Goal: Task Accomplishment & Management: Use online tool/utility

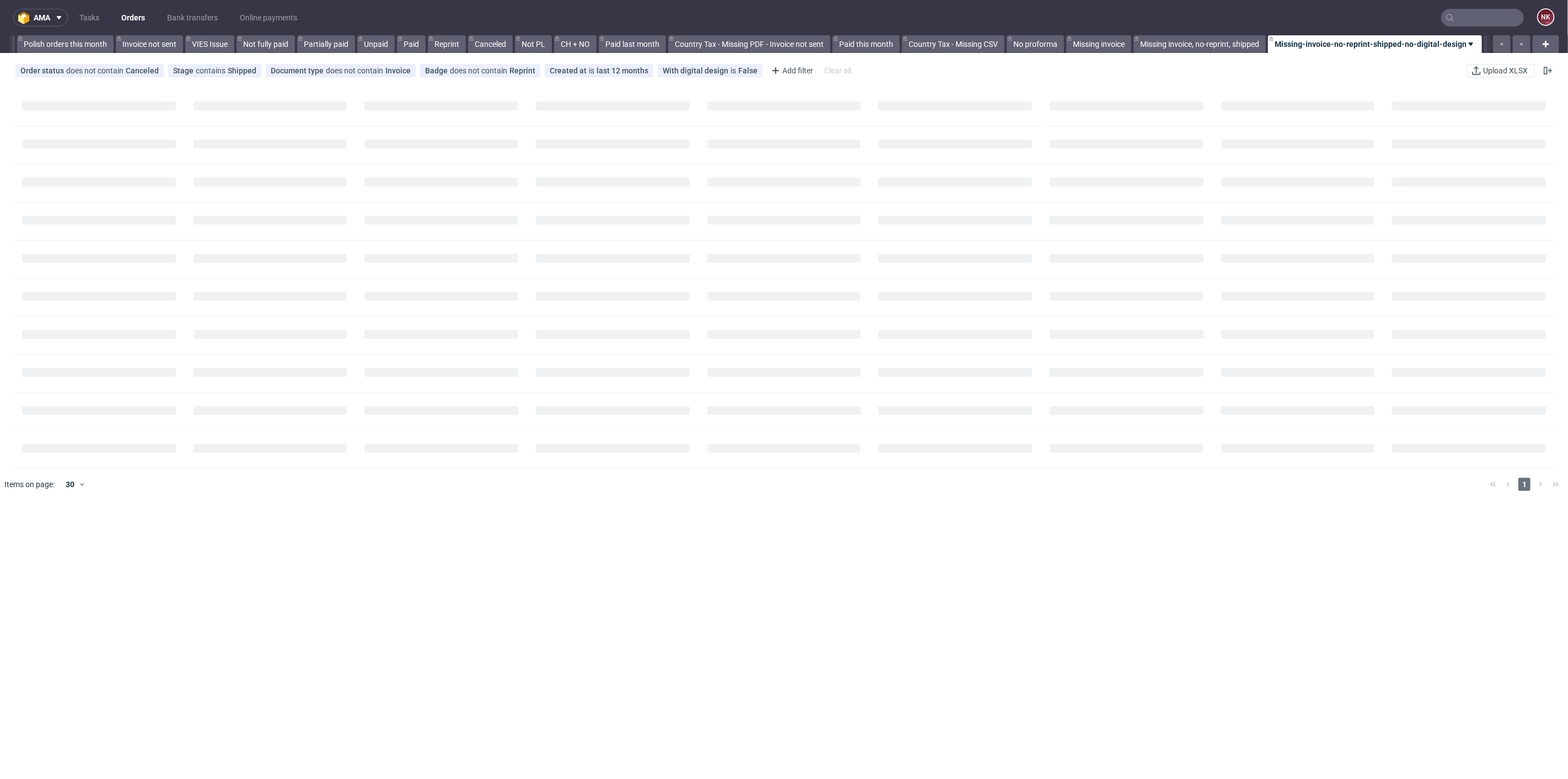
click at [1469, 19] on input "text" at bounding box center [1483, 18] width 82 height 18
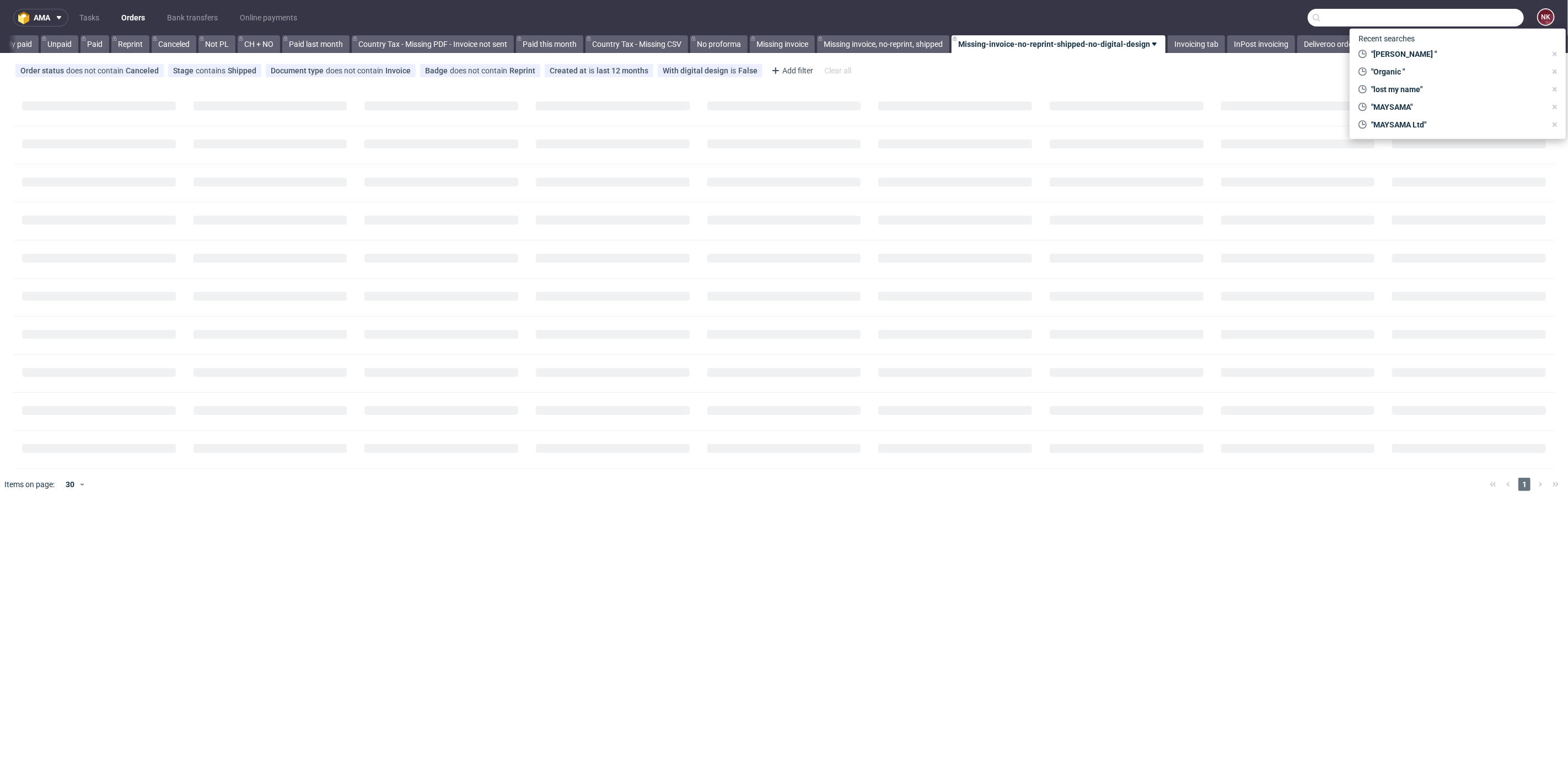
paste input "R920391729"
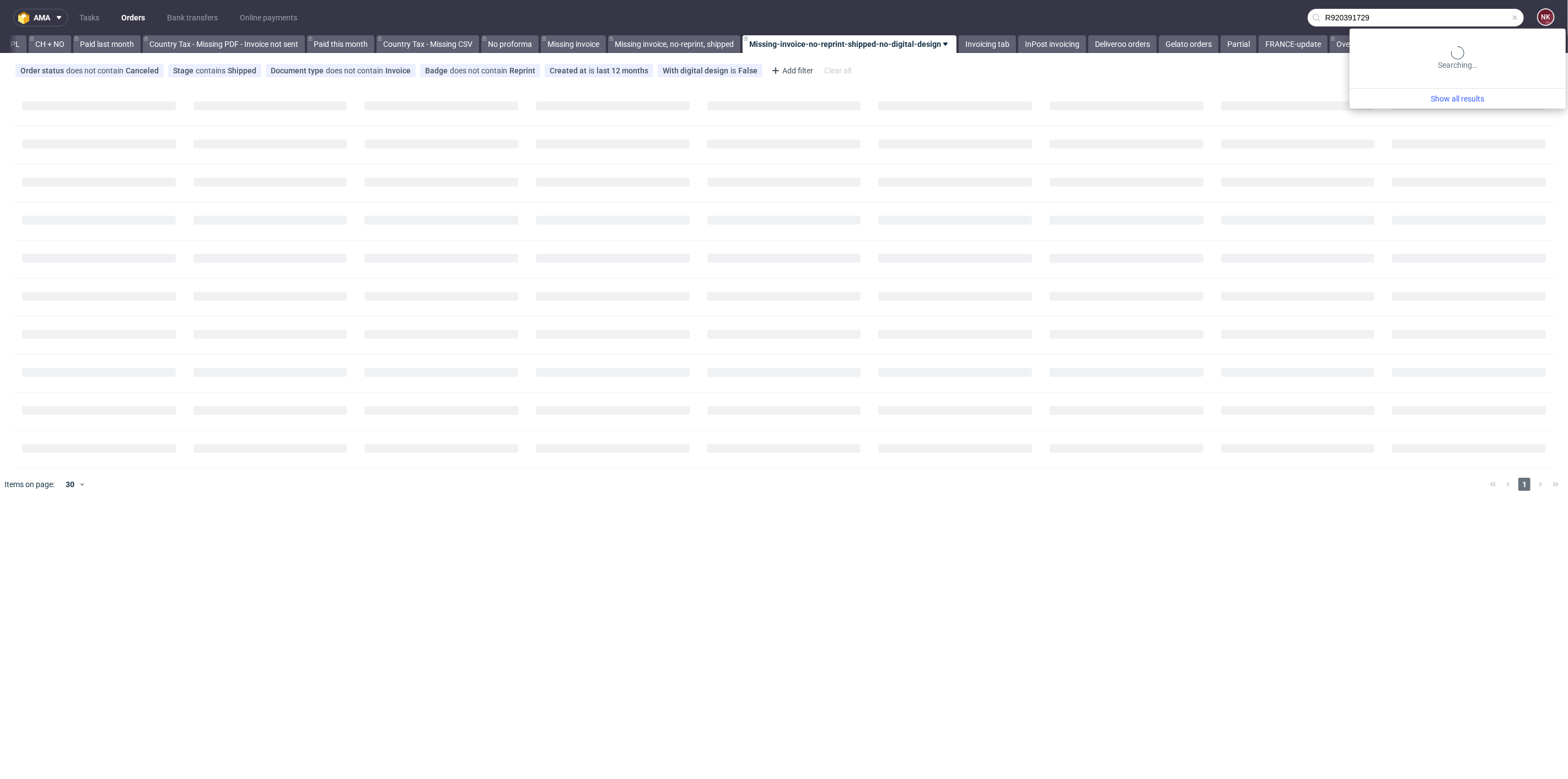
type input "R920391729"
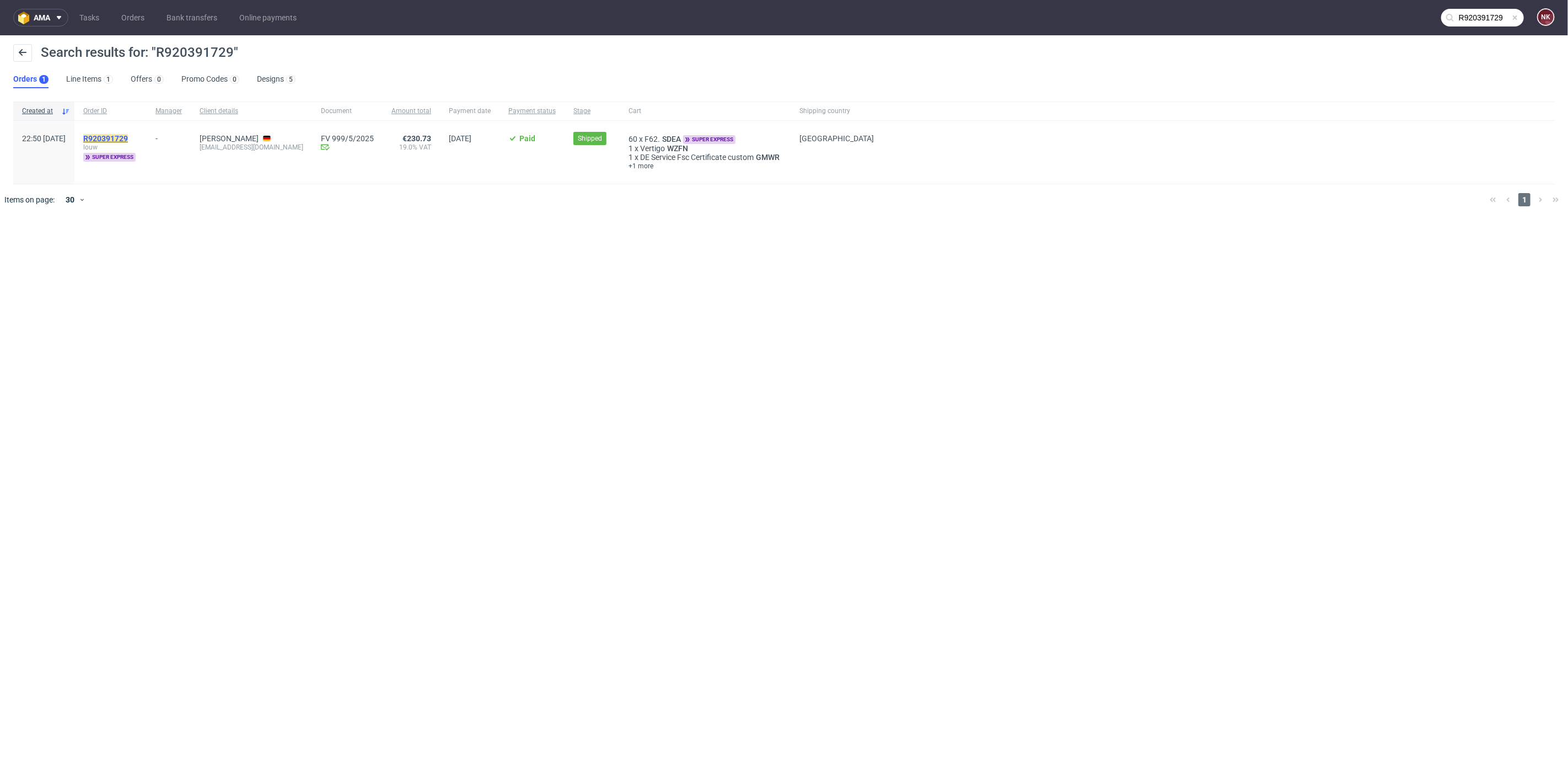
click at [128, 135] on mark "R920391729" at bounding box center [106, 138] width 45 height 9
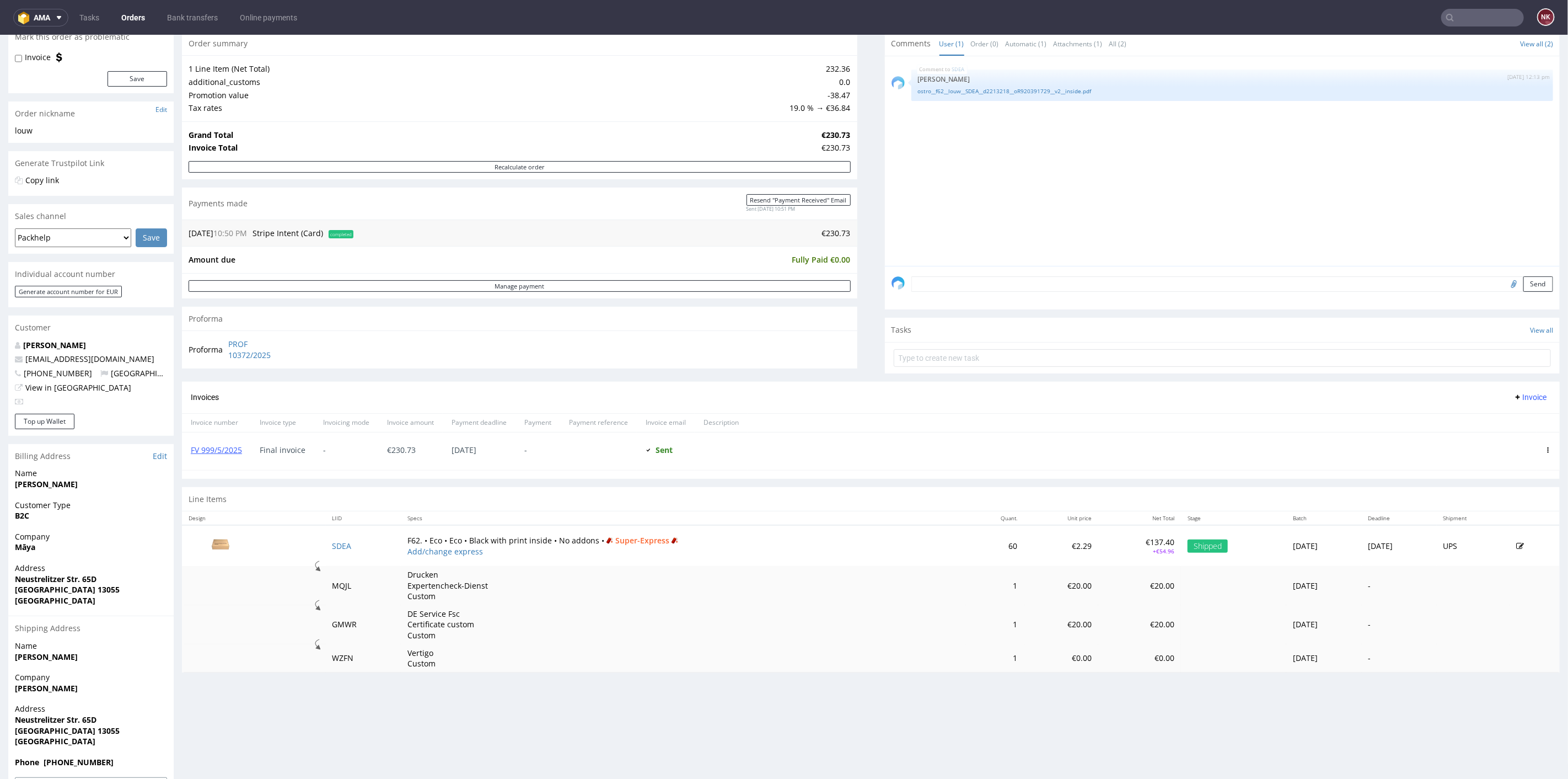
scroll to position [153, 0]
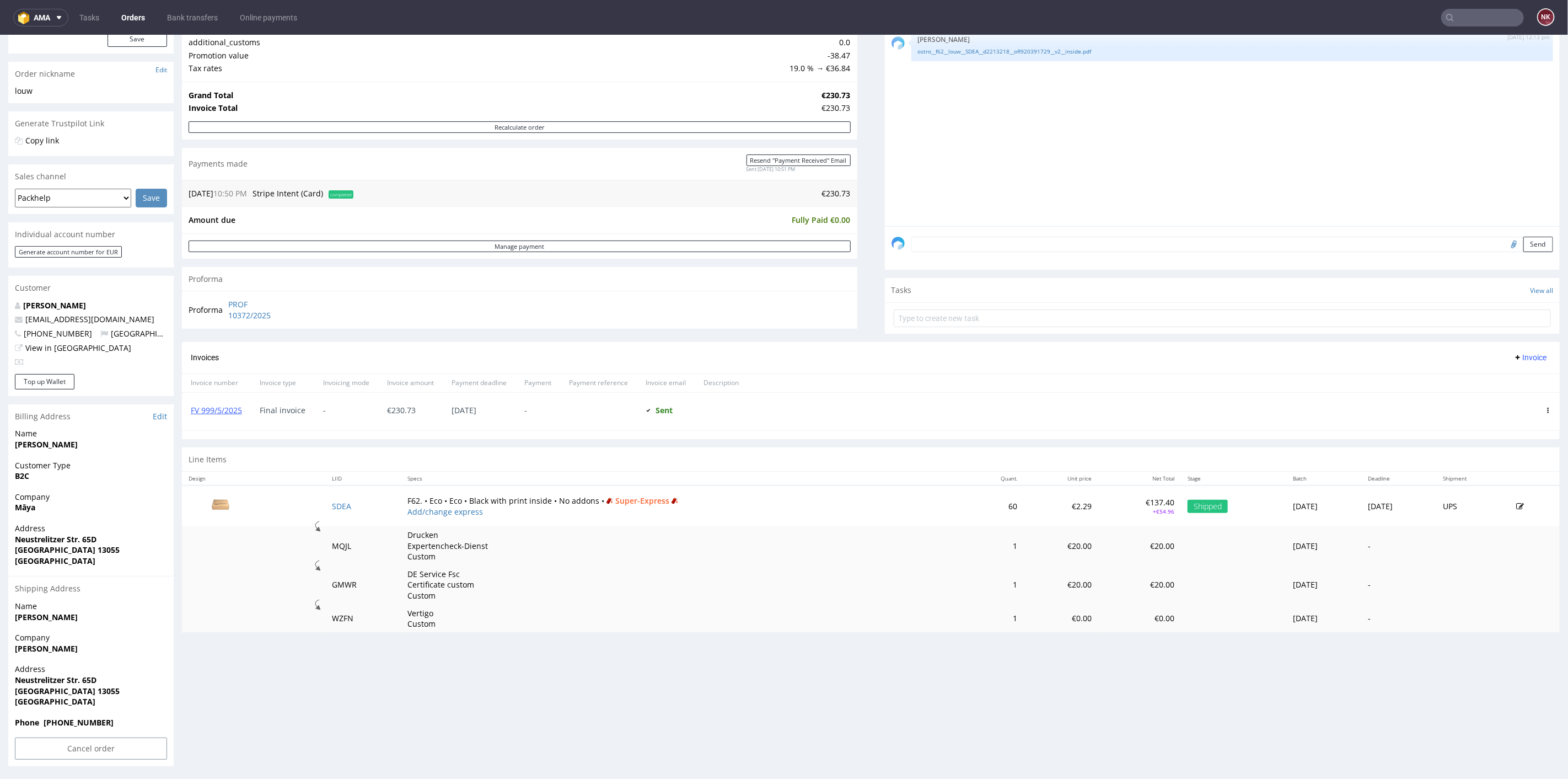
click at [1487, 18] on input "text" at bounding box center [1483, 18] width 82 height 18
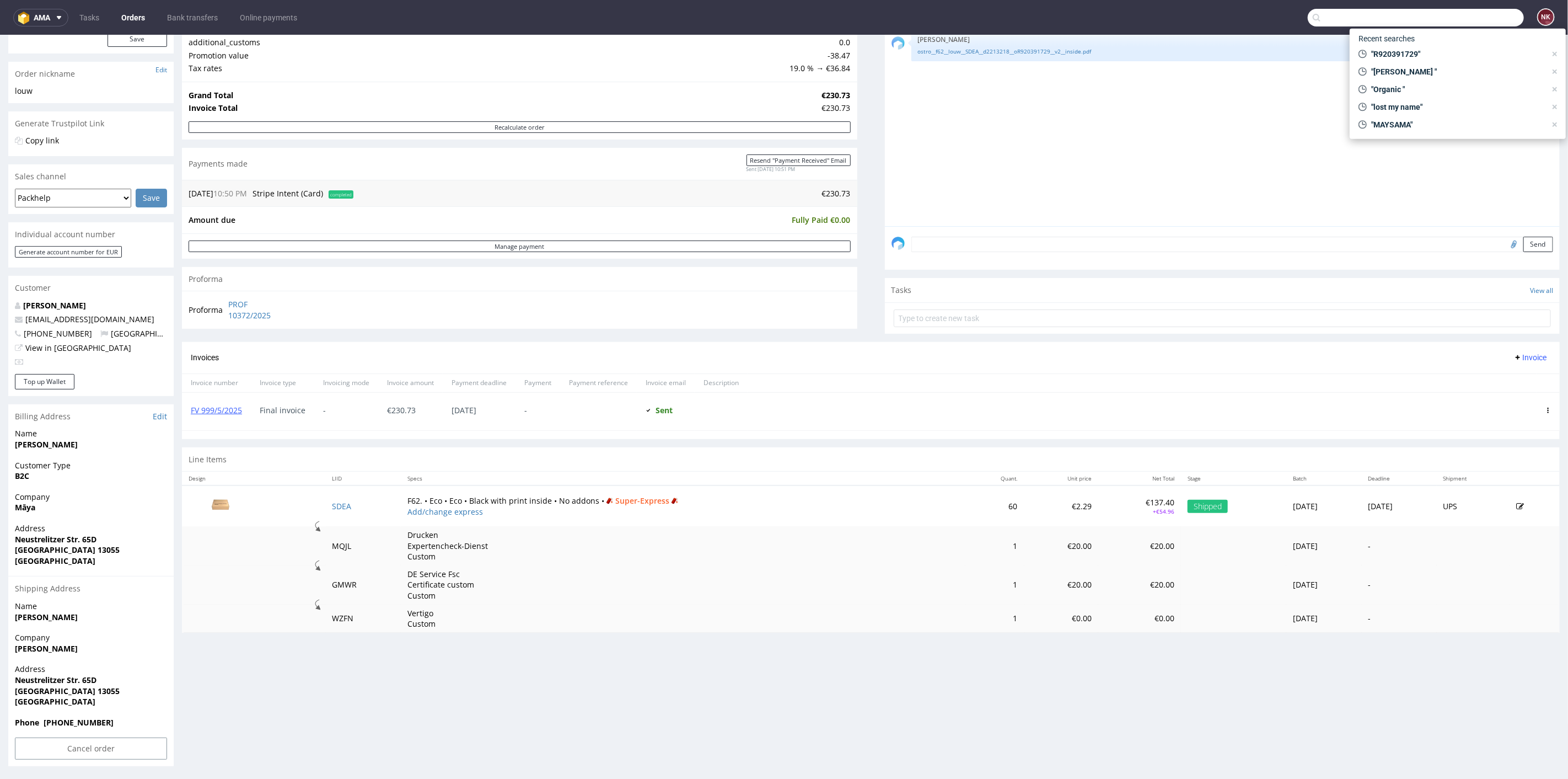
paste input "R700347906"
type input "R700347906"
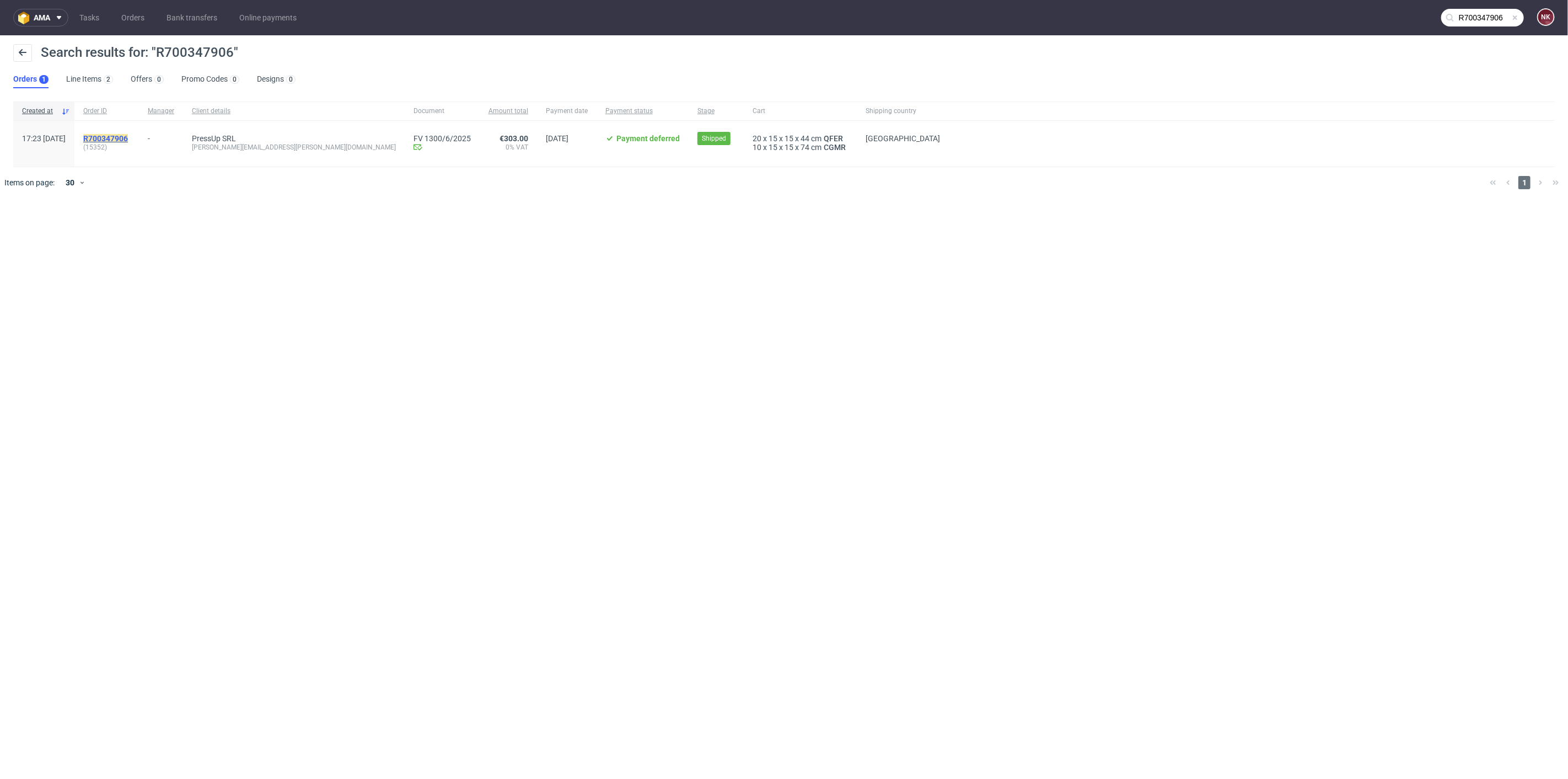
click at [128, 138] on mark "R700347906" at bounding box center [106, 138] width 45 height 9
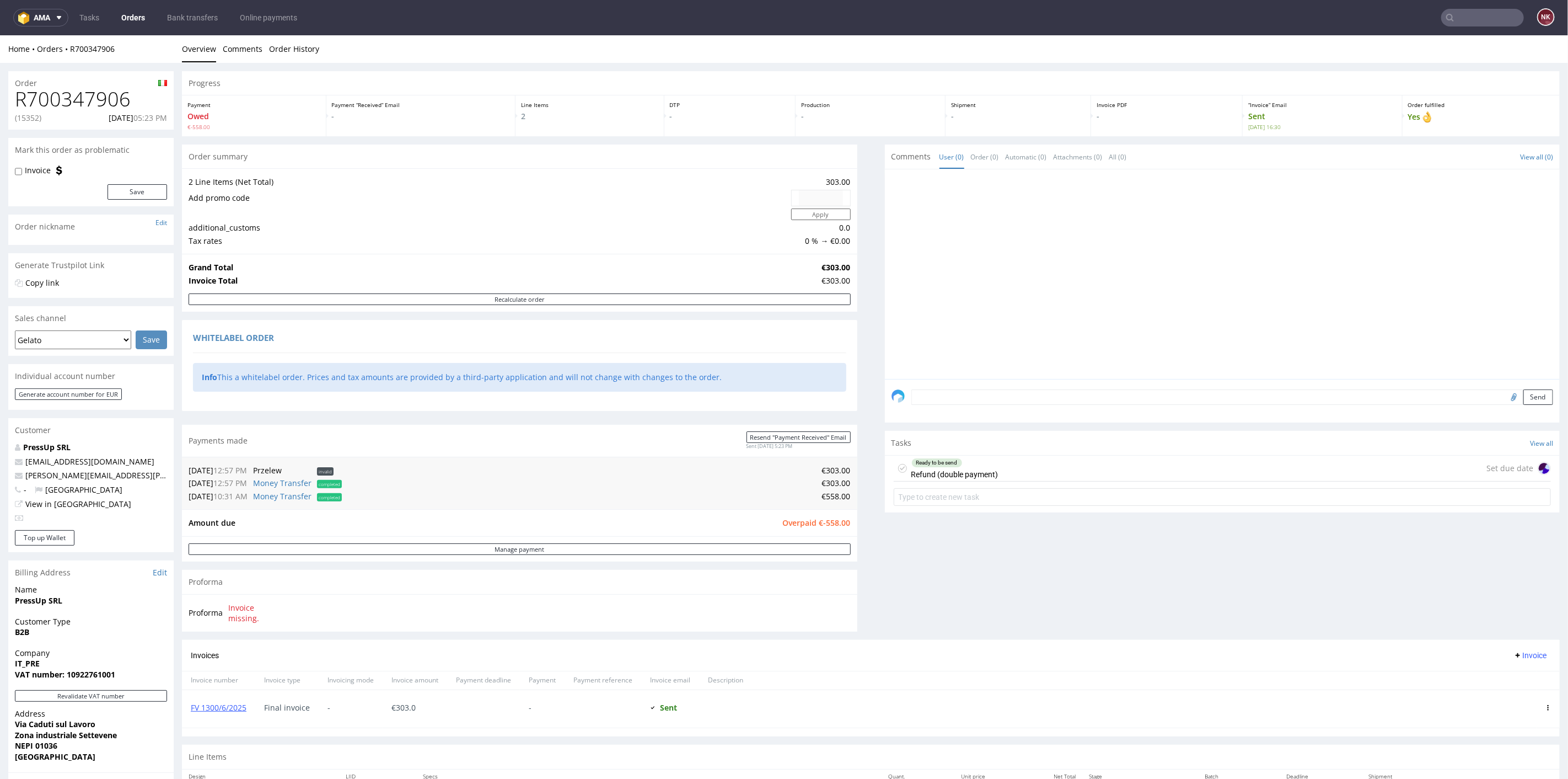
click at [27, 114] on p "(15352)" at bounding box center [28, 117] width 27 height 11
copy p "15352"
drag, startPoint x: 895, startPoint y: 583, endPoint x: 898, endPoint y: 573, distance: 10.4
click at [895, 583] on div "Comments User (0) Order (0) Automatic (0) Attachments (0) All (0) View all (0) …" at bounding box center [1222, 392] width 676 height 495
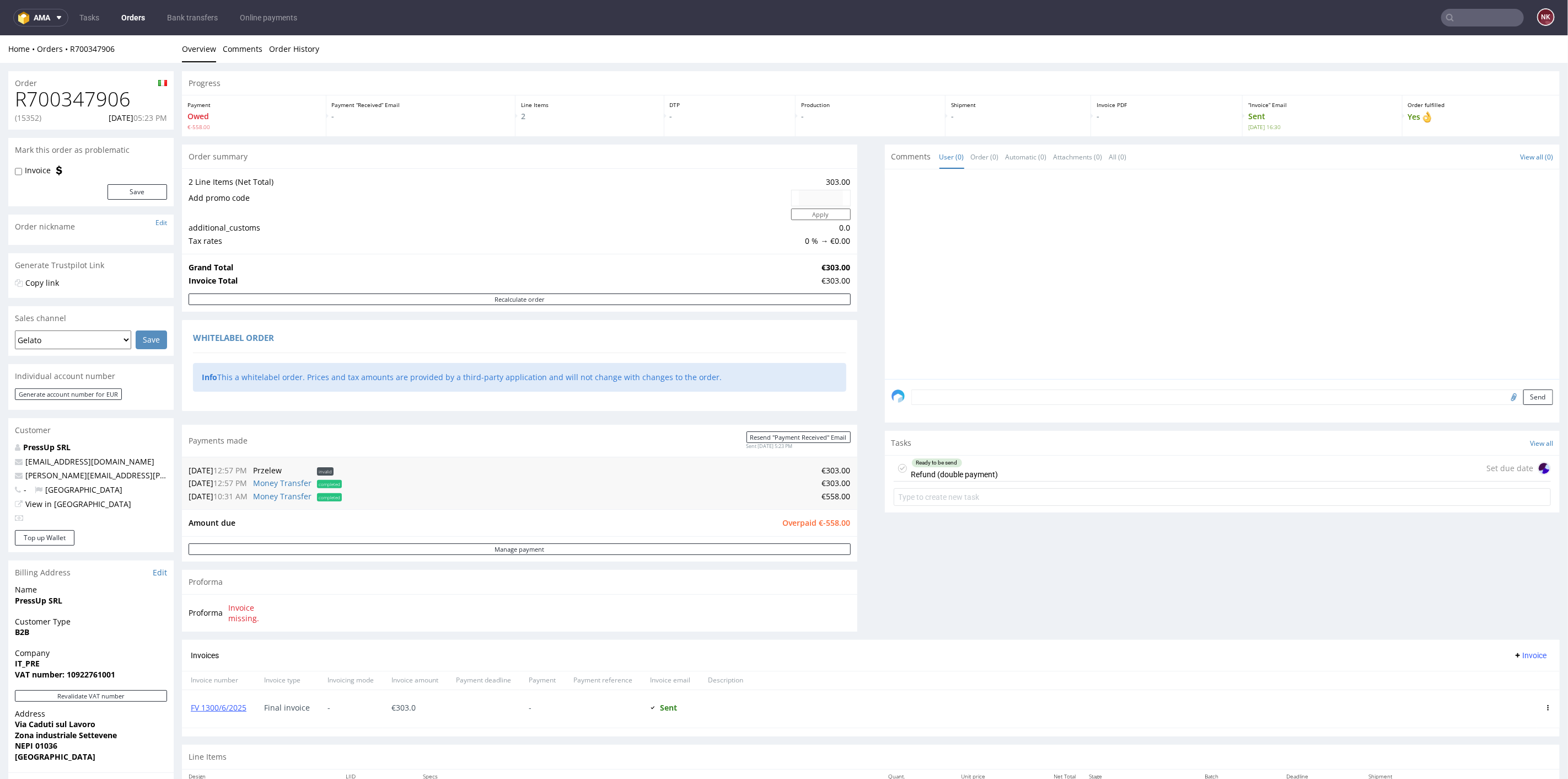
scroll to position [217, 0]
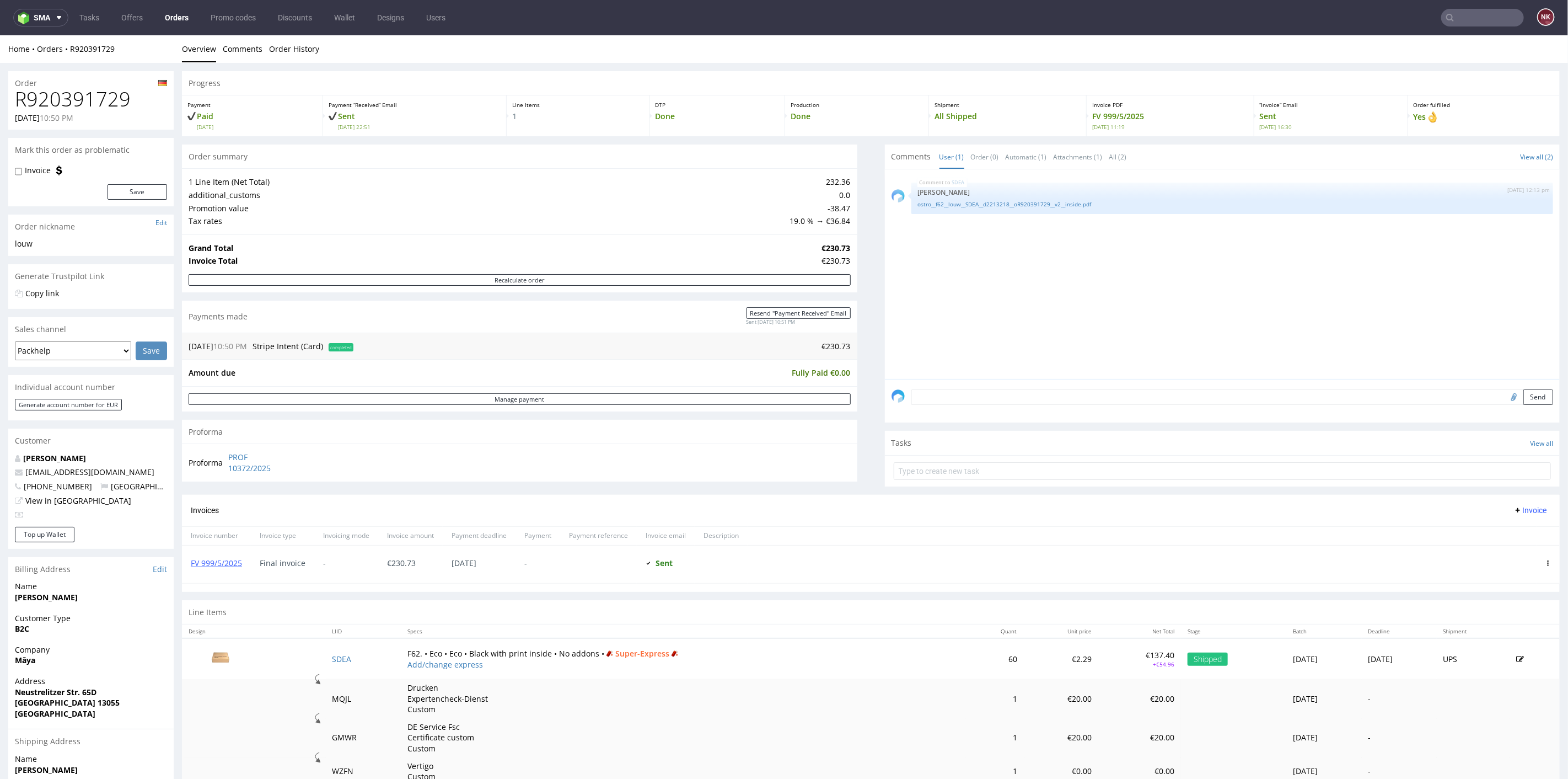
scroll to position [153, 0]
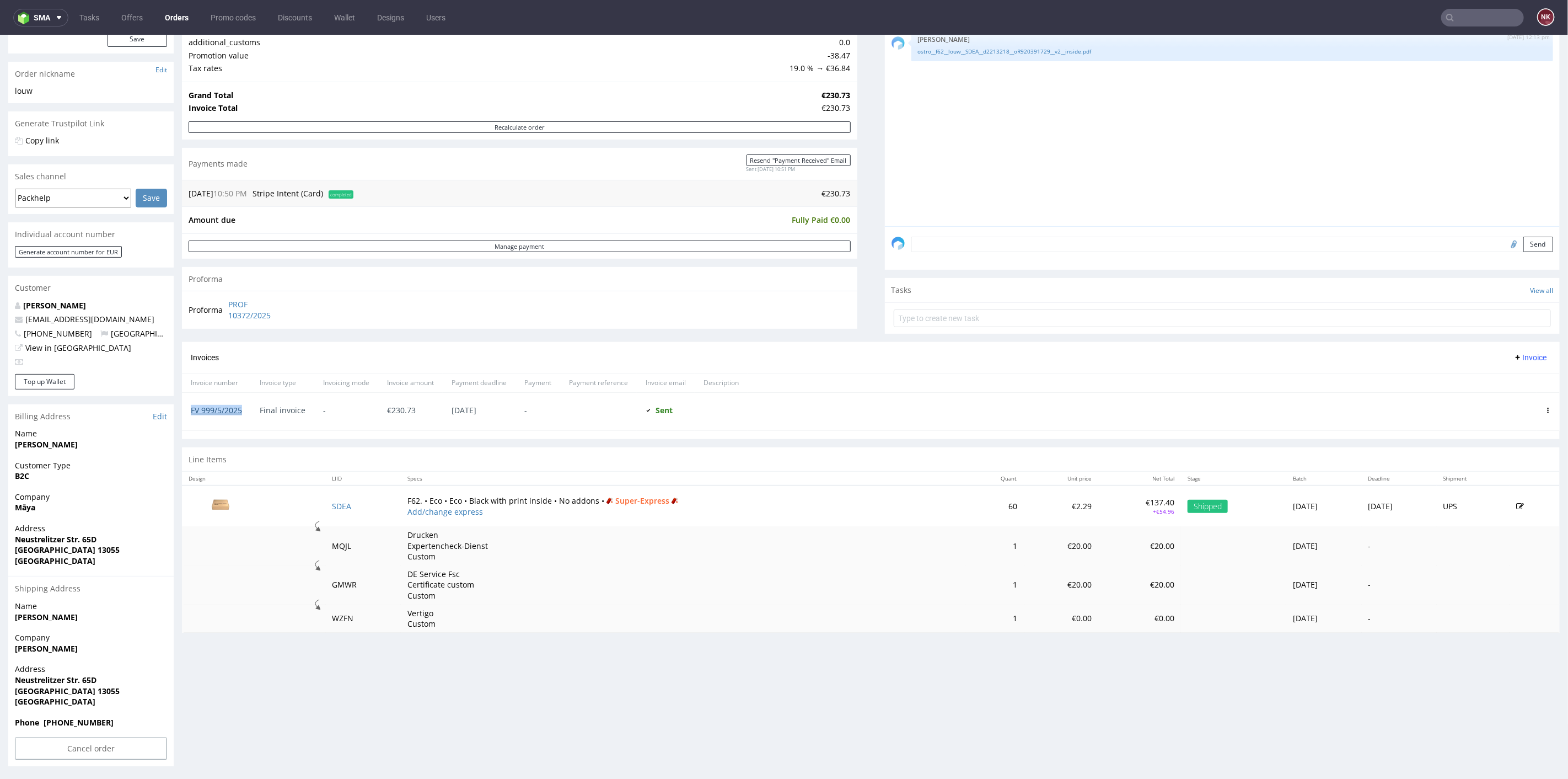
drag, startPoint x: 246, startPoint y: 410, endPoint x: 191, endPoint y: 410, distance: 55.0
click at [191, 410] on div "FV 999/5/2025" at bounding box center [216, 411] width 69 height 37
copy link "FV 999/5/2025"
click at [867, 404] on div at bounding box center [1142, 411] width 789 height 37
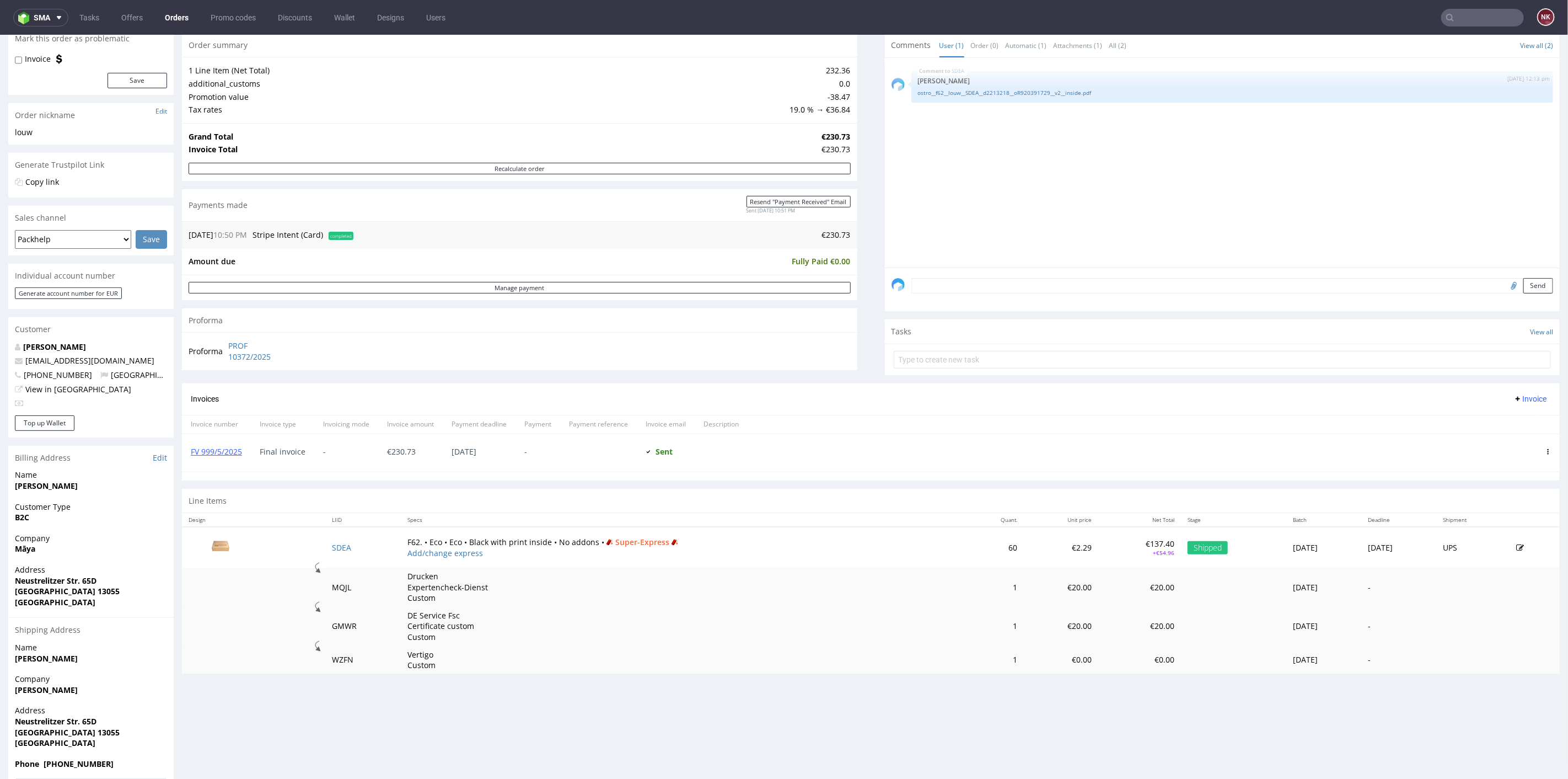
scroll to position [123, 0]
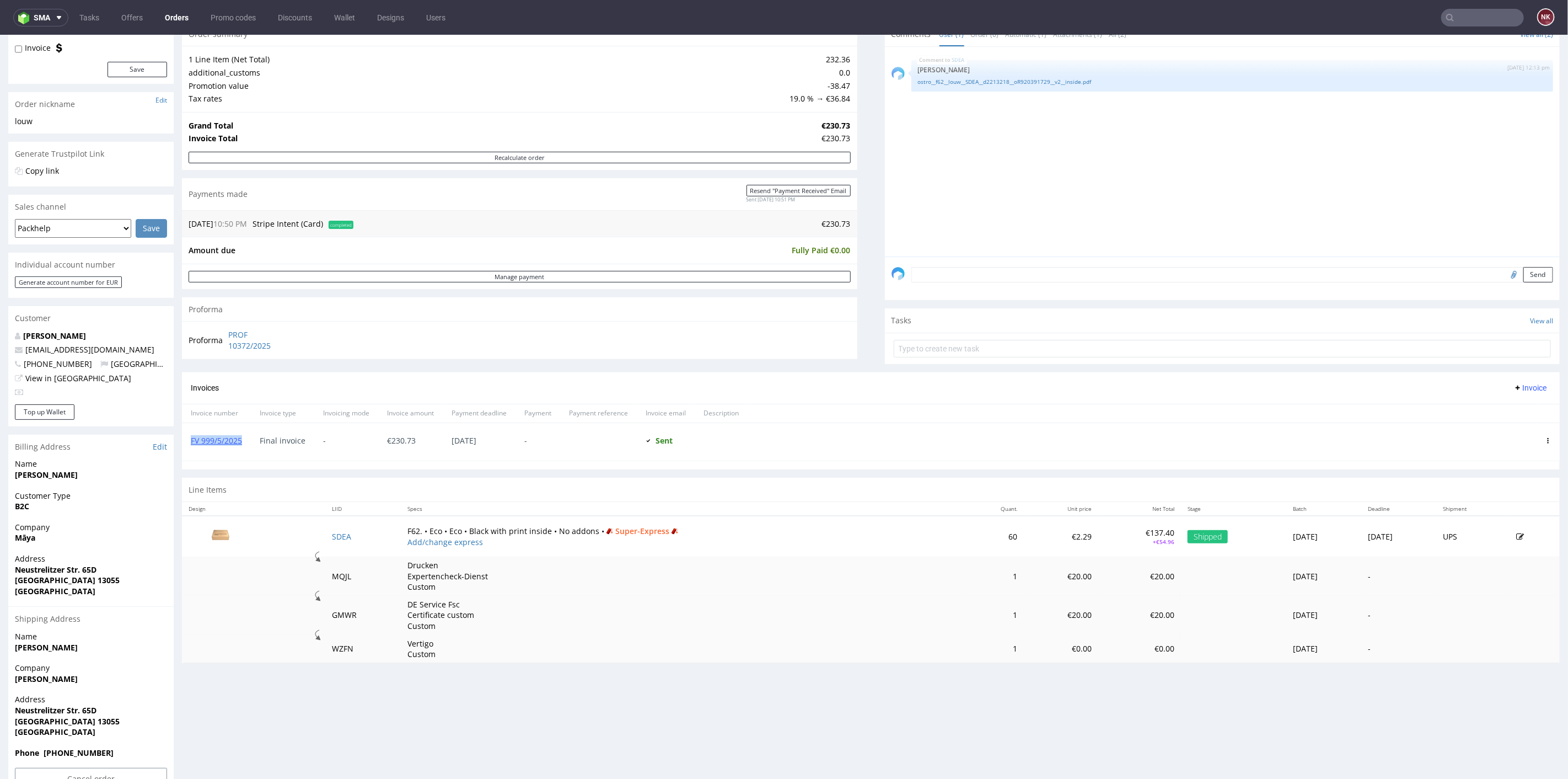
drag, startPoint x: 242, startPoint y: 440, endPoint x: 189, endPoint y: 436, distance: 53.2
click at [189, 436] on div "FV 999/5/2025" at bounding box center [216, 441] width 69 height 37
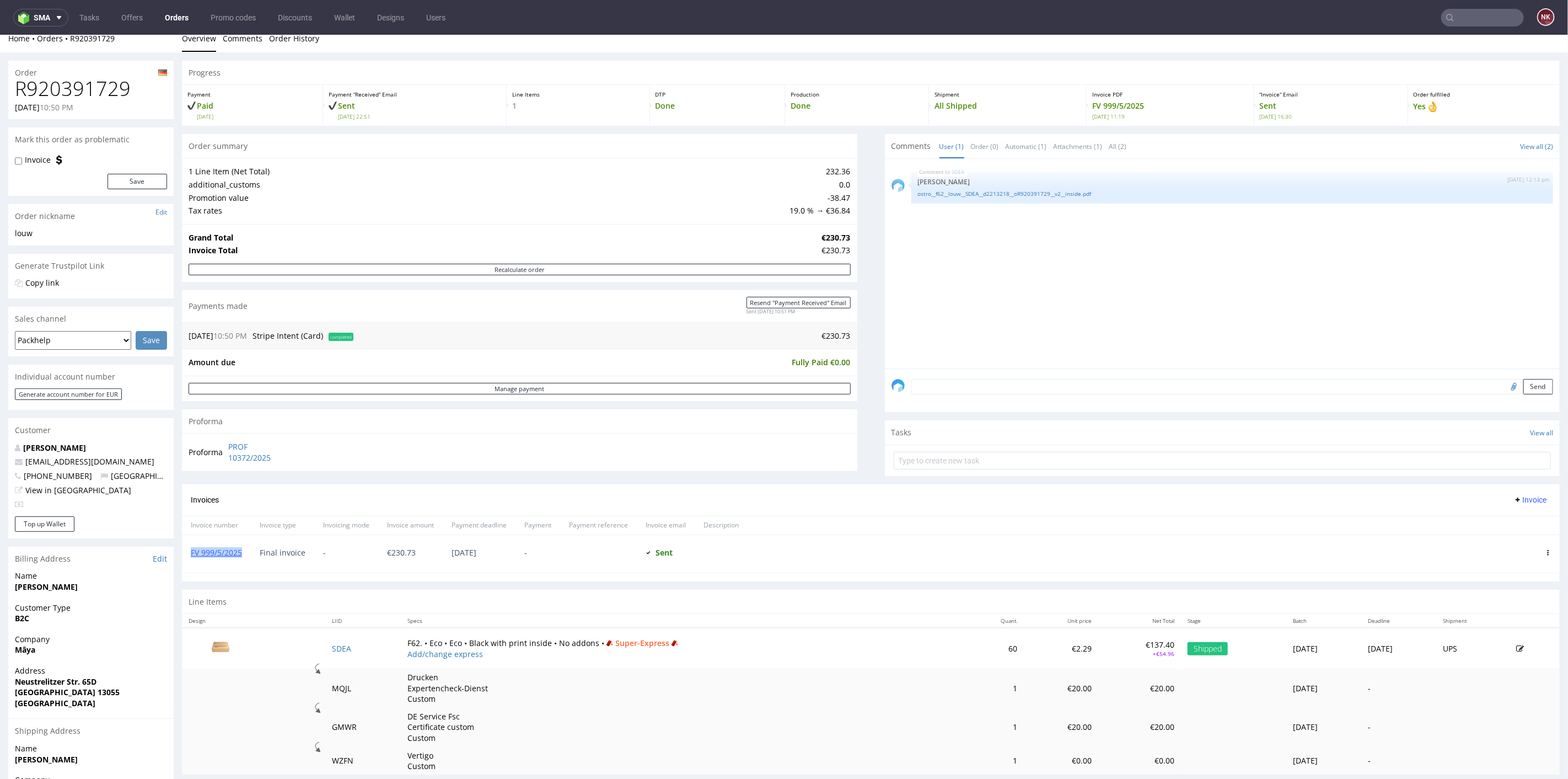
scroll to position [0, 0]
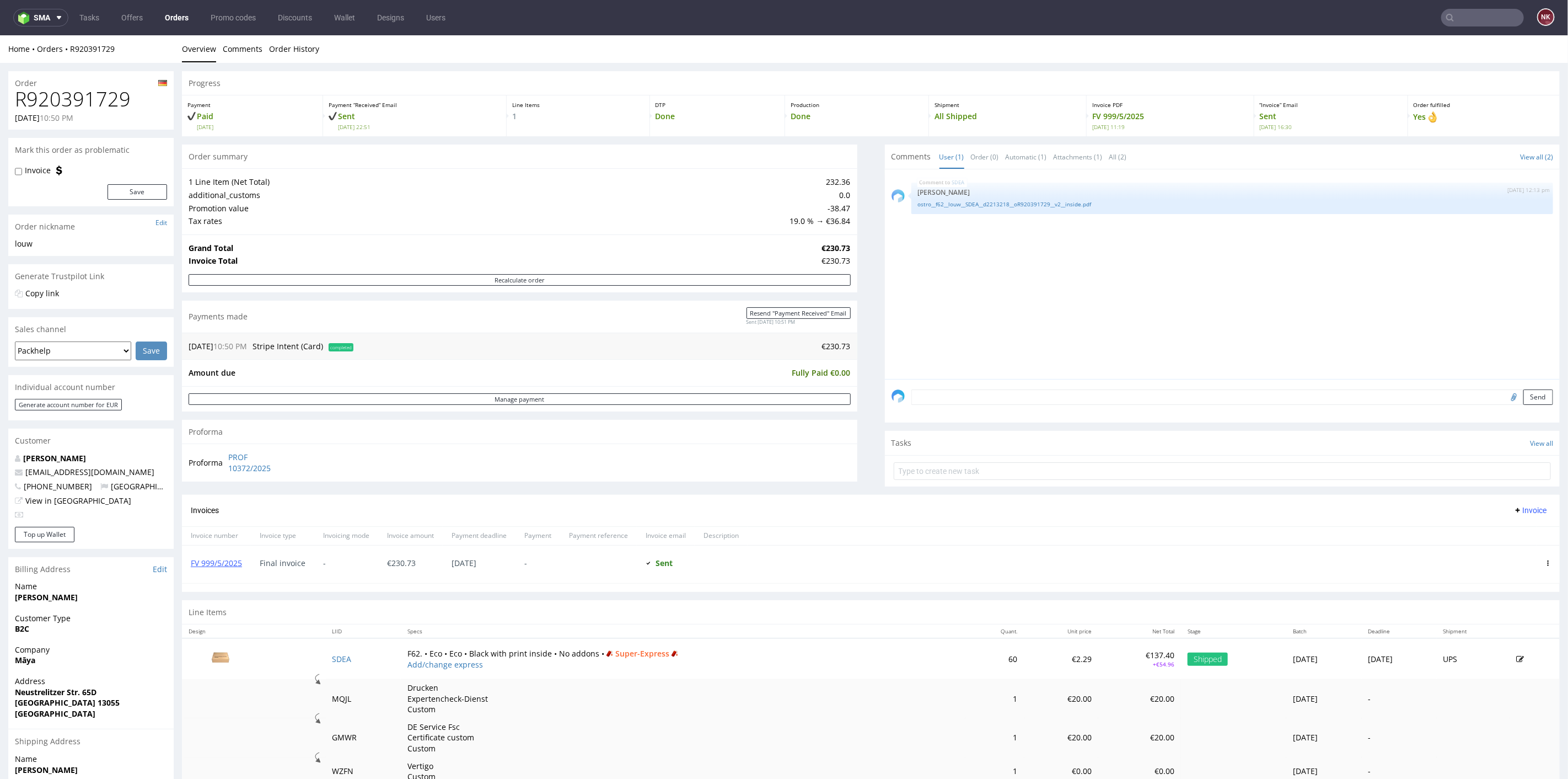
click at [114, 98] on h1 "R920391729" at bounding box center [91, 99] width 152 height 22
copy h1 "R920391729"
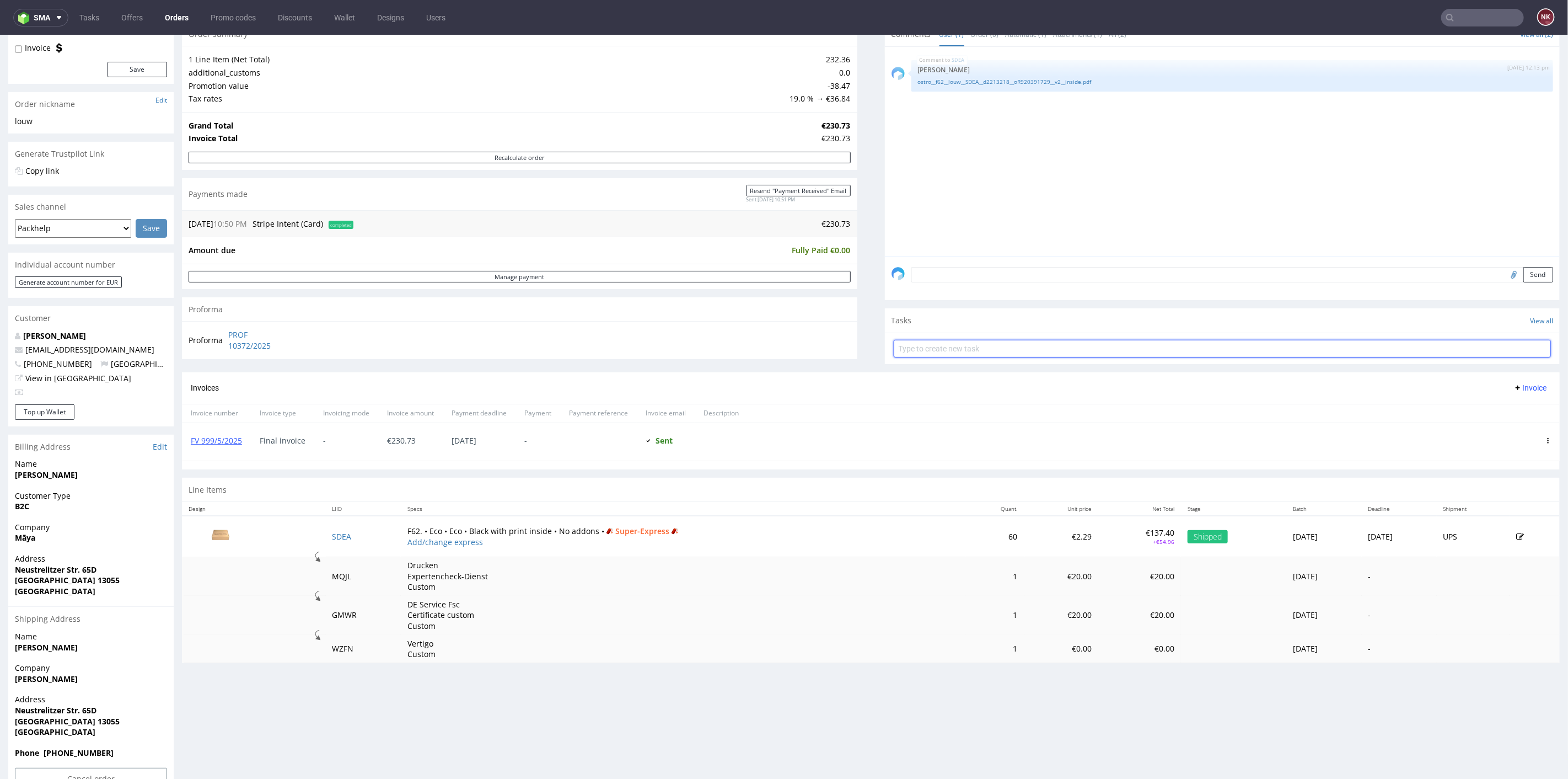
click at [1005, 339] on input "text" at bounding box center [1222, 348] width 658 height 18
type input "R"
type input "Invoice correction"
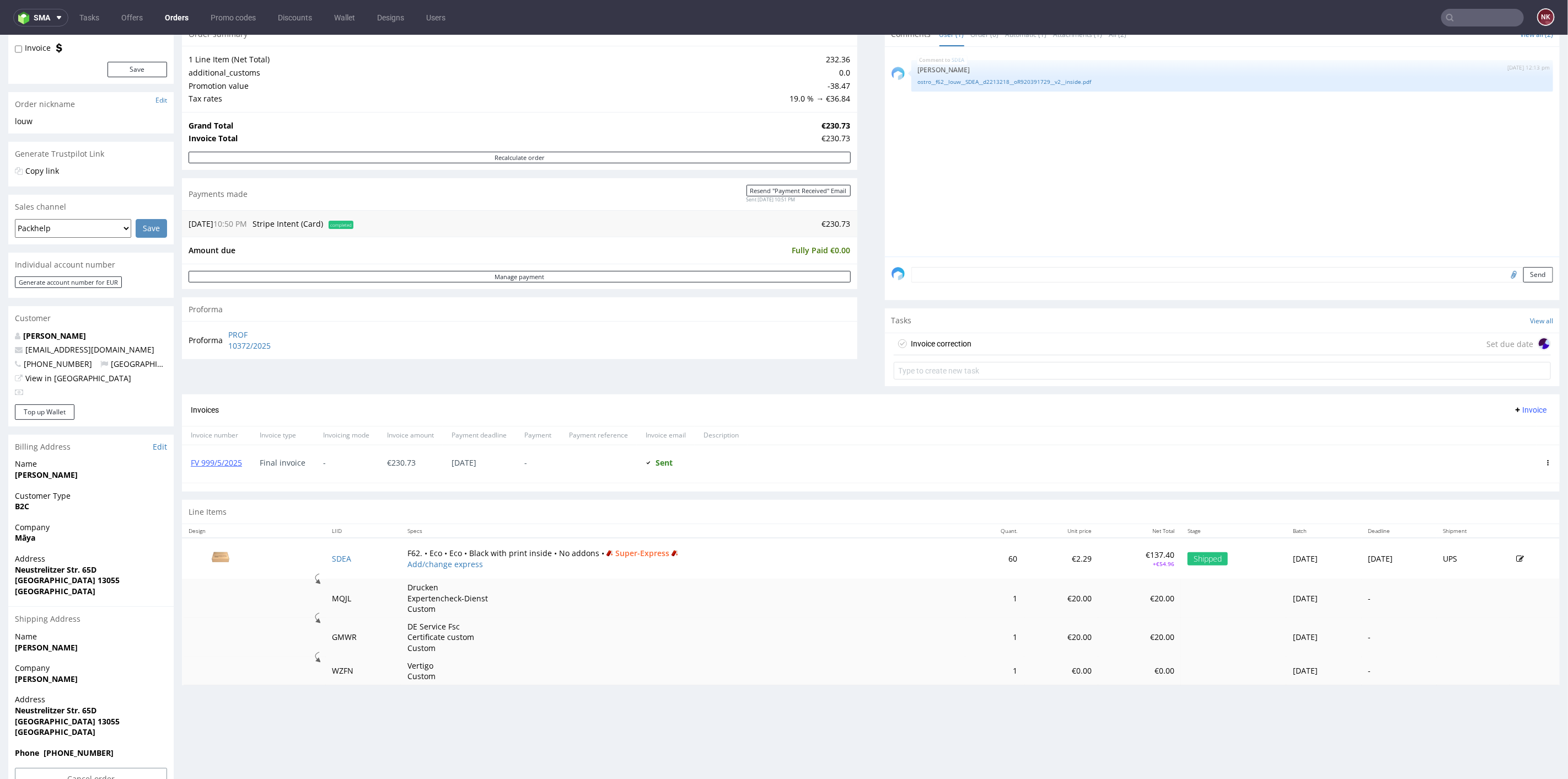
click at [983, 337] on div "Invoice correction Set due date" at bounding box center [1222, 343] width 658 height 22
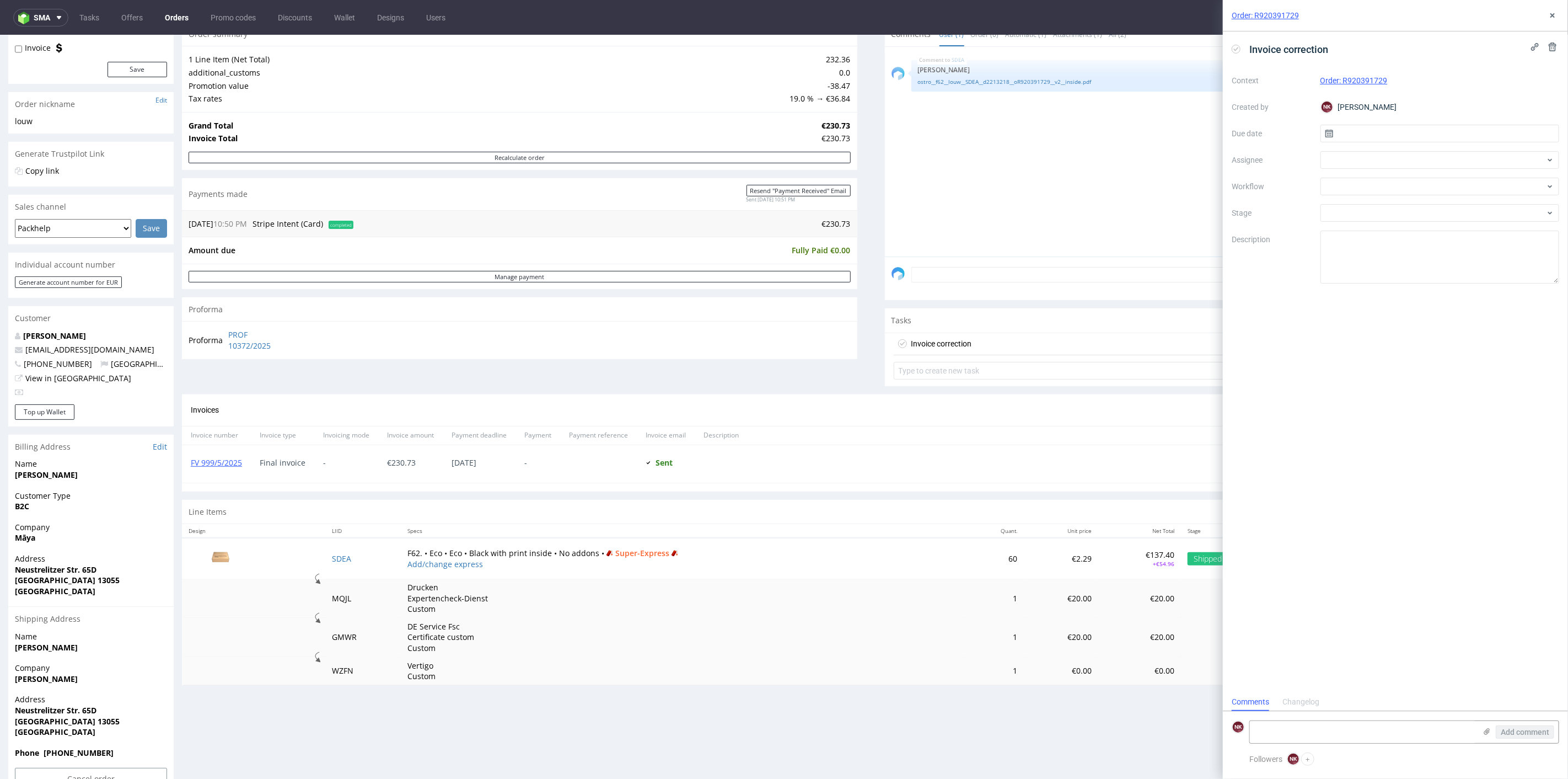
scroll to position [9, 0]
click at [1337, 186] on div at bounding box center [1440, 187] width 239 height 18
type input "correc"
click at [1367, 222] on div "Finance - Invoice - Correction Invoice" at bounding box center [1440, 226] width 230 height 20
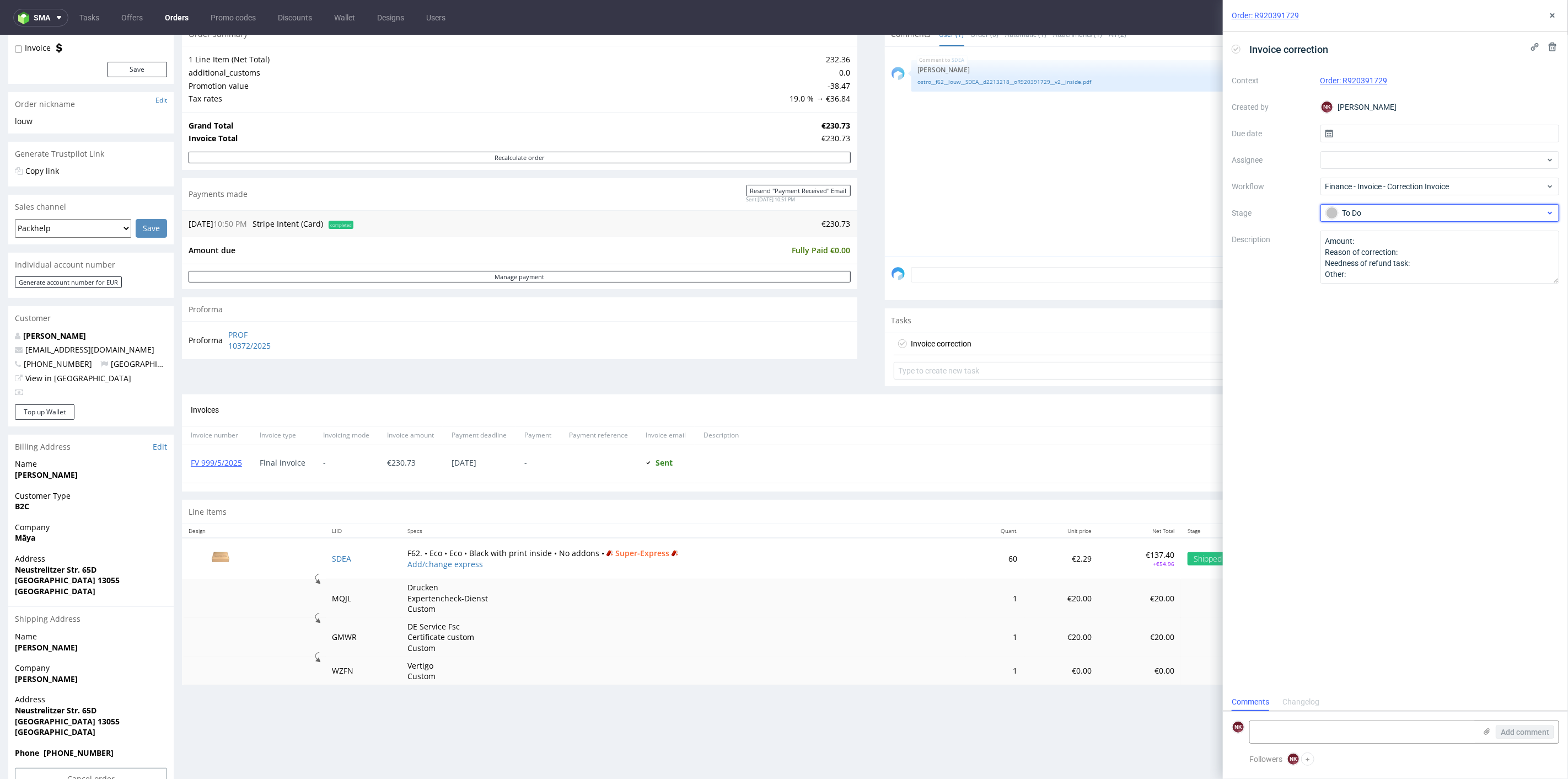
click at [1402, 217] on div "To Do" at bounding box center [1436, 213] width 219 height 12
click at [1373, 270] on div "Completed" at bounding box center [1440, 272] width 221 height 12
click at [1390, 242] on textarea "Amount: Reason of correction: Needness of refund task: Other:" at bounding box center [1440, 256] width 239 height 53
click at [1457, 249] on textarea "Amount: Reason of correction: Needness of refund task: Other:" at bounding box center [1440, 256] width 239 height 53
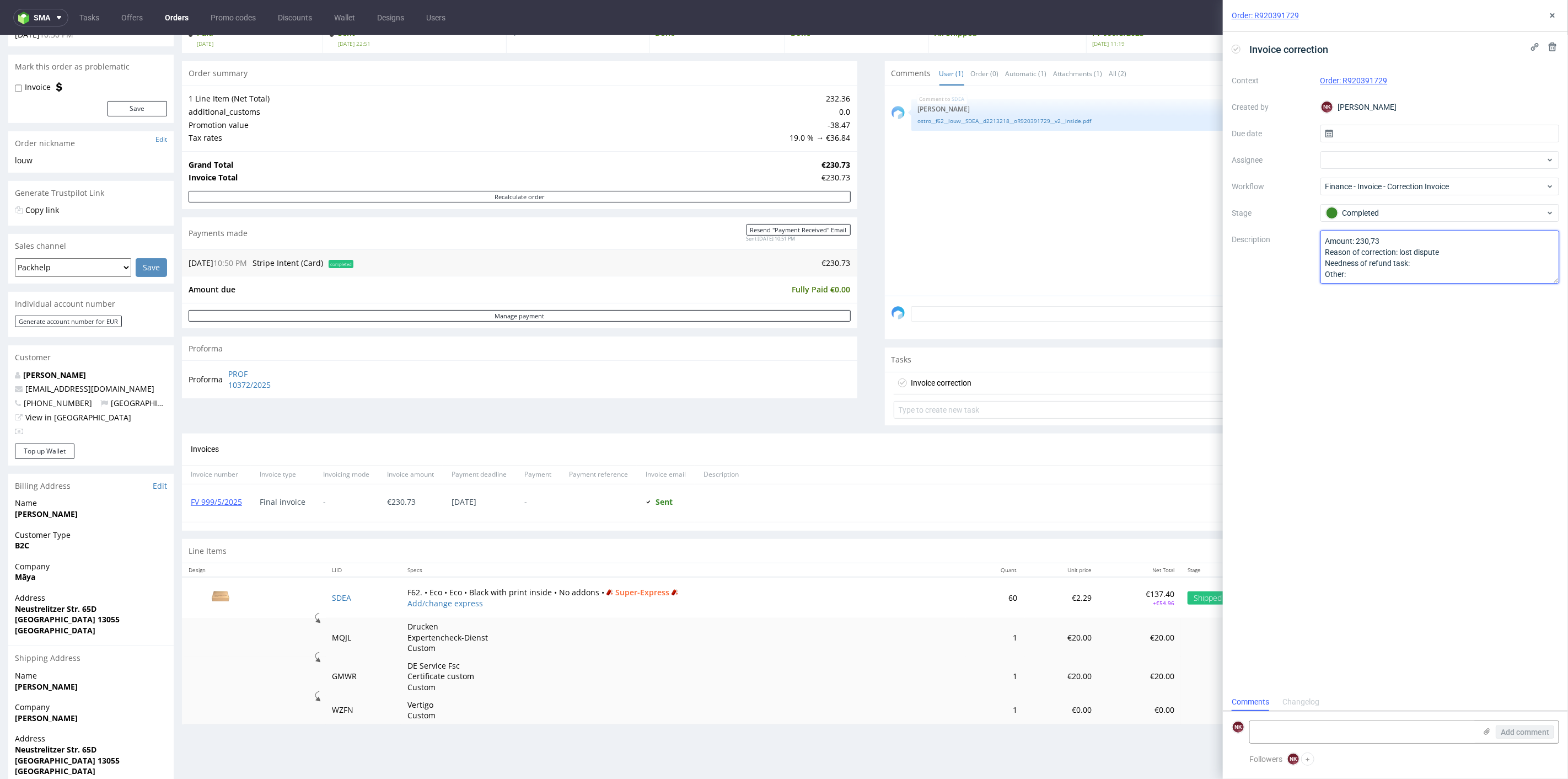
scroll to position [0, 0]
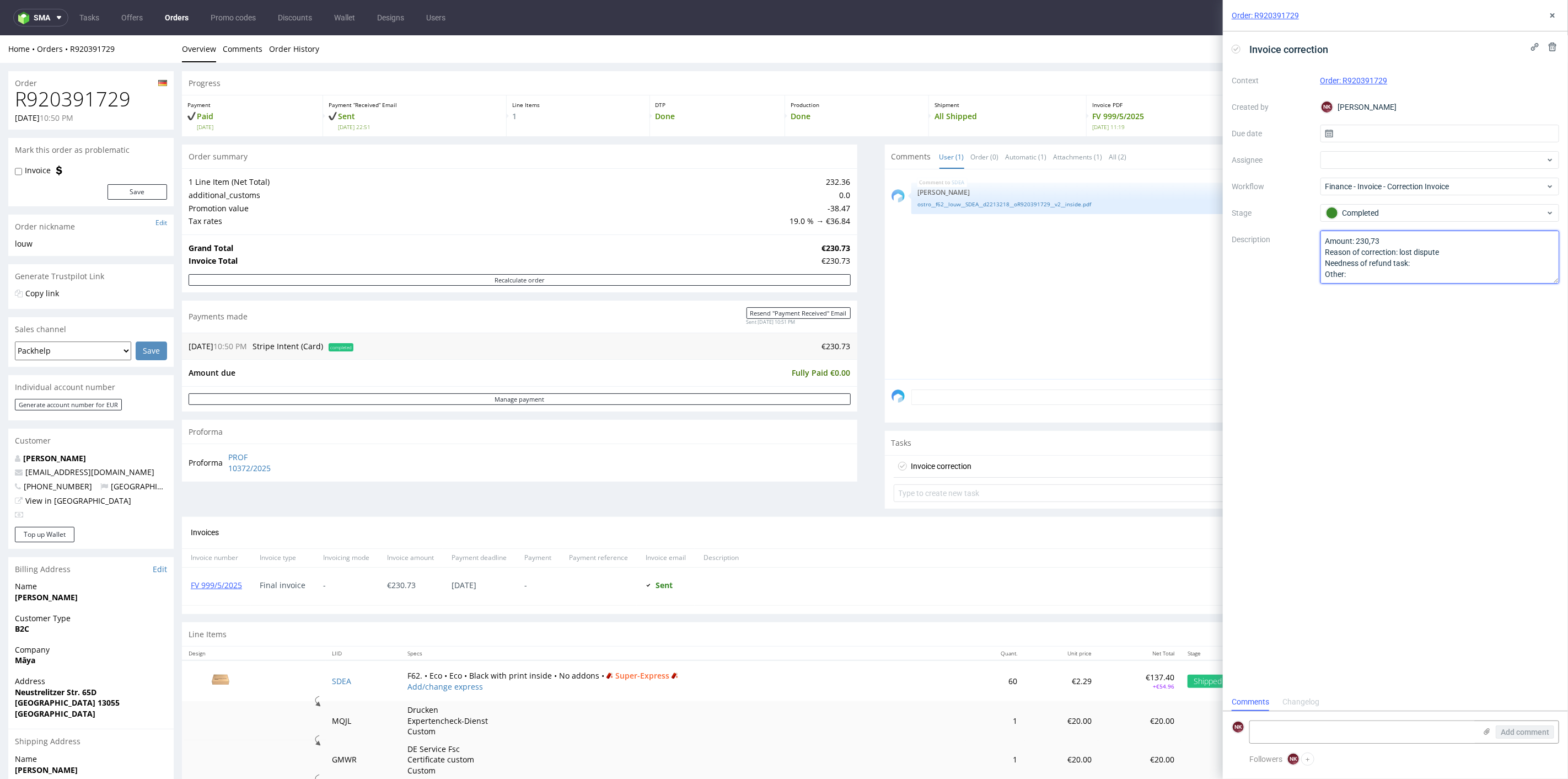
type textarea "Amount: 230,73 Reason of correction: lost dispute Needness of refund task: Othe…"
click at [112, 94] on h1 "R920391729" at bounding box center [91, 99] width 152 height 22
copy h1 "R920391729"
click at [1293, 736] on textarea at bounding box center [1363, 732] width 226 height 22
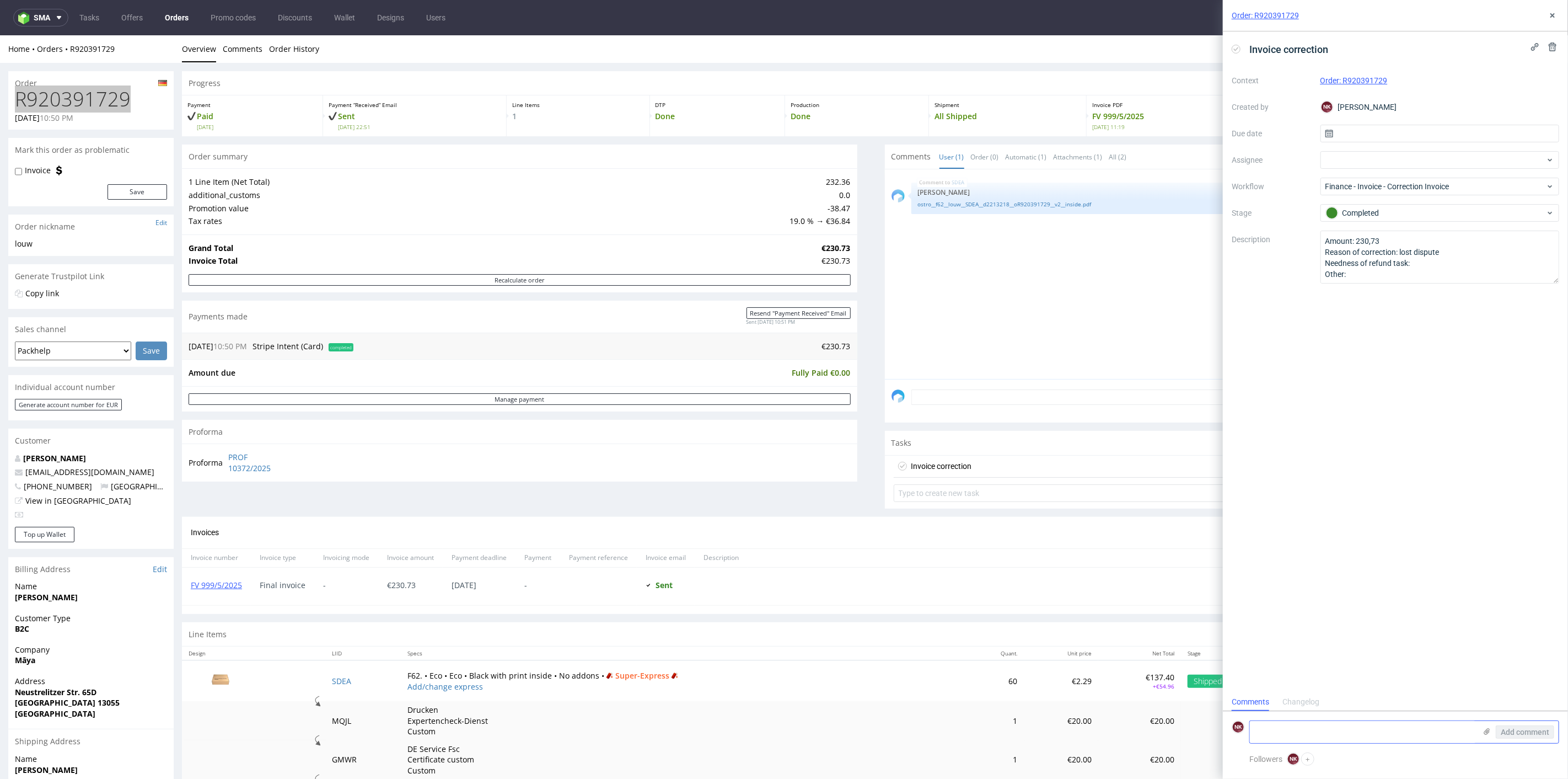
paste textarea "[URL][DOMAIN_NAME]"
type textarea "[URL][DOMAIN_NAME]"
click at [1519, 725] on button "Add comment" at bounding box center [1525, 732] width 59 height 13
click at [1556, 13] on icon at bounding box center [1553, 16] width 9 height 9
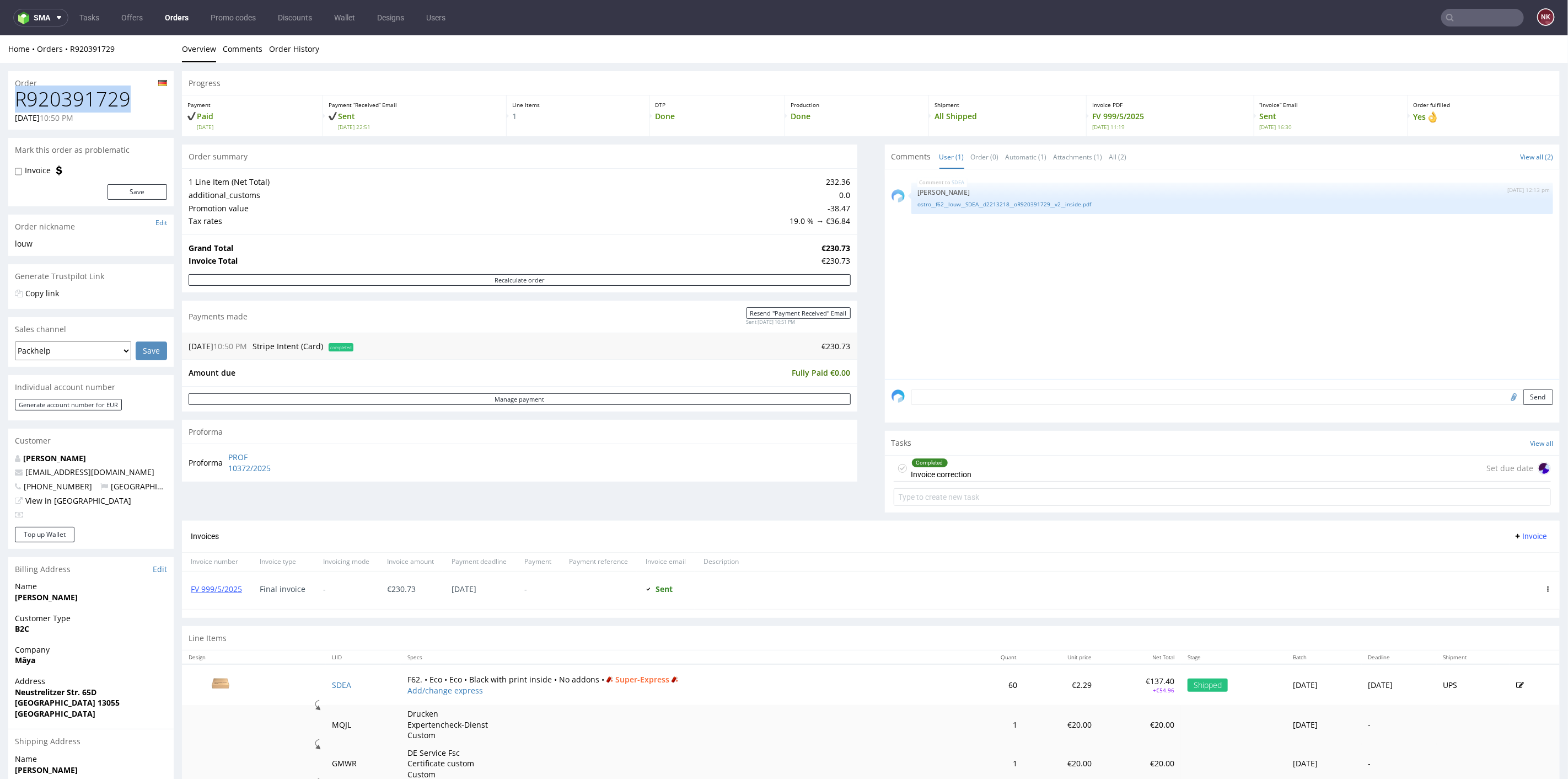
click at [1525, 537] on span "Invoice" at bounding box center [1530, 536] width 33 height 9
click at [1513, 580] on span "Add corrective" at bounding box center [1512, 578] width 55 height 11
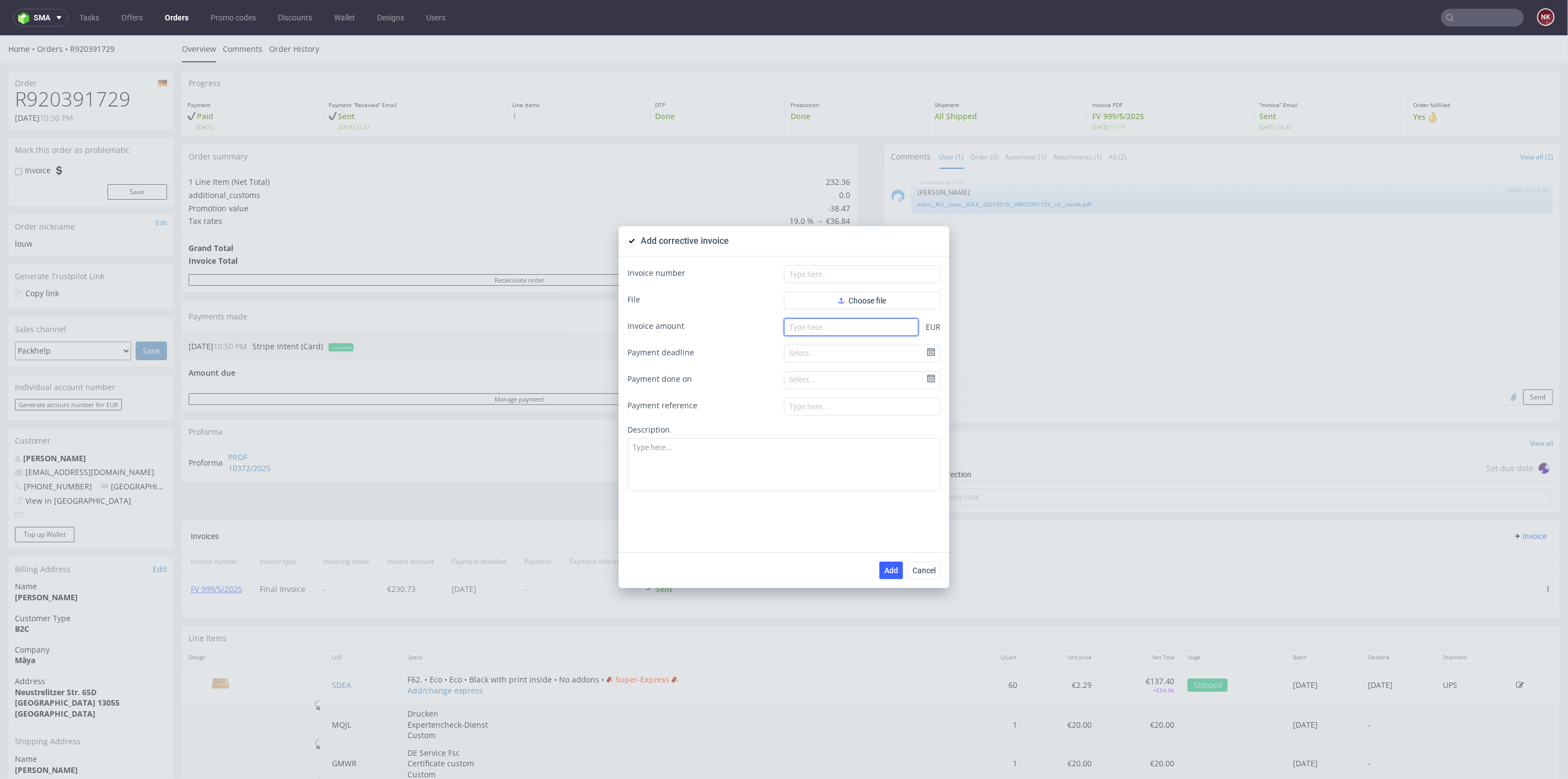
click at [829, 320] on input "number" at bounding box center [851, 326] width 135 height 18
type input "-230.72"
click at [754, 459] on textarea at bounding box center [783, 463] width 313 height 53
paste textarea "Production issue. Low quality of the product."
type textarea "Production issue. Low quality of the product."
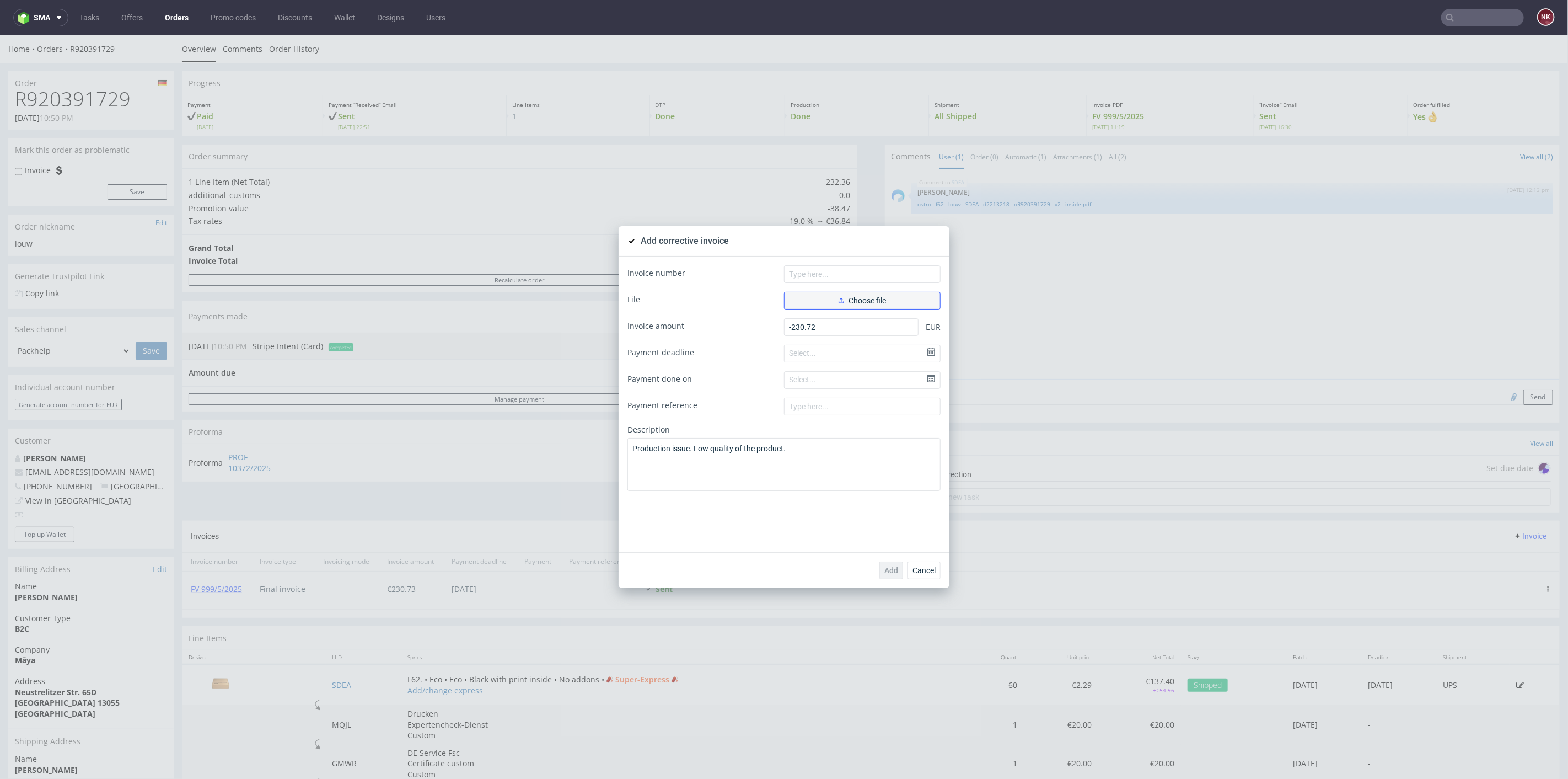
click at [844, 301] on span "Choose file" at bounding box center [863, 300] width 48 height 7
click at [790, 267] on input "text" at bounding box center [862, 274] width 157 height 18
type input "FK 634/2025"
click at [897, 564] on button "Add" at bounding box center [892, 570] width 24 height 18
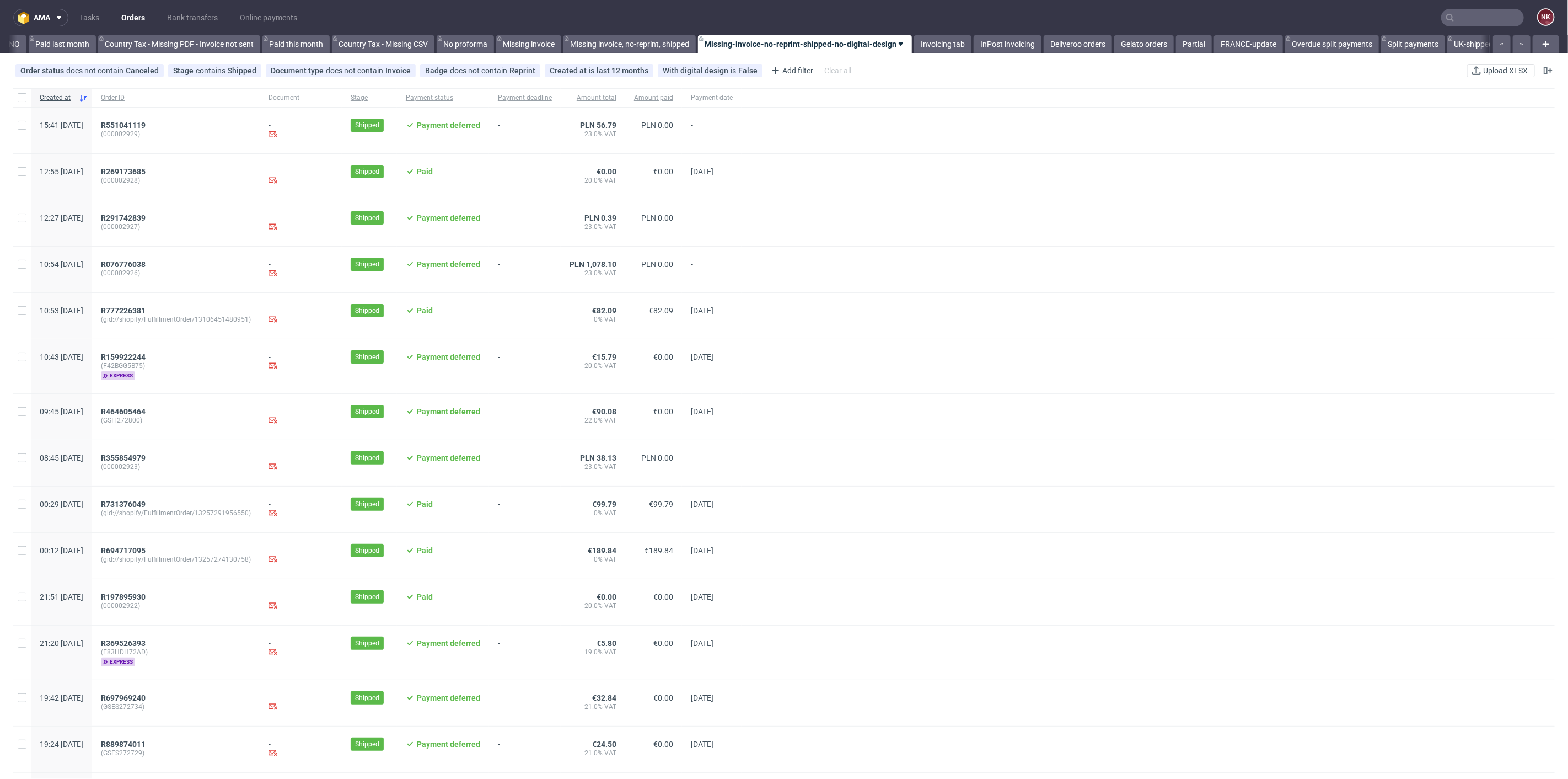
scroll to position [0, 1201]
click at [1465, 5] on nav "ama Tasks Orders Bank transfers Online payments NK" at bounding box center [784, 17] width 1568 height 35
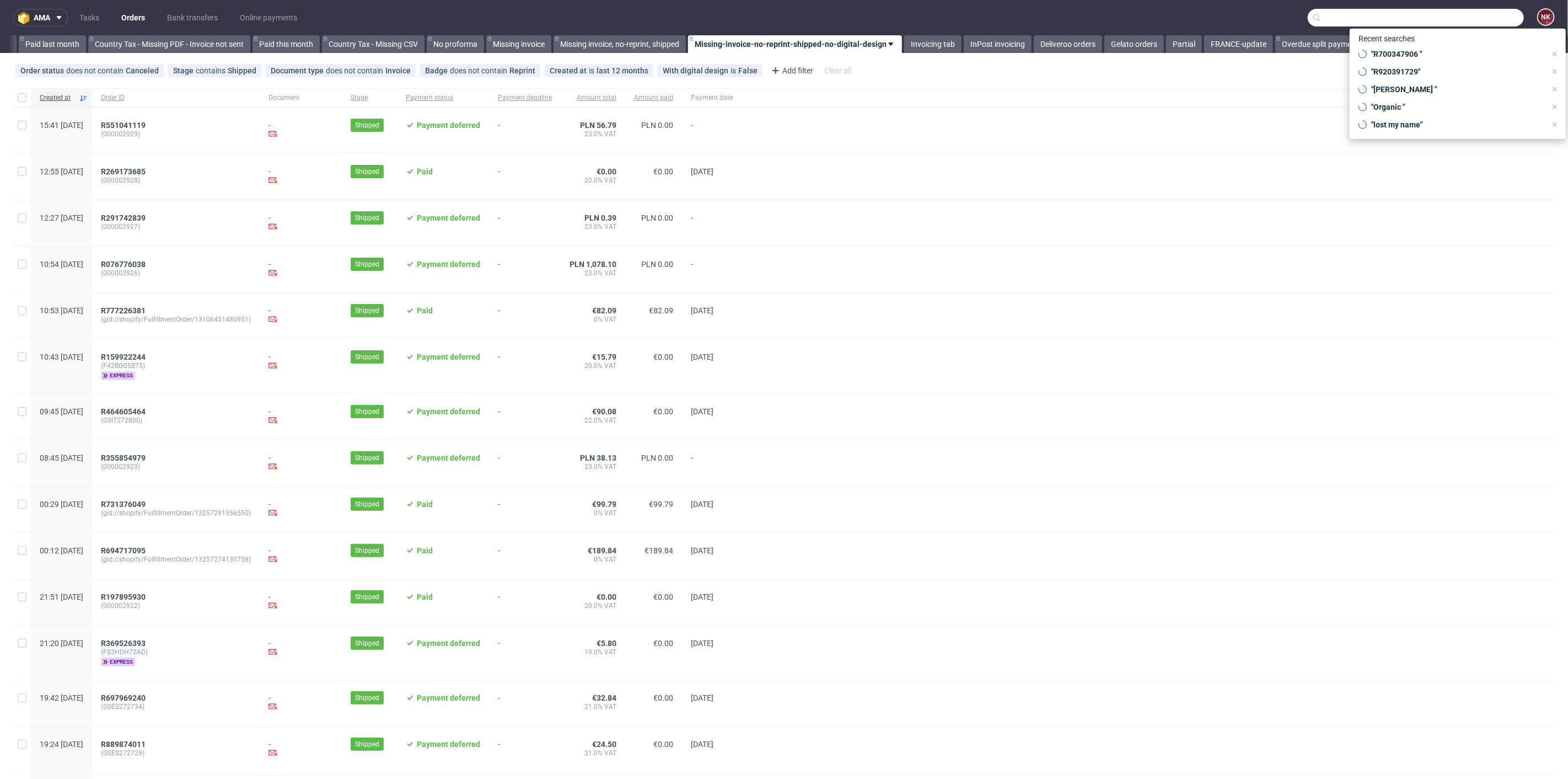
click at [1466, 18] on input "text" at bounding box center [1416, 18] width 216 height 18
paste input "FV 999/5/2025"
type input "FV 999/5/2025"
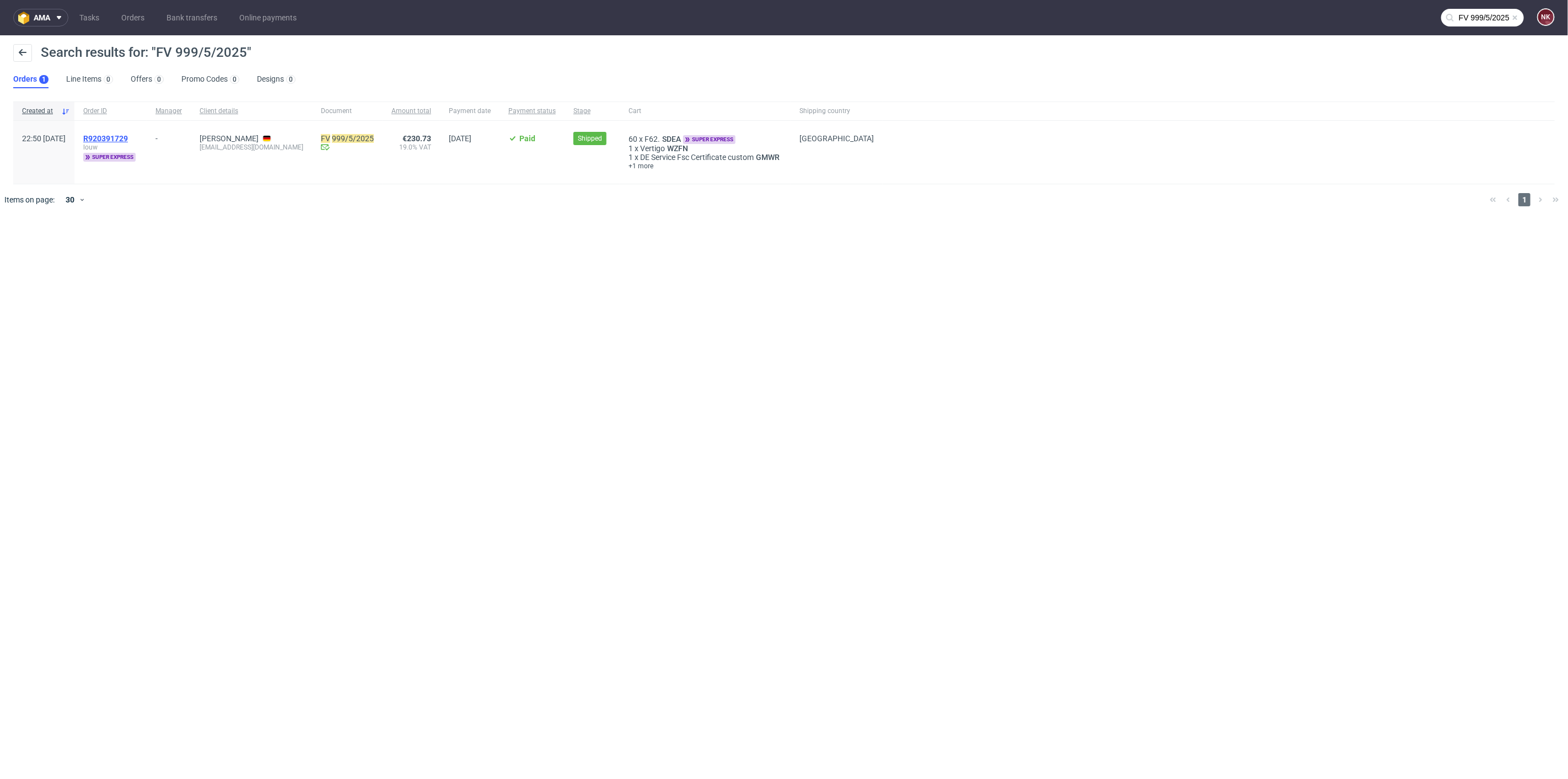
click at [128, 134] on span "R920391729" at bounding box center [106, 138] width 45 height 9
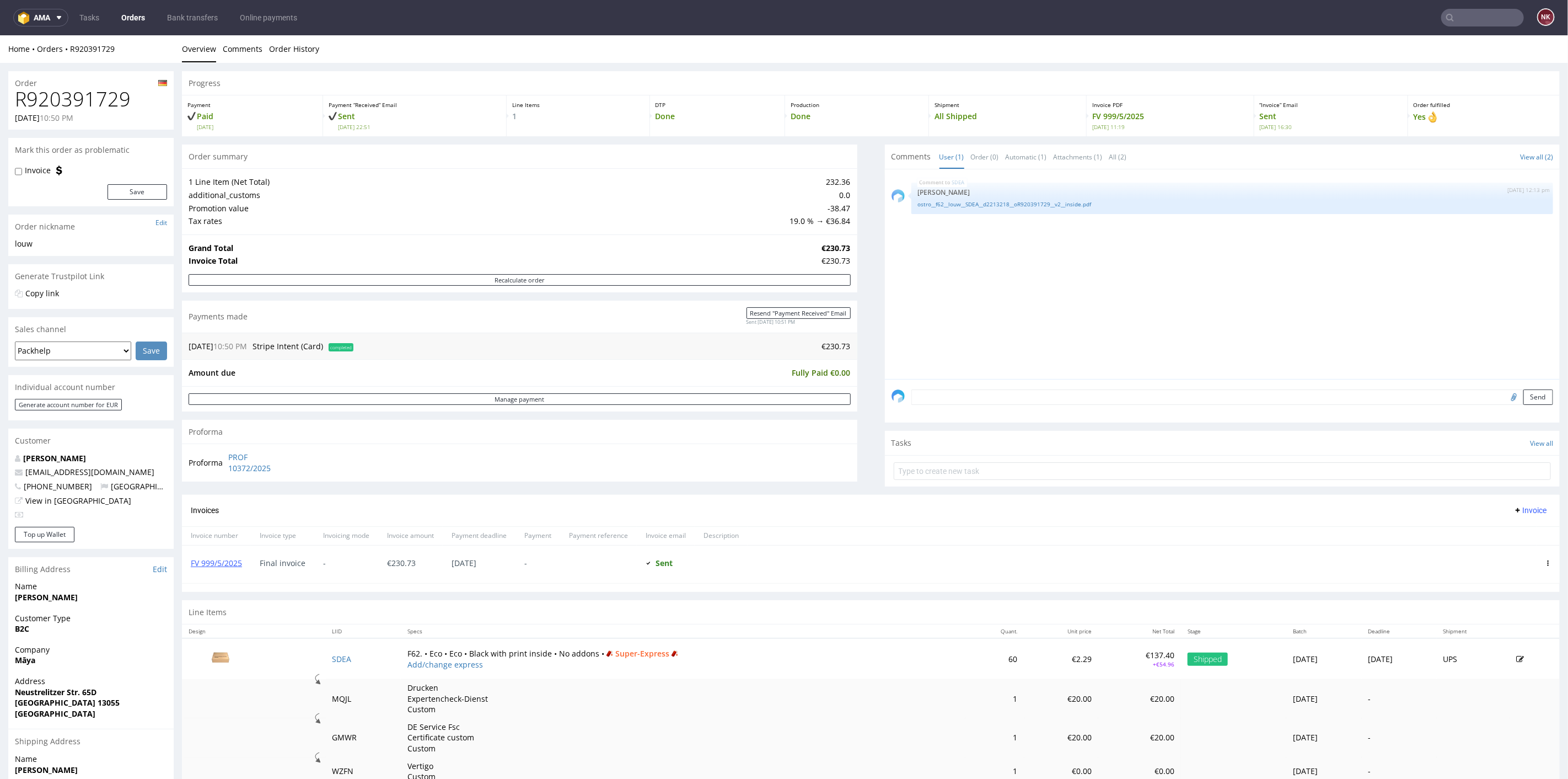
click at [196, 4] on nav "ama Tasks Orders Bank transfers Online payments NK" at bounding box center [784, 17] width 1568 height 35
click at [191, 13] on link "Bank transfers" at bounding box center [192, 18] width 64 height 18
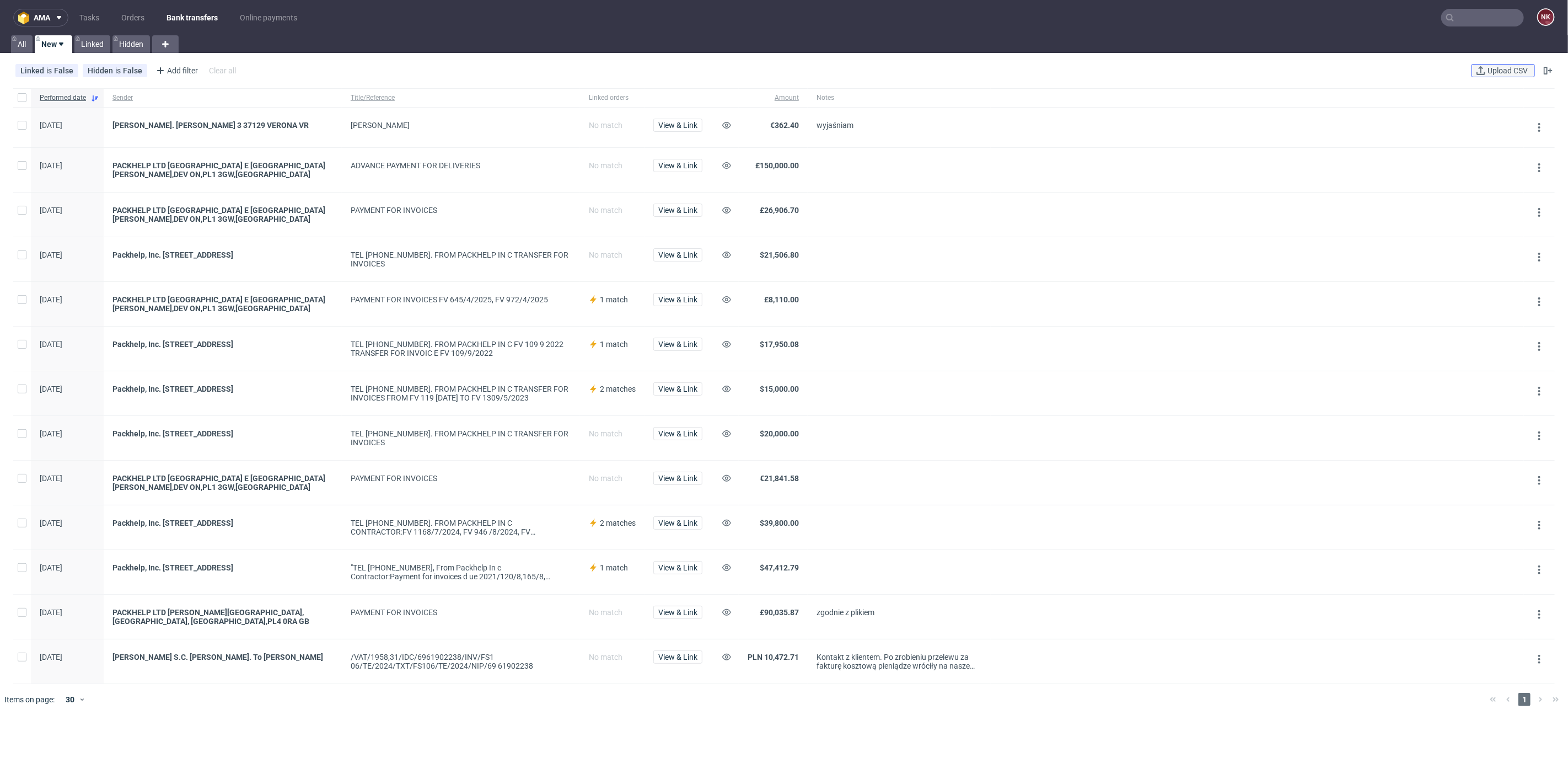
click at [1489, 70] on span "Upload CSV" at bounding box center [1508, 71] width 45 height 7
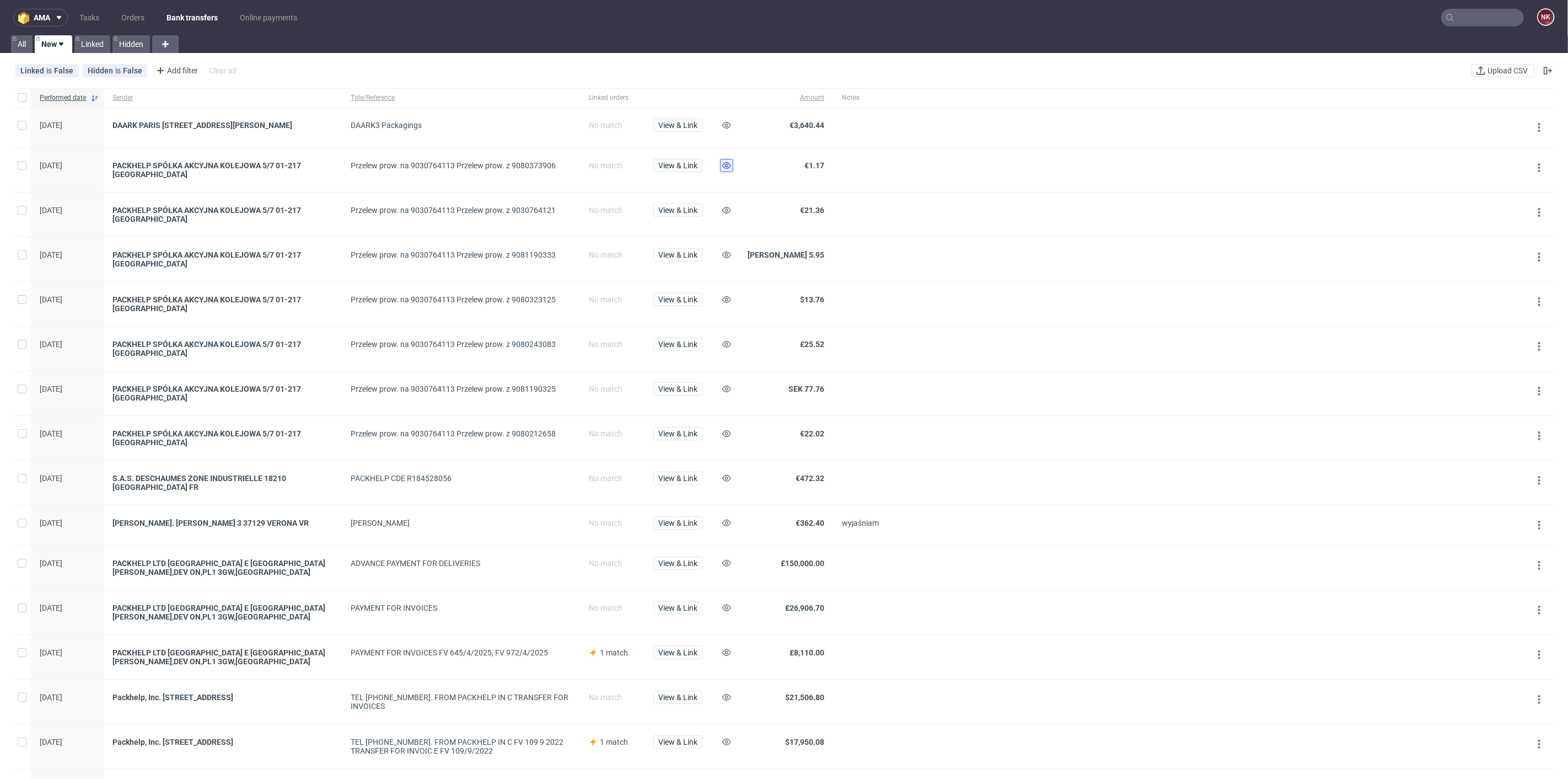
click at [727, 164] on use at bounding box center [727, 165] width 9 height 7
click at [722, 208] on button at bounding box center [727, 210] width 13 height 13
click at [723, 251] on icon at bounding box center [727, 255] width 9 height 9
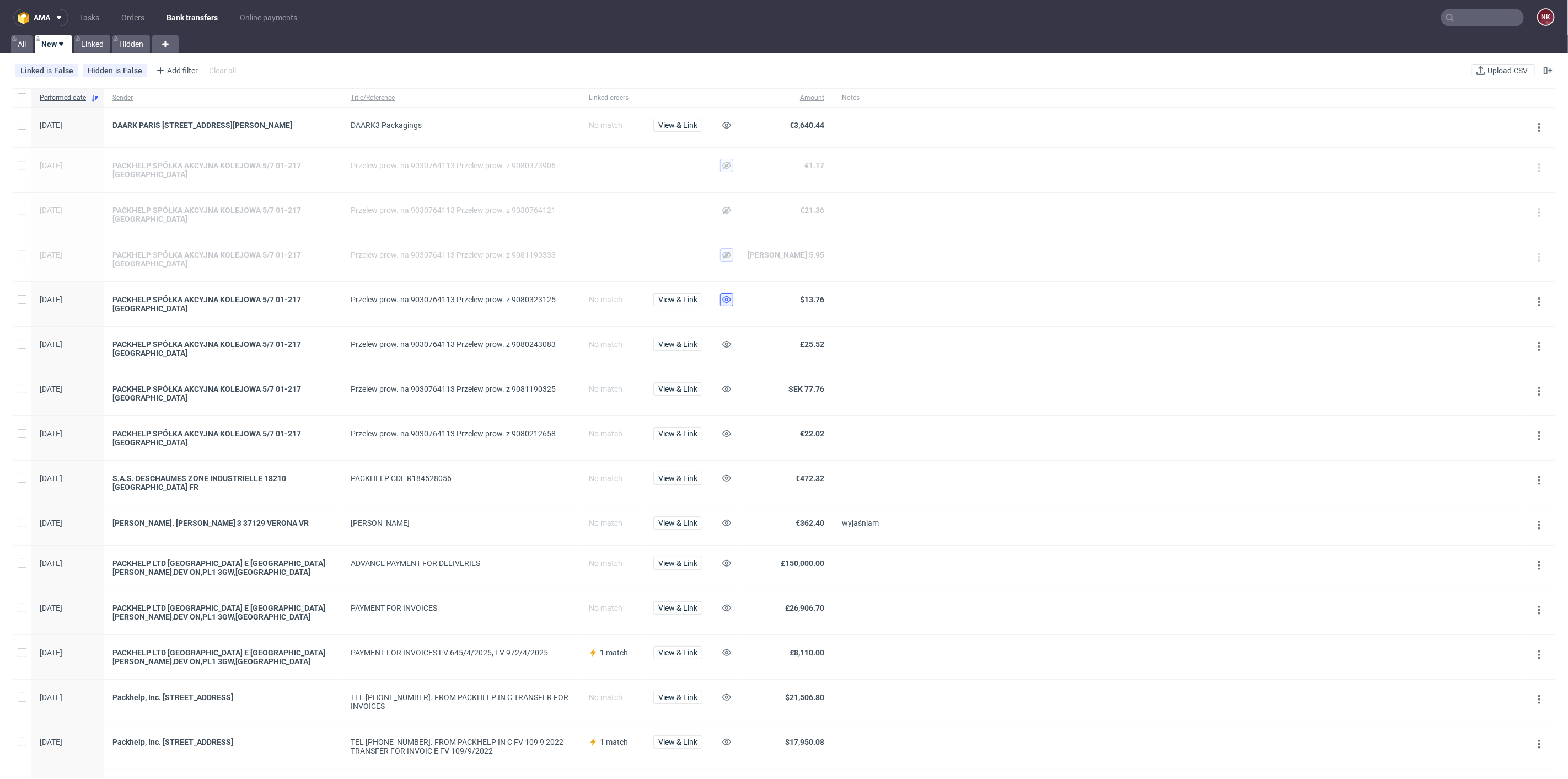
click at [723, 293] on button at bounding box center [727, 300] width 13 height 13
click at [724, 349] on button at bounding box center [727, 344] width 13 height 13
click at [725, 388] on icon at bounding box center [727, 389] width 9 height 9
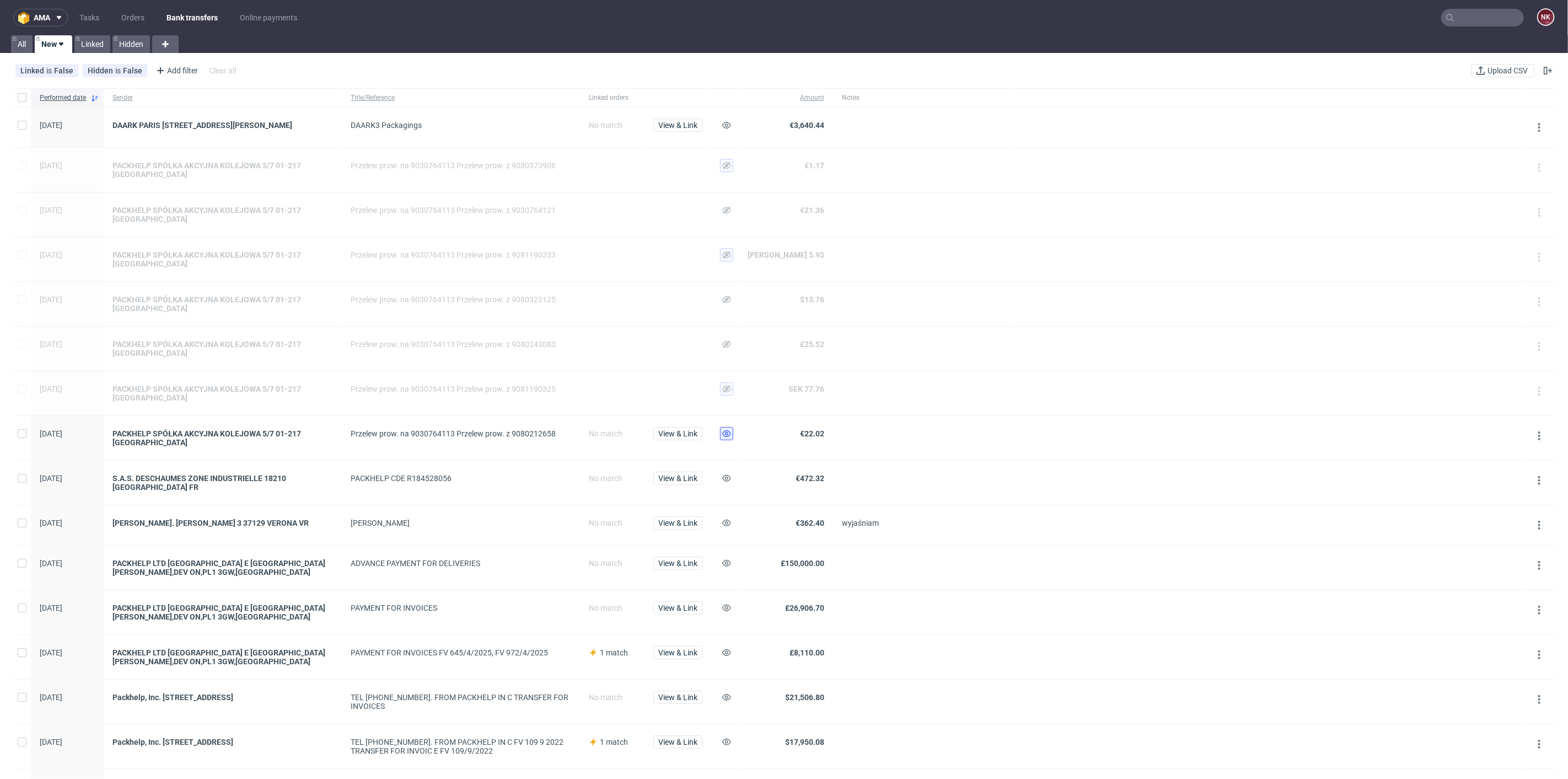
click at [726, 433] on icon at bounding box center [727, 433] width 9 height 9
click at [678, 471] on button "View & Link" at bounding box center [678, 478] width 49 height 13
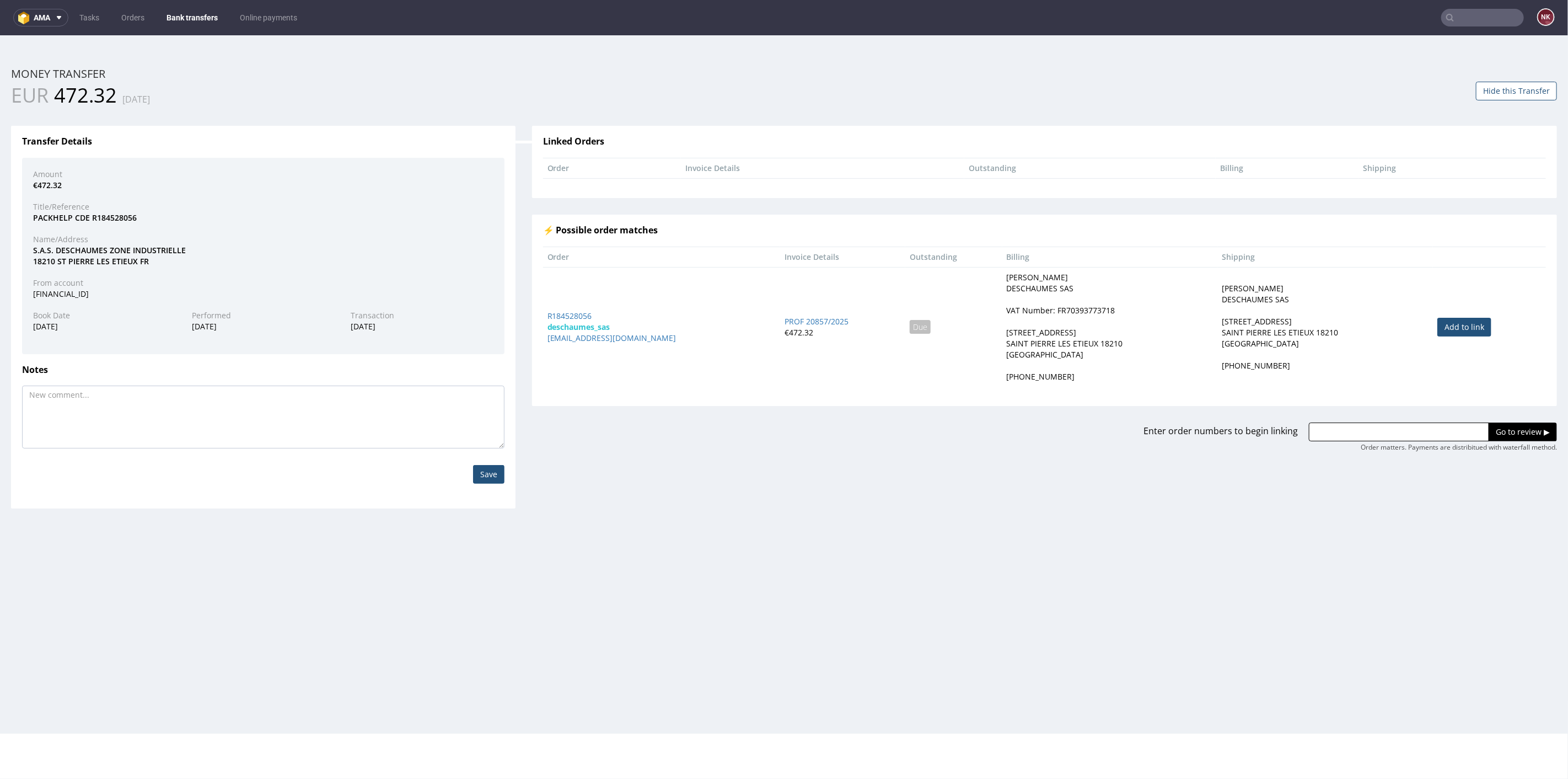
click at [1415, 325] on td "Samuel DESCHAUMES DESCHAUMES SAS 330 ROUTE DE SAINT AMAND SAINT PIERRE LES ETIE…" at bounding box center [1325, 326] width 216 height 120
click at [1451, 323] on link "Add to link" at bounding box center [1465, 326] width 54 height 19
type input "R184528056"
click at [1495, 423] on input "Go to review ▶" at bounding box center [1523, 431] width 68 height 19
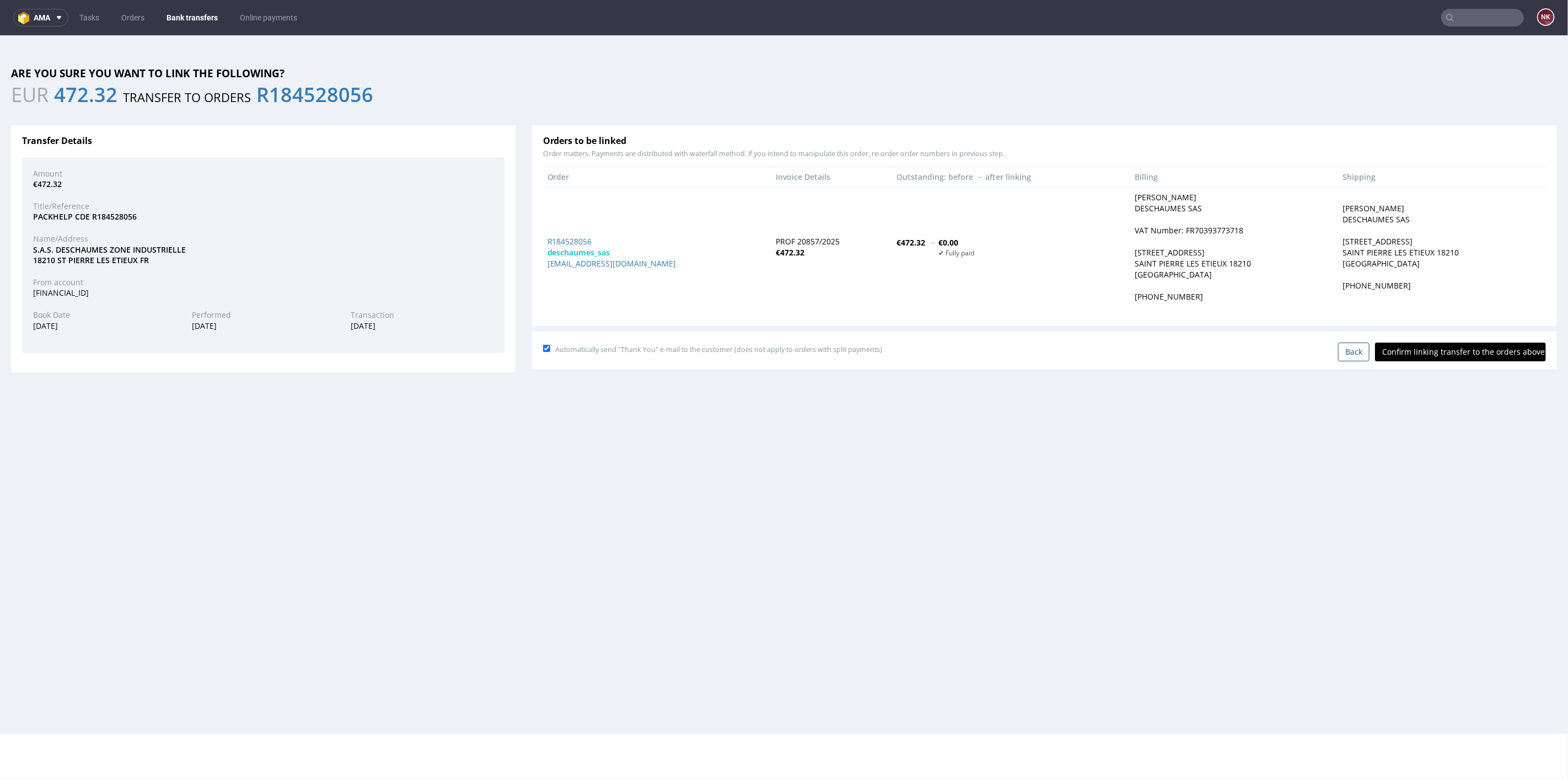
click at [1457, 354] on input "Confirm linking transfer to the orders above" at bounding box center [1461, 351] width 171 height 19
type input "In progress..."
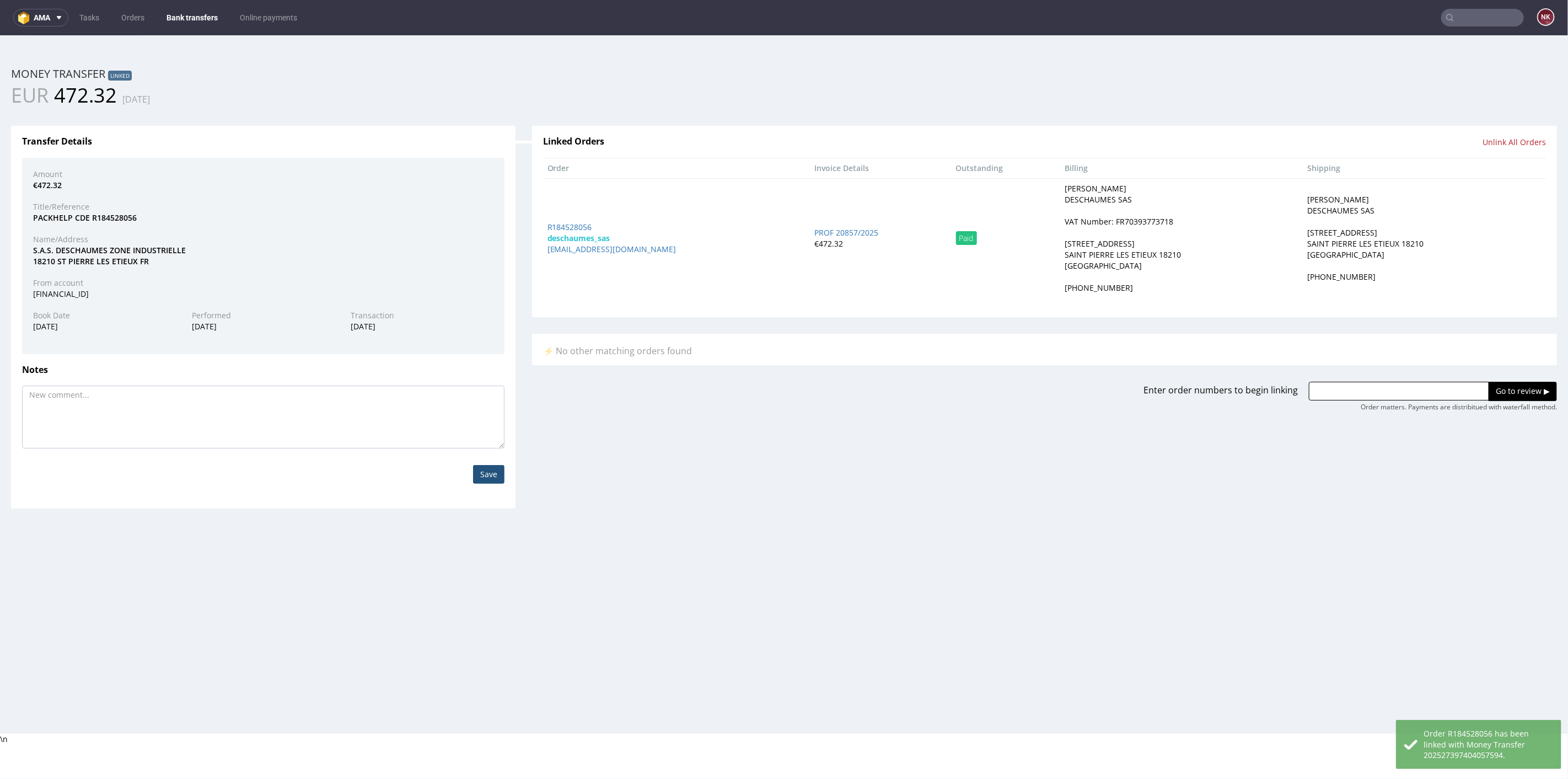
click at [191, 12] on link "Bank transfers" at bounding box center [192, 18] width 65 height 18
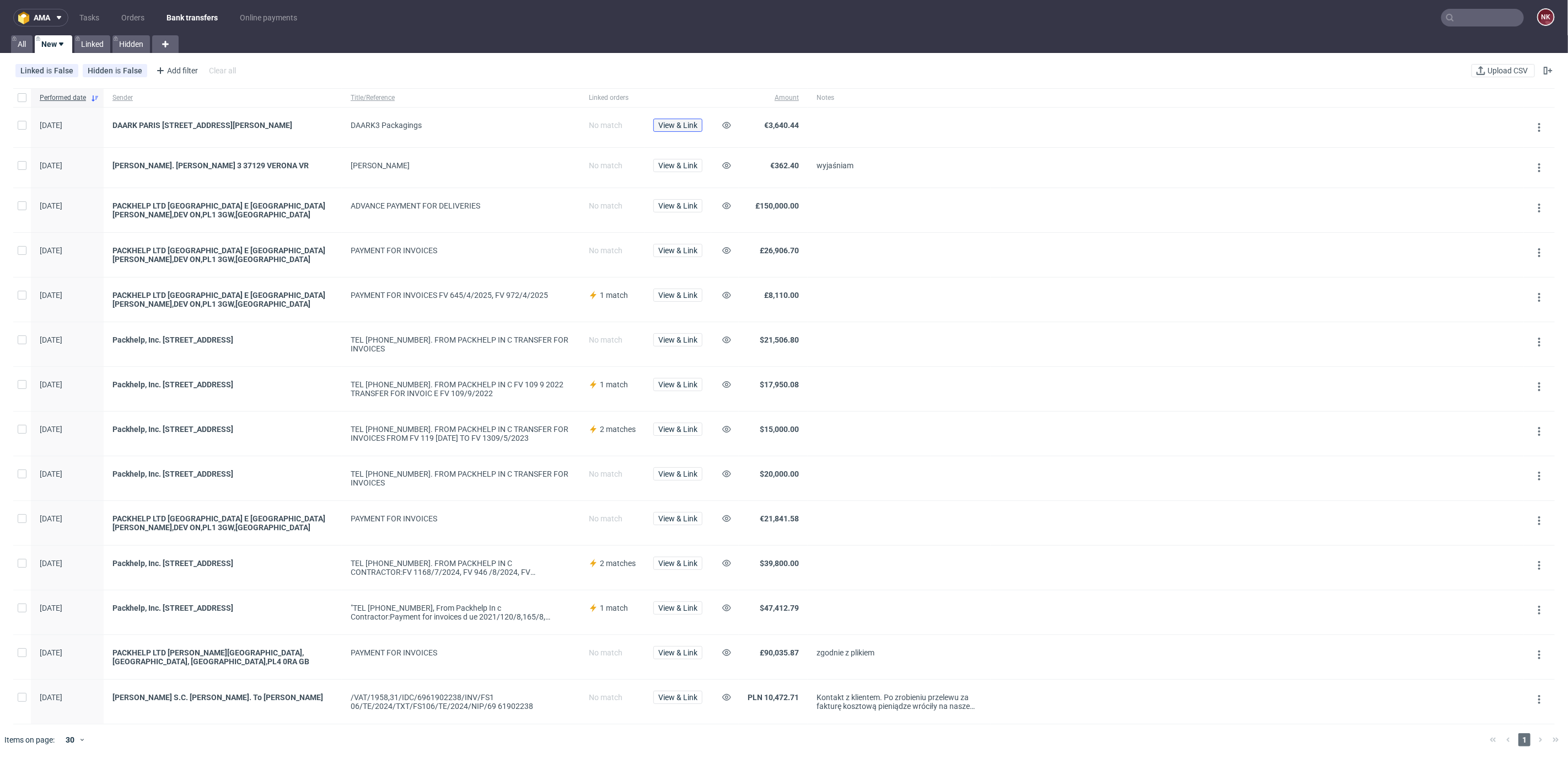
click at [686, 123] on span "View & Link" at bounding box center [678, 125] width 39 height 7
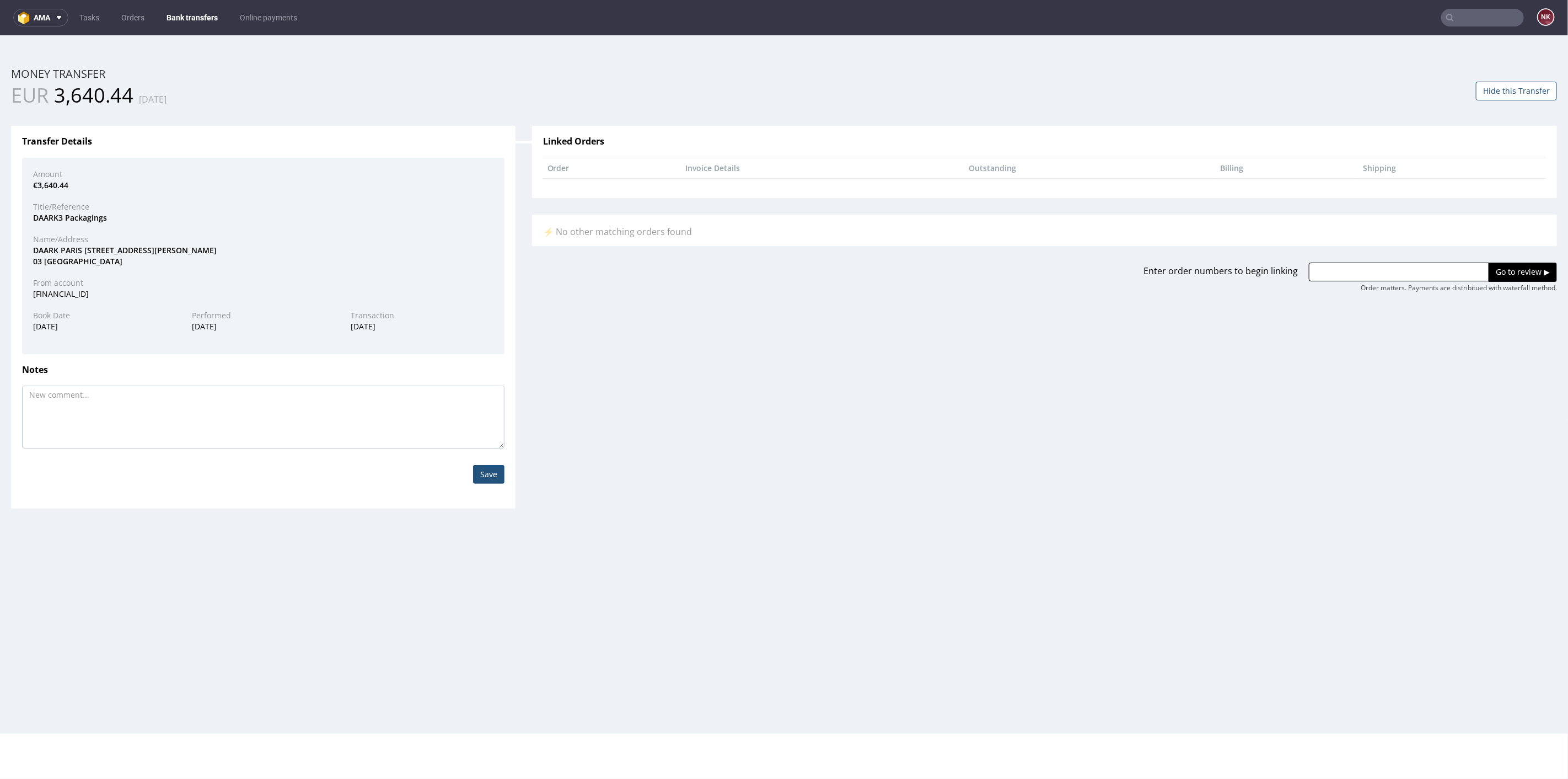
click at [48, 248] on div "DAARK PARIS 3 50 RUE DE TURENNE 750 03 PARIS" at bounding box center [263, 255] width 477 height 22
copy div "DAARK"
click at [42, 249] on div "DAARK PARIS 3 50 RUE DE TURENNE 750 03 PARIS" at bounding box center [263, 255] width 477 height 22
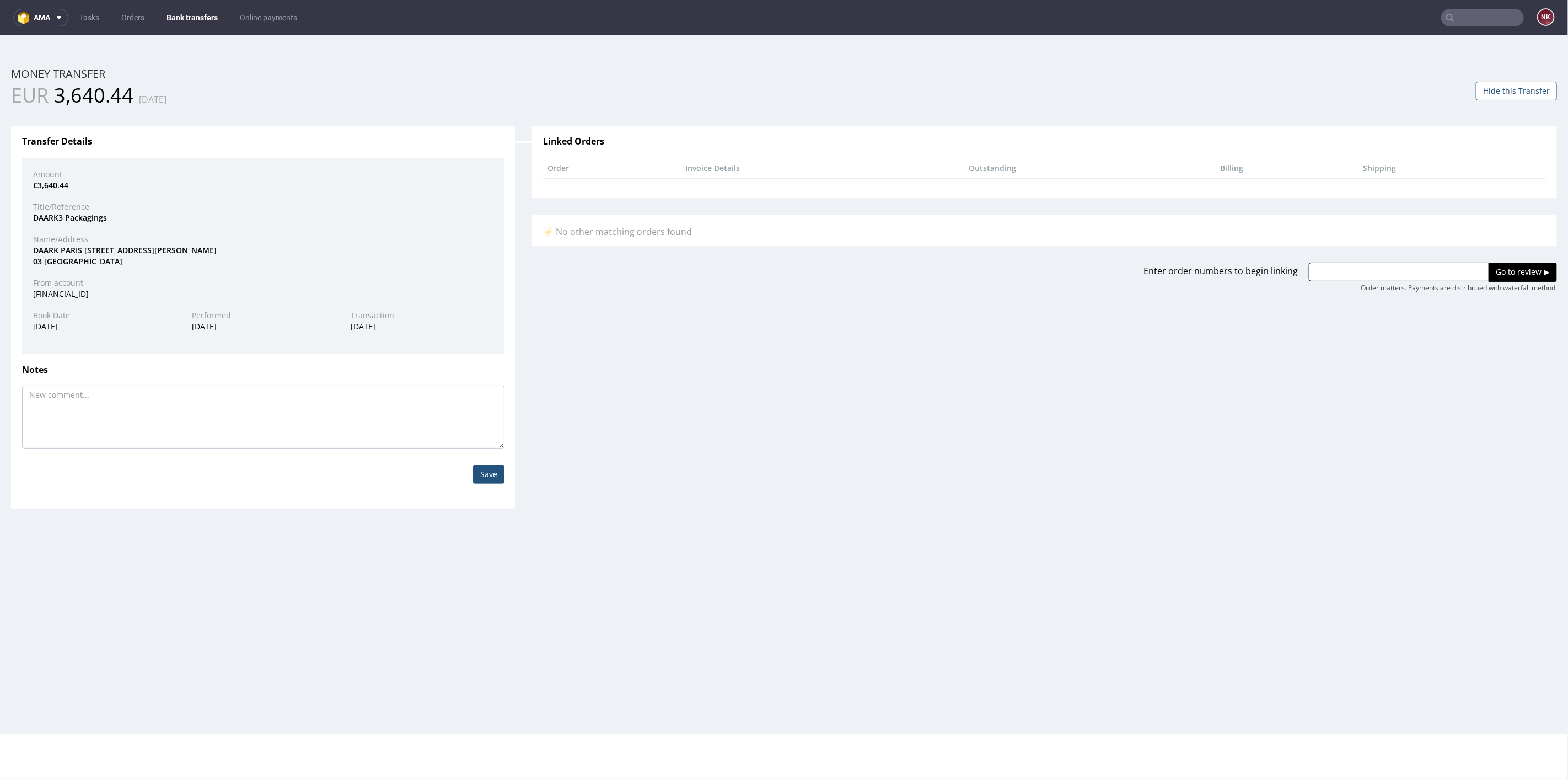
click at [1387, 265] on input "text" at bounding box center [1399, 271] width 181 height 19
paste input "R843523432"
type input "R843523432"
click at [1502, 271] on input "Go to review ▶" at bounding box center [1523, 271] width 68 height 19
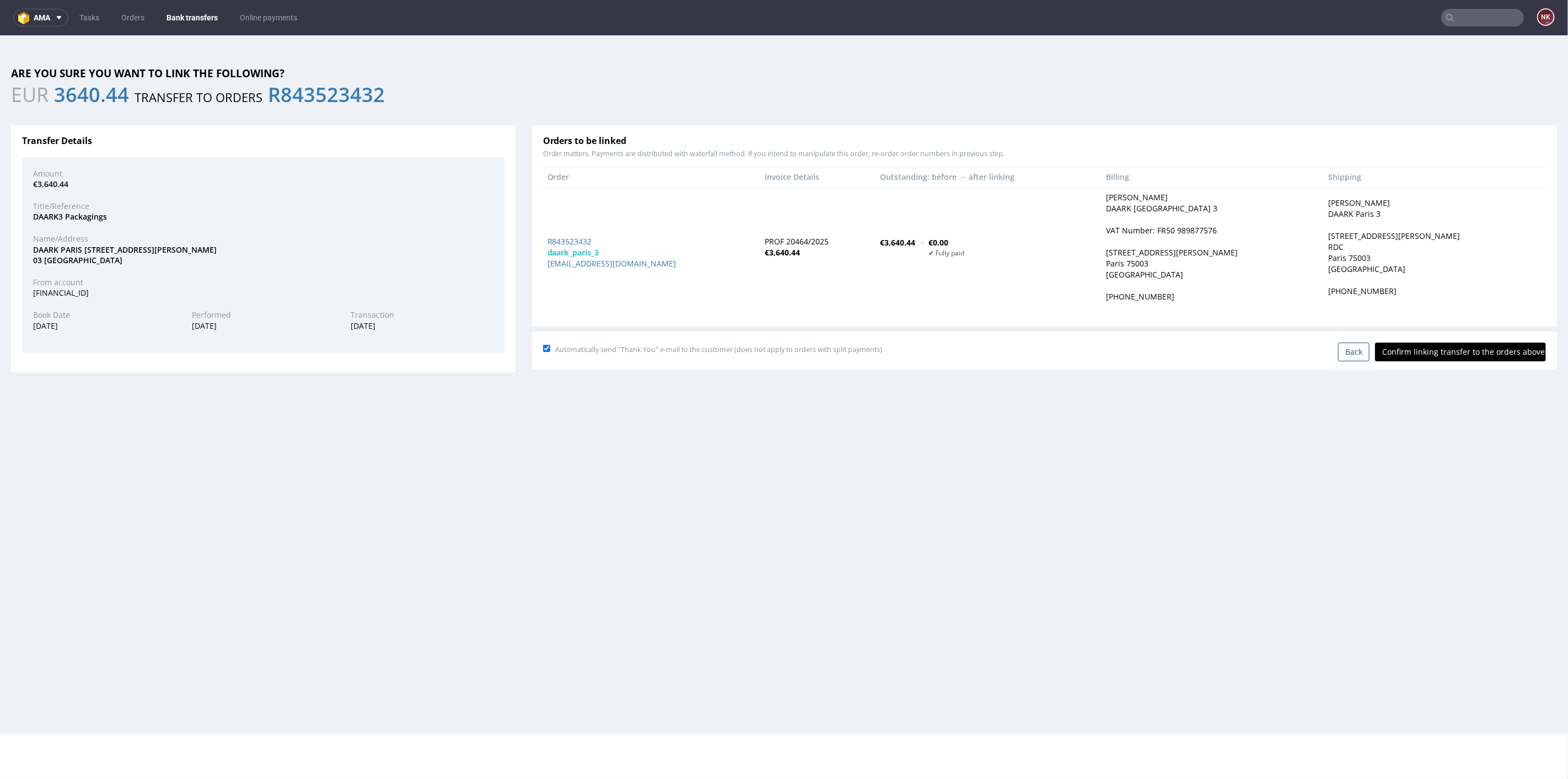
click at [1463, 348] on input "Confirm linking transfer to the orders above" at bounding box center [1461, 351] width 171 height 19
type input "In progress..."
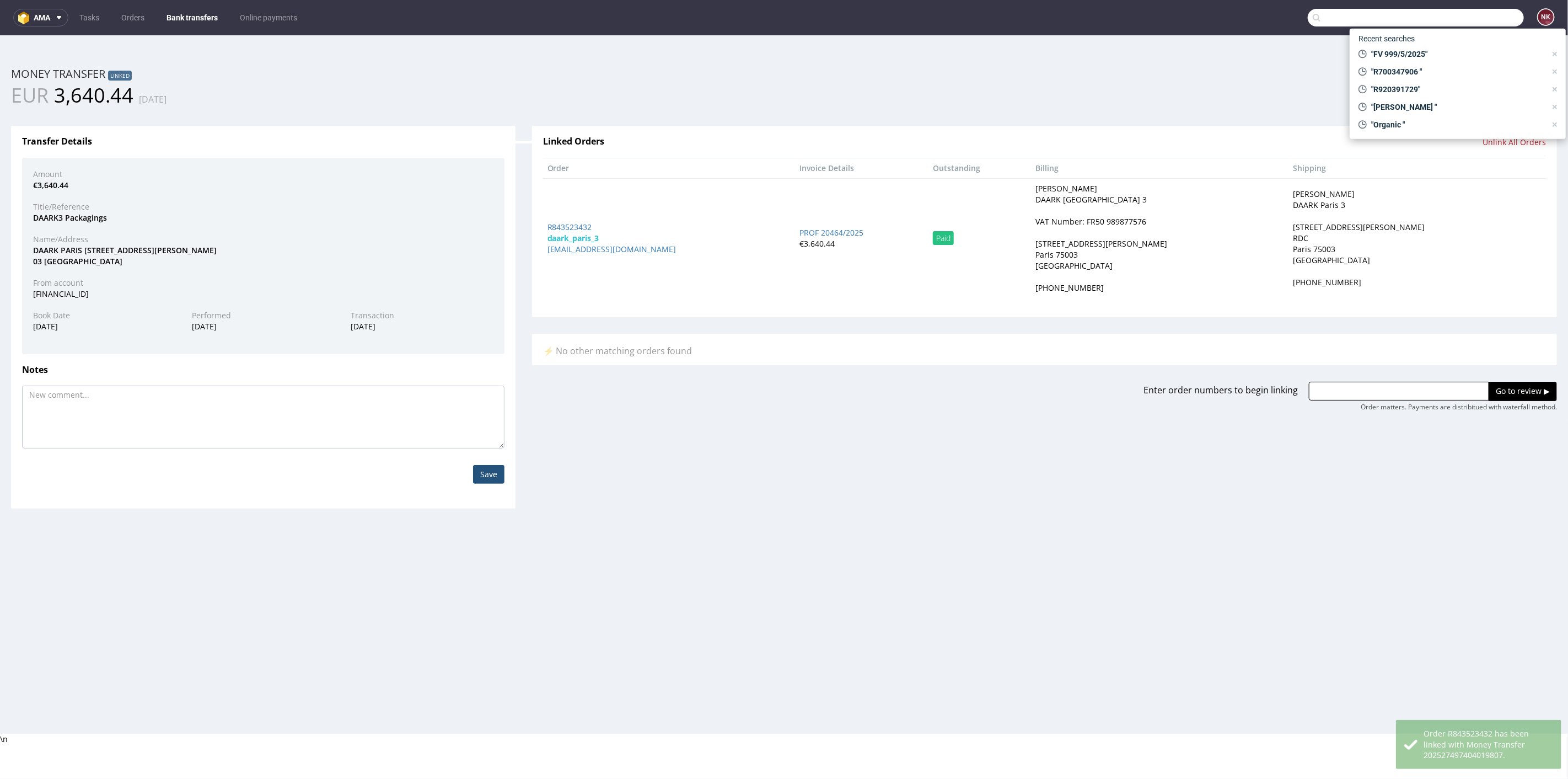
click at [1464, 25] on input "text" at bounding box center [1416, 18] width 216 height 18
paste input "R707137850"
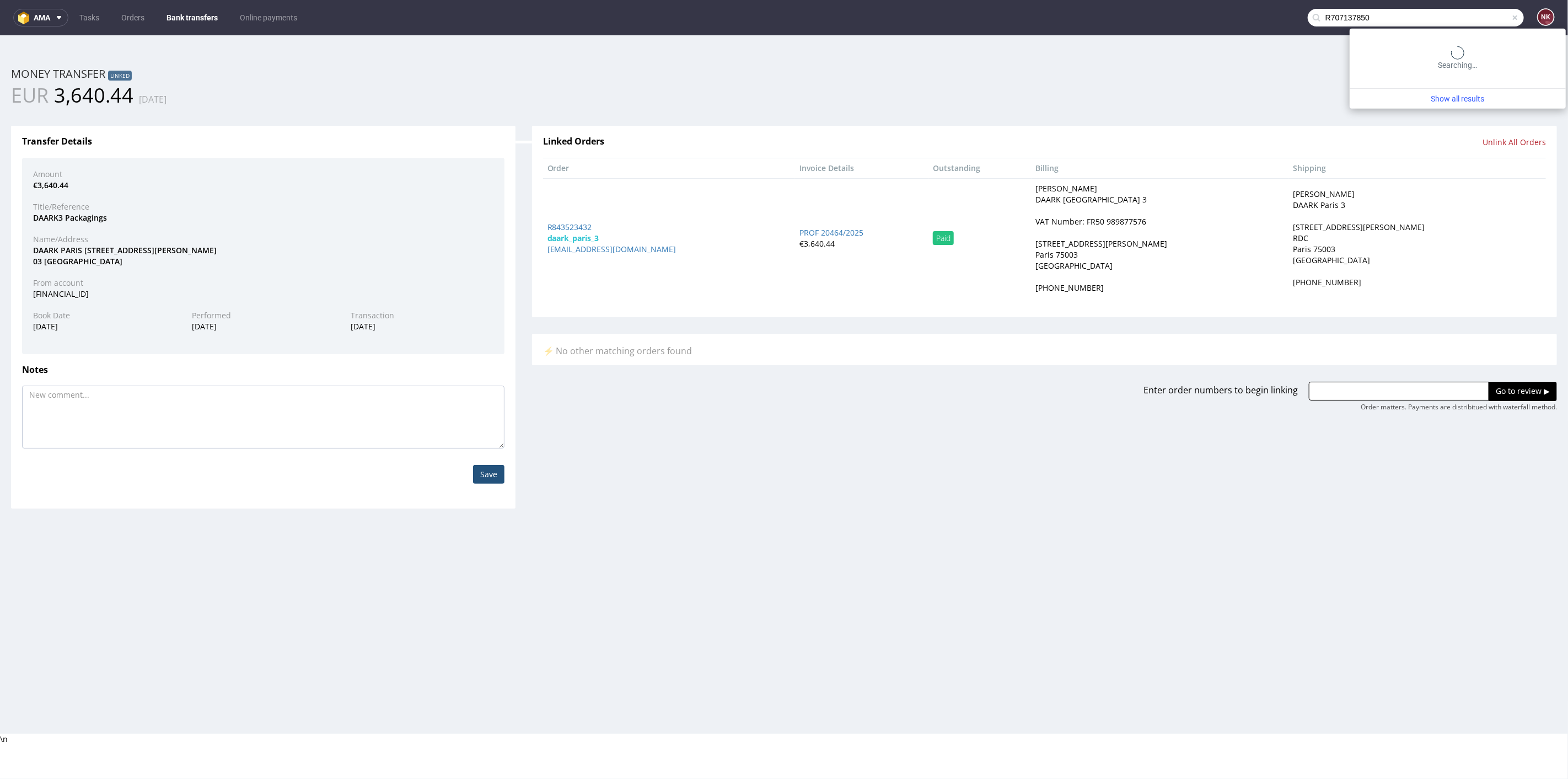
type input "R707137850"
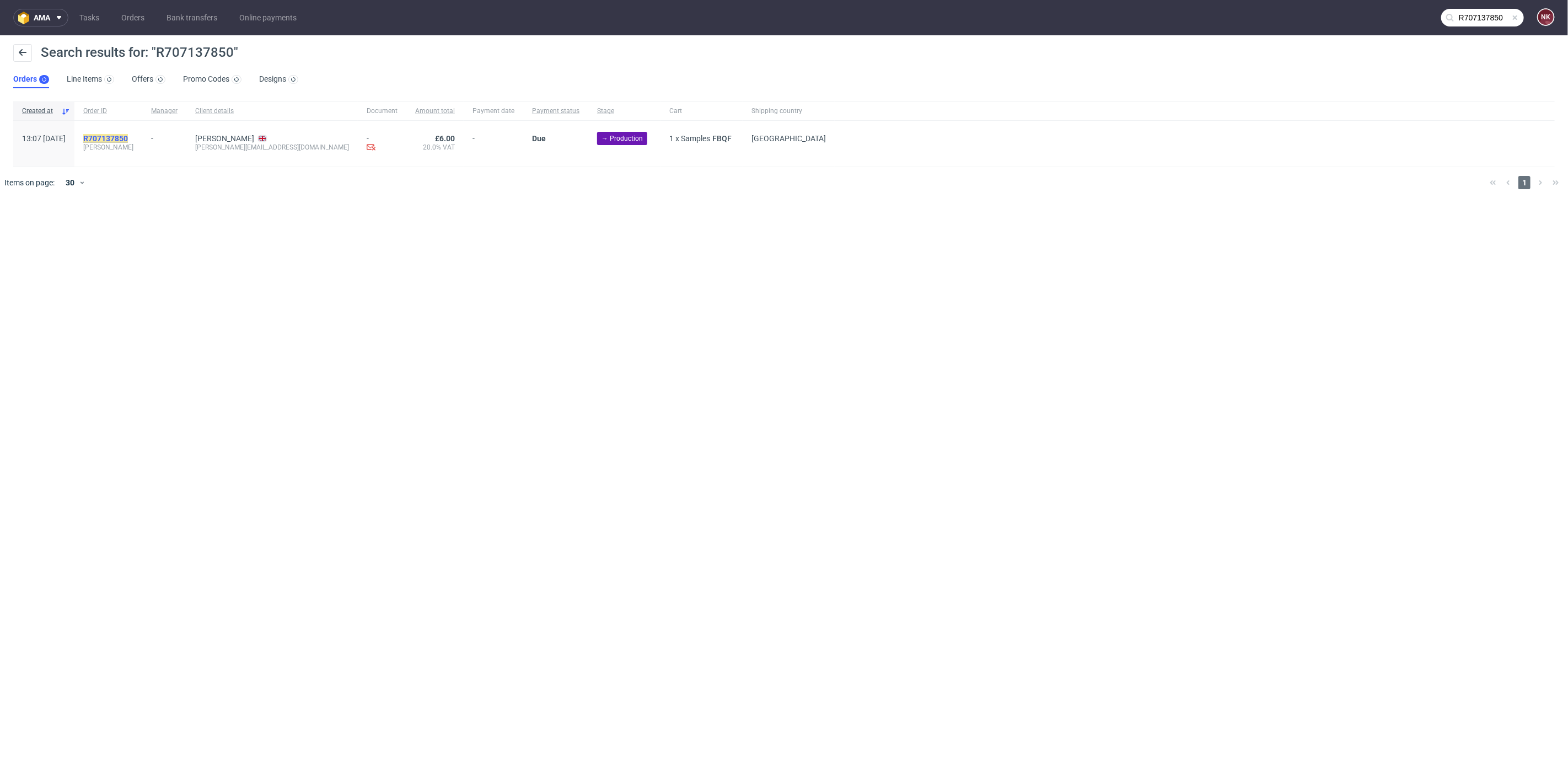
click at [128, 134] on mark "R707137850" at bounding box center [106, 138] width 45 height 9
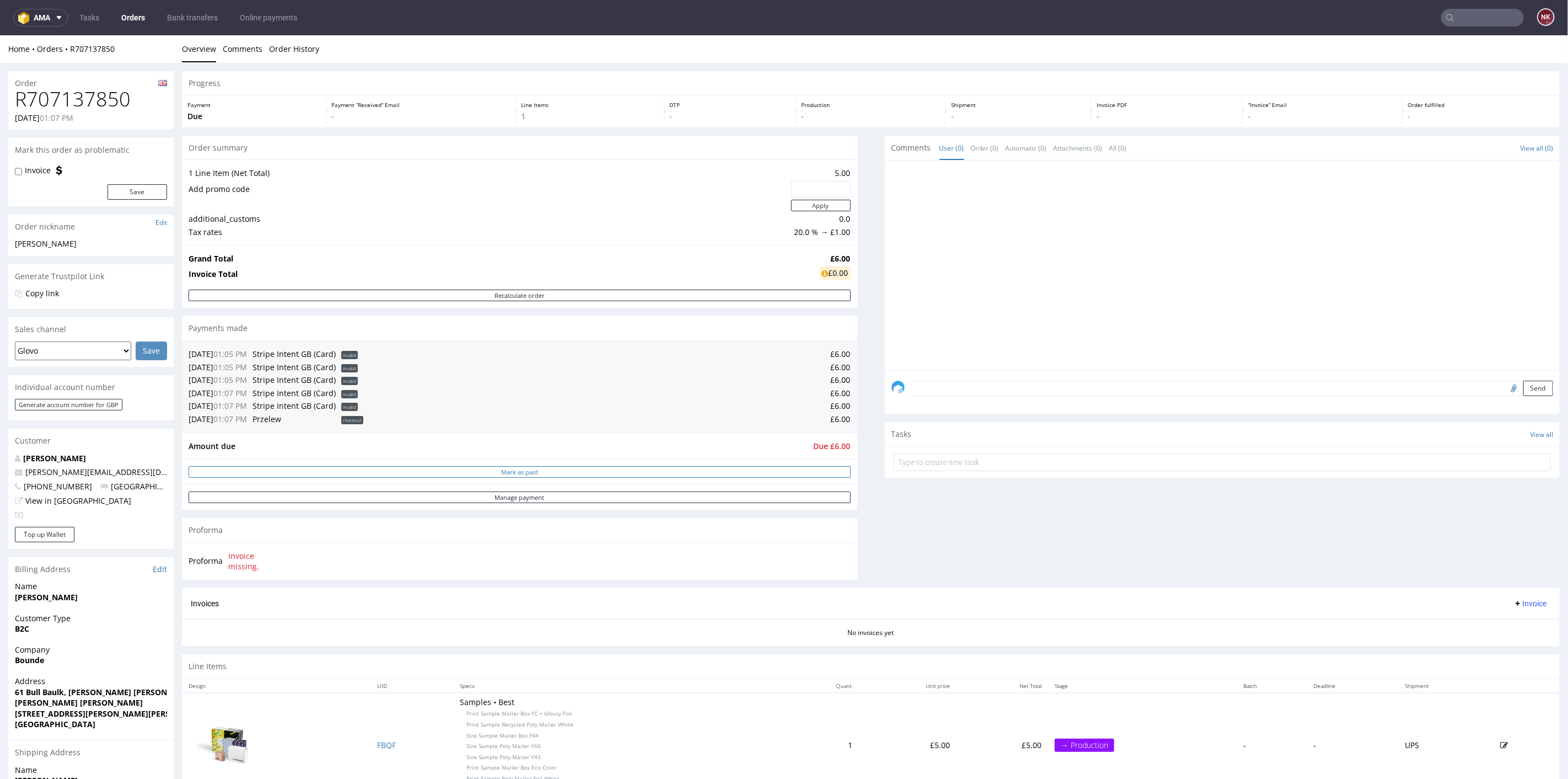
click at [566, 469] on button "Mark as paid" at bounding box center [519, 471] width 662 height 12
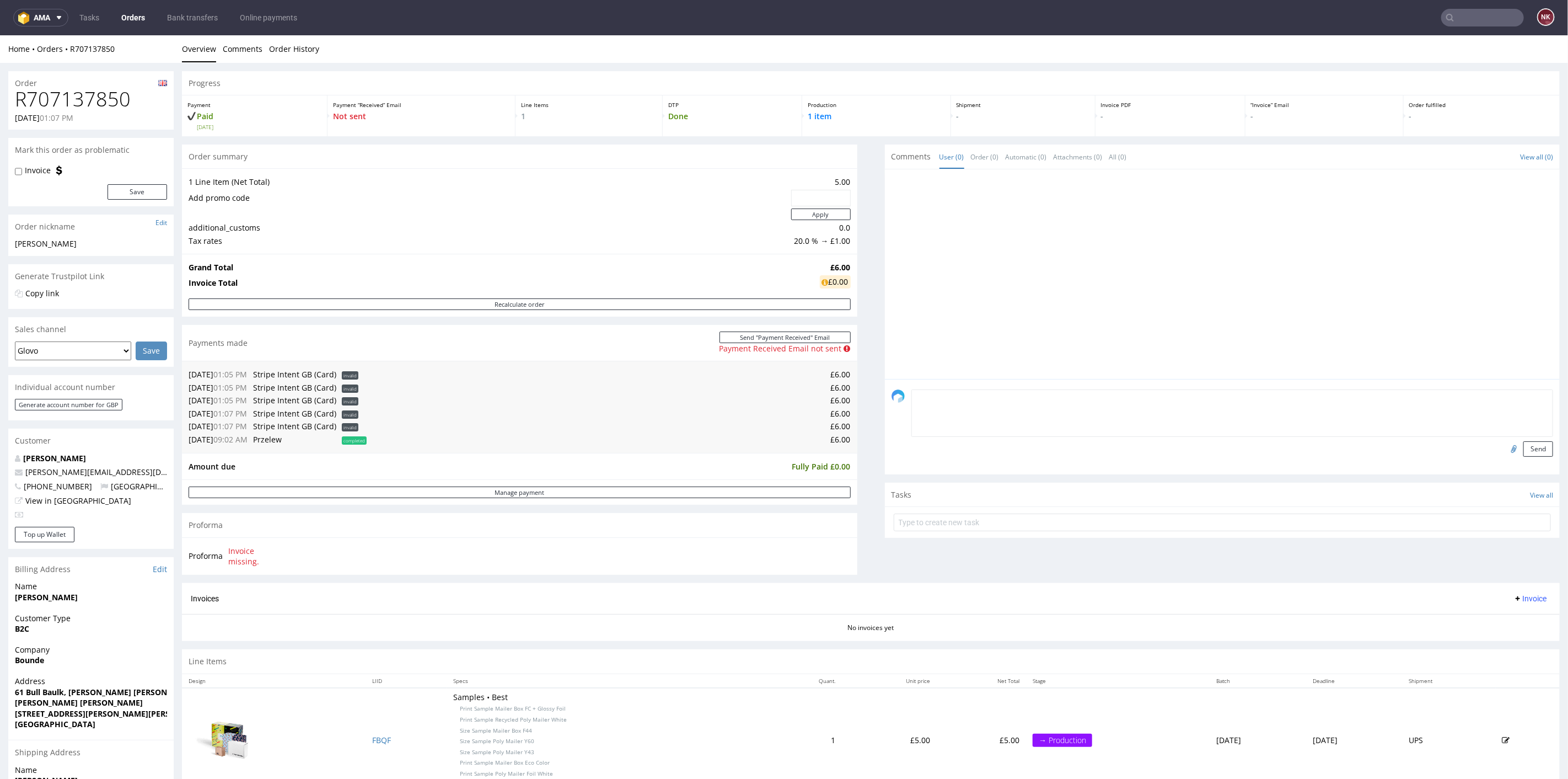
click at [940, 391] on textarea at bounding box center [1233, 413] width 642 height 48
type textarea "Paid via Revolut"
click at [1505, 448] on input "file" at bounding box center [1512, 447] width 16 height 14
type input "C:\fakepath\R707137850_Revolut.pdf"
click at [1523, 446] on button "Send" at bounding box center [1538, 448] width 30 height 16
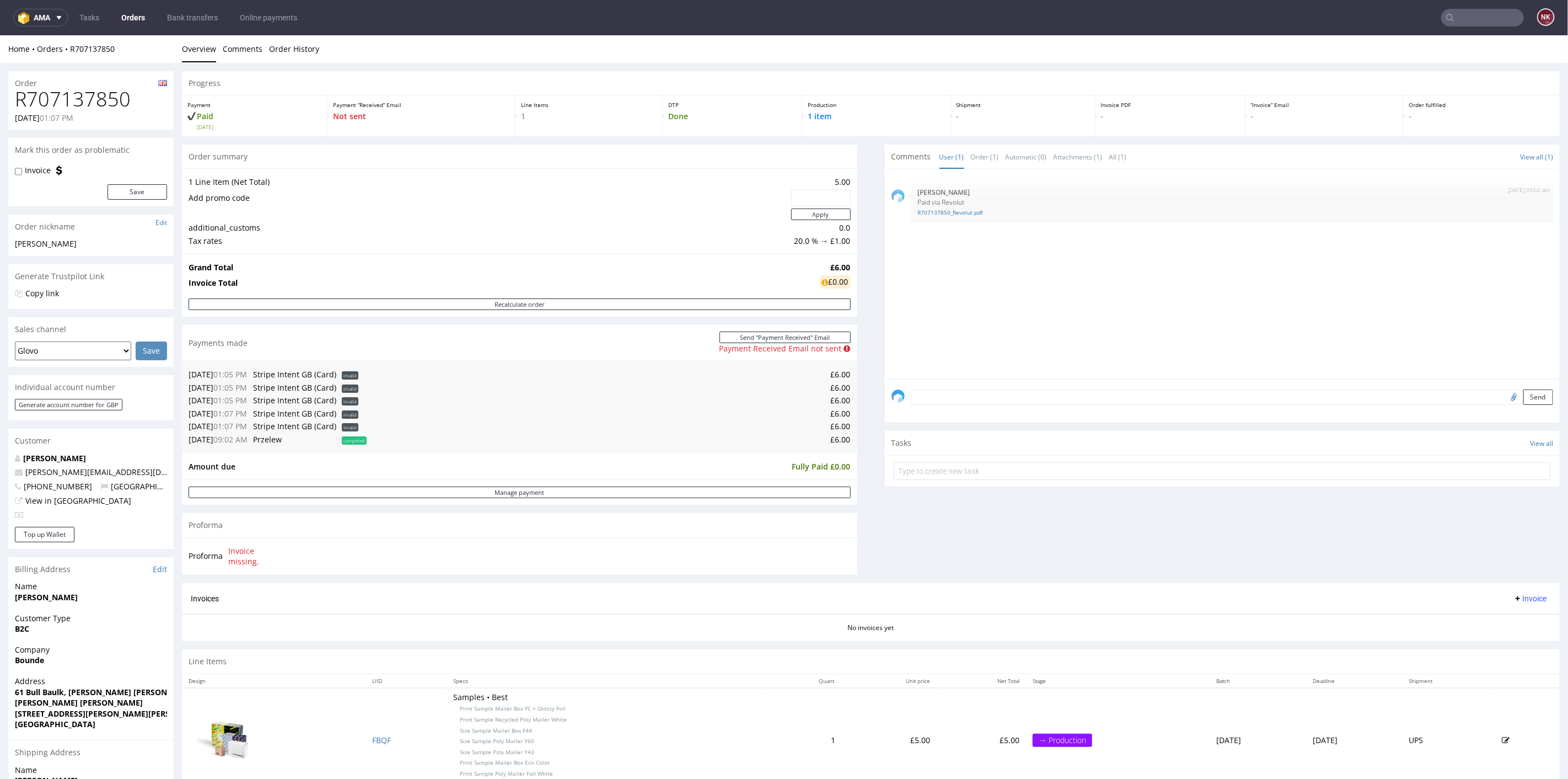
click at [855, 410] on div "Progress Payment Paid Wed 01 Oct Payment “Received” Email Not sent Line Items 1…" at bounding box center [871, 436] width 1378 height 730
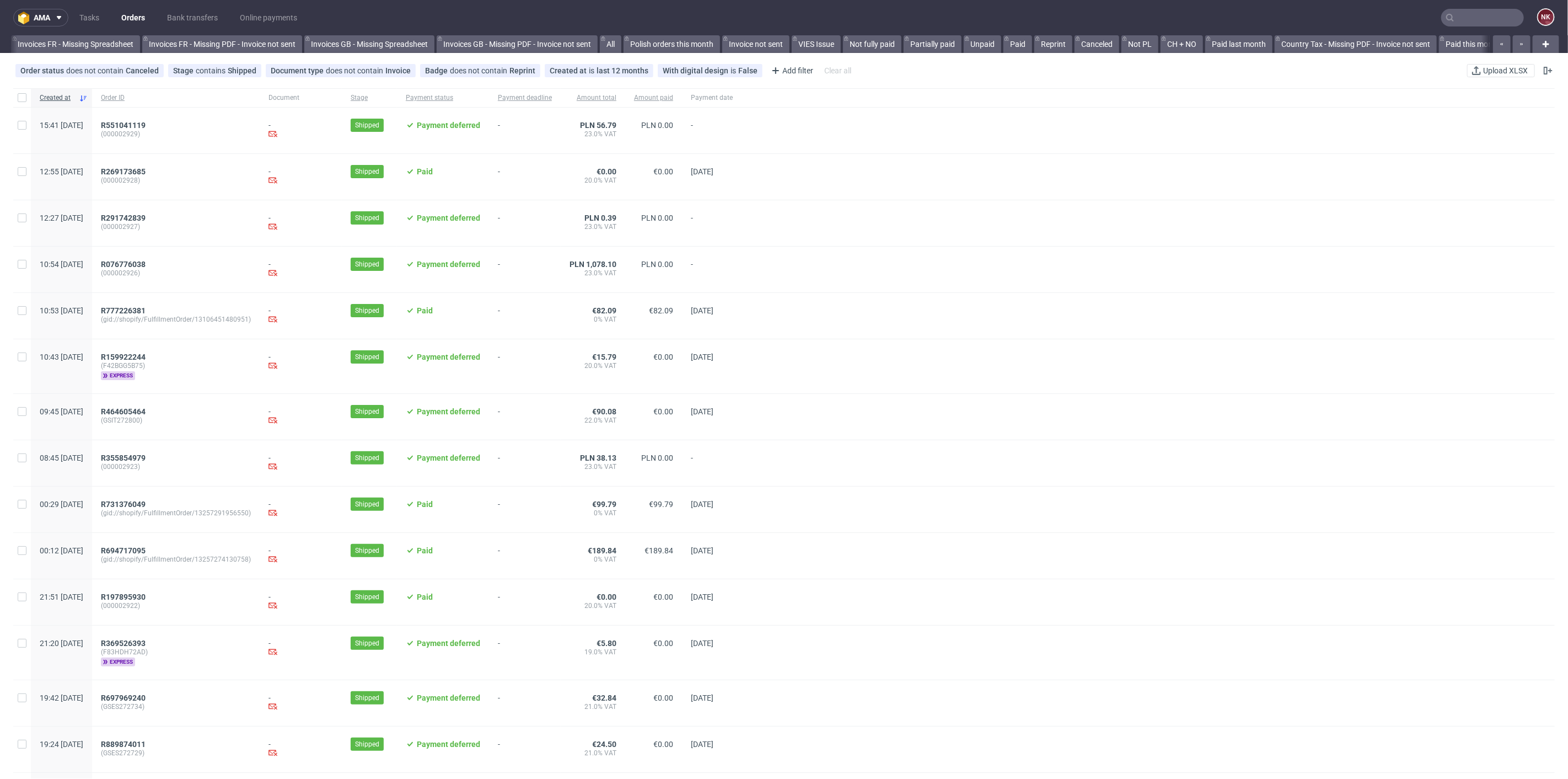
scroll to position [0, 1201]
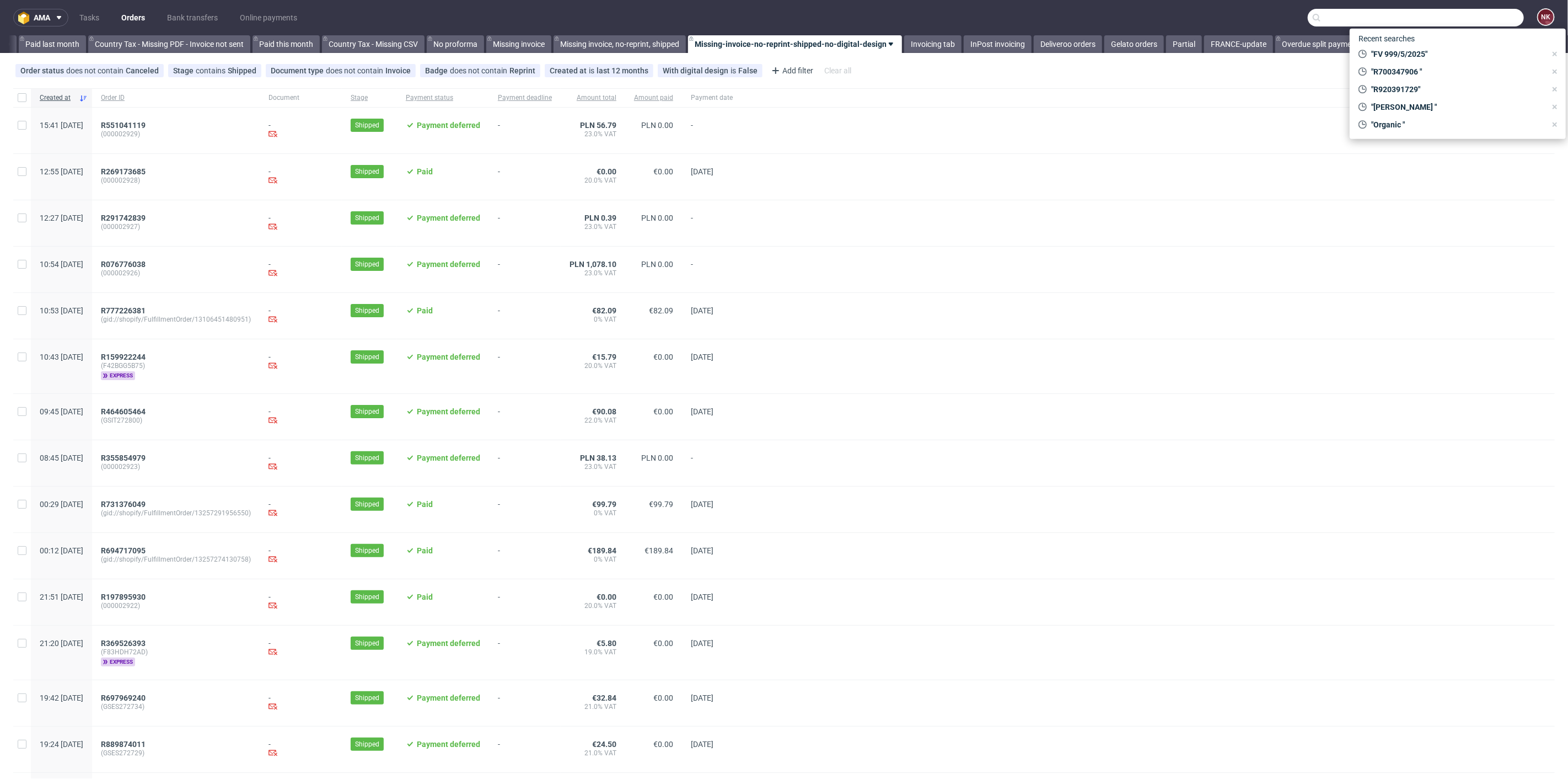
click at [1493, 15] on input "text" at bounding box center [1416, 18] width 216 height 18
paste input "DAARK"
type input "DAARK"
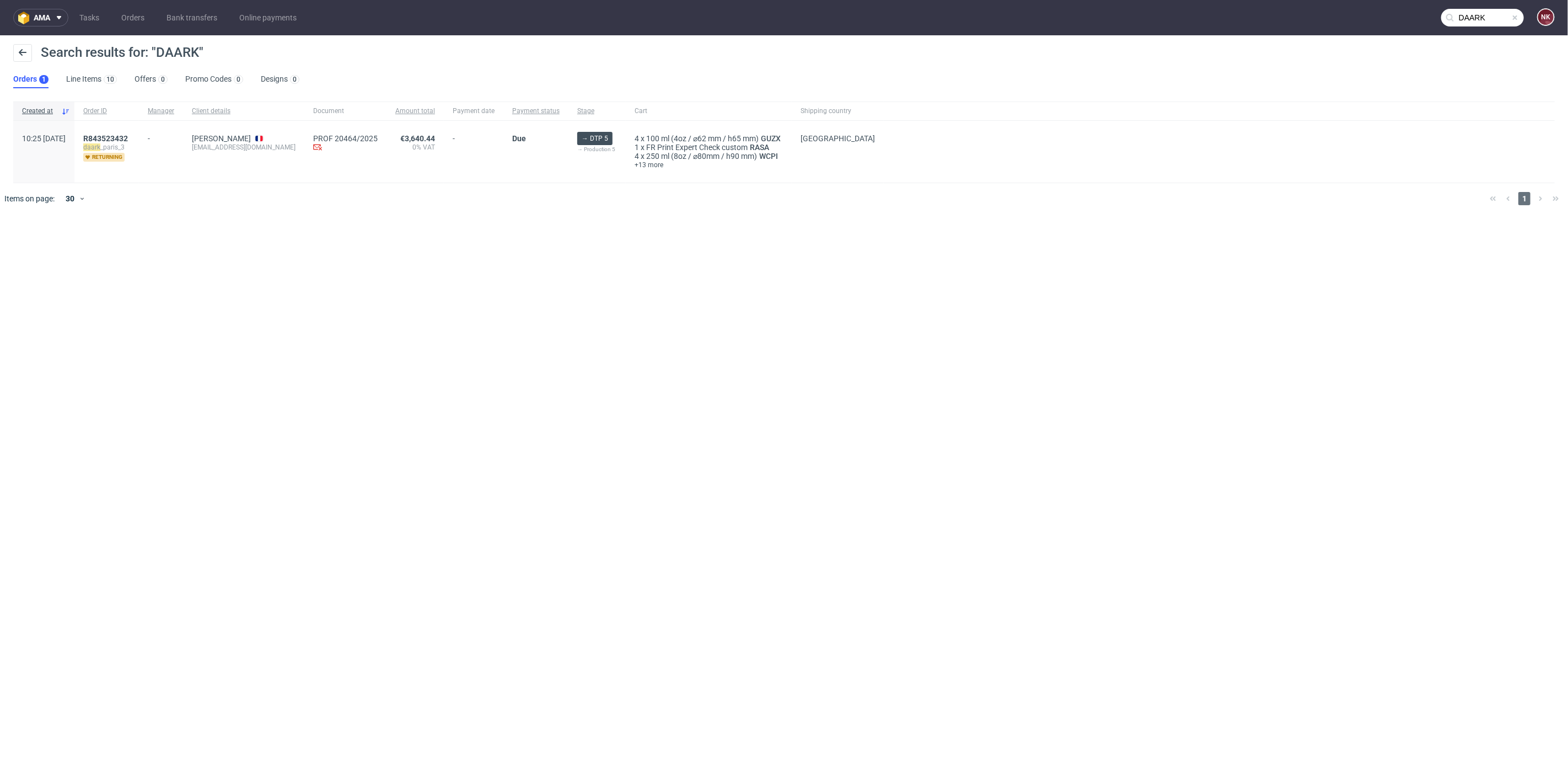
click at [130, 143] on span "daark _paris_3" at bounding box center [106, 147] width 47 height 9
click at [128, 137] on span "R843523432" at bounding box center [106, 138] width 45 height 9
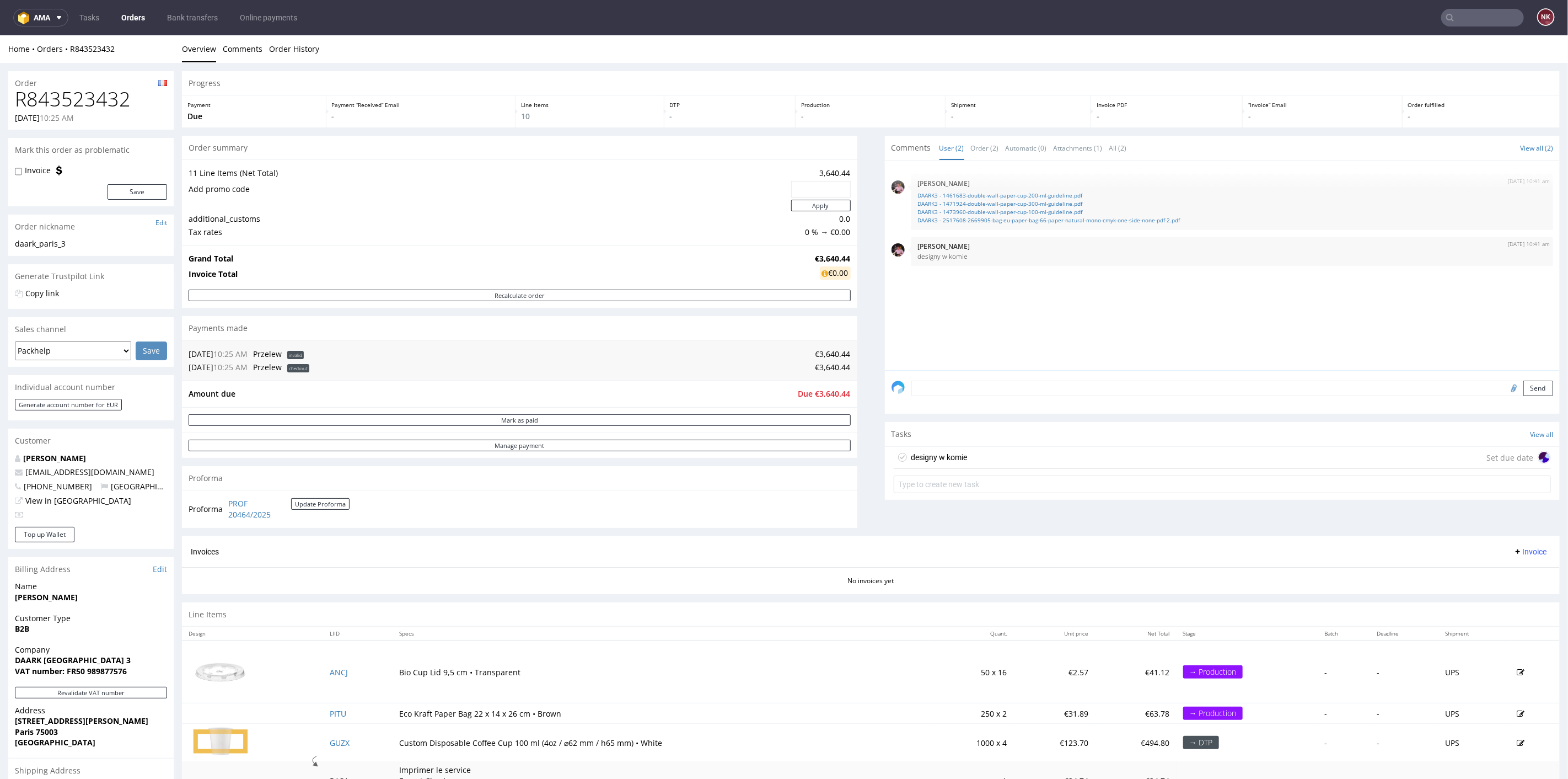
click at [87, 101] on h1 "R843523432" at bounding box center [91, 99] width 152 height 22
copy h1 "R843523432"
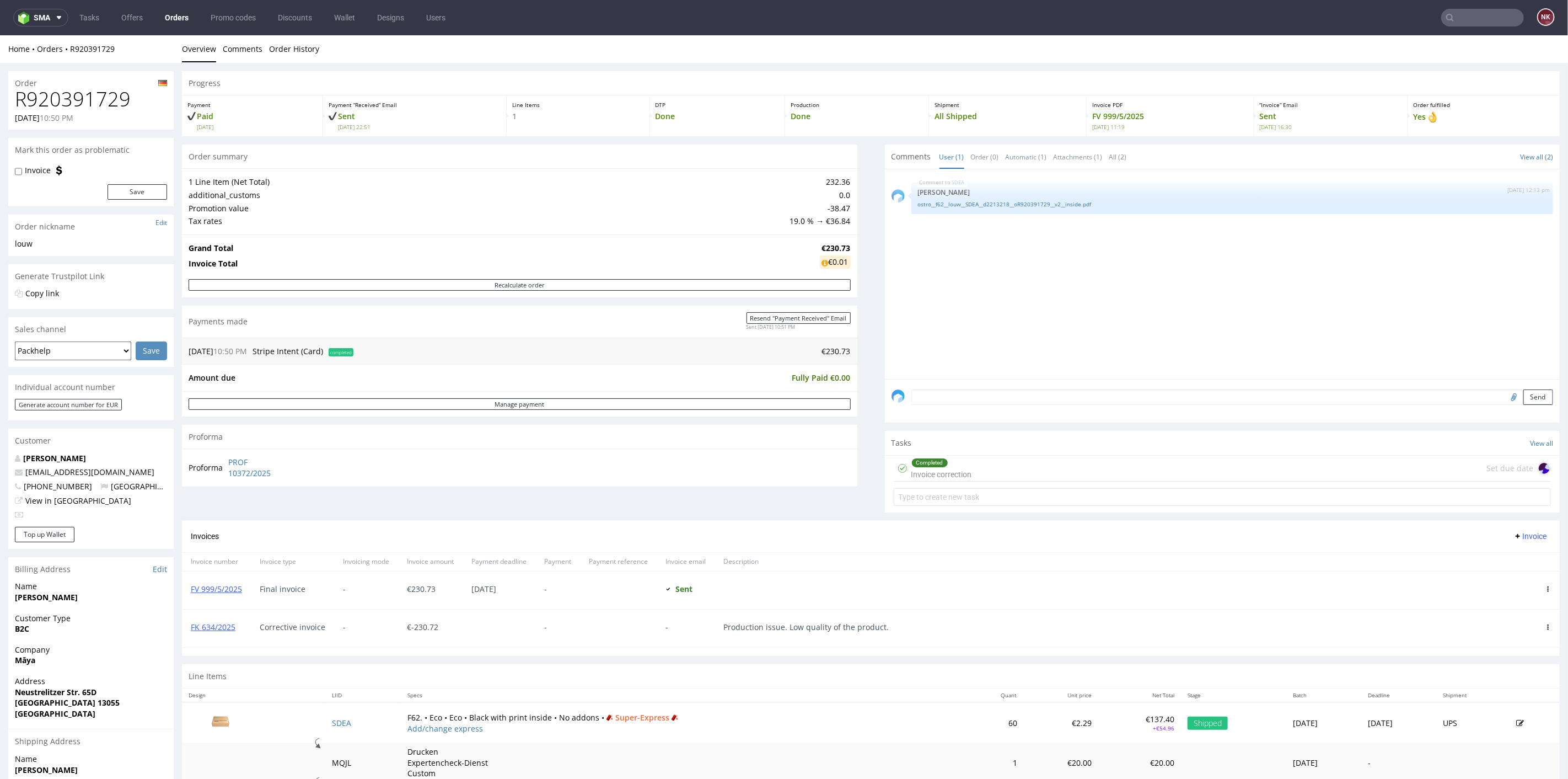
click at [854, 505] on div "Progress Payment Paid [DATE] Payment “Received” Email Sent [DATE] 22:51 Line It…" at bounding box center [871, 464] width 1378 height 786
click at [1546, 624] on icon at bounding box center [1548, 626] width 5 height 5
click at [1512, 646] on span "Edit" at bounding box center [1503, 644] width 67 height 11
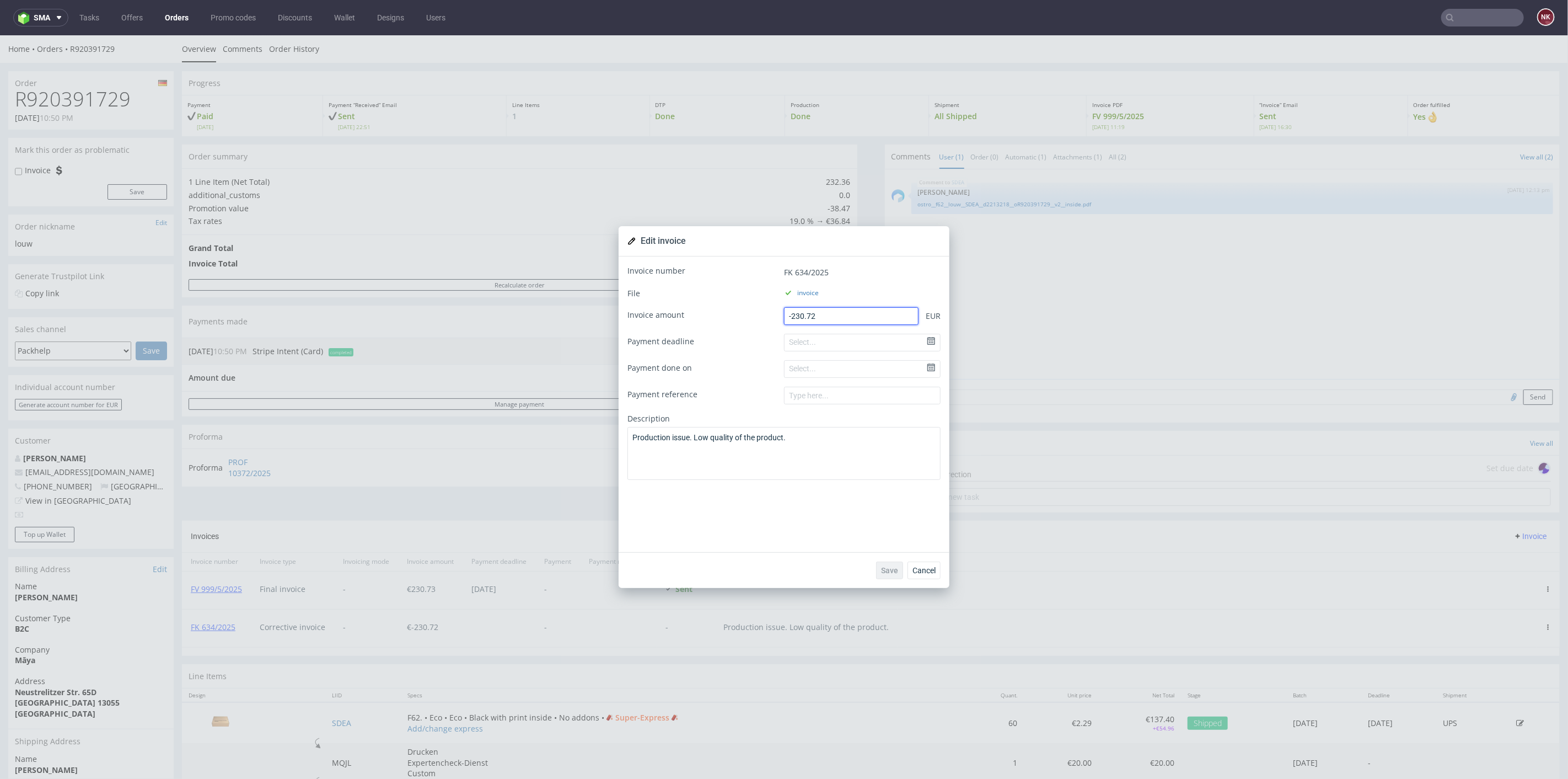
click at [844, 309] on input "-230.72" at bounding box center [851, 316] width 135 height 18
type input "-230.73"
click at [885, 568] on span "Save" at bounding box center [890, 569] width 17 height 7
click at [921, 573] on span "Cancel" at bounding box center [924, 569] width 23 height 7
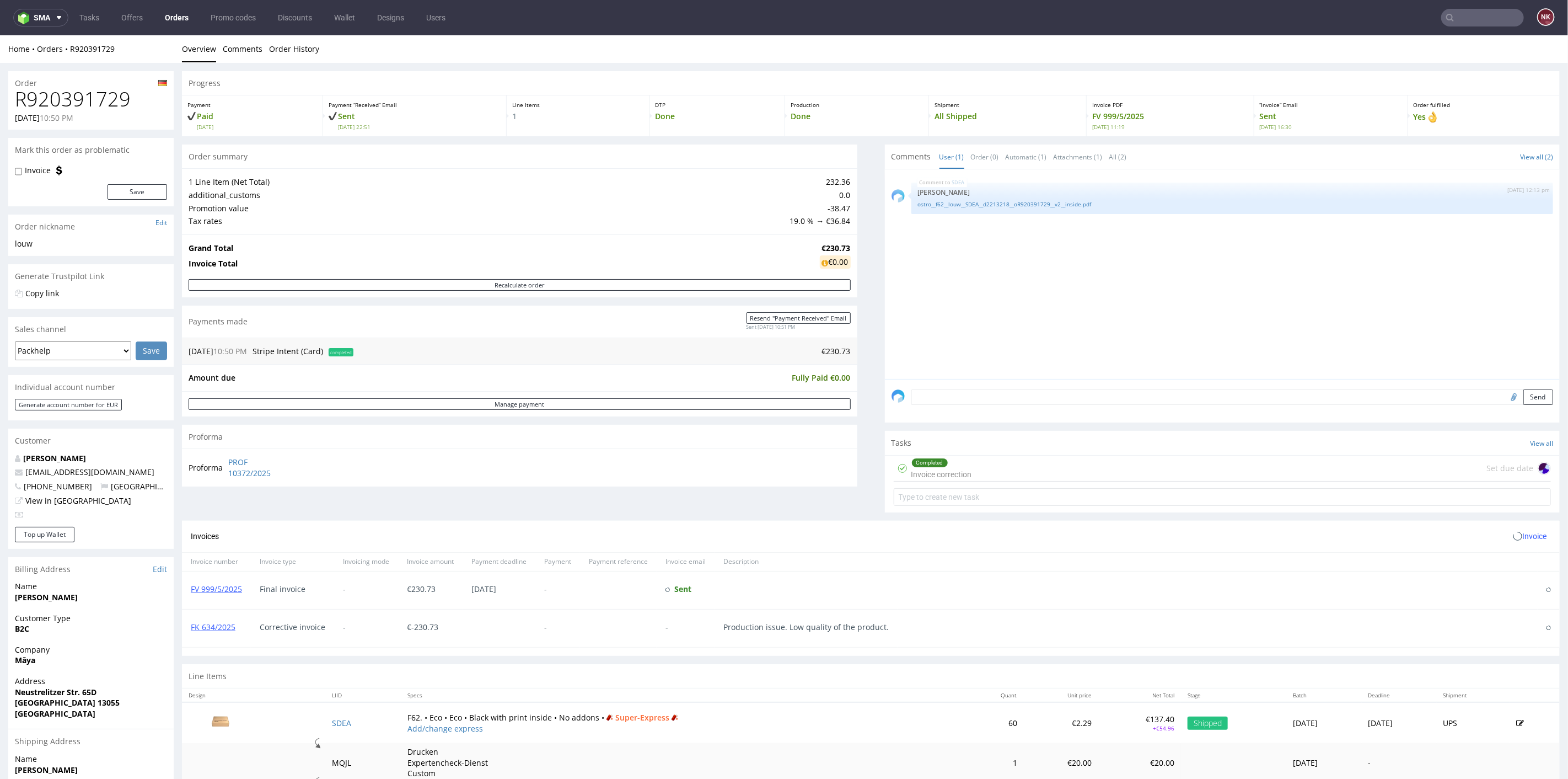
scroll to position [153, 0]
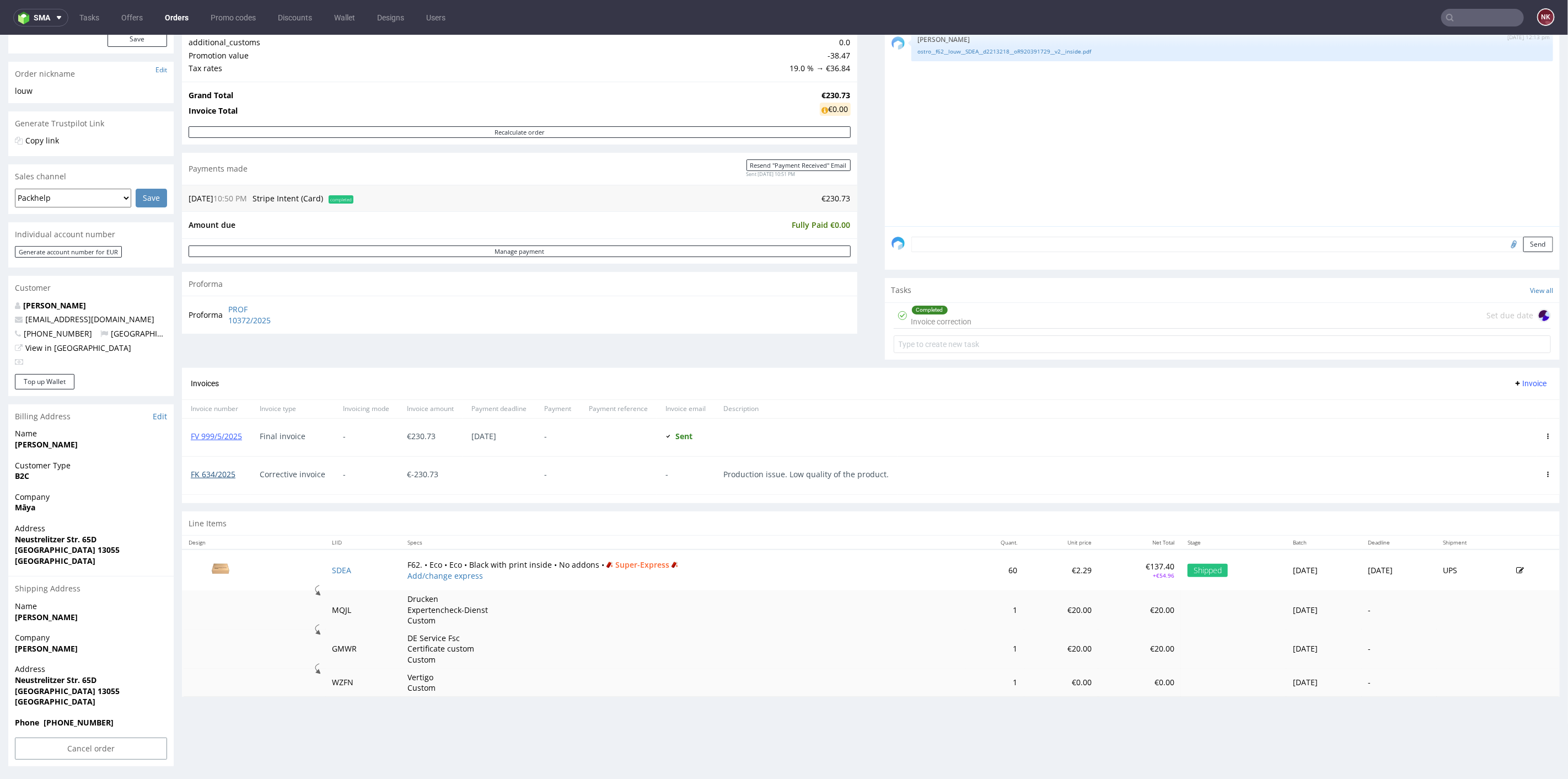
click at [219, 469] on link "FK 634/2025" at bounding box center [213, 473] width 45 height 10
click at [861, 428] on div at bounding box center [806, 436] width 183 height 37
click at [1004, 322] on div "Completed Invoice correction Set due date" at bounding box center [1222, 315] width 658 height 26
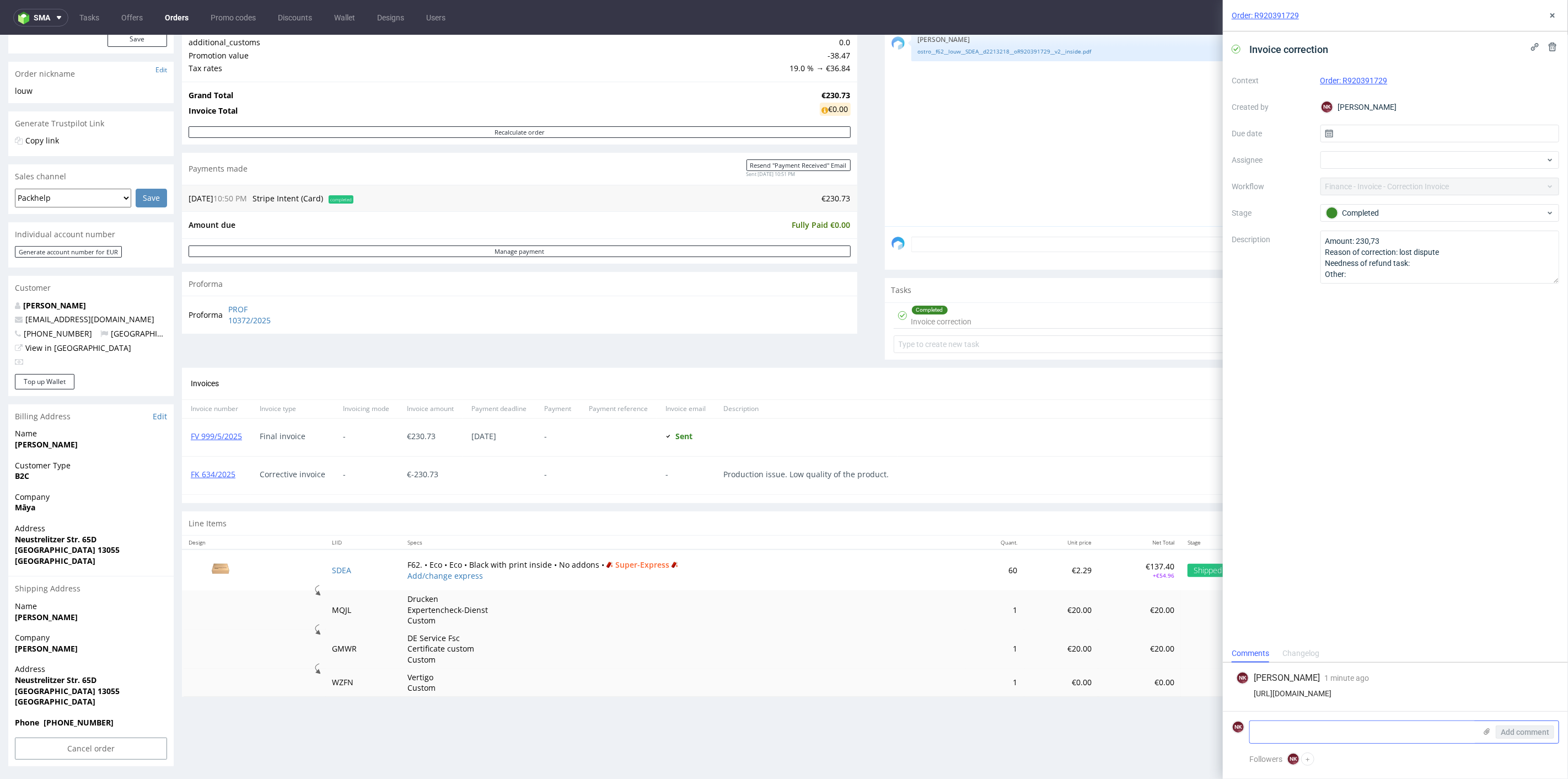
click at [1289, 724] on textarea at bounding box center [1363, 732] width 226 height 22
click at [1436, 734] on textarea "No reason for refund, we lost this dispute and" at bounding box center [1363, 732] width 226 height 22
click at [1412, 732] on textarea "No reason for refund, we lost this dispute and" at bounding box center [1363, 732] width 226 height 22
click at [1429, 734] on textarea "No reason for refund, we lost this dispute and" at bounding box center [1363, 732] width 226 height 22
click at [863, 563] on td "F62. • Eco • Eco • Black with print inside • No addons • Super-Express Add/chan…" at bounding box center [683, 569] width 565 height 41
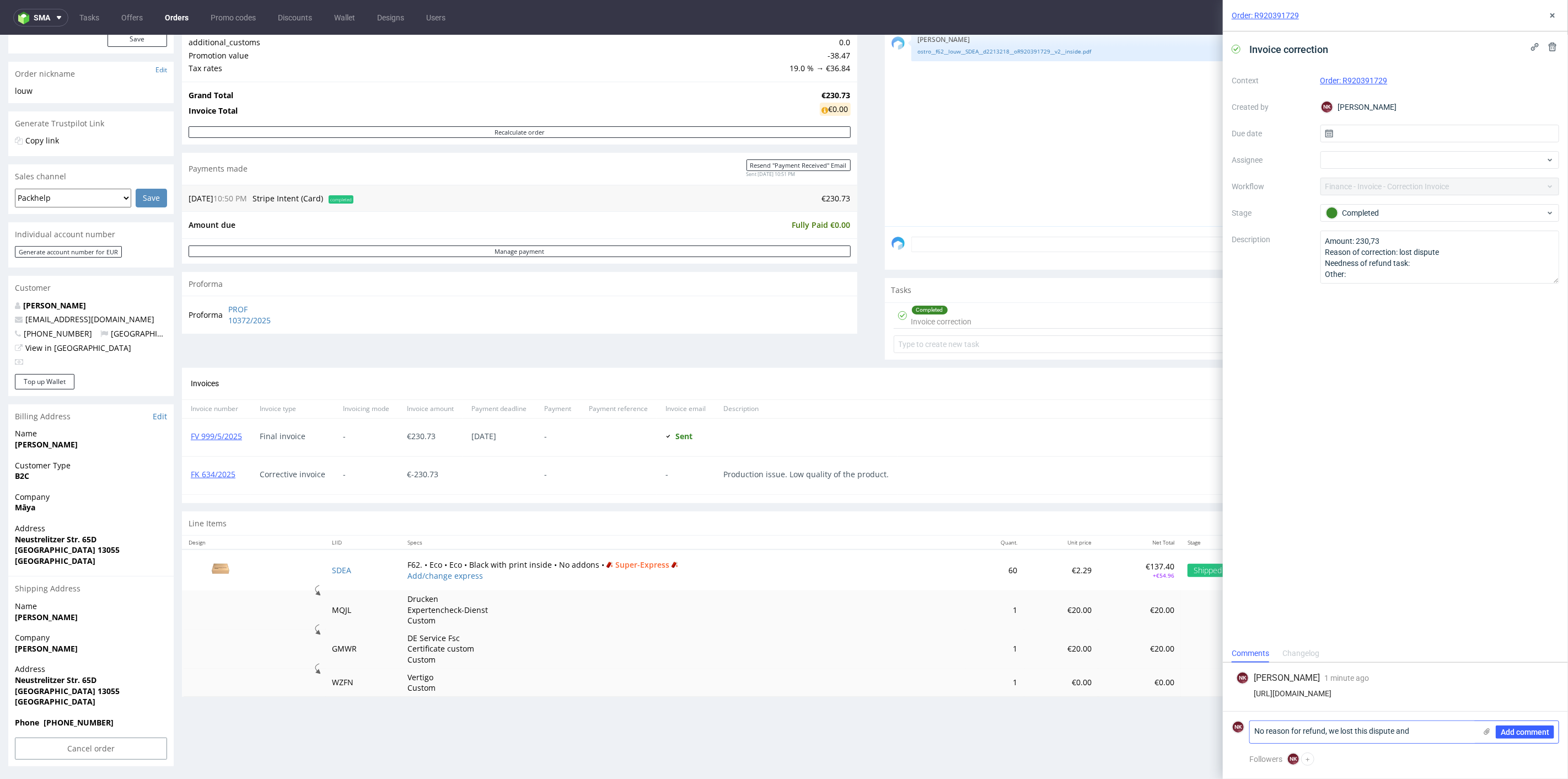
click at [1425, 730] on textarea "No reason for refund, we lost this dispute and" at bounding box center [1363, 732] width 226 height 22
type textarea "No reason for refund, we lost this dispute and Stripe refunded this amount to t…"
click at [1518, 736] on span "Add comment" at bounding box center [1525, 731] width 48 height 7
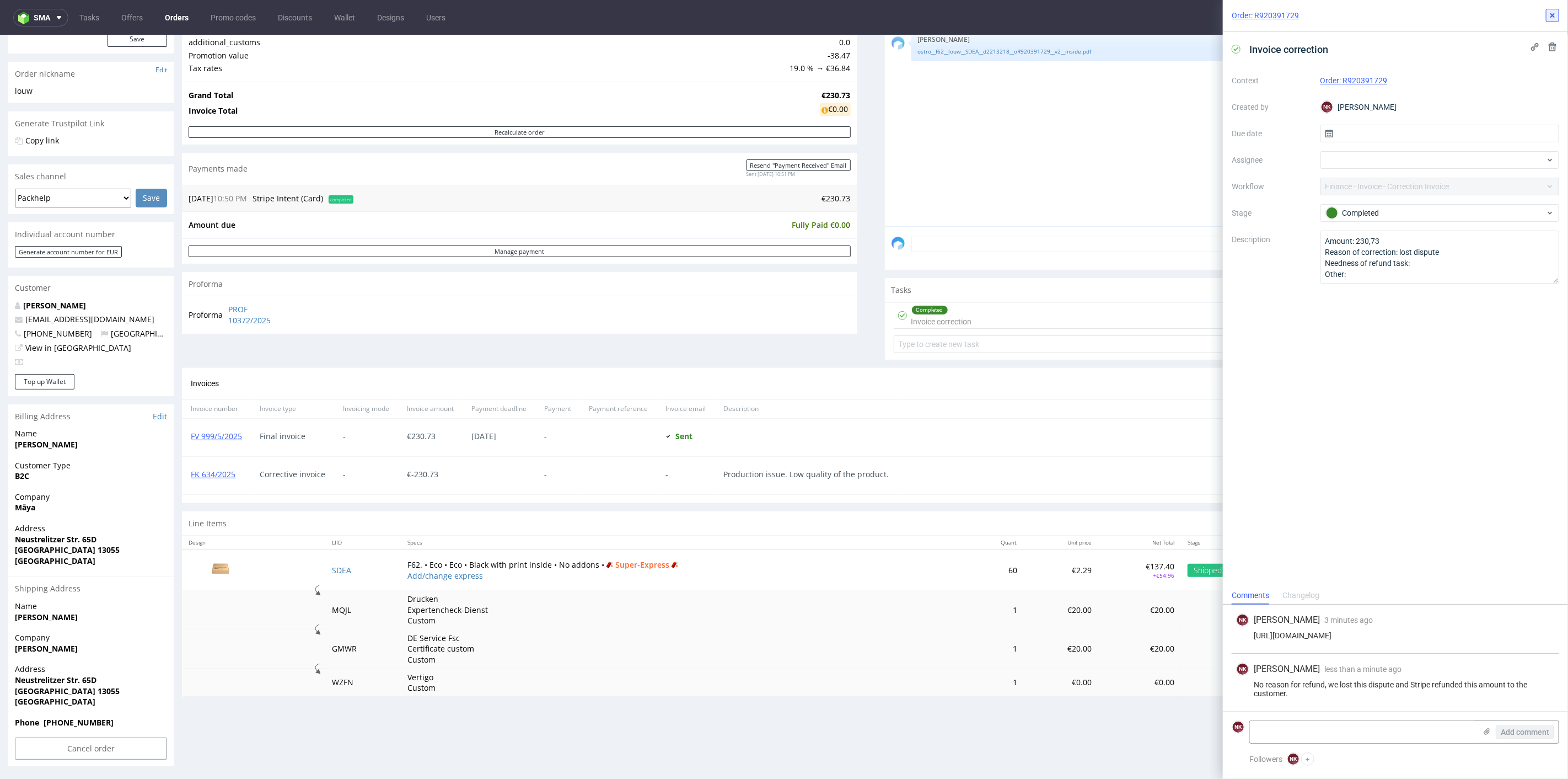
click at [1558, 14] on button at bounding box center [1553, 16] width 13 height 13
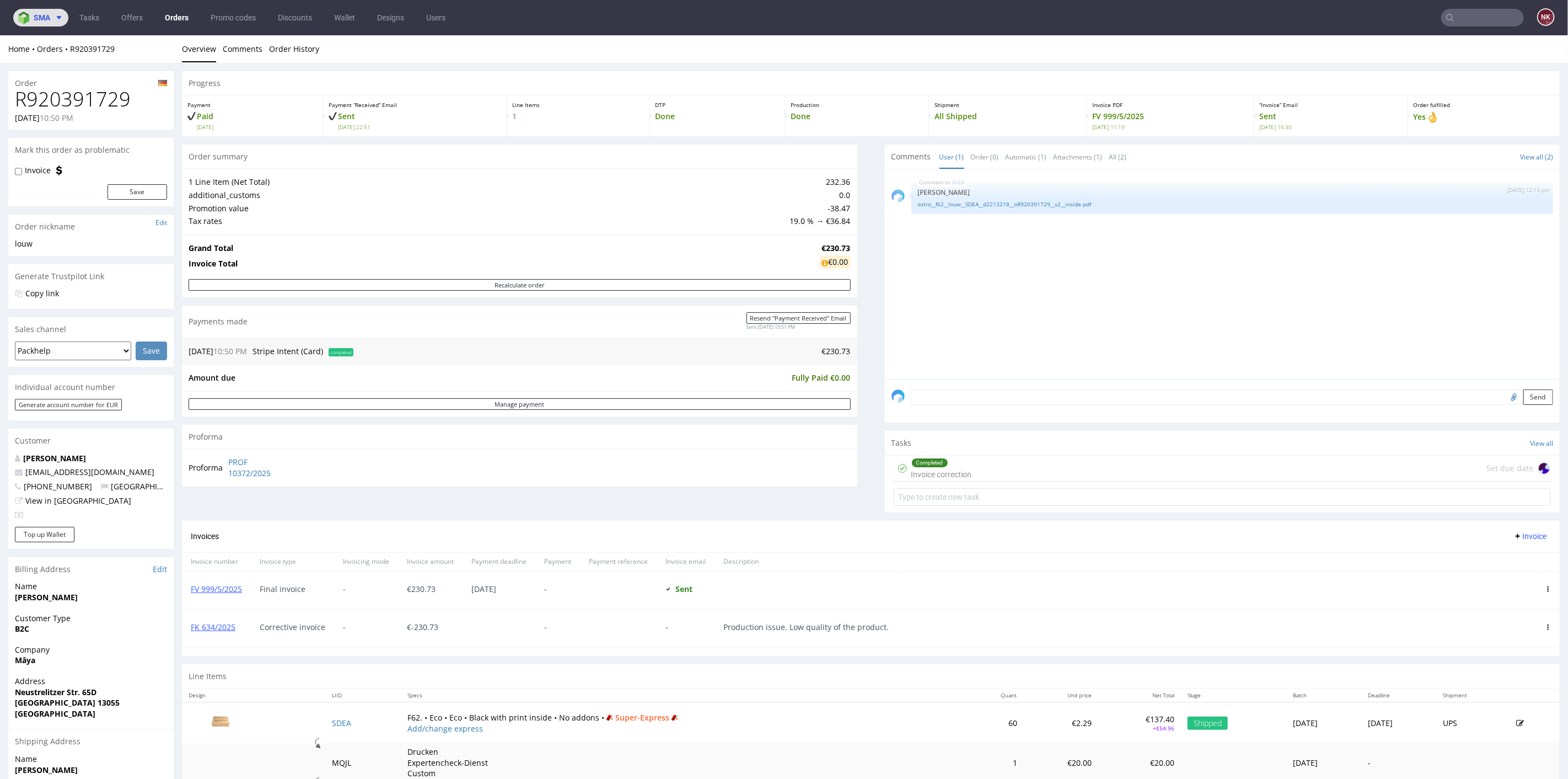
click at [44, 16] on span "sma" at bounding box center [42, 18] width 16 height 7
click at [65, 40] on span "AMA" at bounding box center [94, 42] width 111 height 9
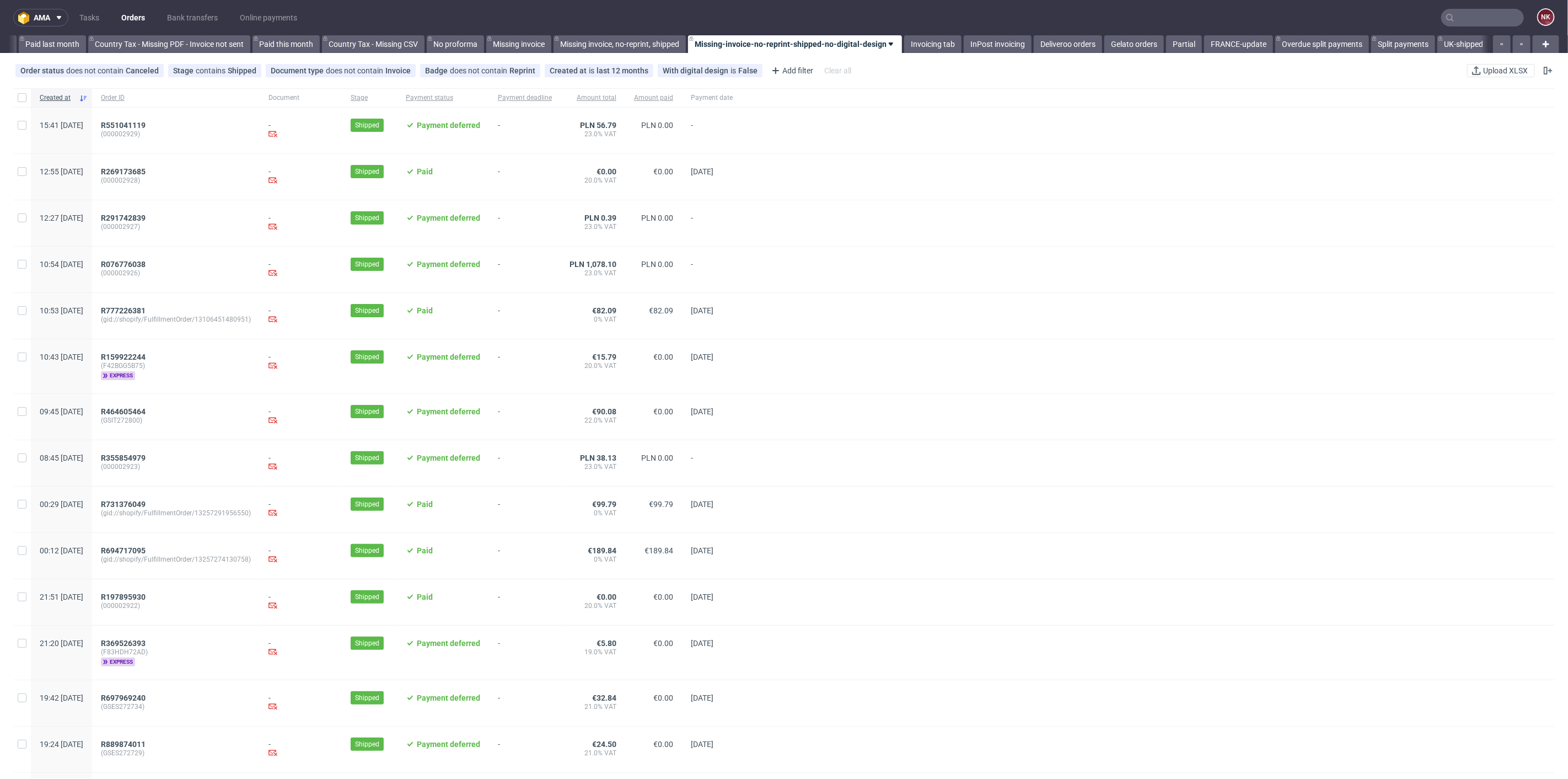
scroll to position [0, 1201]
click at [777, 410] on div at bounding box center [1148, 417] width 814 height 46
click at [771, 404] on div at bounding box center [1148, 417] width 814 height 46
click at [742, 401] on div "[DATE]" at bounding box center [712, 417] width 59 height 46
click at [144, 12] on link "Orders" at bounding box center [133, 18] width 37 height 18
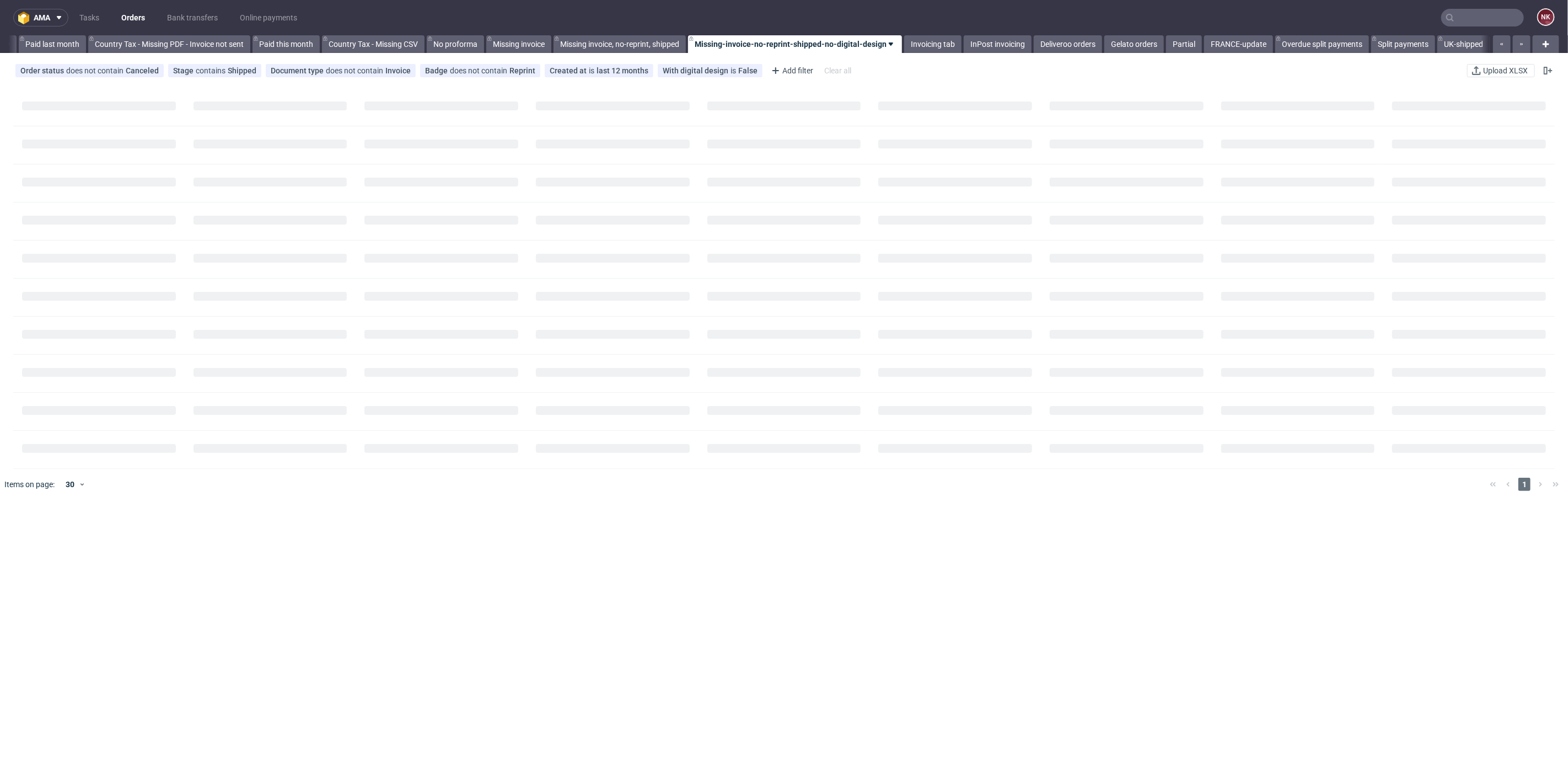
scroll to position [0, 1201]
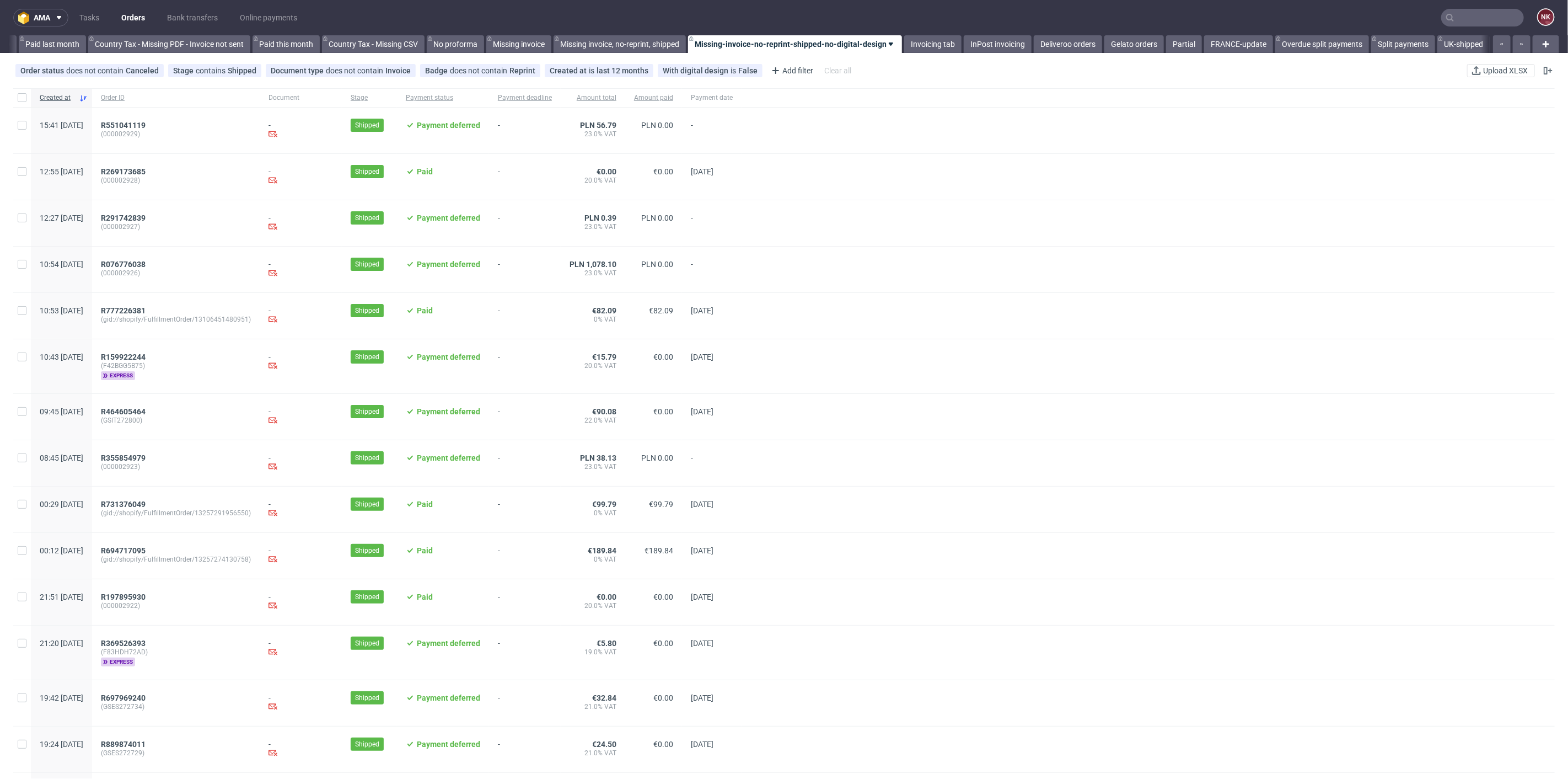
click at [924, 56] on div "ama Tasks Orders Bank transfers Online payments NK Invoices FR - Missing Spread…" at bounding box center [784, 390] width 1568 height 779
click at [924, 52] on link "Invoicing tab" at bounding box center [933, 44] width 57 height 18
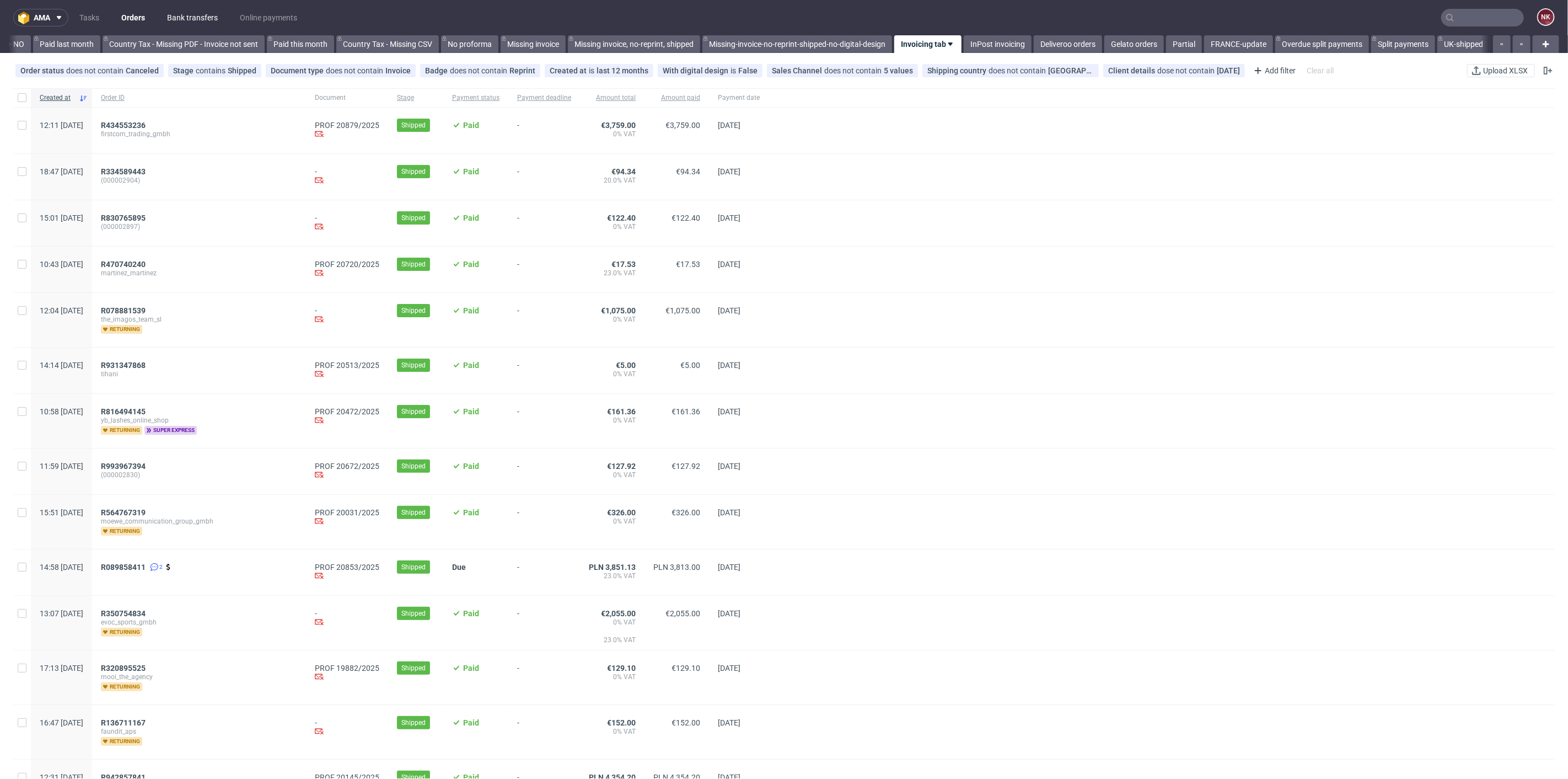
click at [190, 9] on link "Bank transfers" at bounding box center [192, 18] width 64 height 18
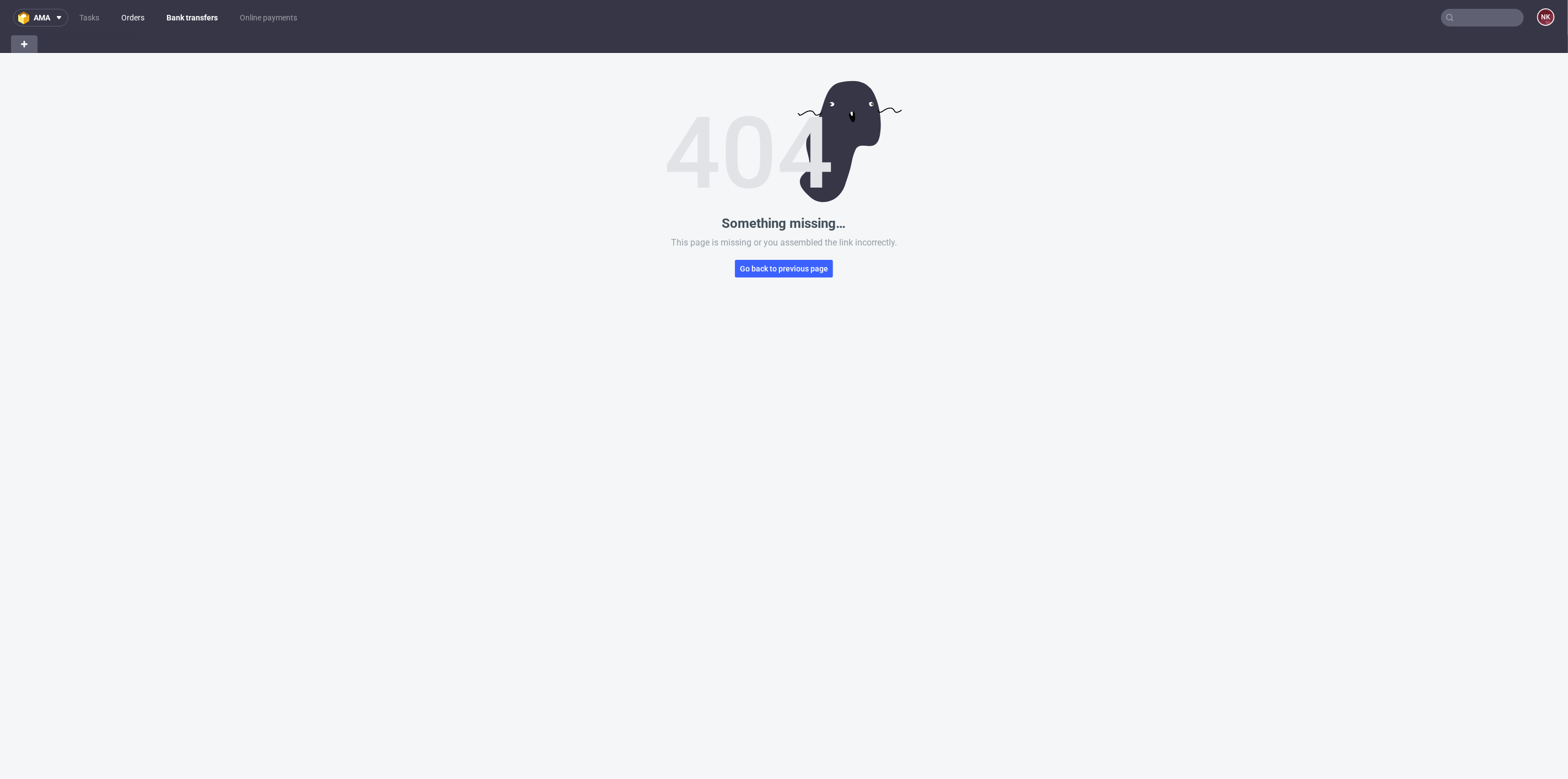
click at [126, 14] on link "Orders" at bounding box center [132, 18] width 36 height 18
click at [180, 16] on link "Bank transfers" at bounding box center [192, 18] width 64 height 18
click at [184, 17] on link "Bank transfers" at bounding box center [192, 18] width 65 height 18
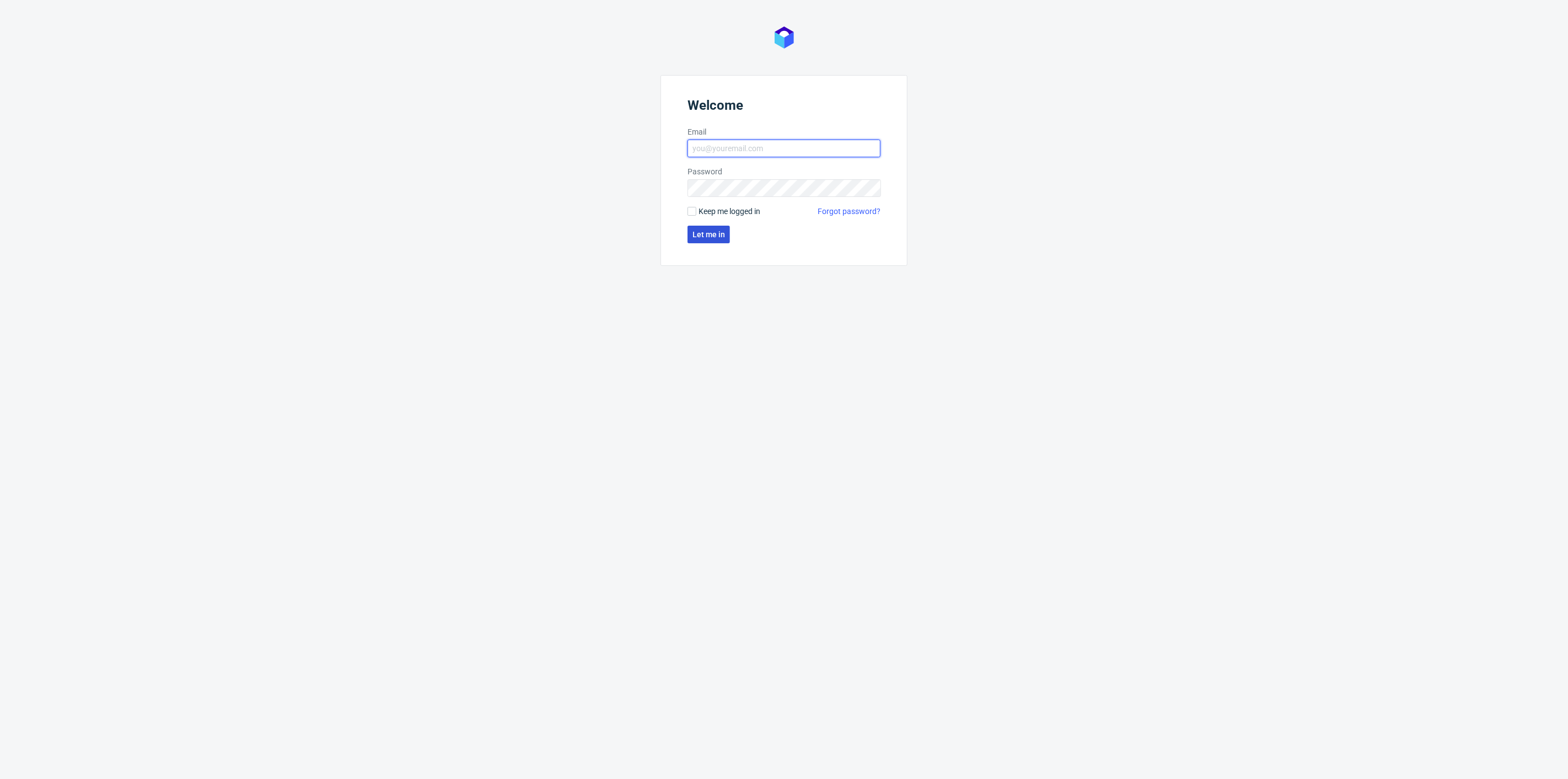
type input "[PERSON_NAME][EMAIL_ADDRESS][DOMAIN_NAME]"
click at [725, 230] on button "Let me in" at bounding box center [708, 234] width 42 height 18
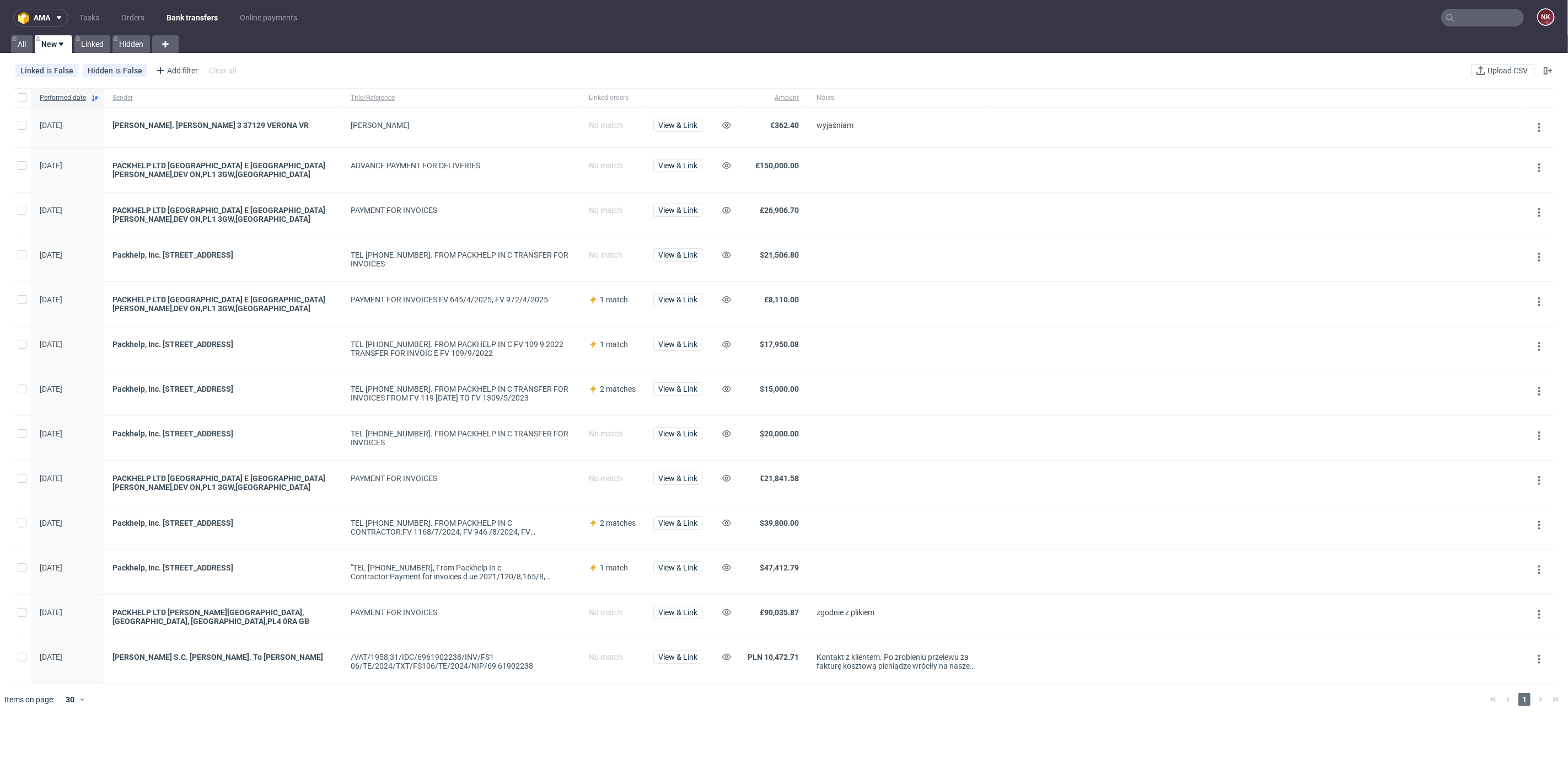
click at [183, 15] on link "Bank transfers" at bounding box center [192, 18] width 65 height 18
click at [140, 18] on link "Orders" at bounding box center [132, 18] width 36 height 18
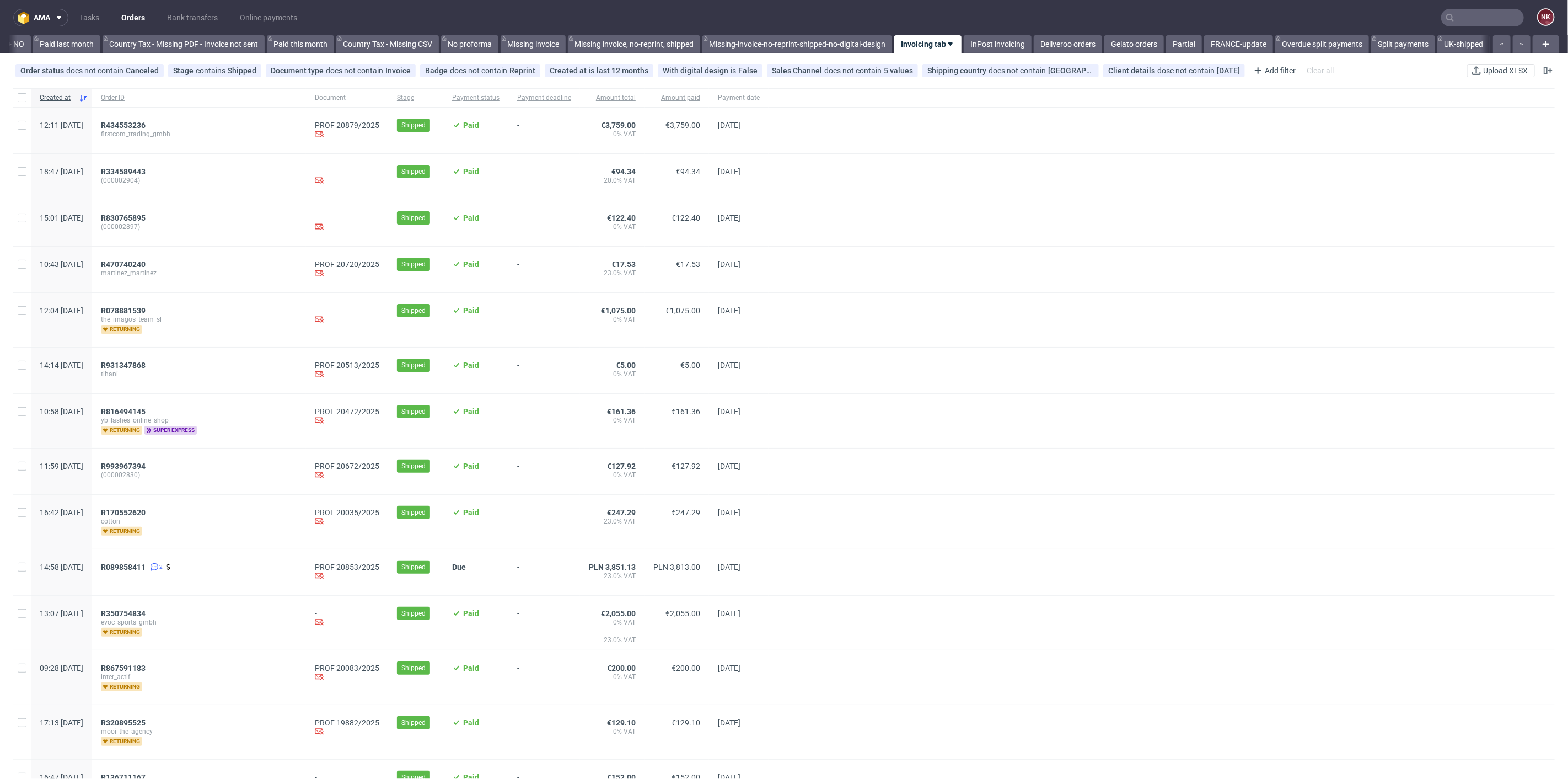
scroll to position [0, 1192]
click at [870, 278] on div at bounding box center [1162, 270] width 786 height 46
click at [982, 42] on link "InPost invoicing" at bounding box center [997, 44] width 68 height 18
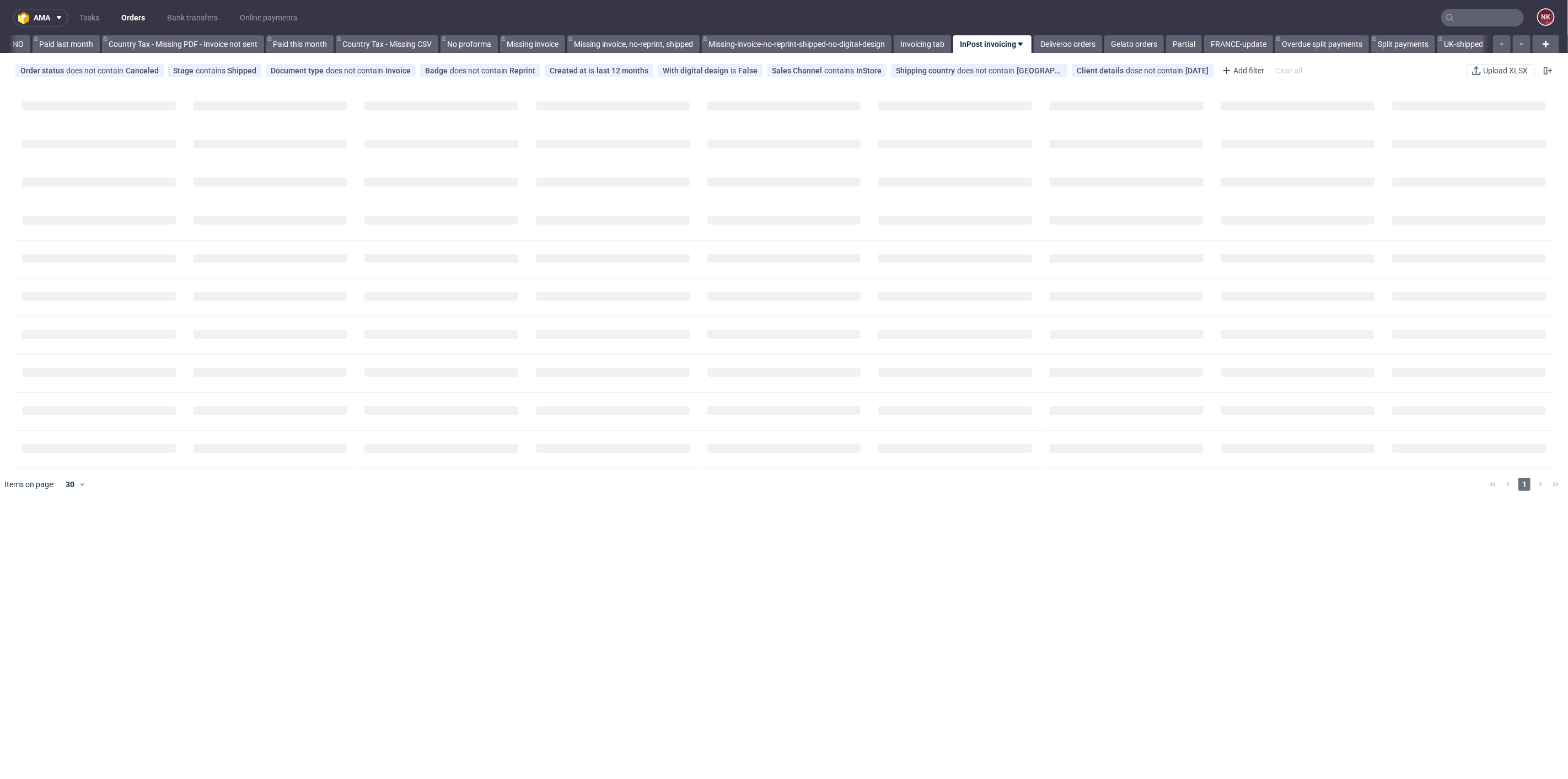
scroll to position [0, 1193]
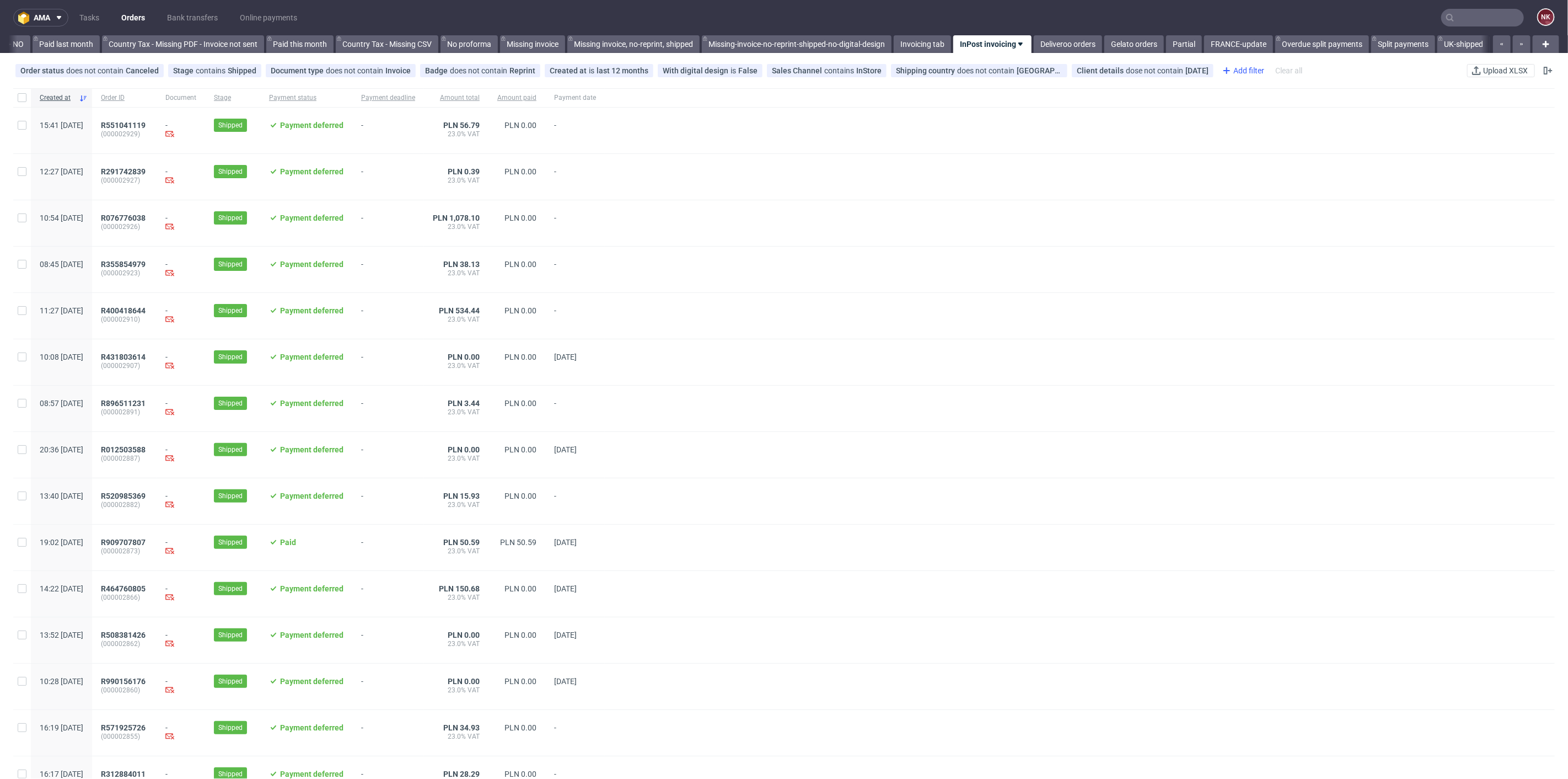
click at [1241, 63] on div "Add filter" at bounding box center [1242, 71] width 48 height 18
click at [1275, 234] on div "Client details" at bounding box center [1277, 237] width 132 height 16
click at [1159, 70] on div "Client details dose not contain monday" at bounding box center [1142, 71] width 132 height 9
click at [1161, 70] on div "Client details dose not contain monday" at bounding box center [1142, 71] width 132 height 9
click at [1254, 115] on div at bounding box center [1080, 131] width 950 height 46
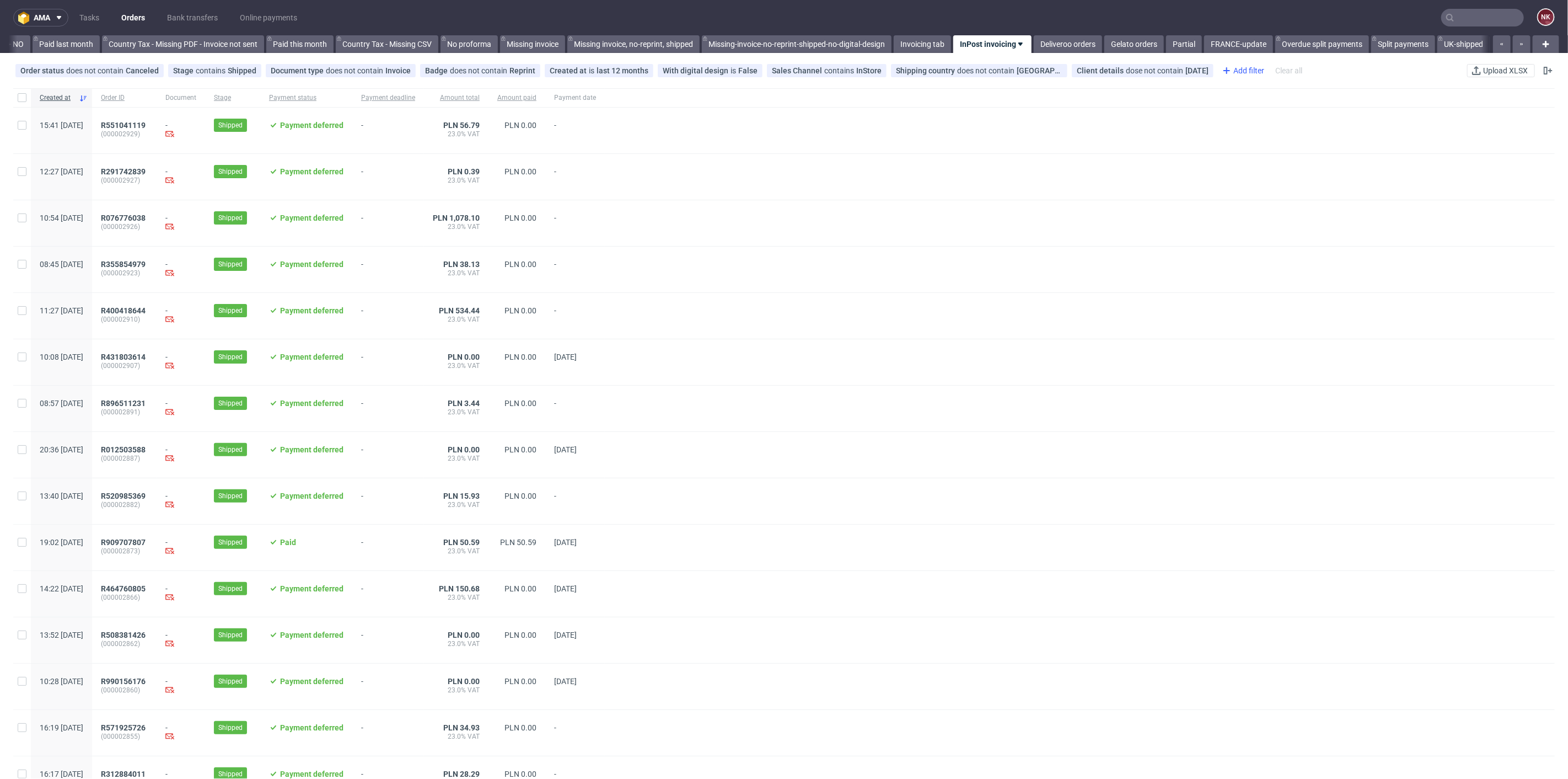
click at [1233, 68] on div "Add filter" at bounding box center [1242, 71] width 48 height 18
click at [1280, 144] on div "Payment status" at bounding box center [1277, 146] width 132 height 16
click at [1253, 302] on div "Payment deferred" at bounding box center [1260, 301] width 63 height 11
click at [1224, 302] on input "Payment deferred" at bounding box center [1219, 302] width 9 height 9
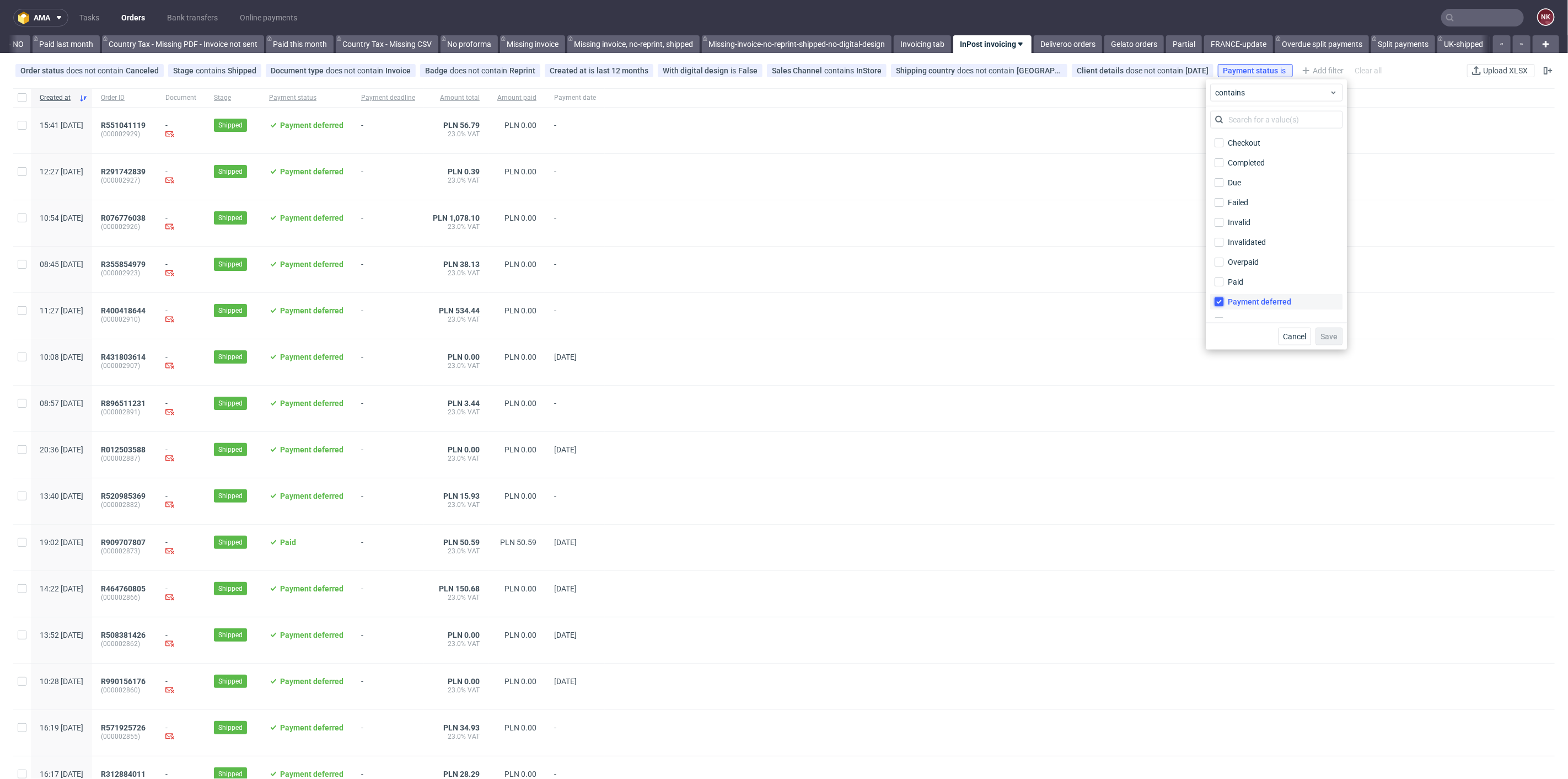
checkbox input "true"
click at [1336, 335] on span "Save" at bounding box center [1329, 336] width 17 height 7
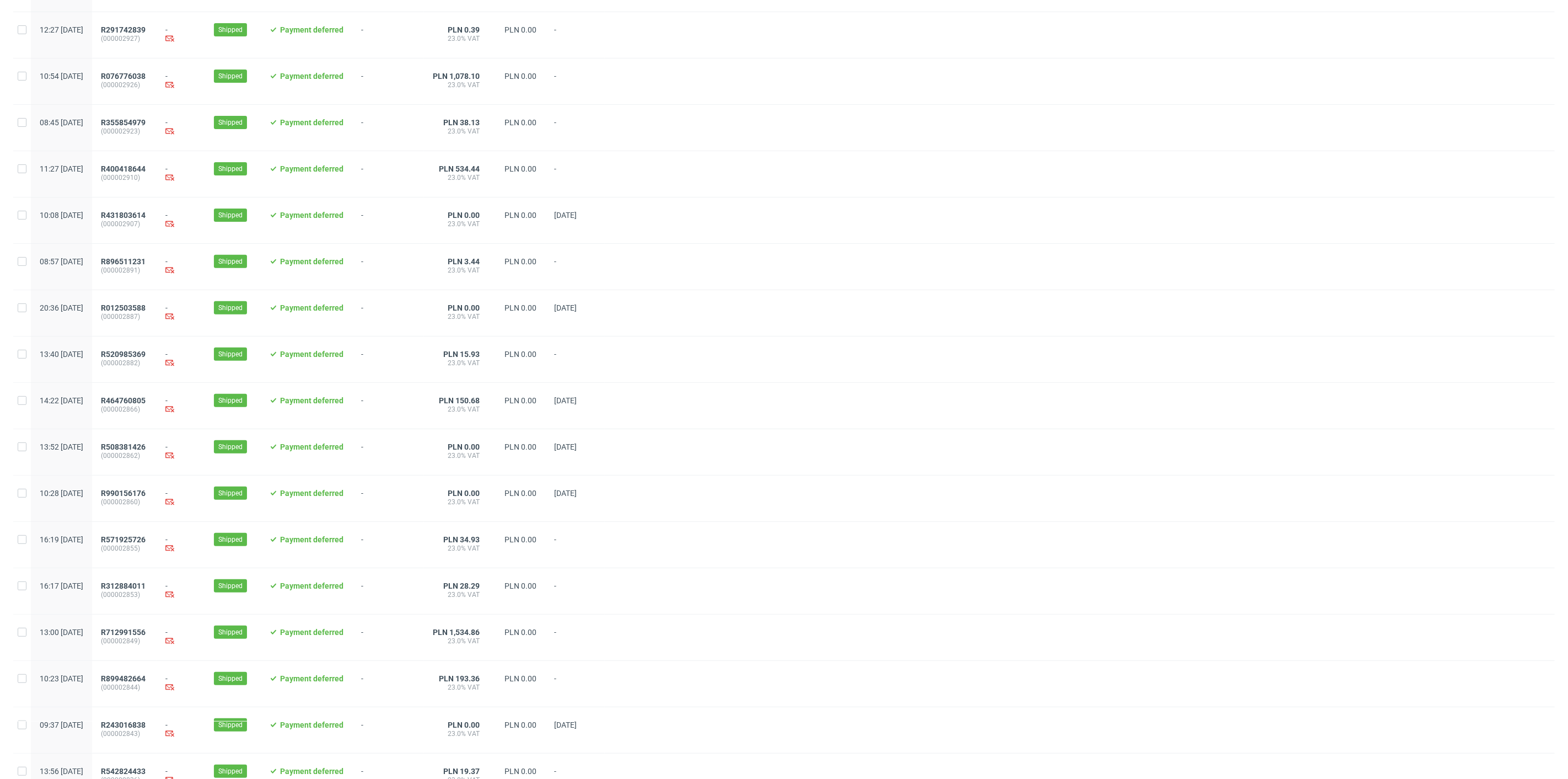
scroll to position [0, 0]
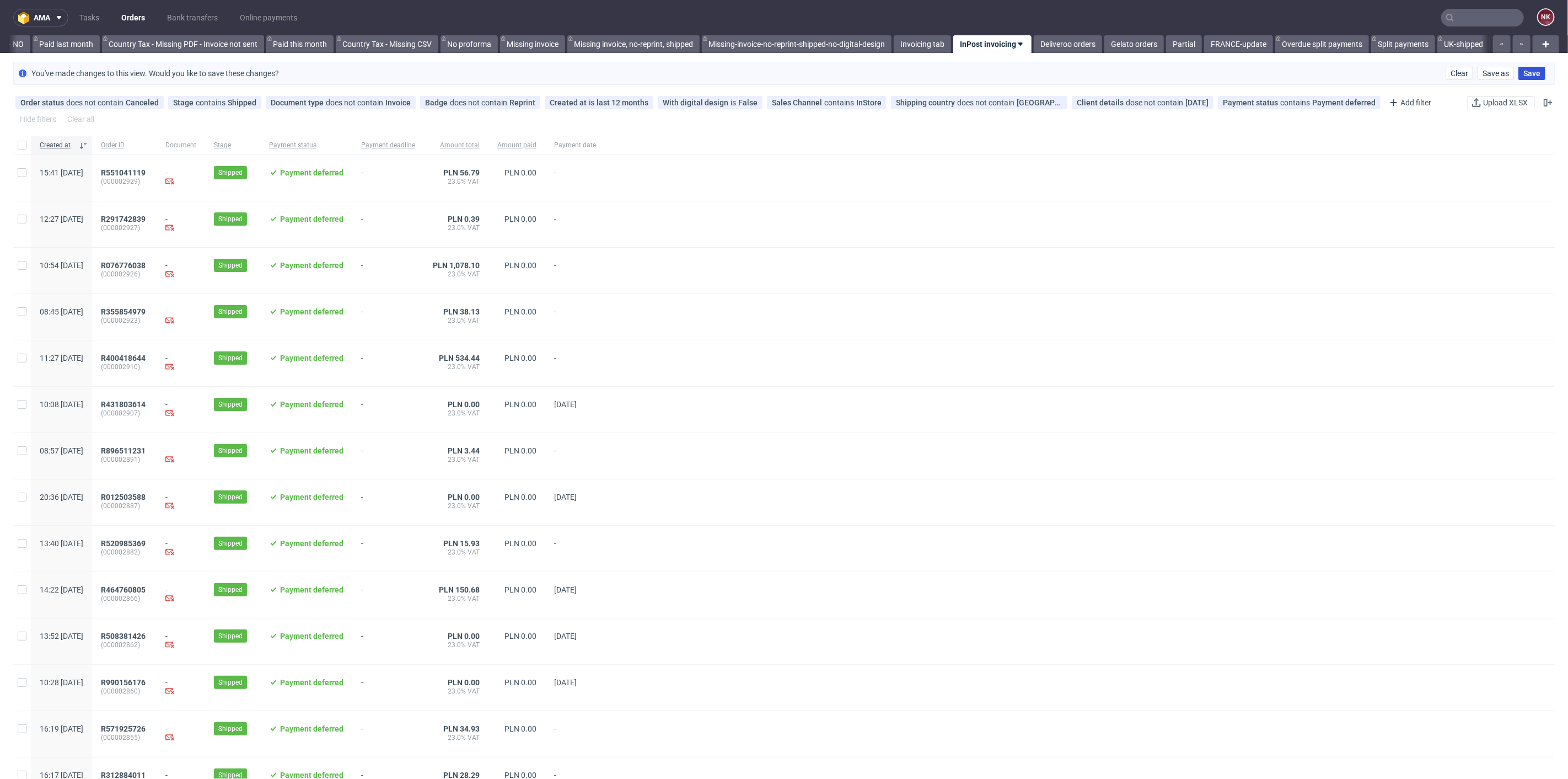
click at [1530, 71] on span "Save" at bounding box center [1532, 73] width 17 height 7
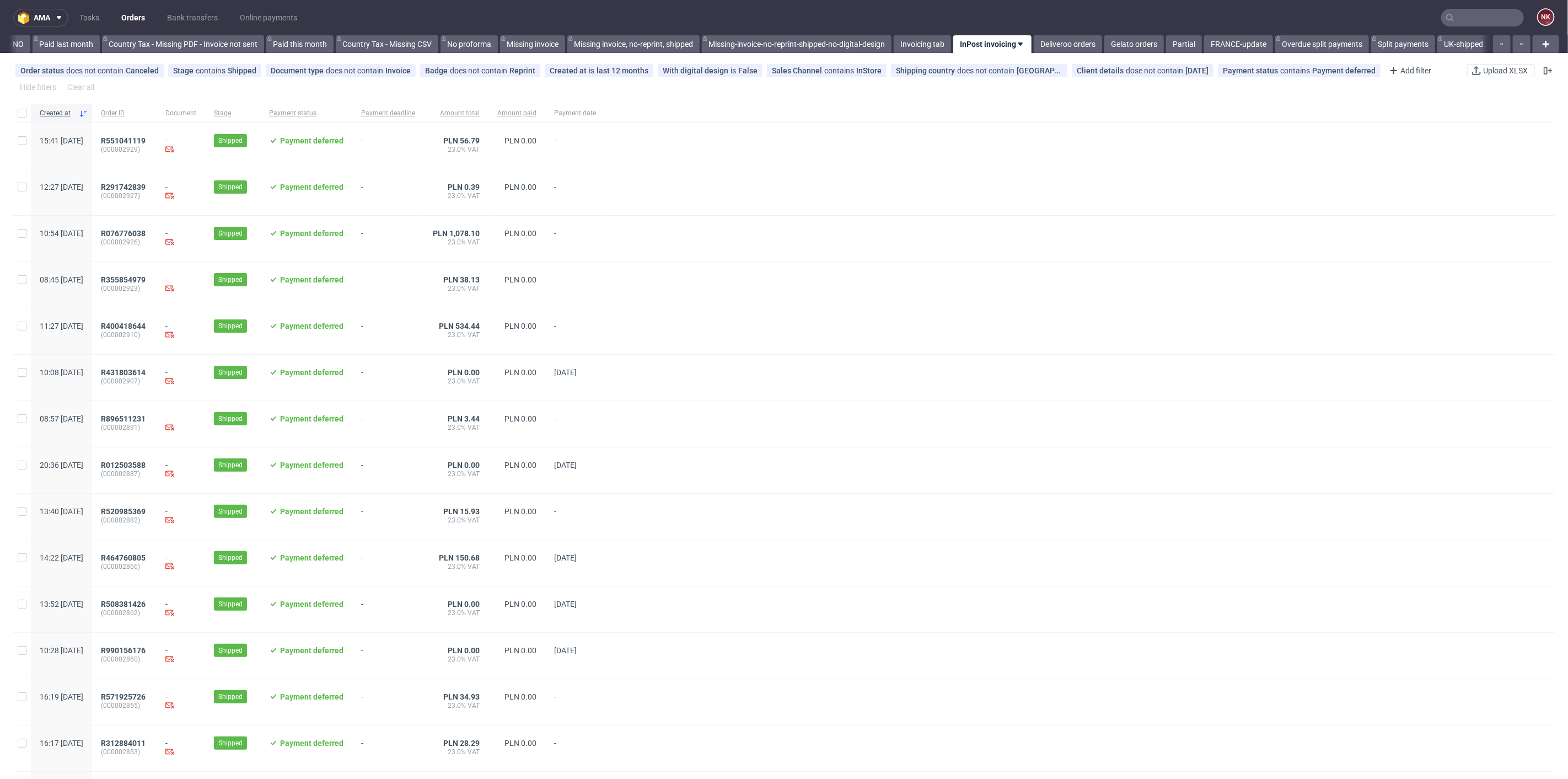
click at [996, 51] on link "InPost invoicing" at bounding box center [992, 44] width 78 height 18
click at [988, 43] on link "InPost invoicing" at bounding box center [992, 44] width 78 height 18
click at [995, 69] on span "Rename" at bounding box center [1009, 69] width 93 height 11
type input "InPost - Settlement"
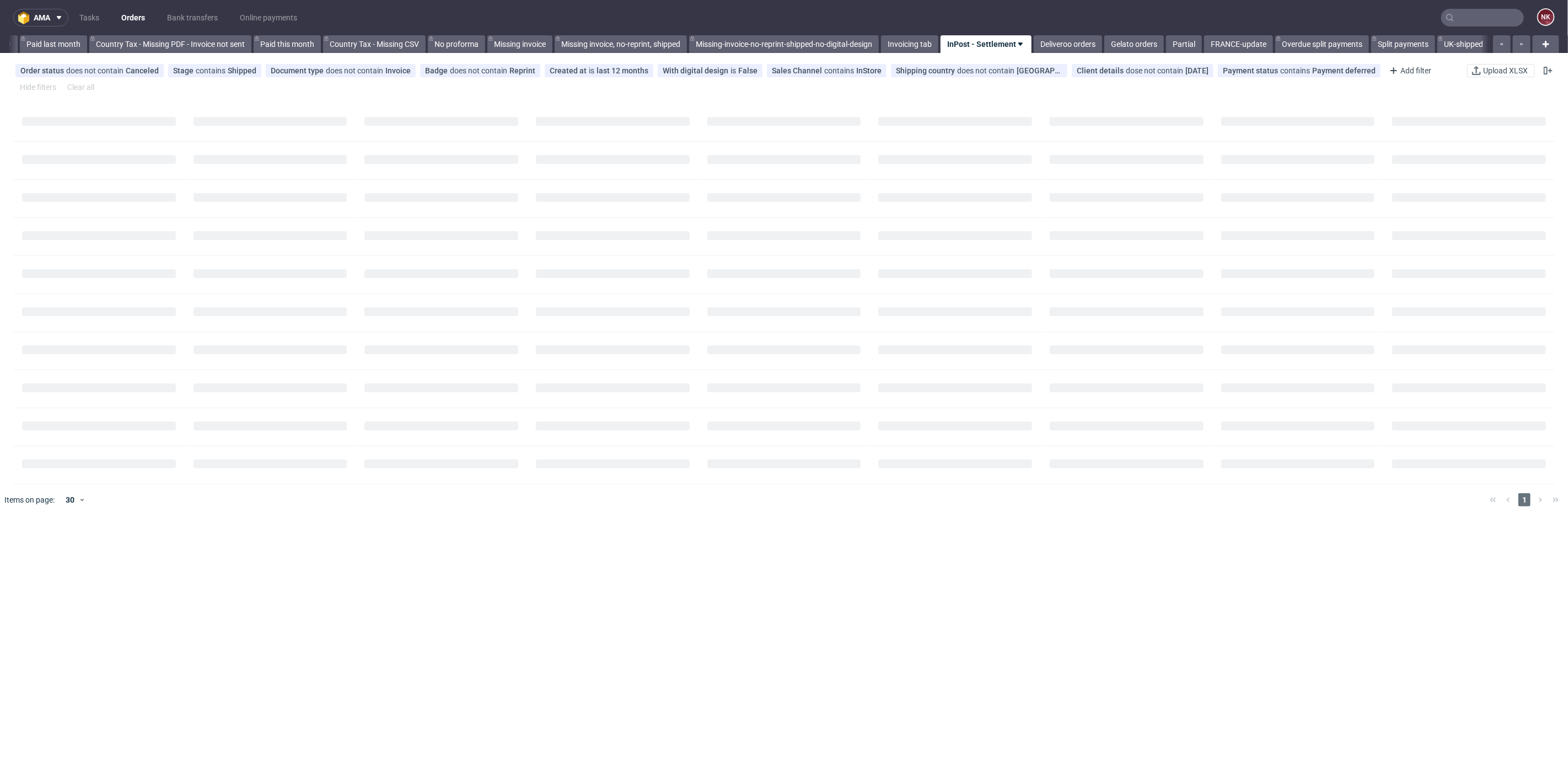
scroll to position [0, 1205]
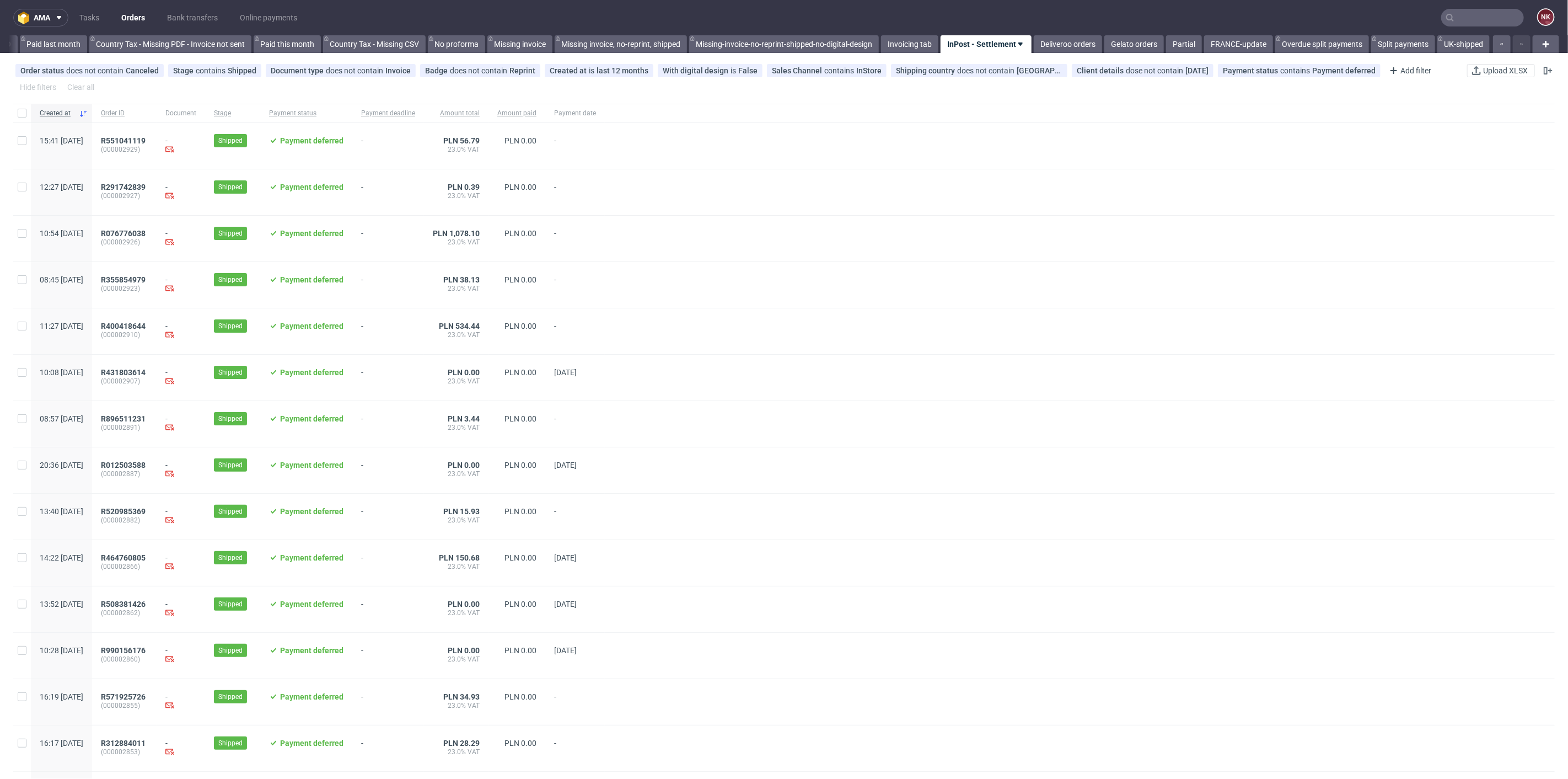
drag, startPoint x: 968, startPoint y: 42, endPoint x: 1120, endPoint y: 127, distance: 174.2
click at [1194, 166] on div at bounding box center [1080, 146] width 950 height 46
drag, startPoint x: 988, startPoint y: 45, endPoint x: 971, endPoint y: 43, distance: 17.1
click at [971, 43] on link "InPost - Settlement" at bounding box center [986, 44] width 91 height 18
click at [973, 87] on span "Duplicate" at bounding box center [997, 89] width 93 height 11
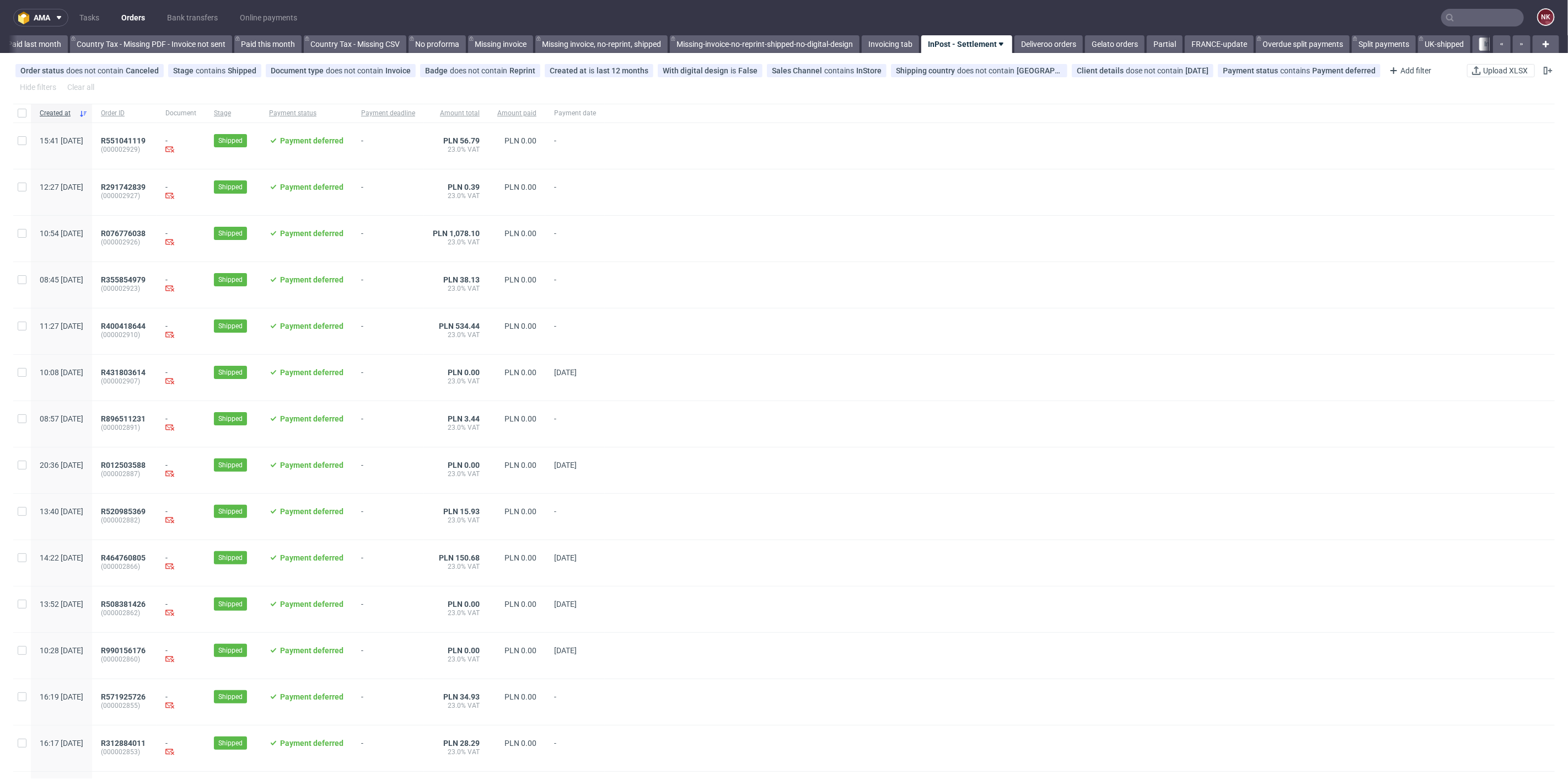
scroll to position [0, 1301]
click at [1424, 44] on input "InPost - Settlement (copy)" at bounding box center [1439, 44] width 87 height 13
click at [1433, 43] on input "InPost - Settlement (copy)" at bounding box center [1439, 44] width 87 height 13
type input "InPost - Pre-paid"
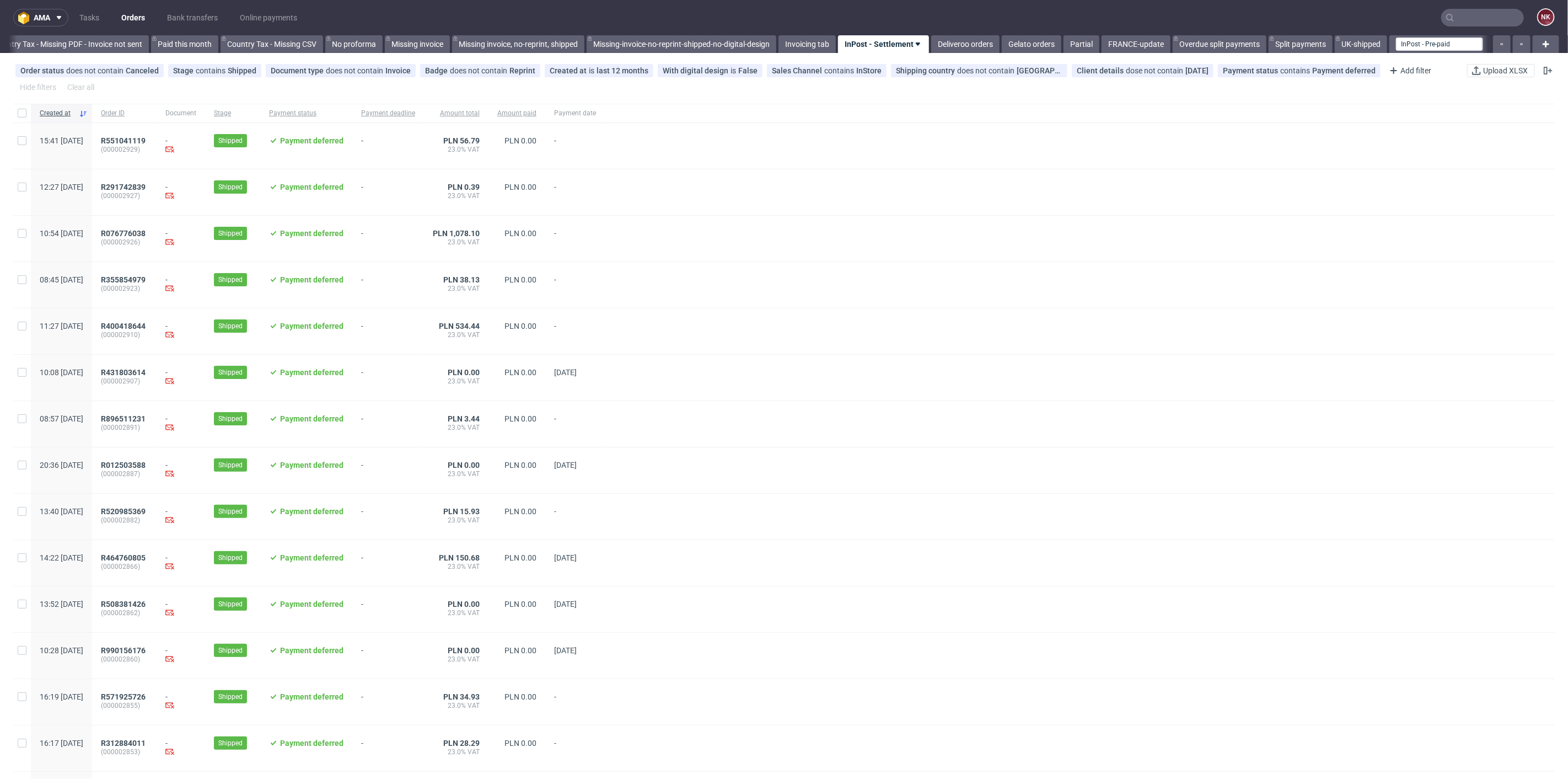
scroll to position [0, 1277]
drag, startPoint x: 1444, startPoint y: 42, endPoint x: 974, endPoint y: 42, distance: 470.0
click at [1090, 234] on div at bounding box center [1080, 239] width 950 height 46
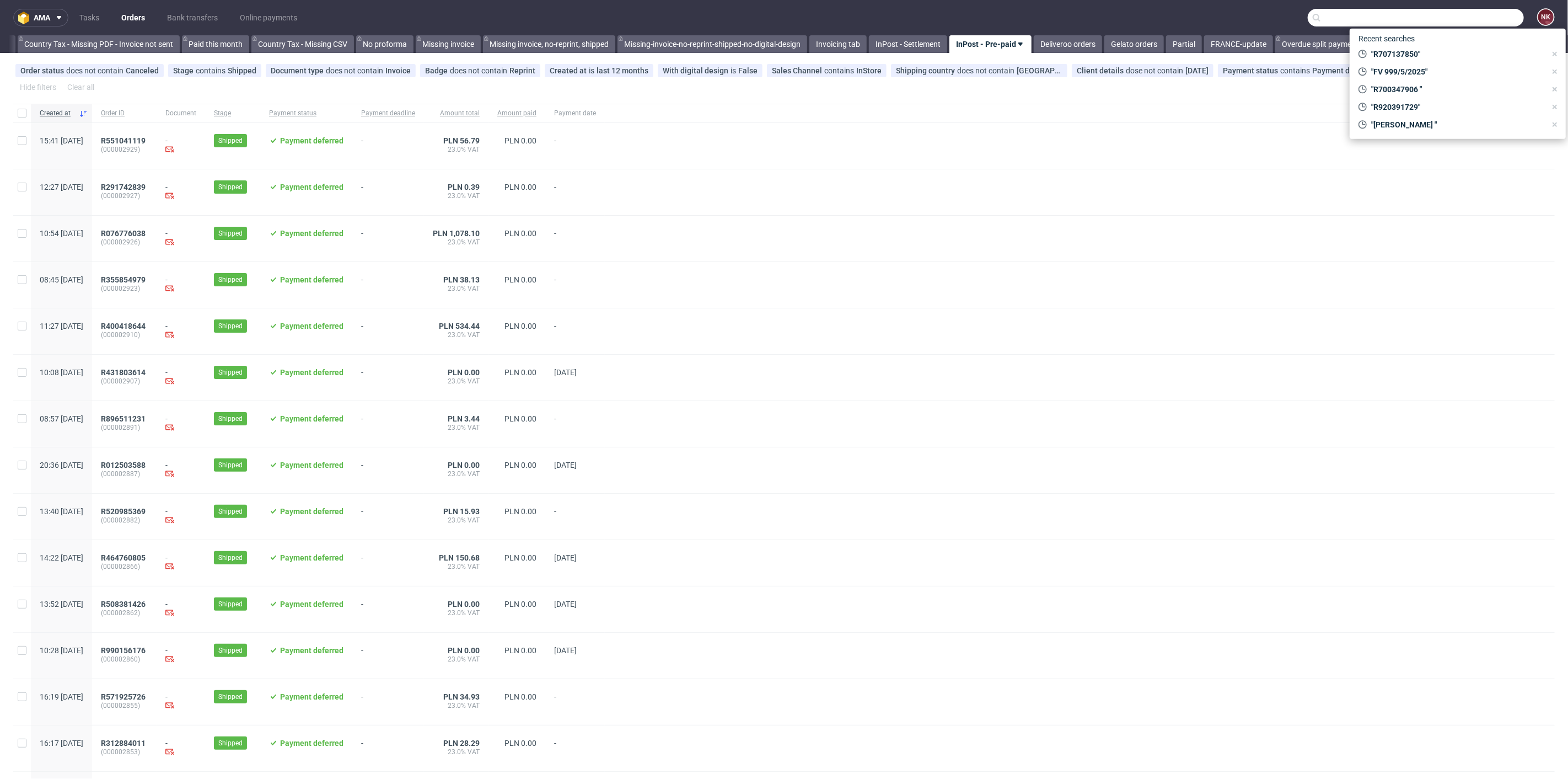
click at [1465, 19] on input "text" at bounding box center [1416, 18] width 216 height 18
paste input "FV 1184/8/2025"
type input "FV 1184/8/2025"
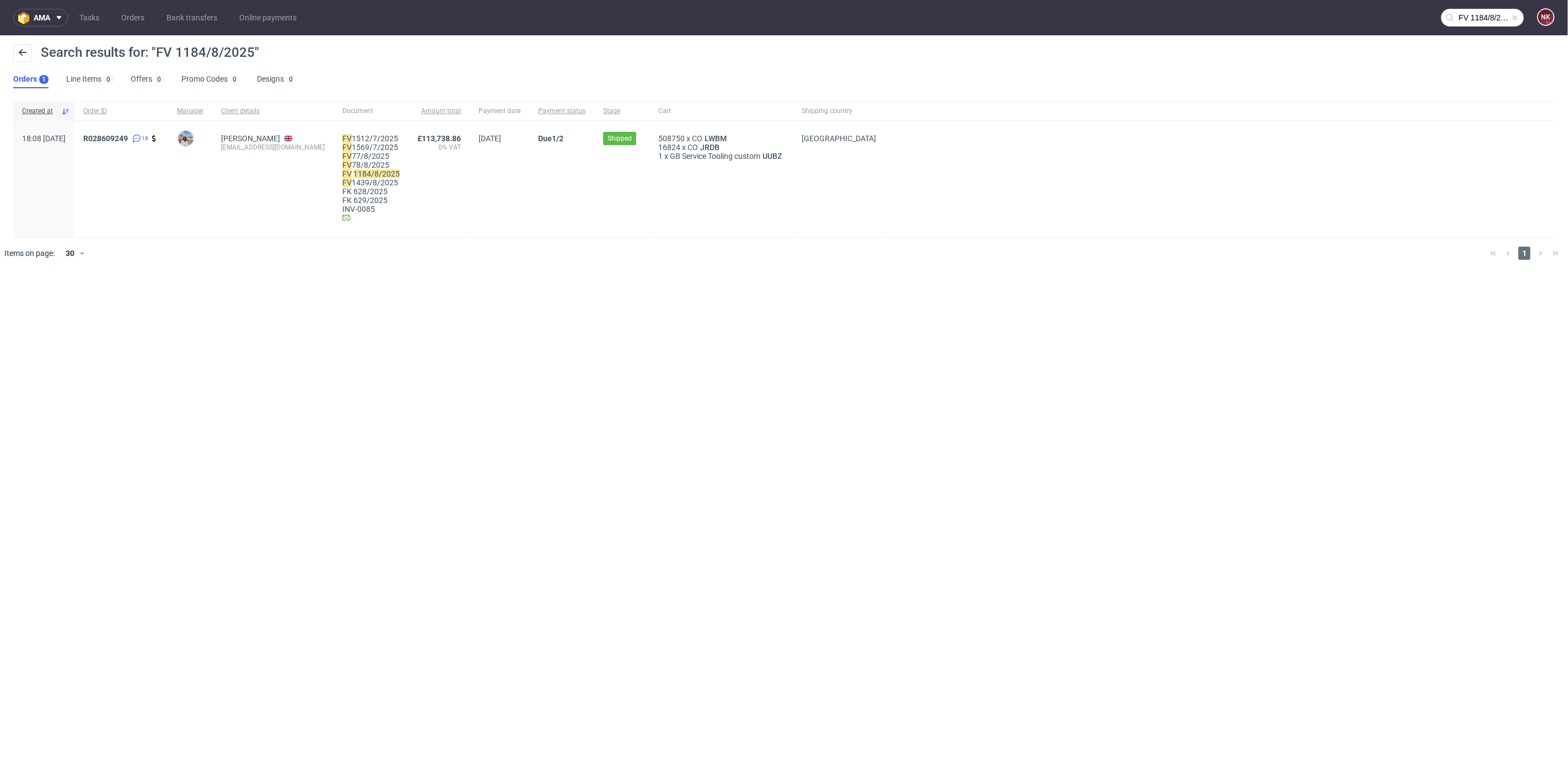
click at [131, 132] on div "R028609249 18" at bounding box center [121, 179] width 94 height 117
click at [128, 140] on span "R028609249" at bounding box center [106, 138] width 45 height 9
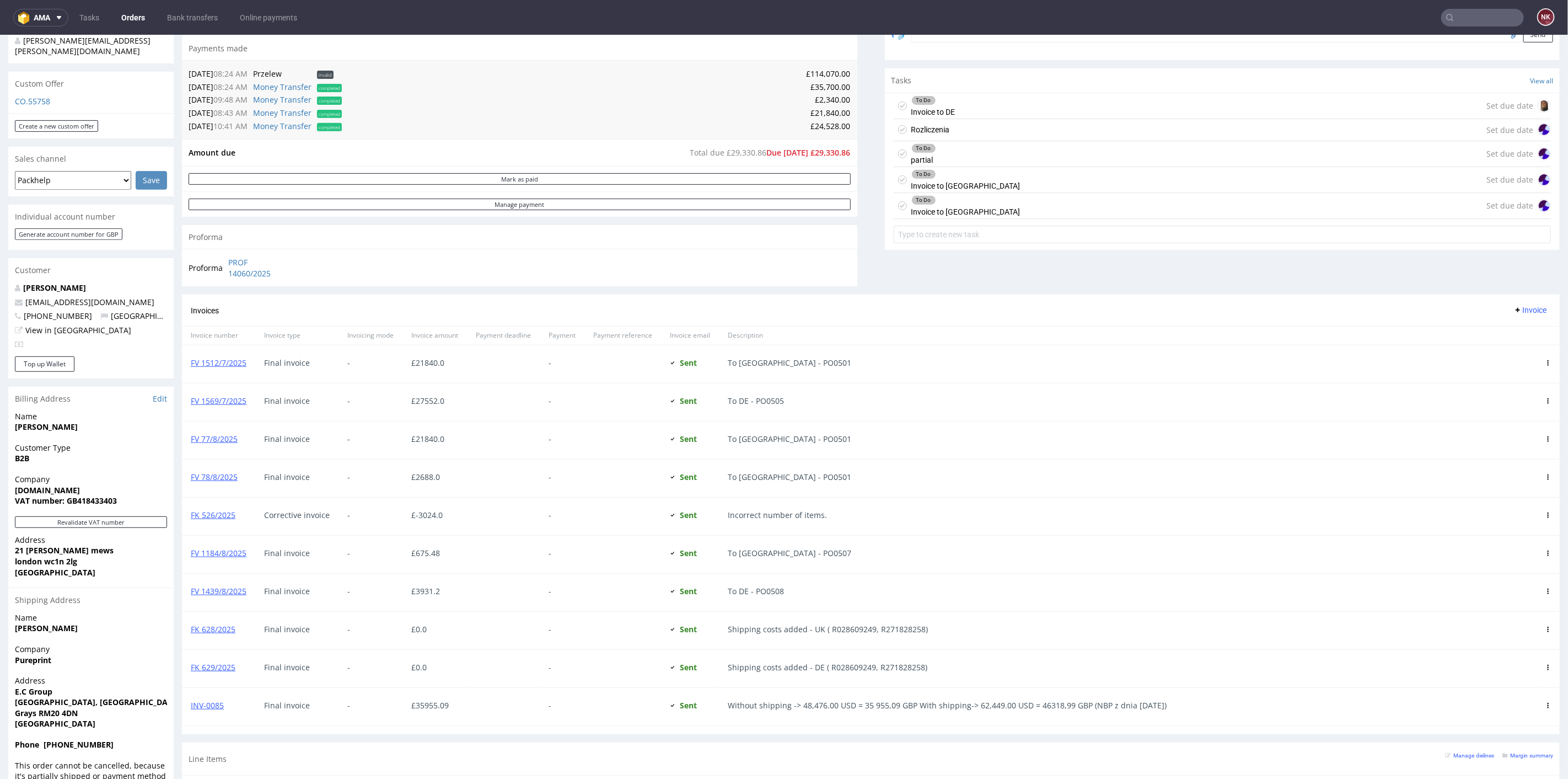
scroll to position [488, 0]
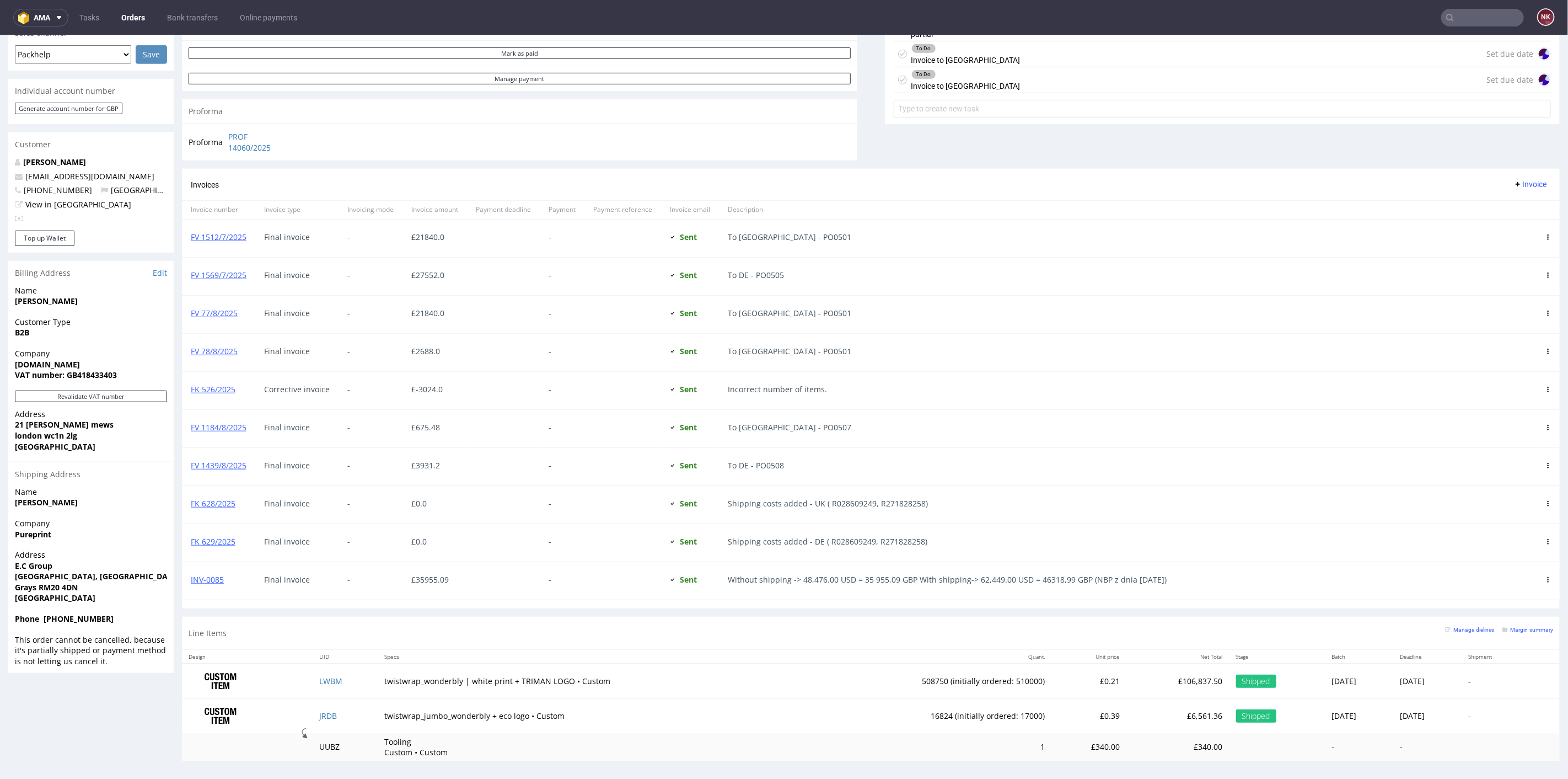
click at [845, 625] on div "Line Items Manage dielines Margin summary" at bounding box center [871, 633] width 1378 height 33
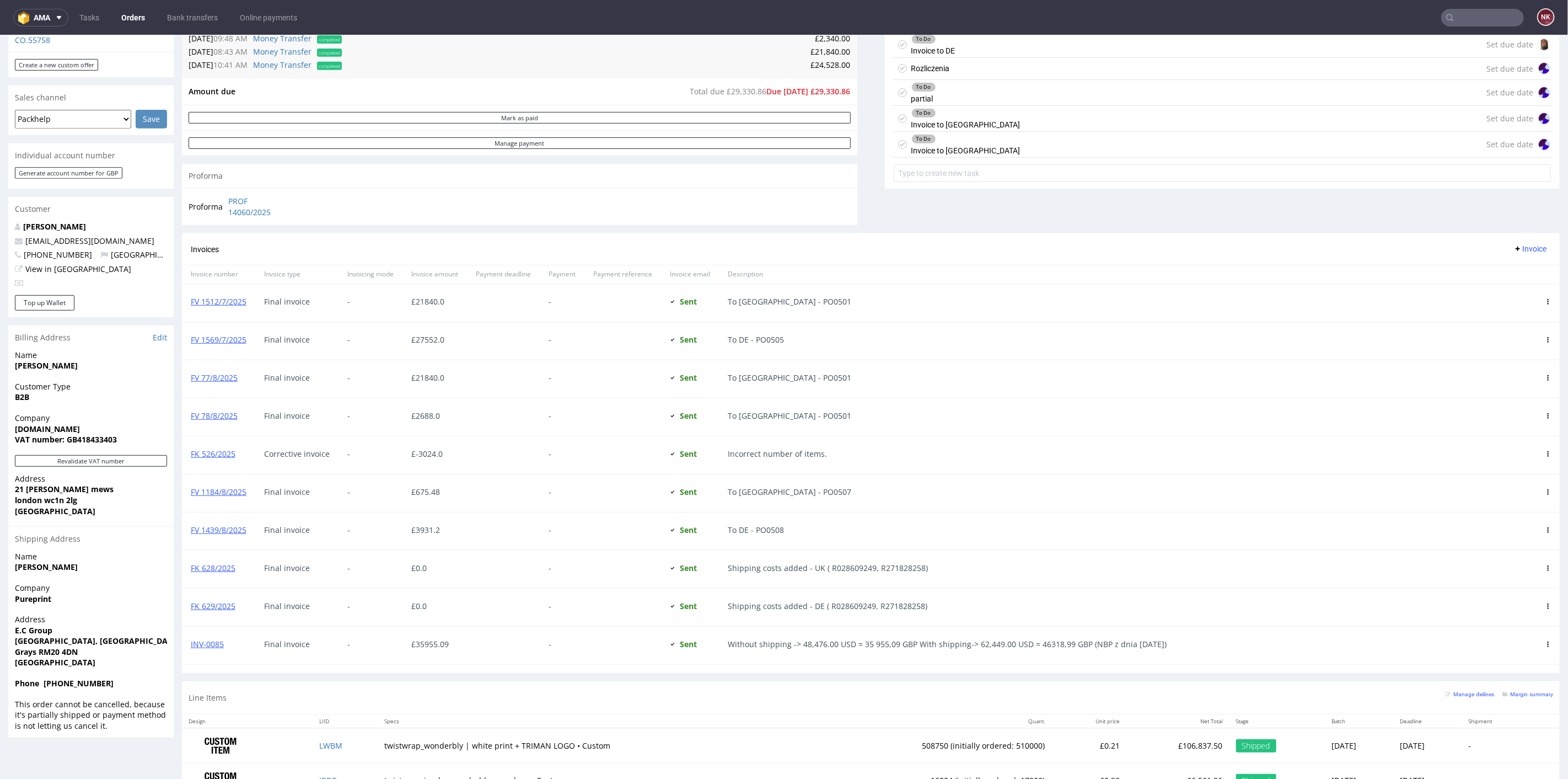
scroll to position [427, 0]
click at [224, 522] on link "FV 1439/8/2025" at bounding box center [218, 526] width 56 height 10
drag, startPoint x: 1435, startPoint y: 22, endPoint x: 1442, endPoint y: 22, distance: 7.0
click at [1442, 22] on div at bounding box center [1483, 18] width 82 height 18
click at [1460, 22] on input "text" at bounding box center [1483, 18] width 82 height 18
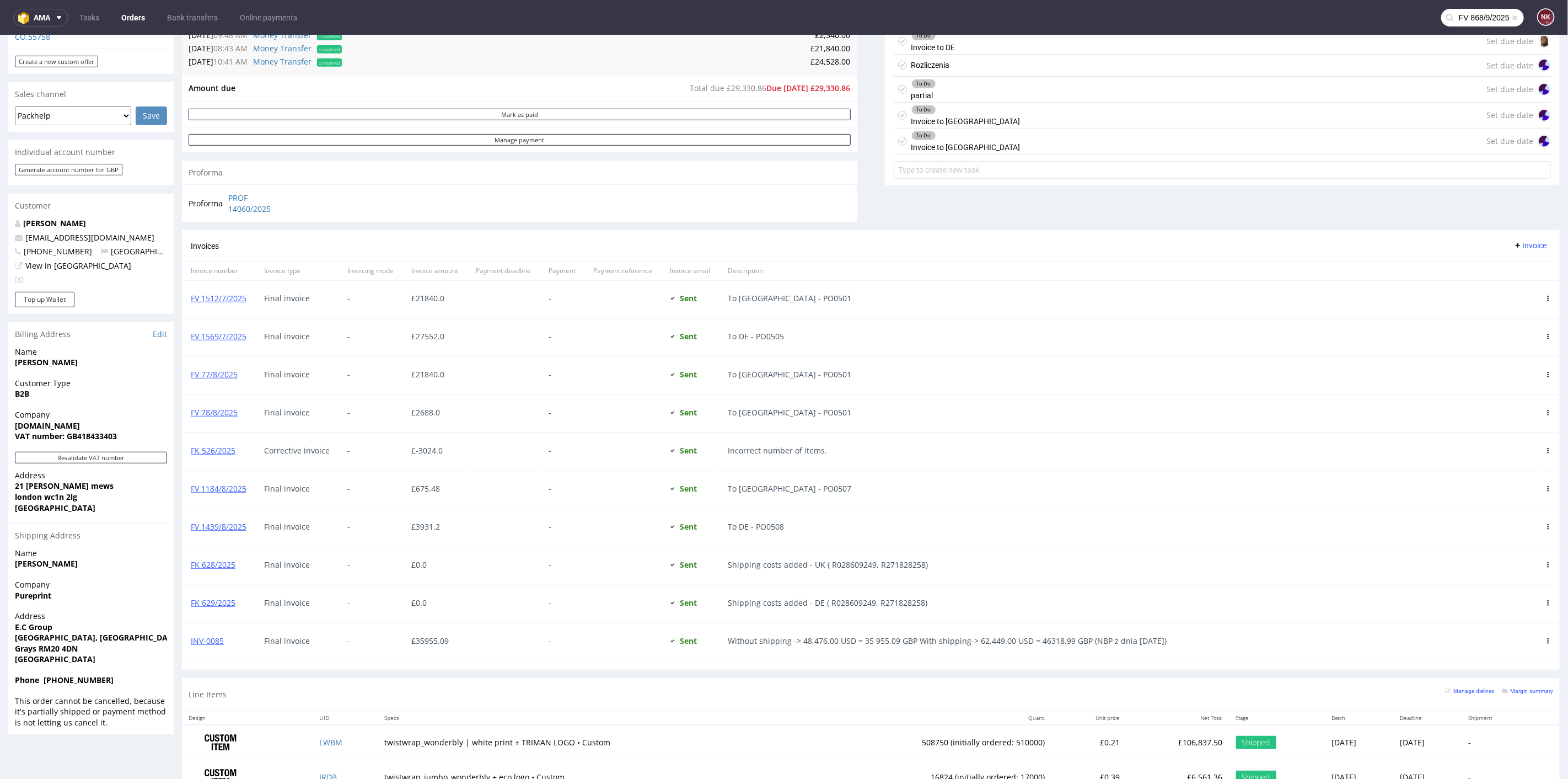
type input "FV 868/9/2025"
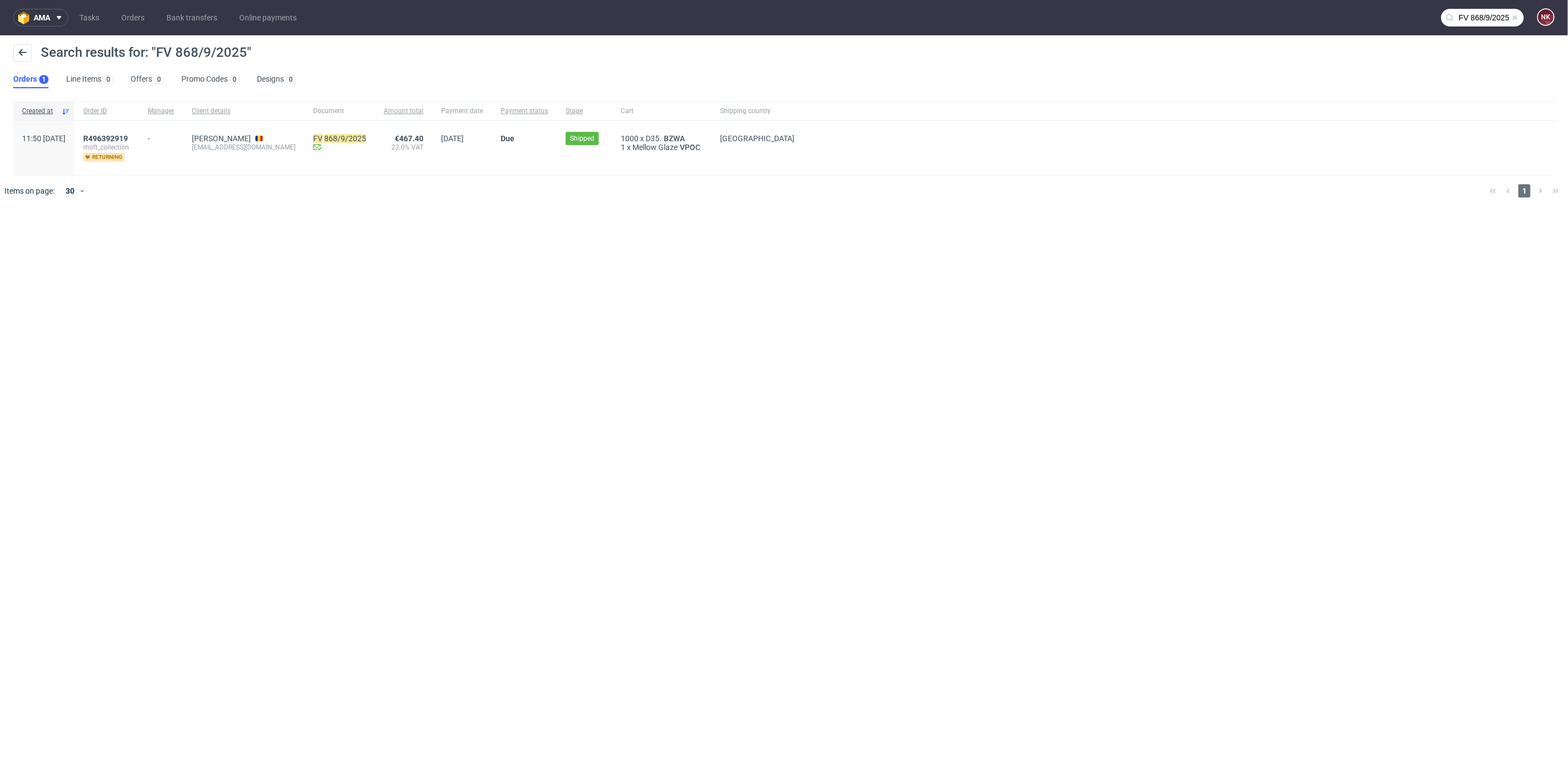
click at [139, 133] on div "R496392919 moft_collection returning" at bounding box center [106, 148] width 65 height 54
click at [128, 138] on span "R496392919" at bounding box center [106, 138] width 45 height 9
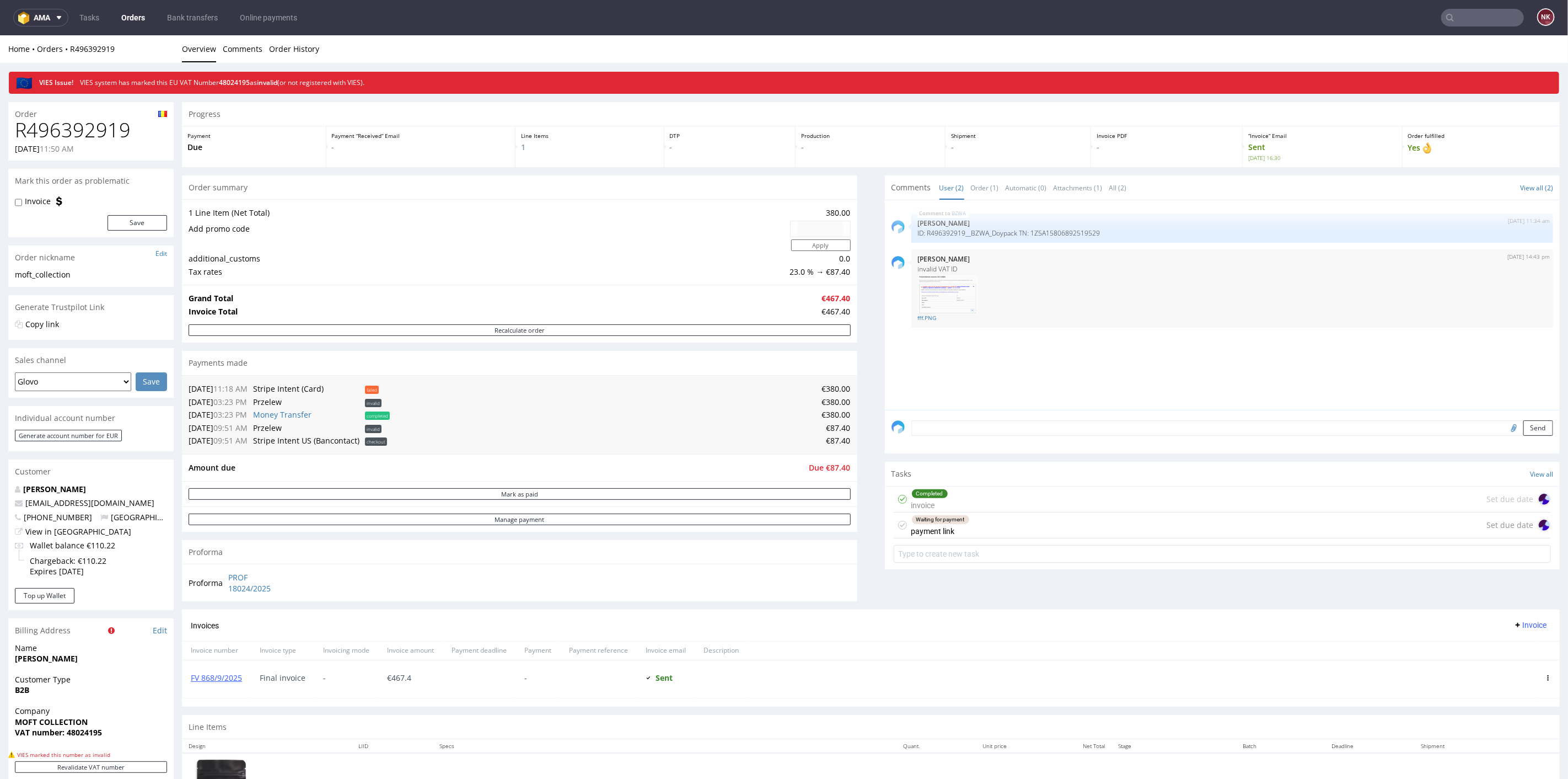
click at [88, 127] on h1 "R496392919" at bounding box center [91, 130] width 152 height 22
copy h1 "R496392919"
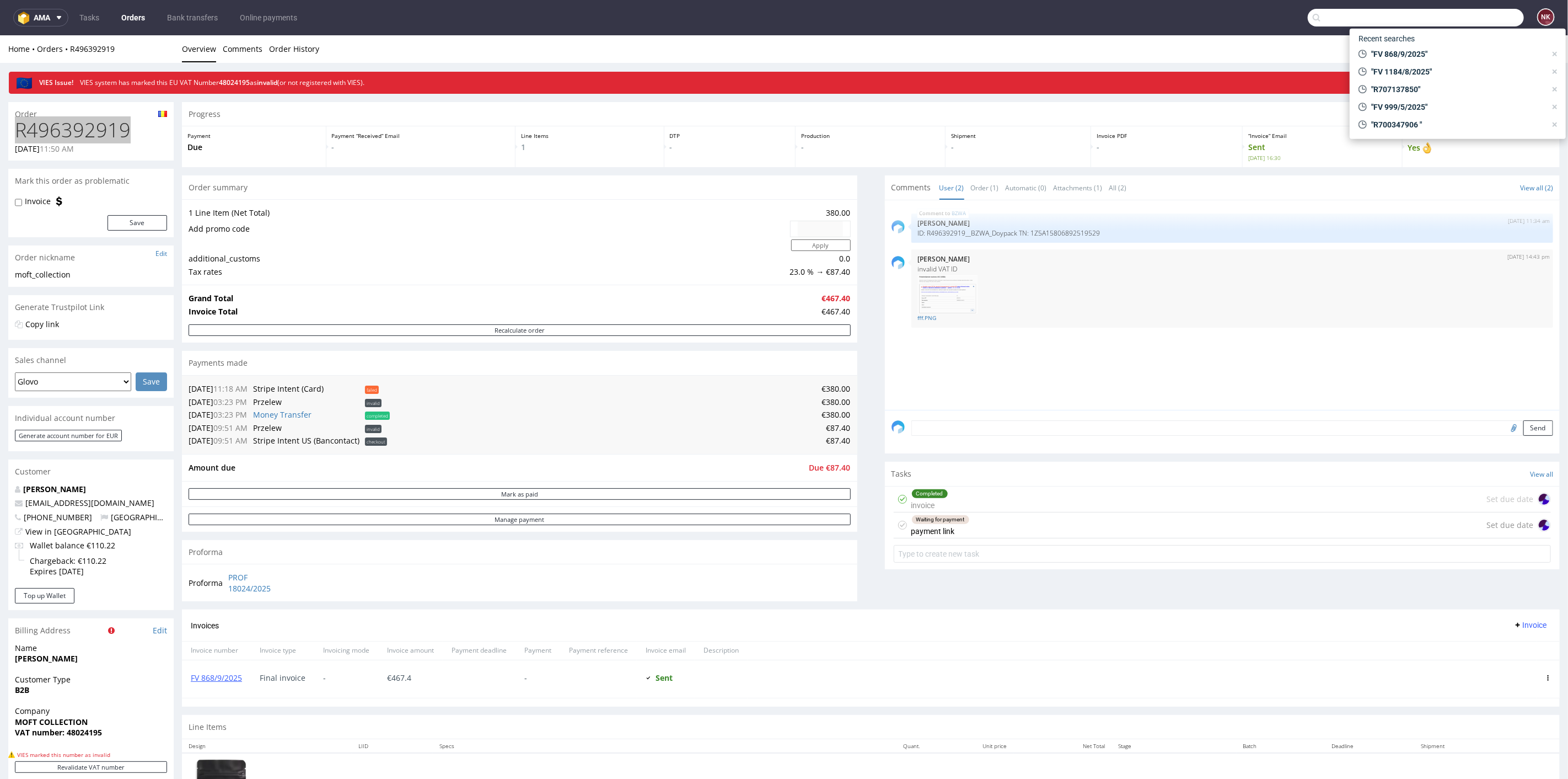
click at [1468, 18] on input "text" at bounding box center [1416, 18] width 216 height 18
paste input "FV 900/9/2025"
type input "FV 900/9/2025"
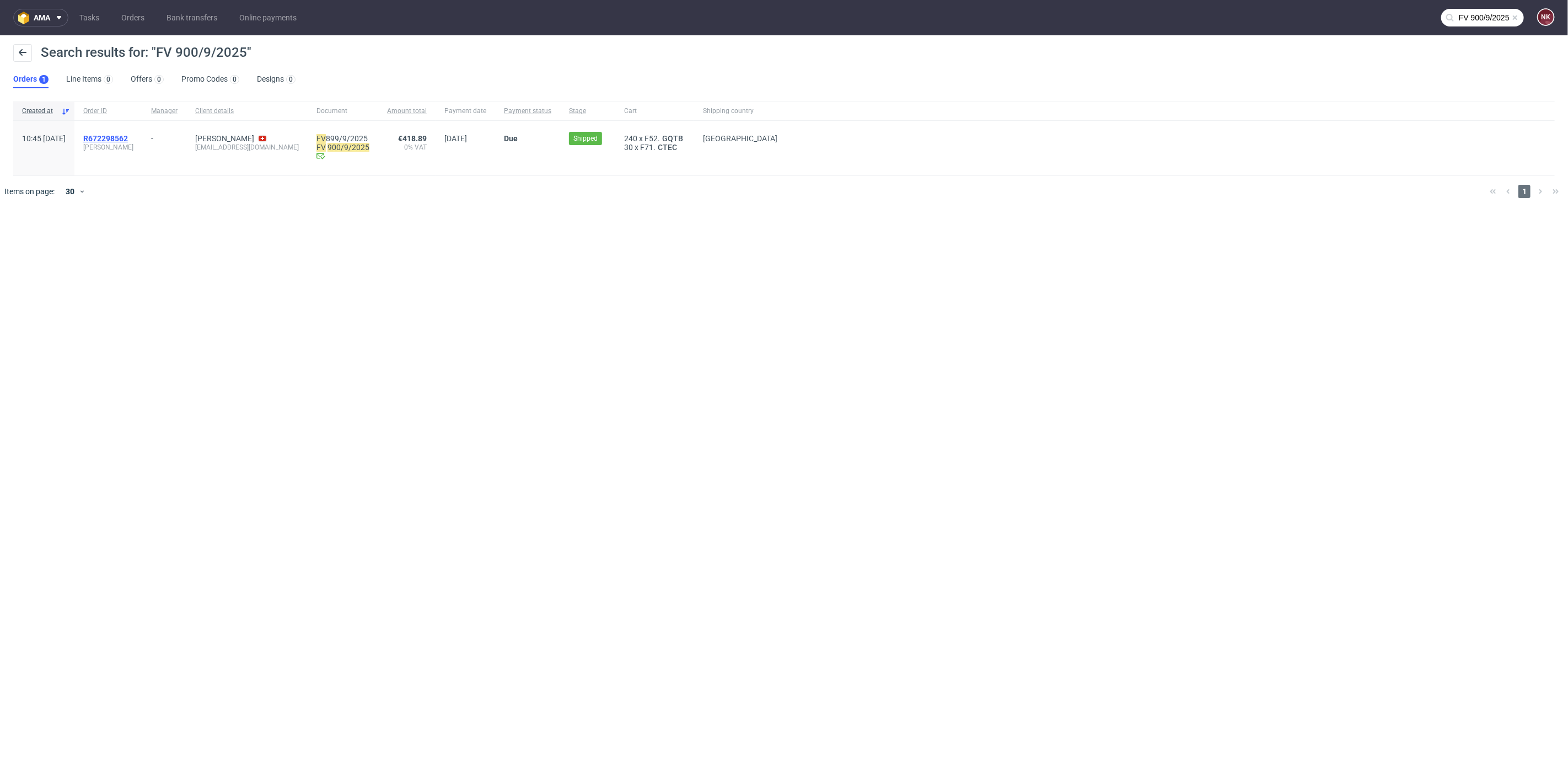
click at [128, 138] on span "R672298562" at bounding box center [106, 138] width 45 height 9
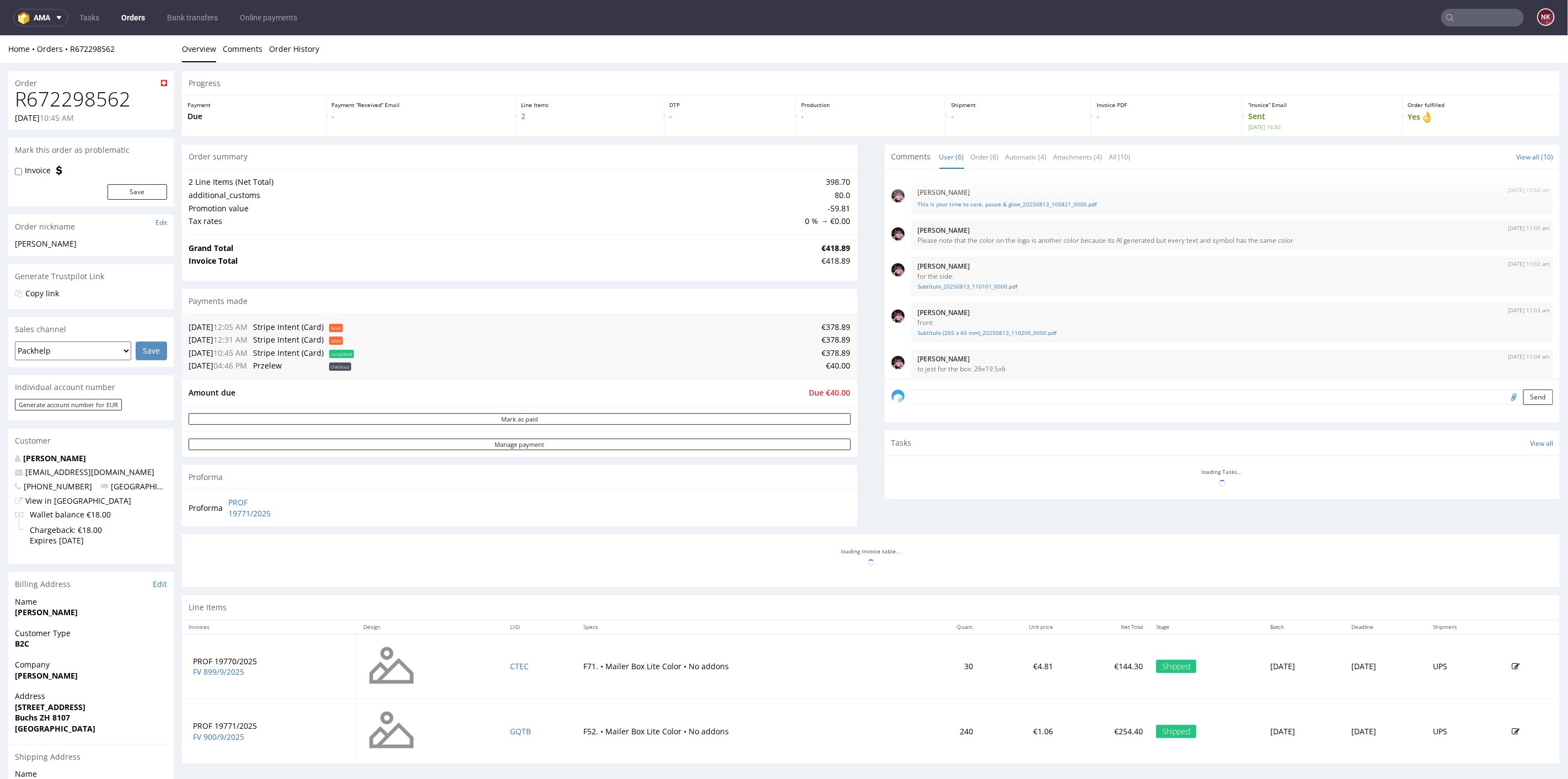
scroll to position [60, 0]
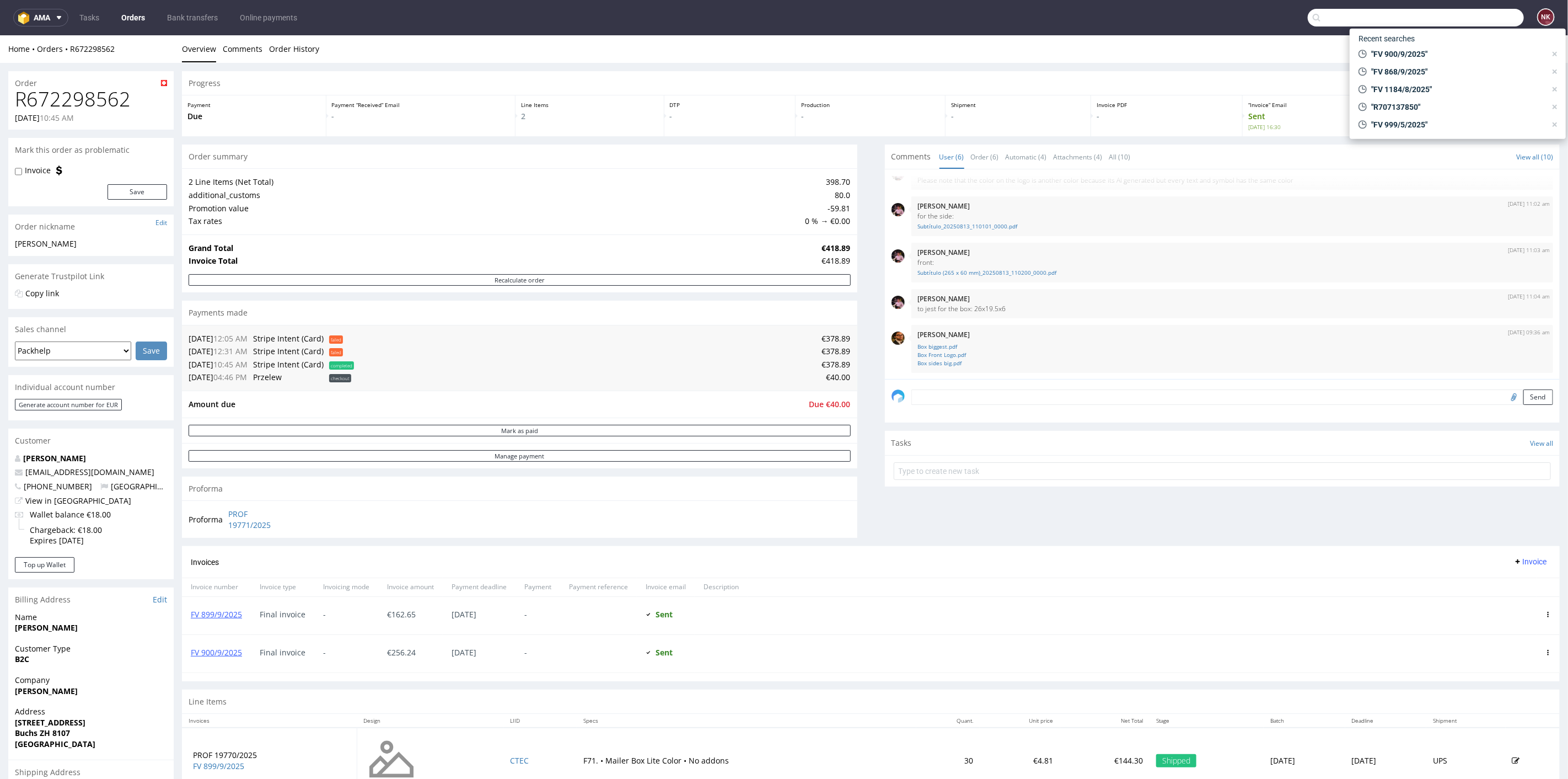
click at [1465, 13] on input "text" at bounding box center [1416, 18] width 216 height 18
paste input "FV 474/8/2025"
type input "FV 474/8/2025"
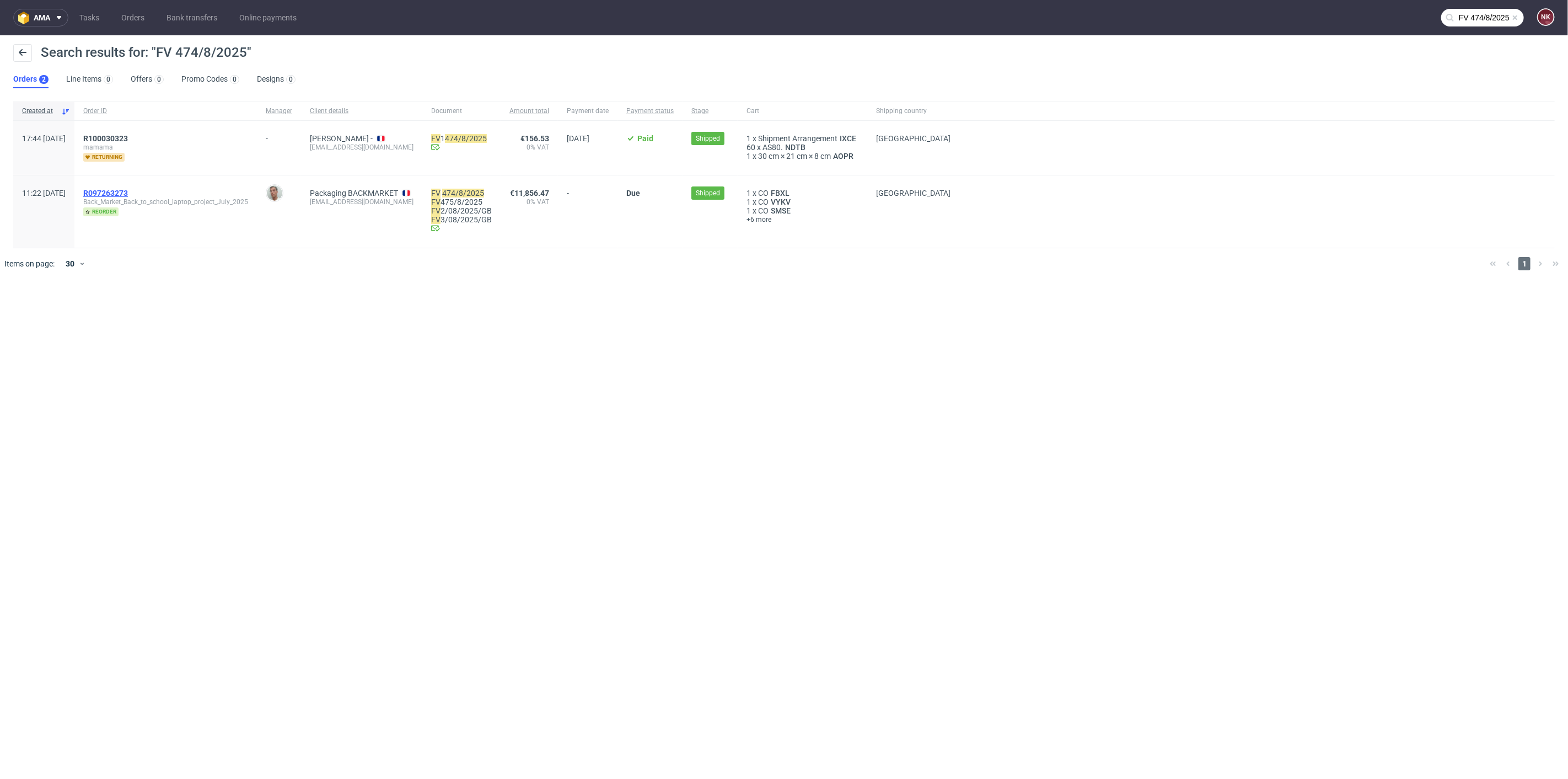
click at [128, 193] on span "R097263273" at bounding box center [106, 193] width 45 height 9
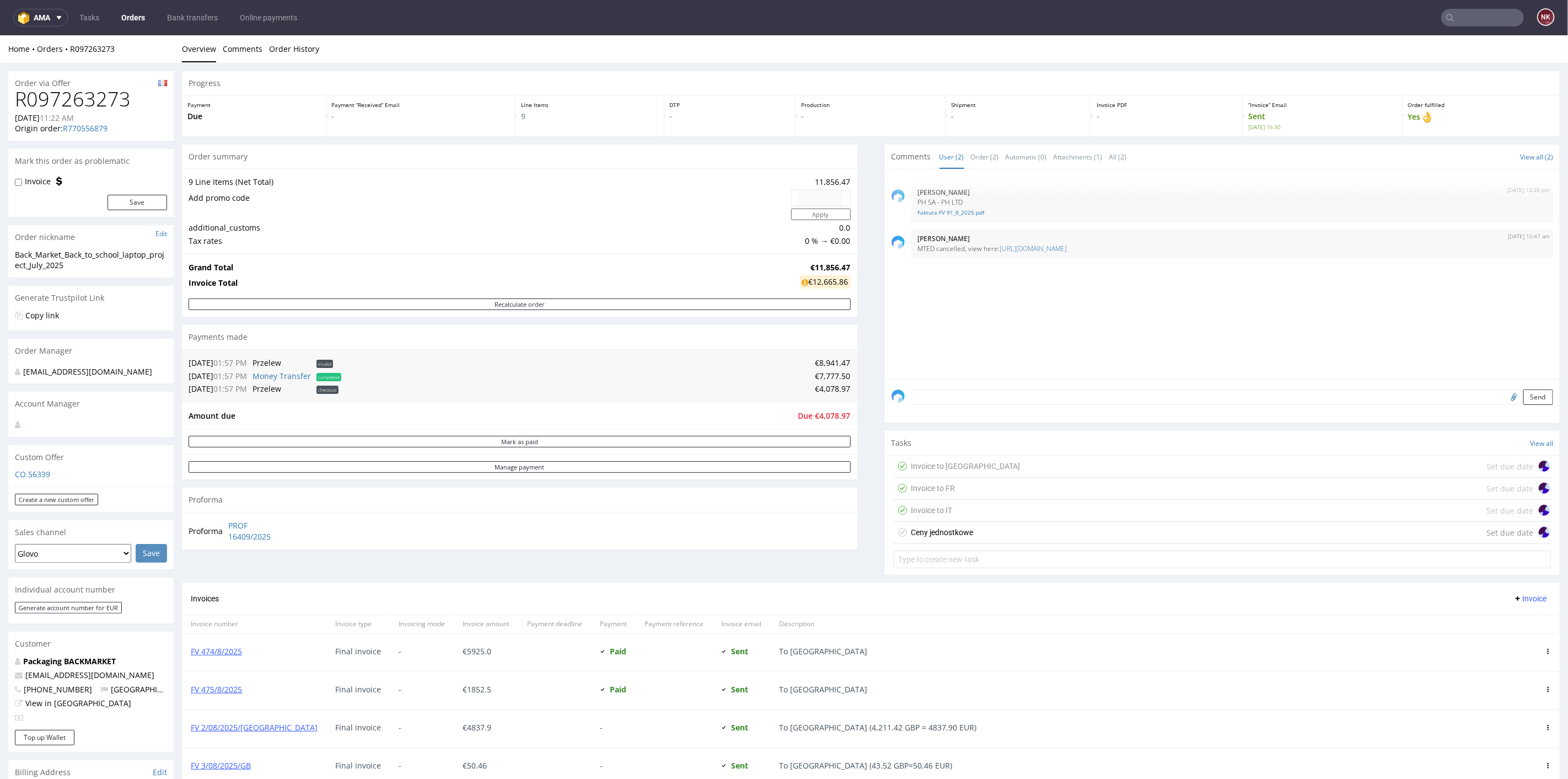
click at [111, 97] on h1 "R097263273" at bounding box center [91, 99] width 152 height 22
copy h1 "R097263273"
click at [857, 522] on div "Progress Payment Due Payment “Received” Email - Line Items 9 DTP - Production -…" at bounding box center [871, 619] width 1378 height 1098
click at [1475, 19] on input "text" at bounding box center [1483, 18] width 82 height 18
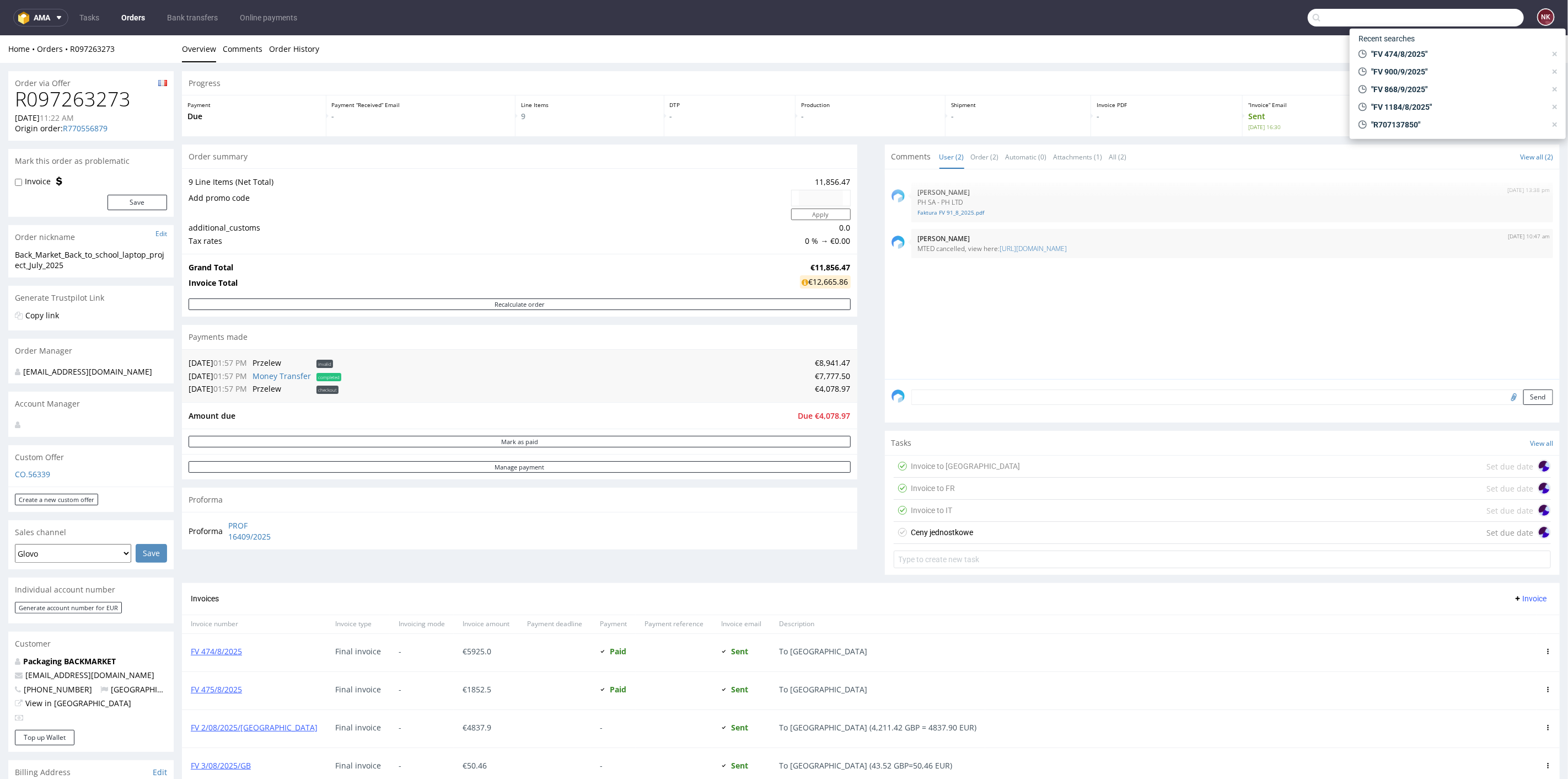
paste input "R097263273"
type input "R097263273"
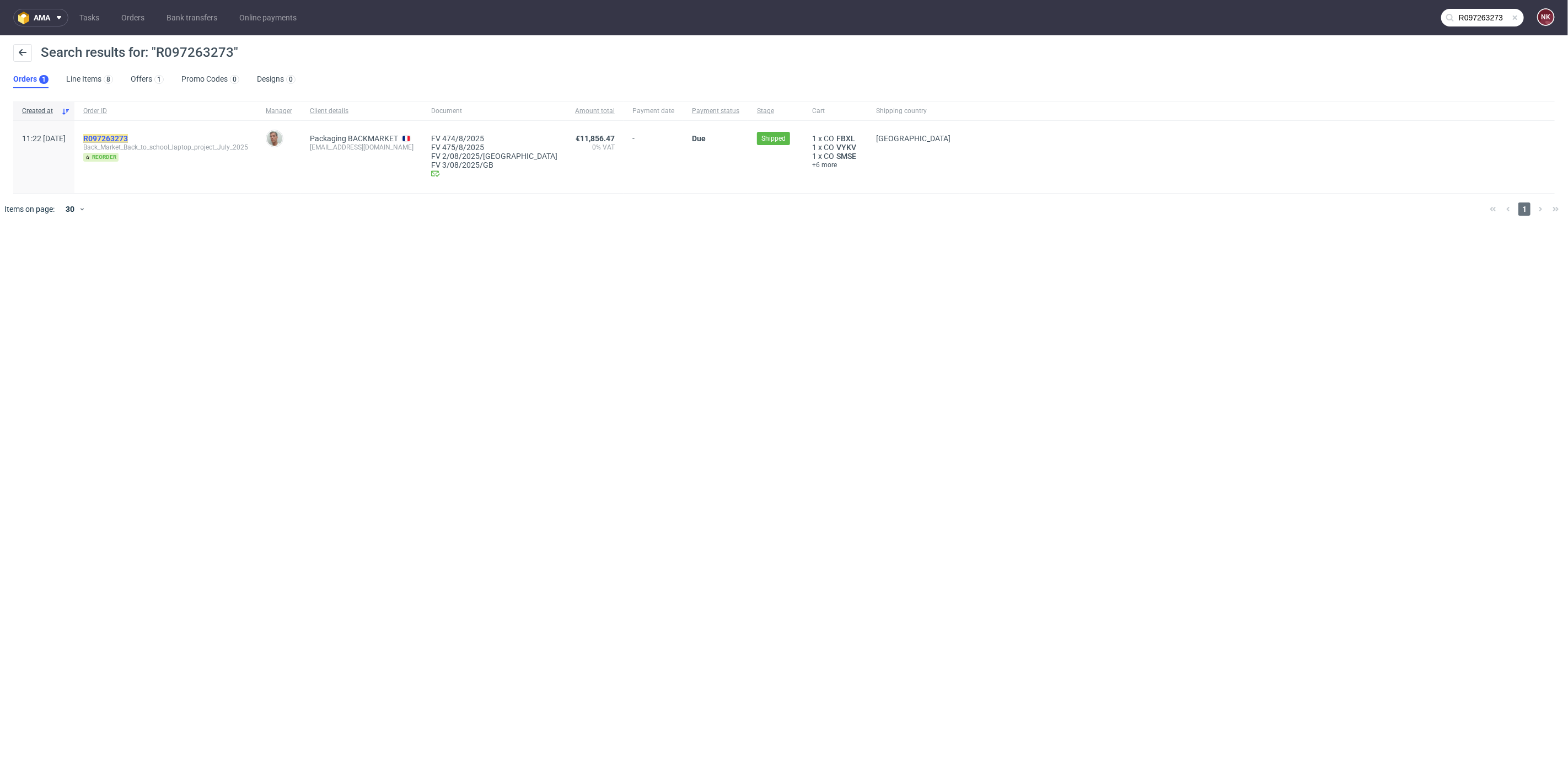
click at [128, 136] on mark "R097263273" at bounding box center [106, 138] width 45 height 9
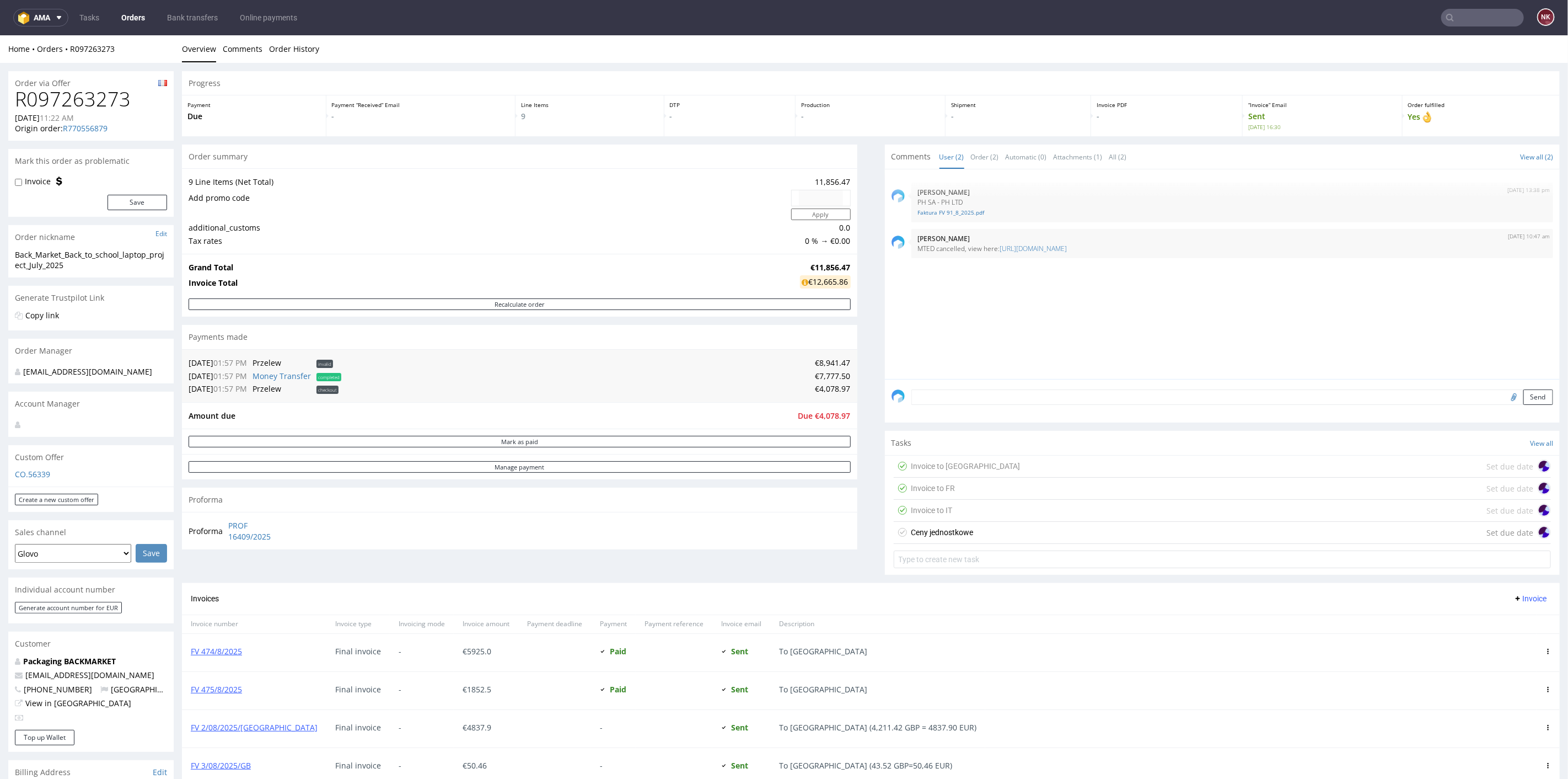
scroll to position [245, 0]
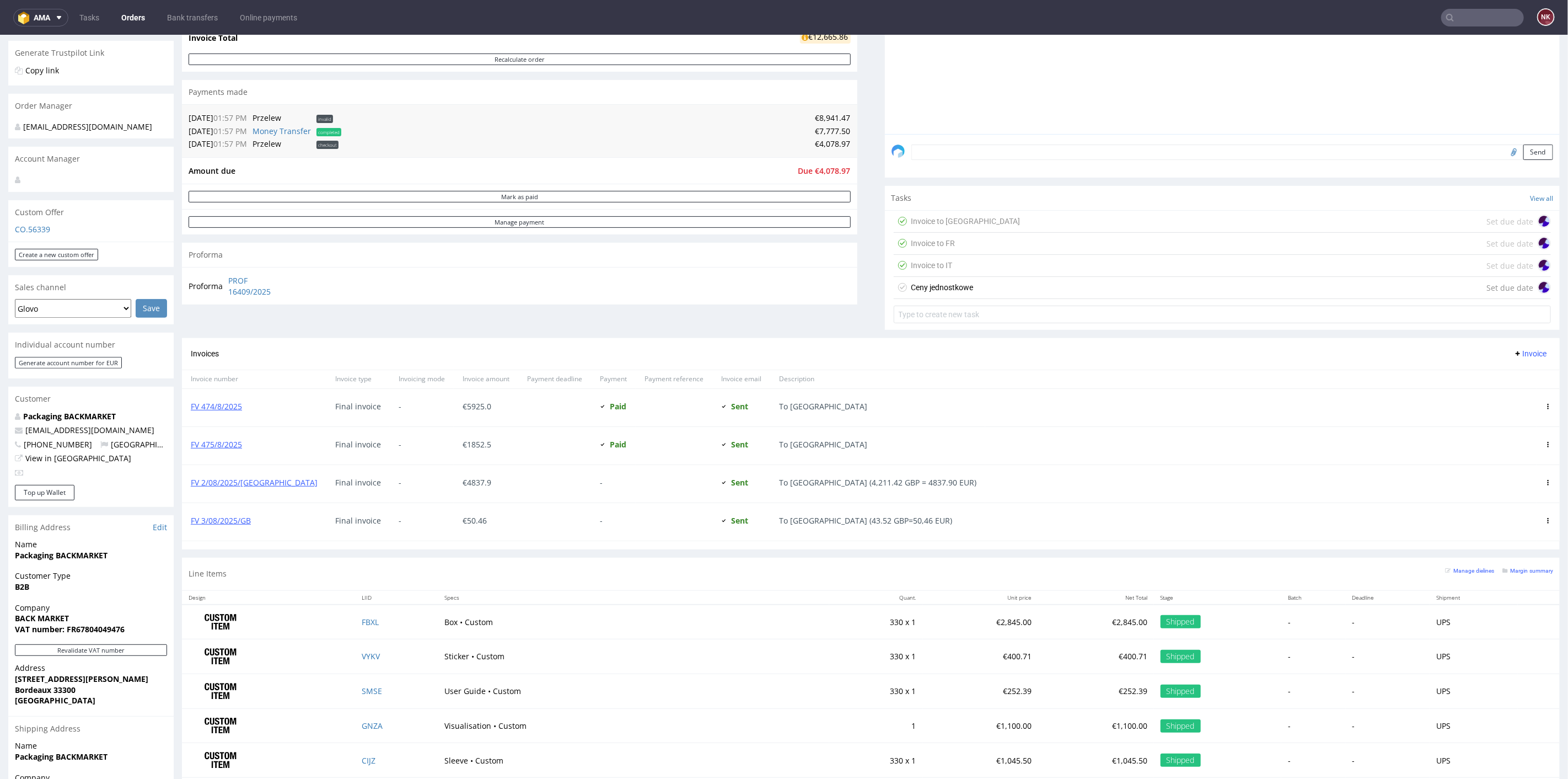
click at [863, 288] on div "Progress Payment Due Payment “Received” Email - Line Items 9 DTP - Production -…" at bounding box center [871, 375] width 1378 height 1098
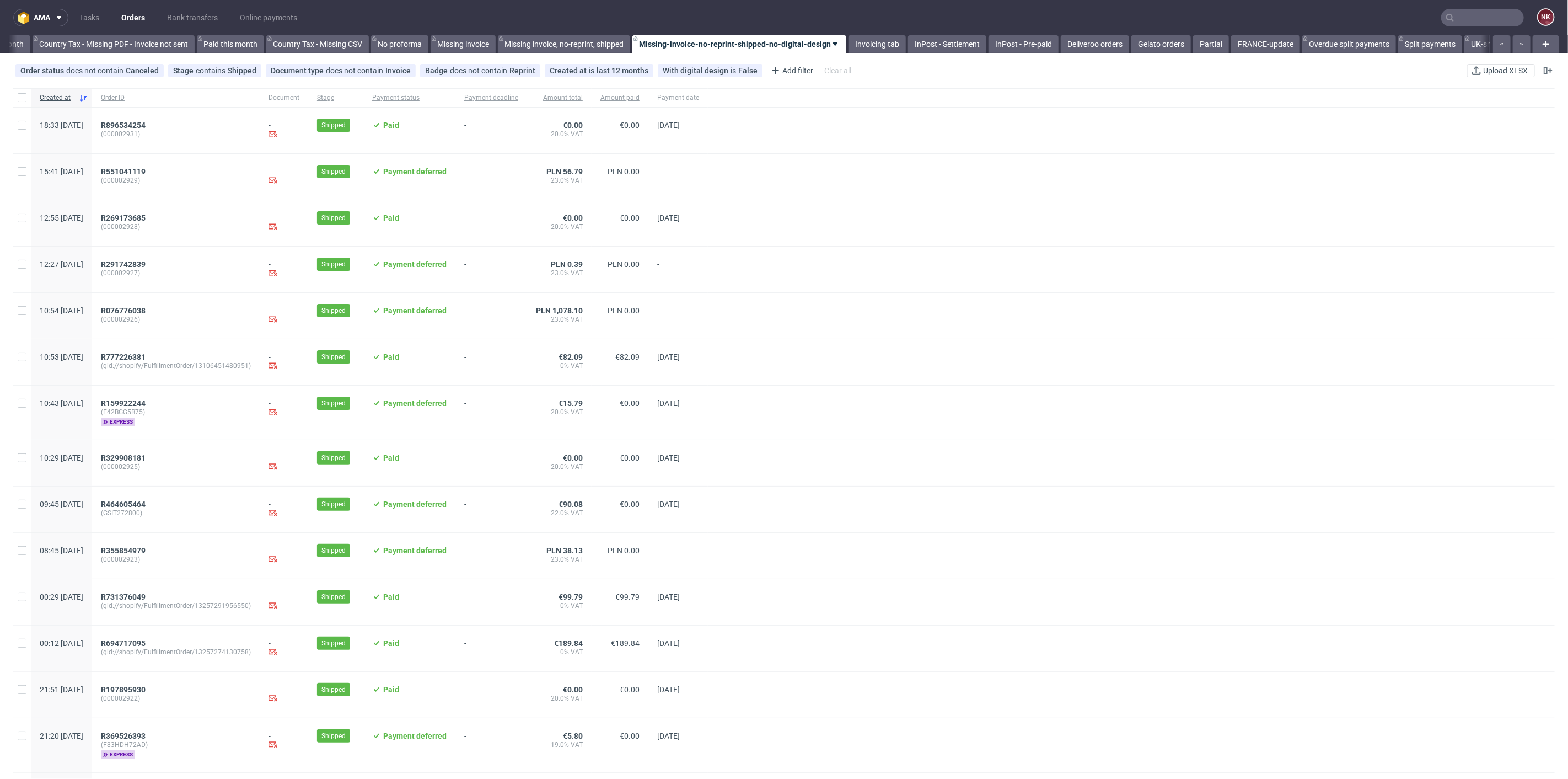
scroll to position [0, 1246]
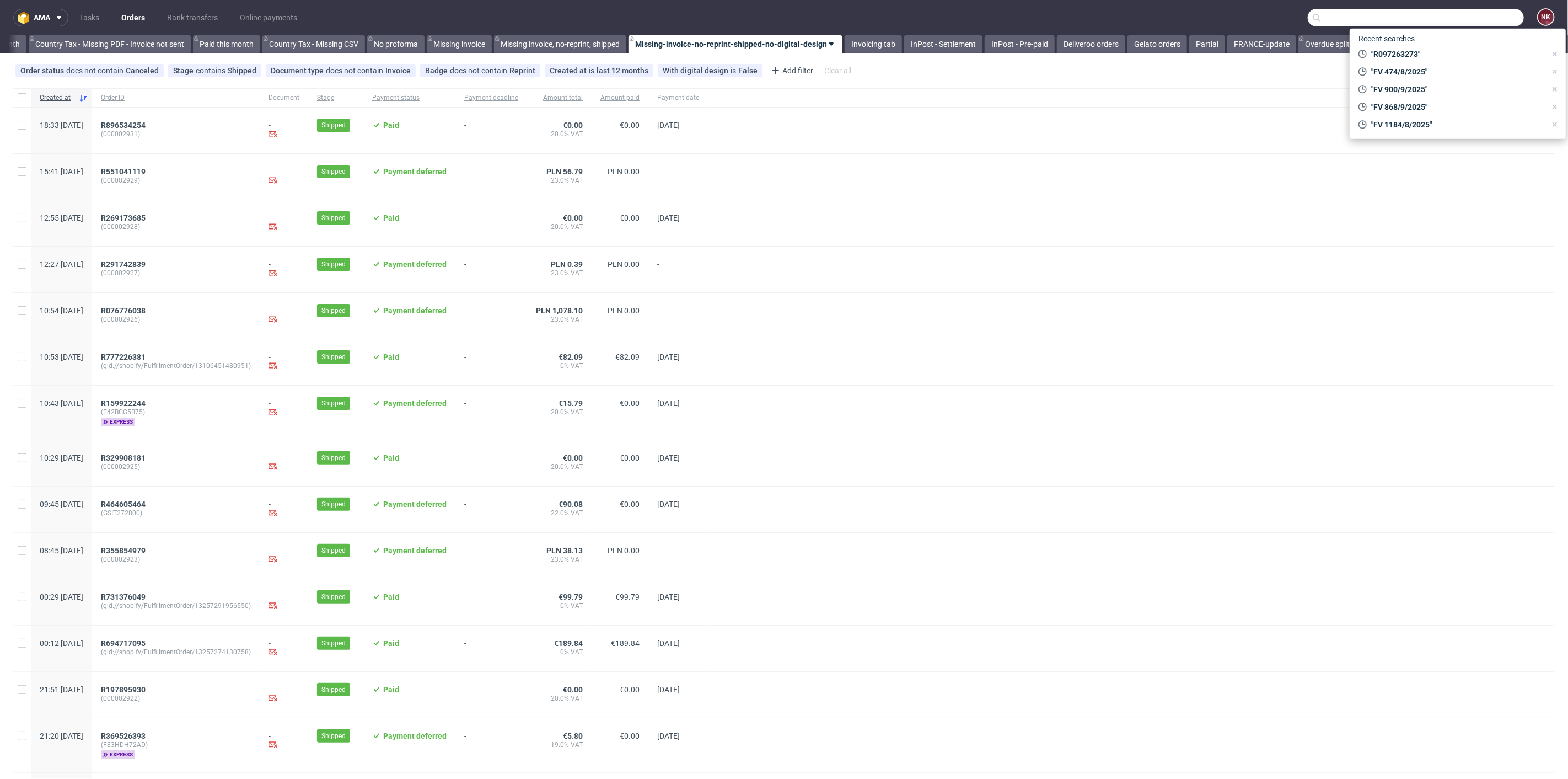
click at [1465, 16] on input "text" at bounding box center [1416, 18] width 216 height 18
paste input "FV 78/8/2025"
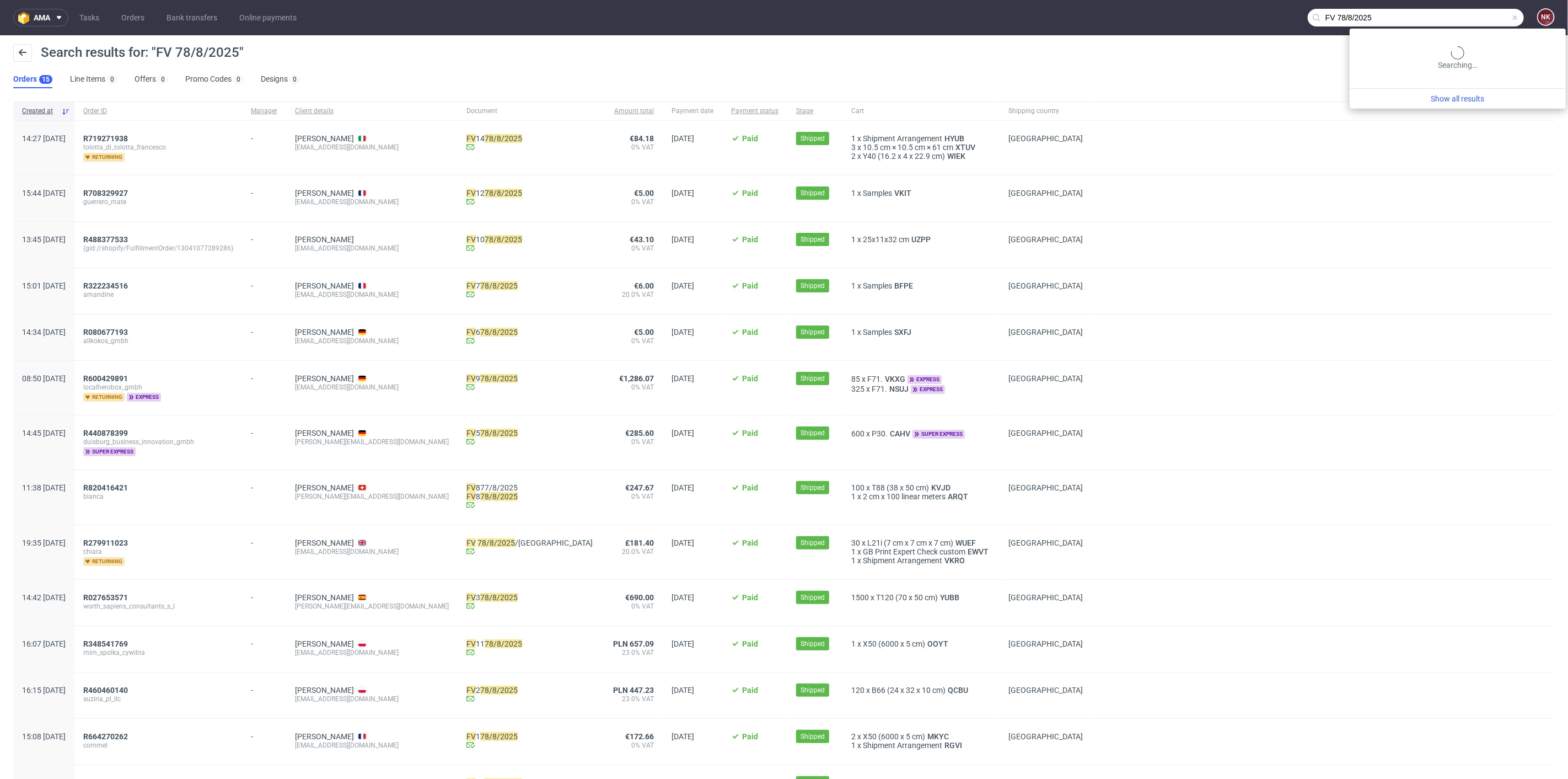
click at [1478, 12] on input "FV 78/8/2025" at bounding box center [1416, 18] width 216 height 18
drag, startPoint x: 1482, startPoint y: 22, endPoint x: 1214, endPoint y: 25, distance: 268.0
click at [1214, 25] on nav "ama Tasks Orders Bank transfers Online payments FV 78/8/2025 NK" at bounding box center [784, 17] width 1568 height 35
paste input "1569/7"
type input "FV 1569/7/2025"
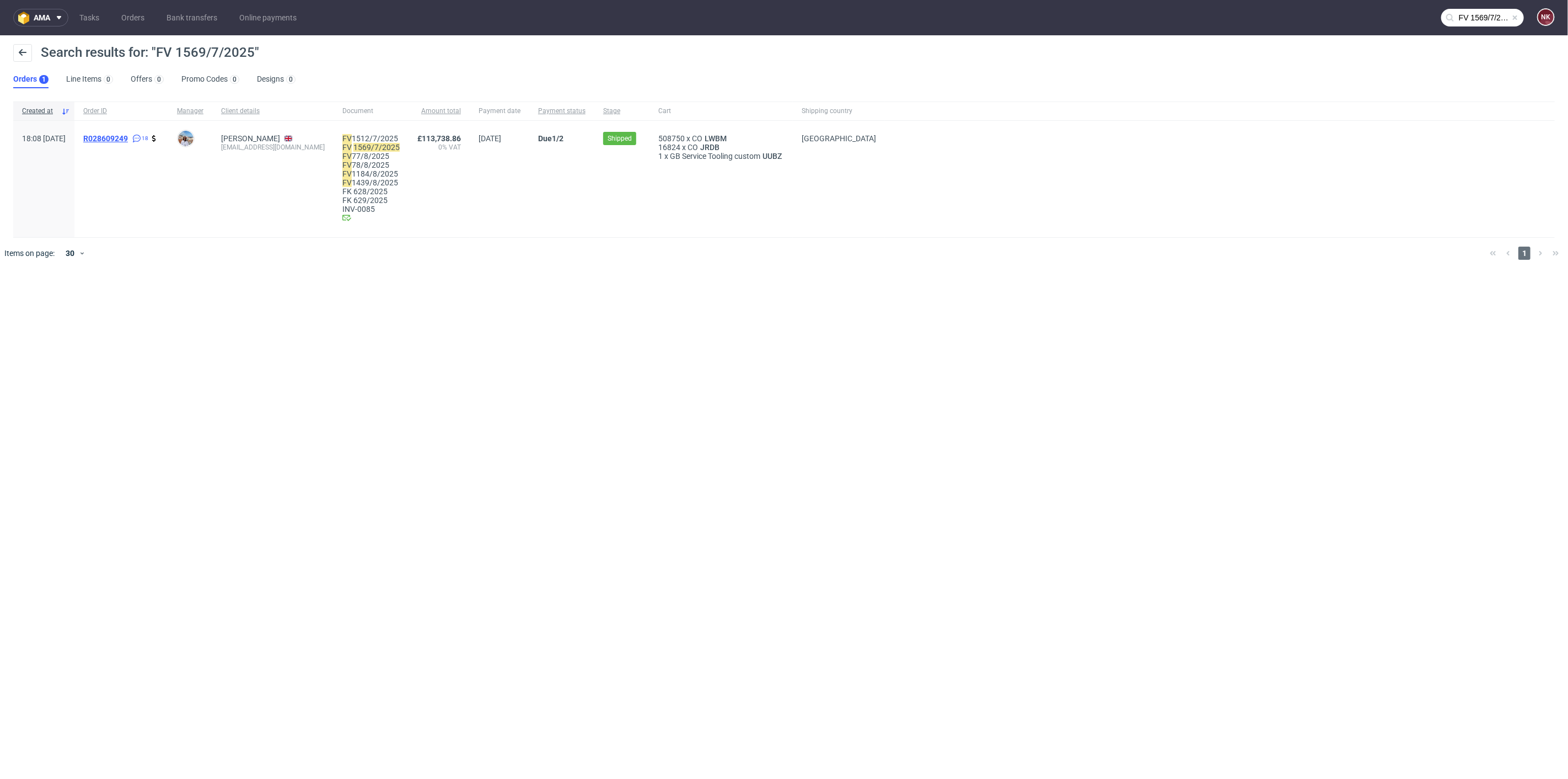
click at [128, 137] on span "R028609249" at bounding box center [106, 138] width 45 height 9
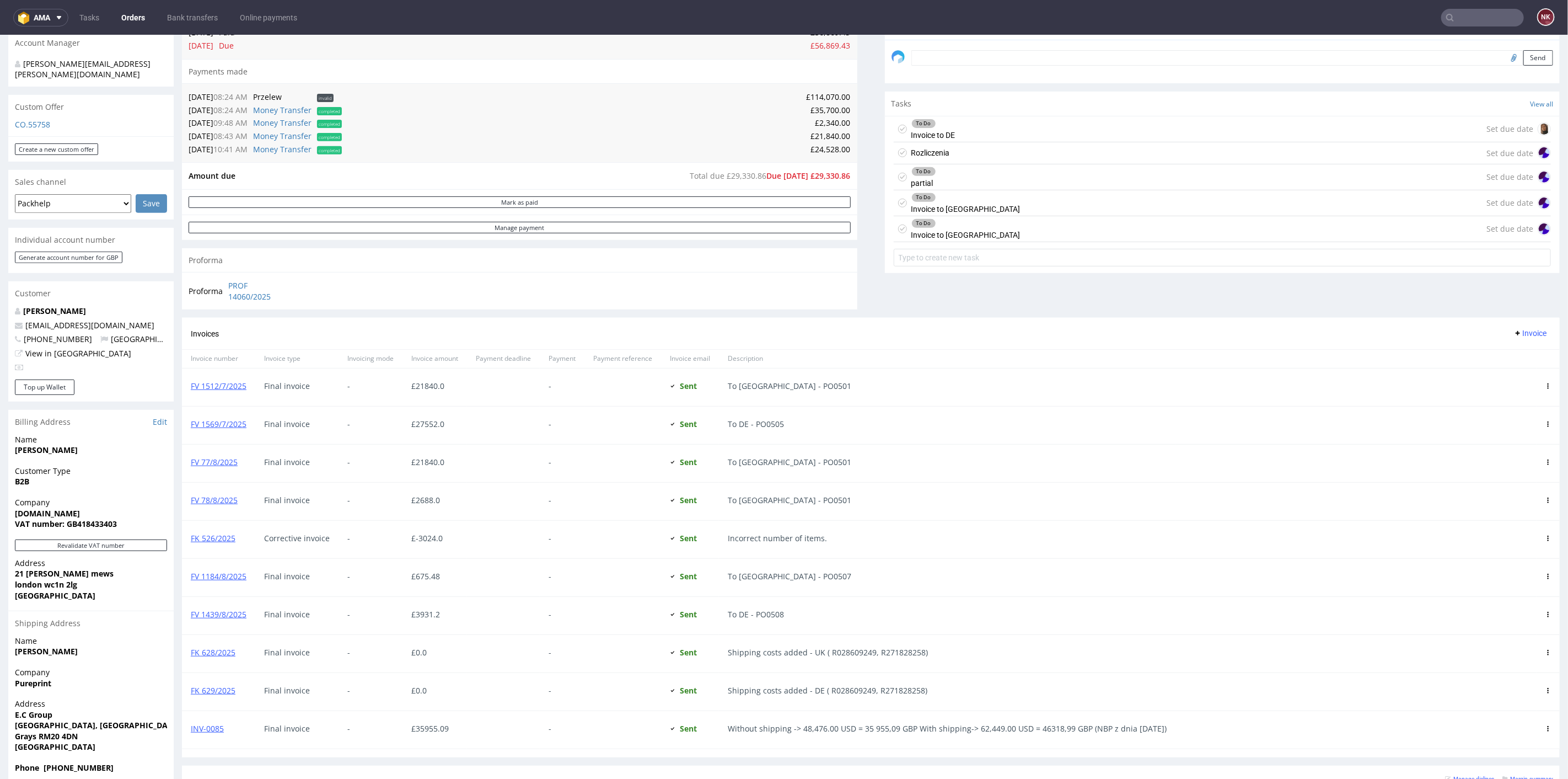
scroll to position [242, 0]
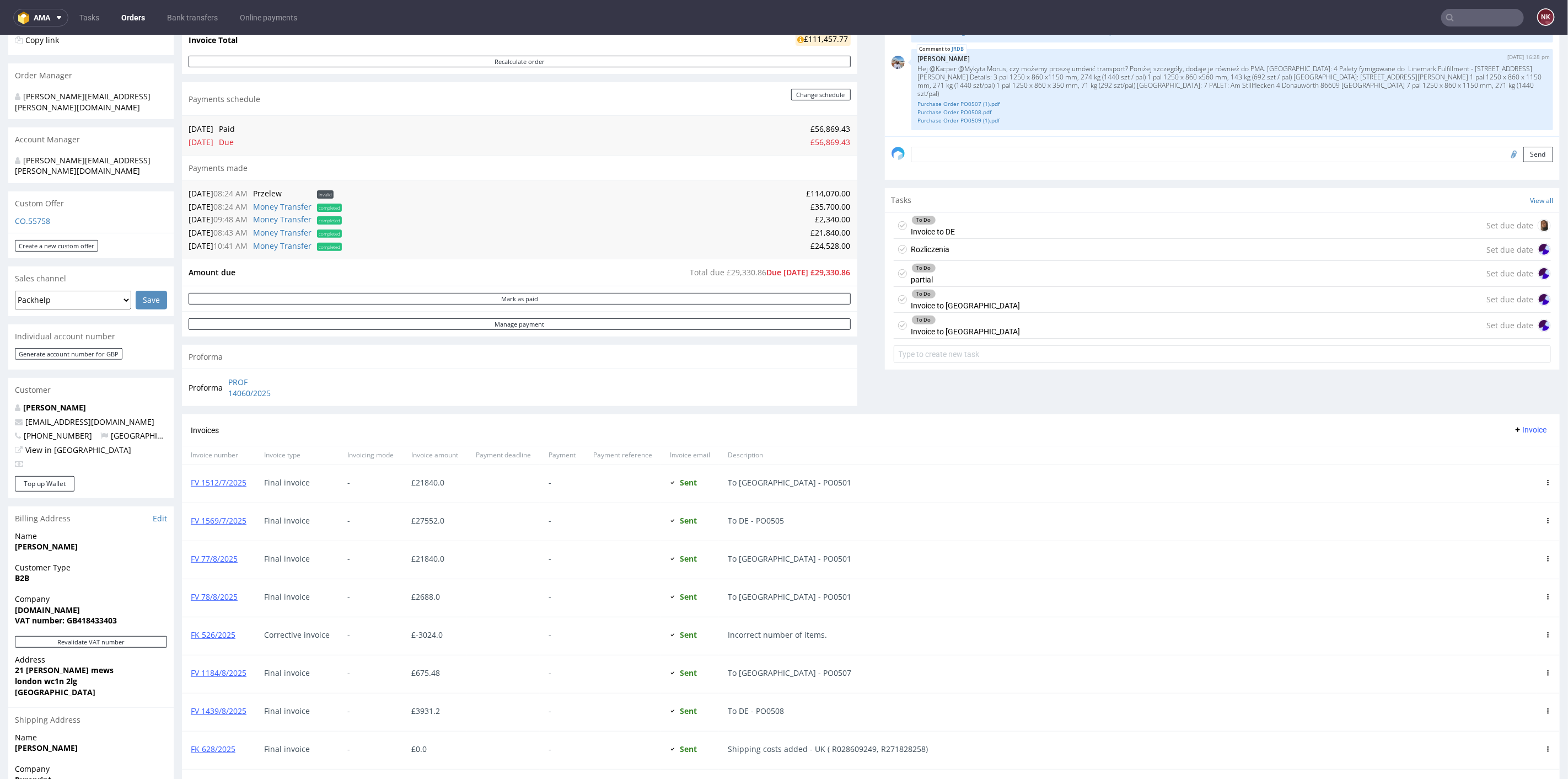
click at [959, 248] on div "Rozliczenia Set due date" at bounding box center [1222, 250] width 658 height 22
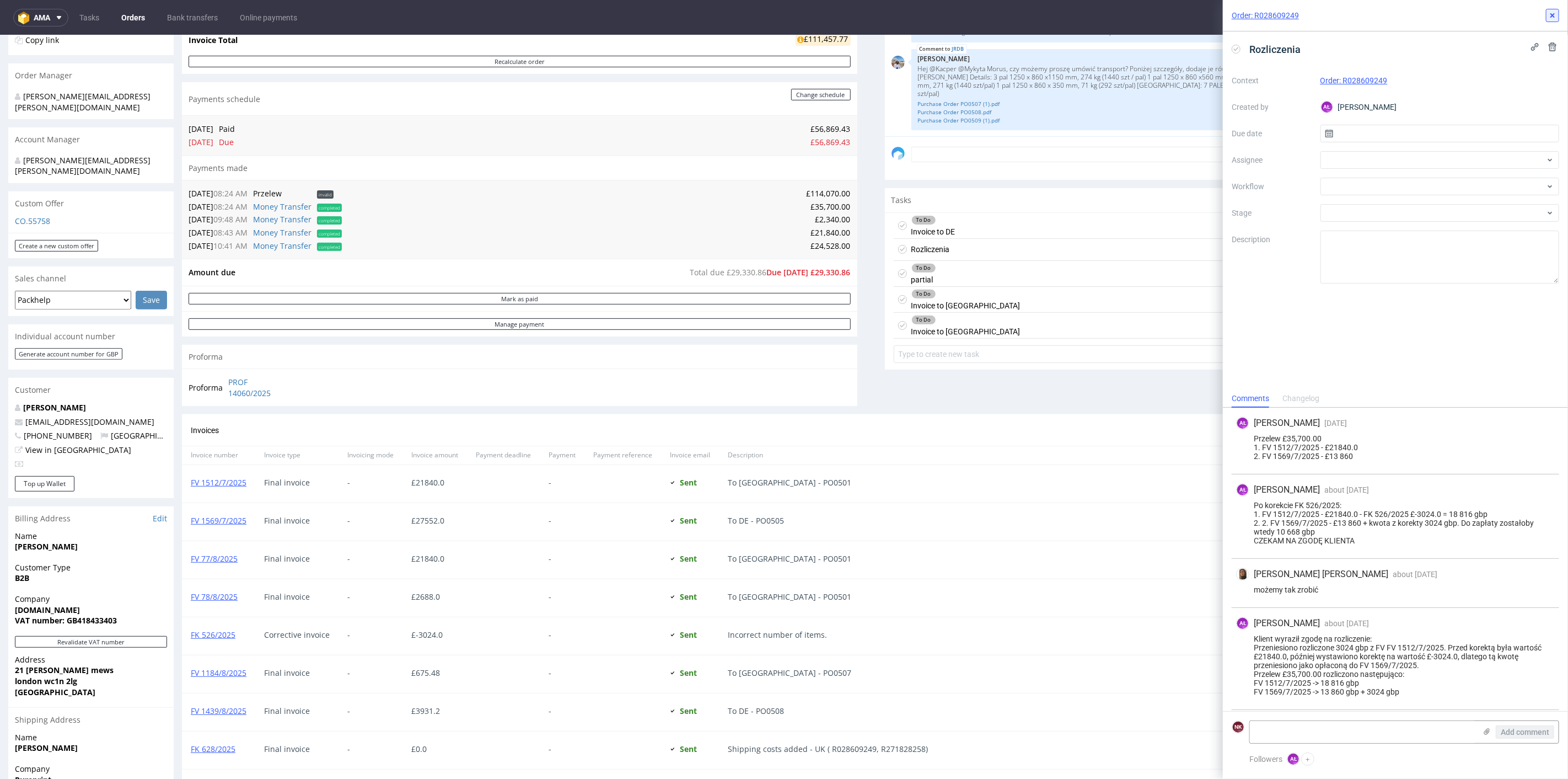
click at [1551, 15] on icon at bounding box center [1553, 16] width 9 height 9
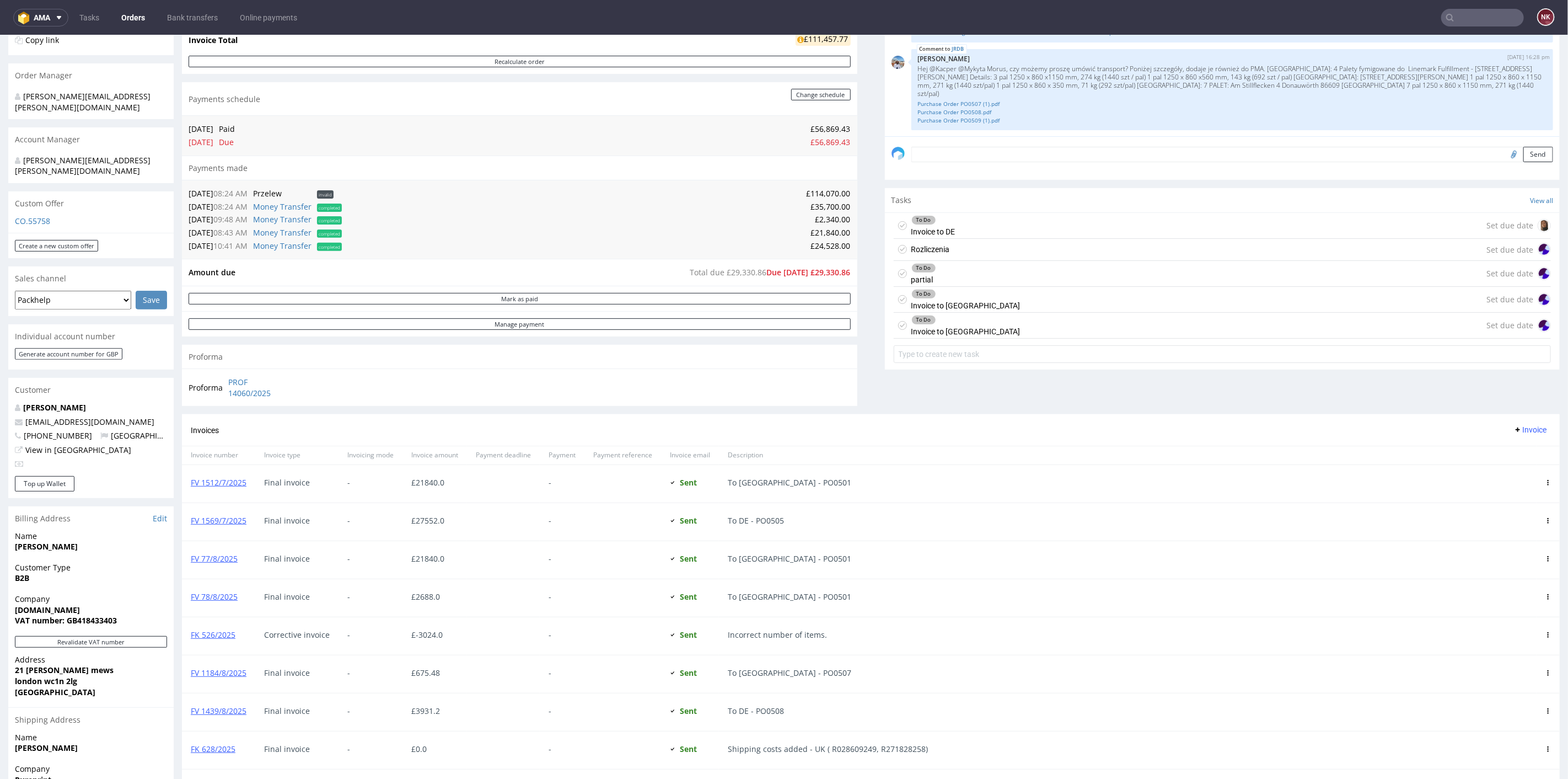
click at [959, 273] on div "To Do partial Set due date" at bounding box center [1222, 273] width 658 height 26
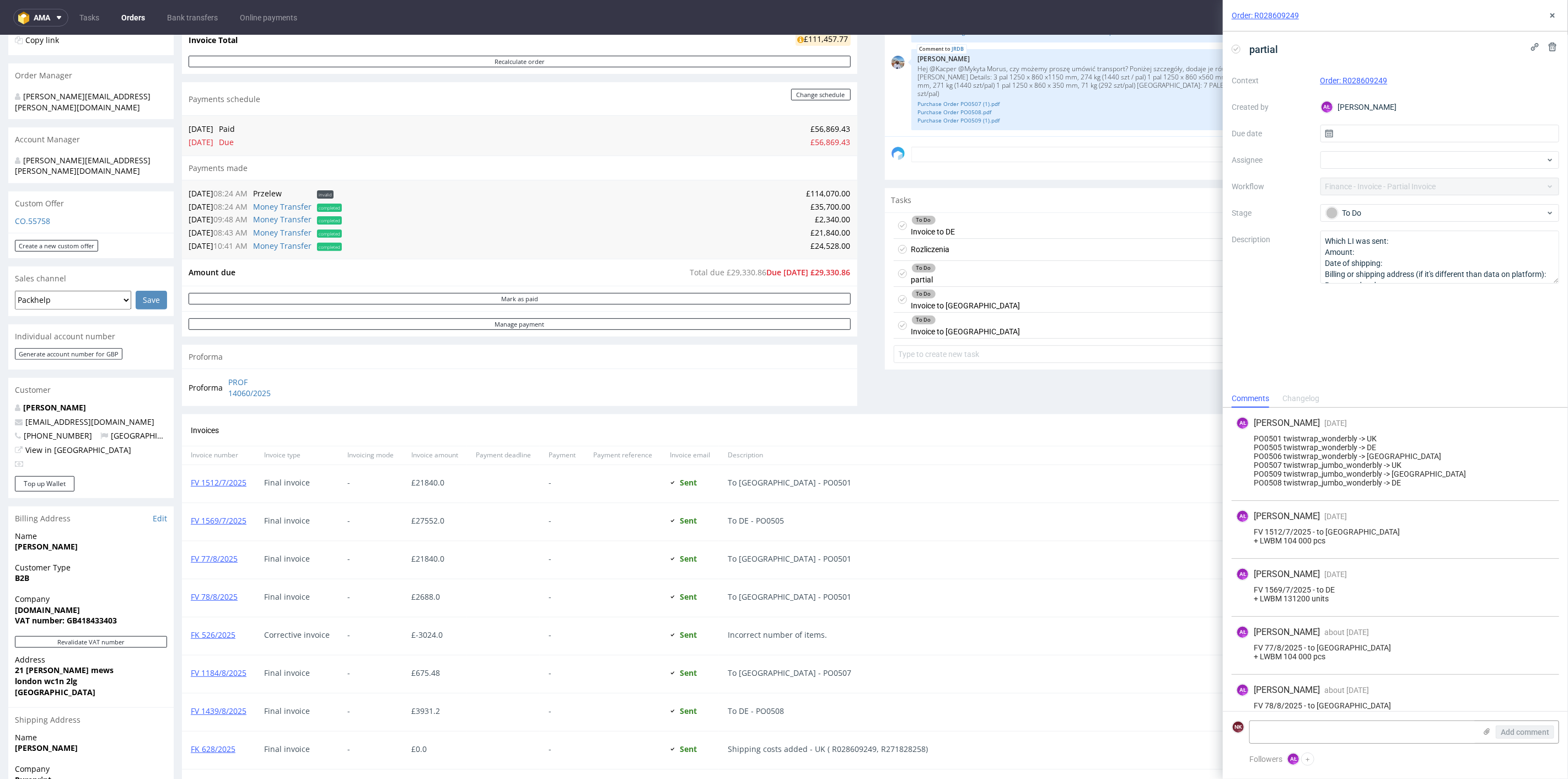
scroll to position [143, 0]
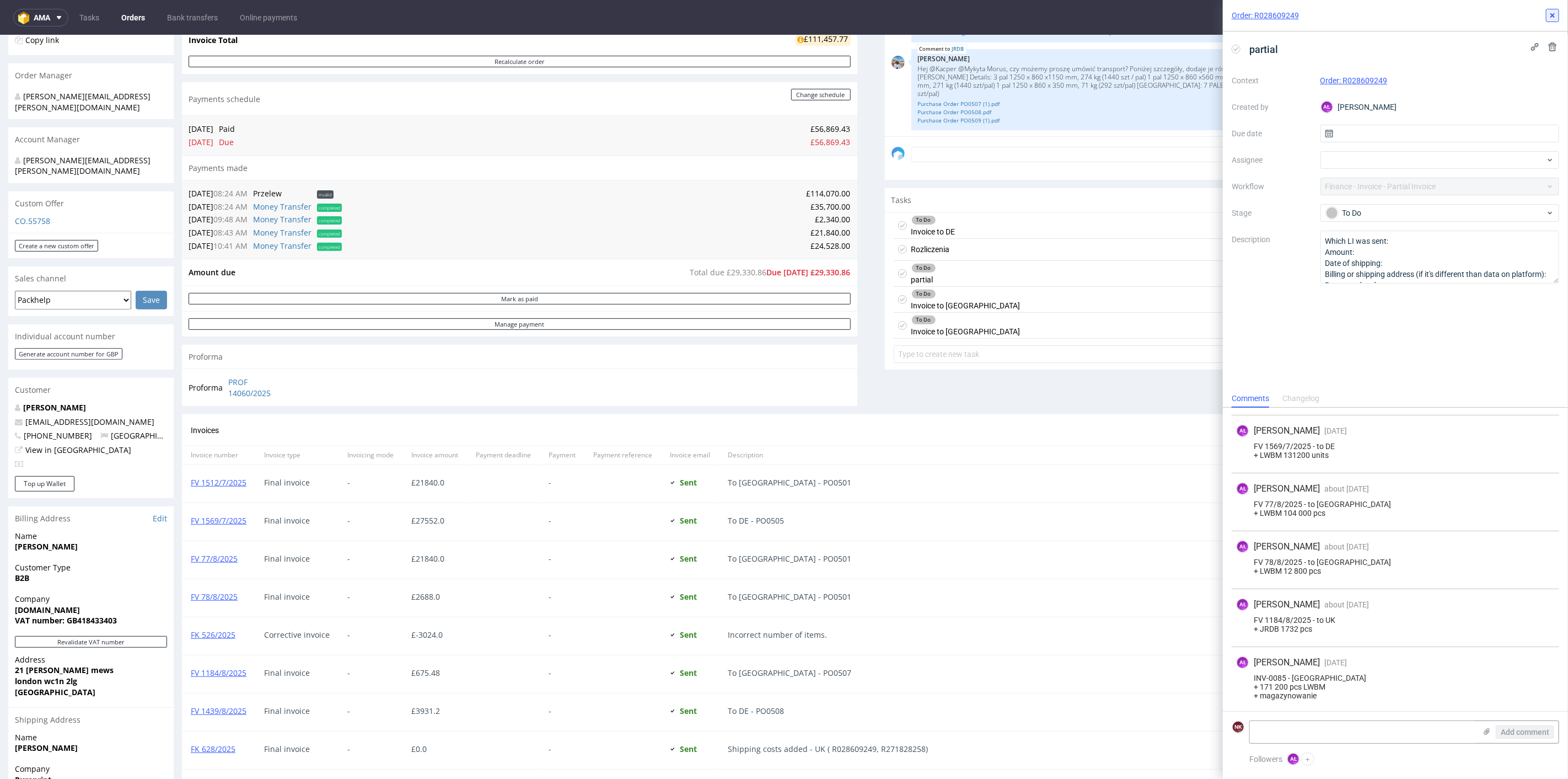
click at [1550, 16] on icon at bounding box center [1553, 16] width 9 height 9
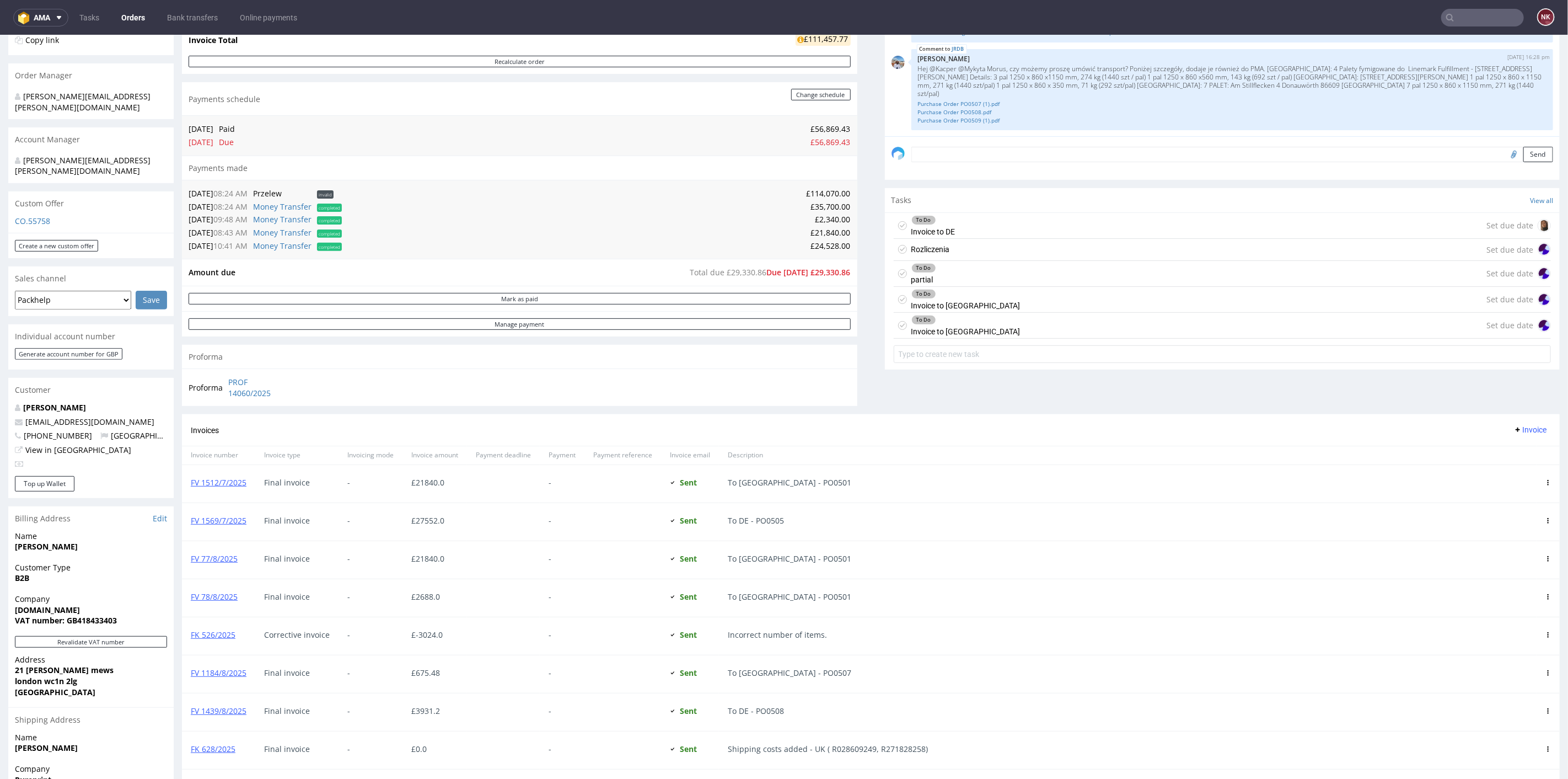
click at [966, 303] on div "To Do Invoice to USA Set due date" at bounding box center [1222, 299] width 658 height 26
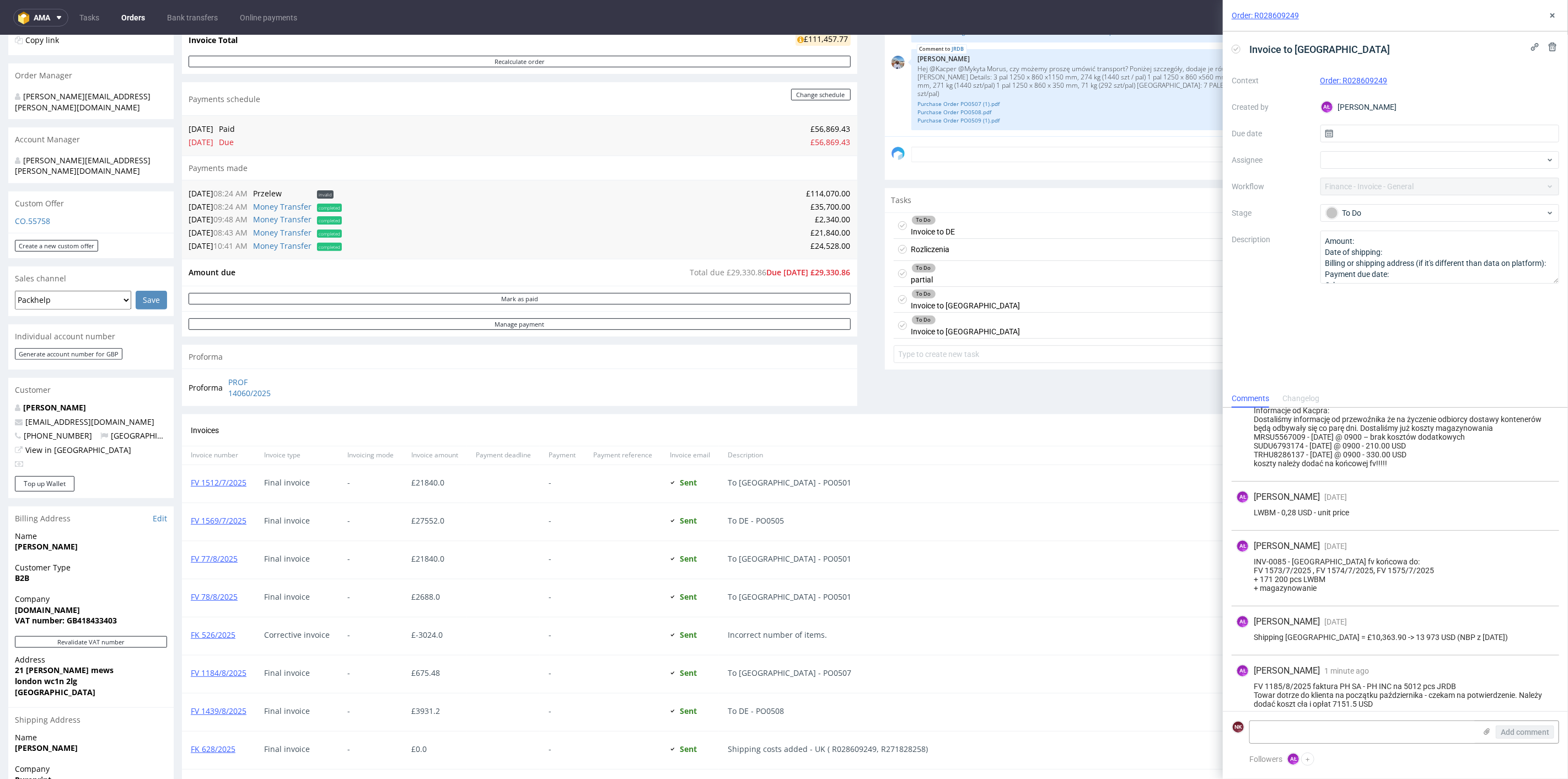
scroll to position [197, 0]
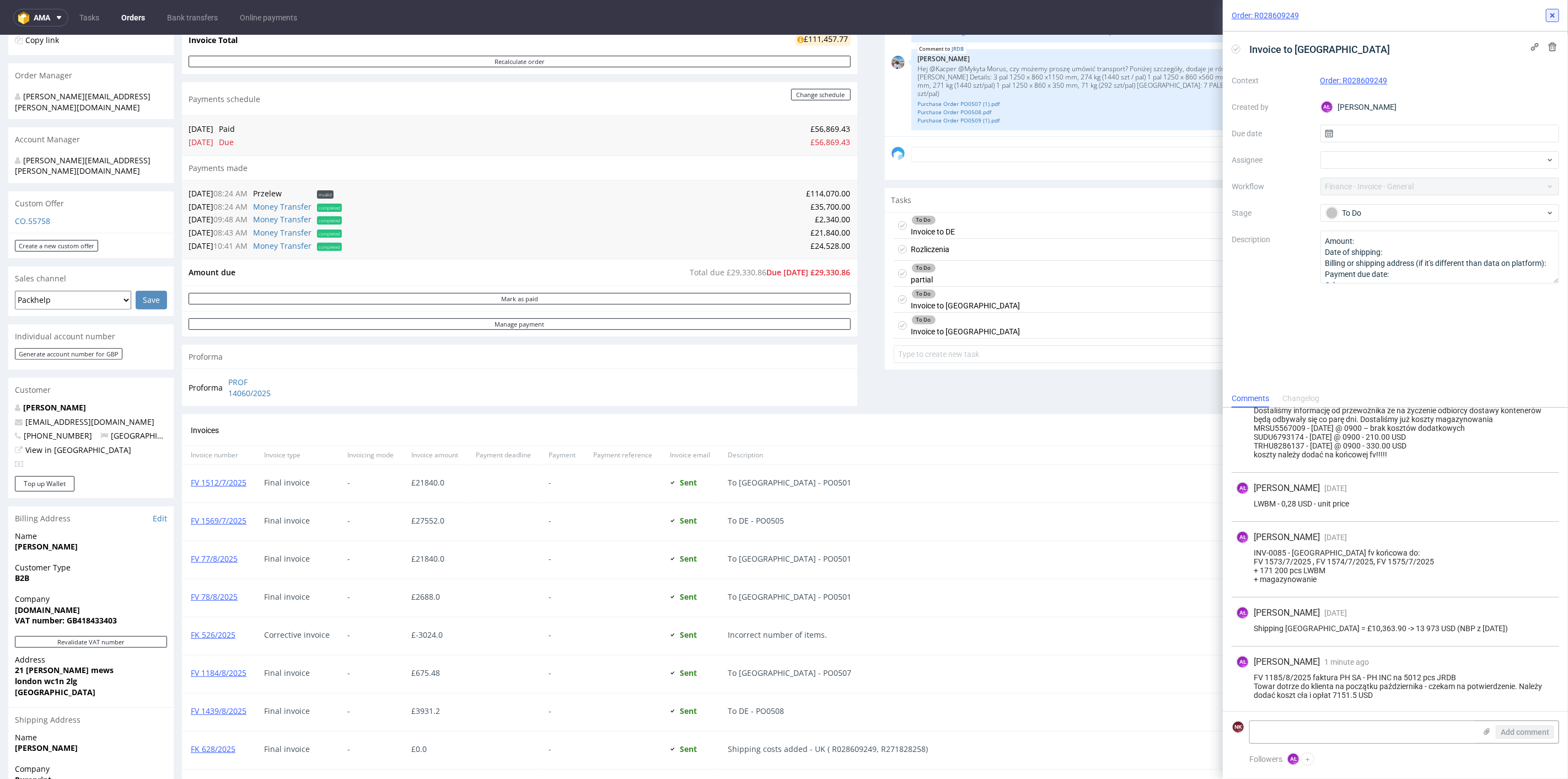
click at [1549, 16] on icon at bounding box center [1553, 16] width 9 height 9
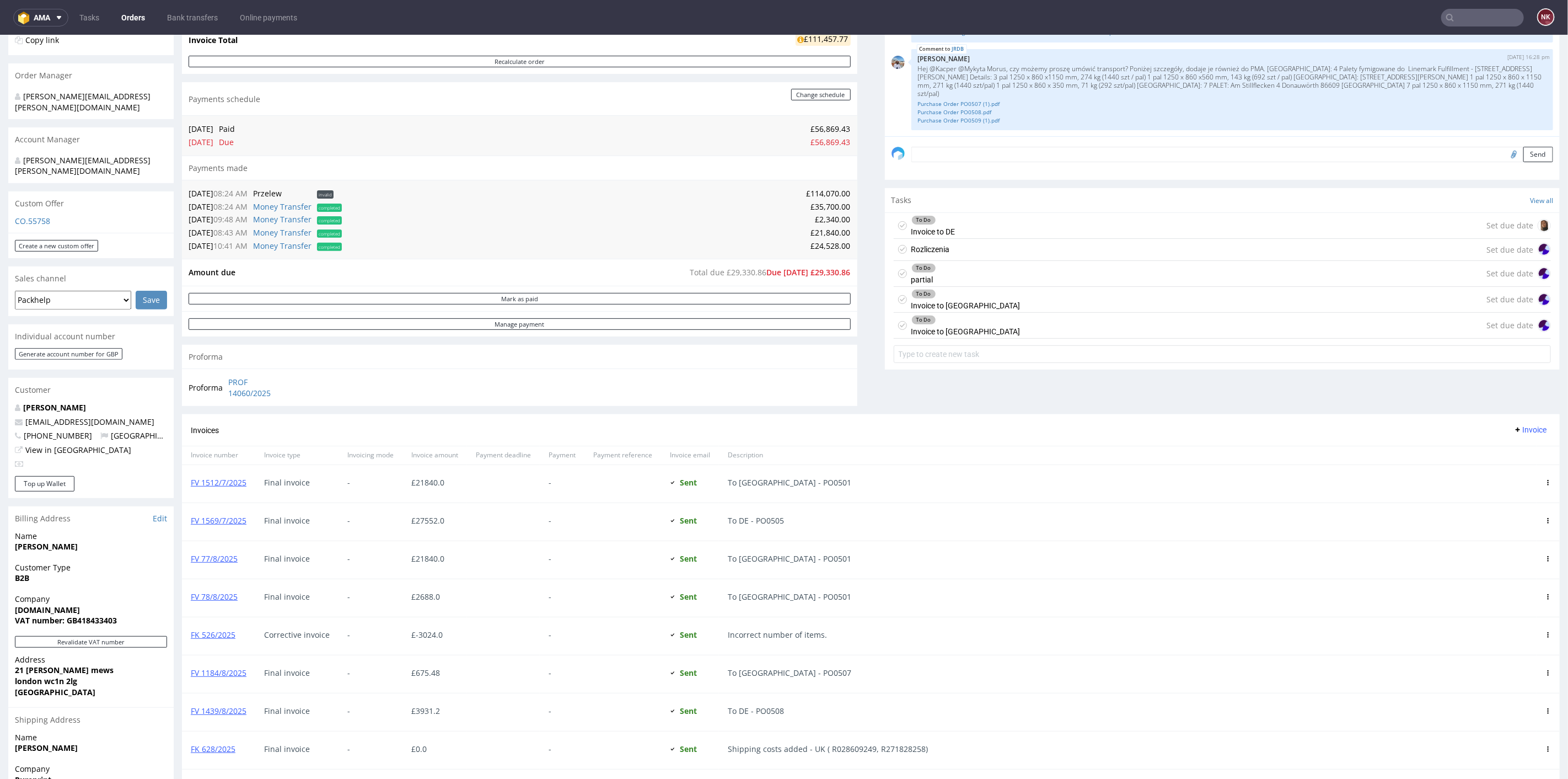
click at [1010, 256] on div "Rozliczenia Set due date" at bounding box center [1222, 250] width 658 height 22
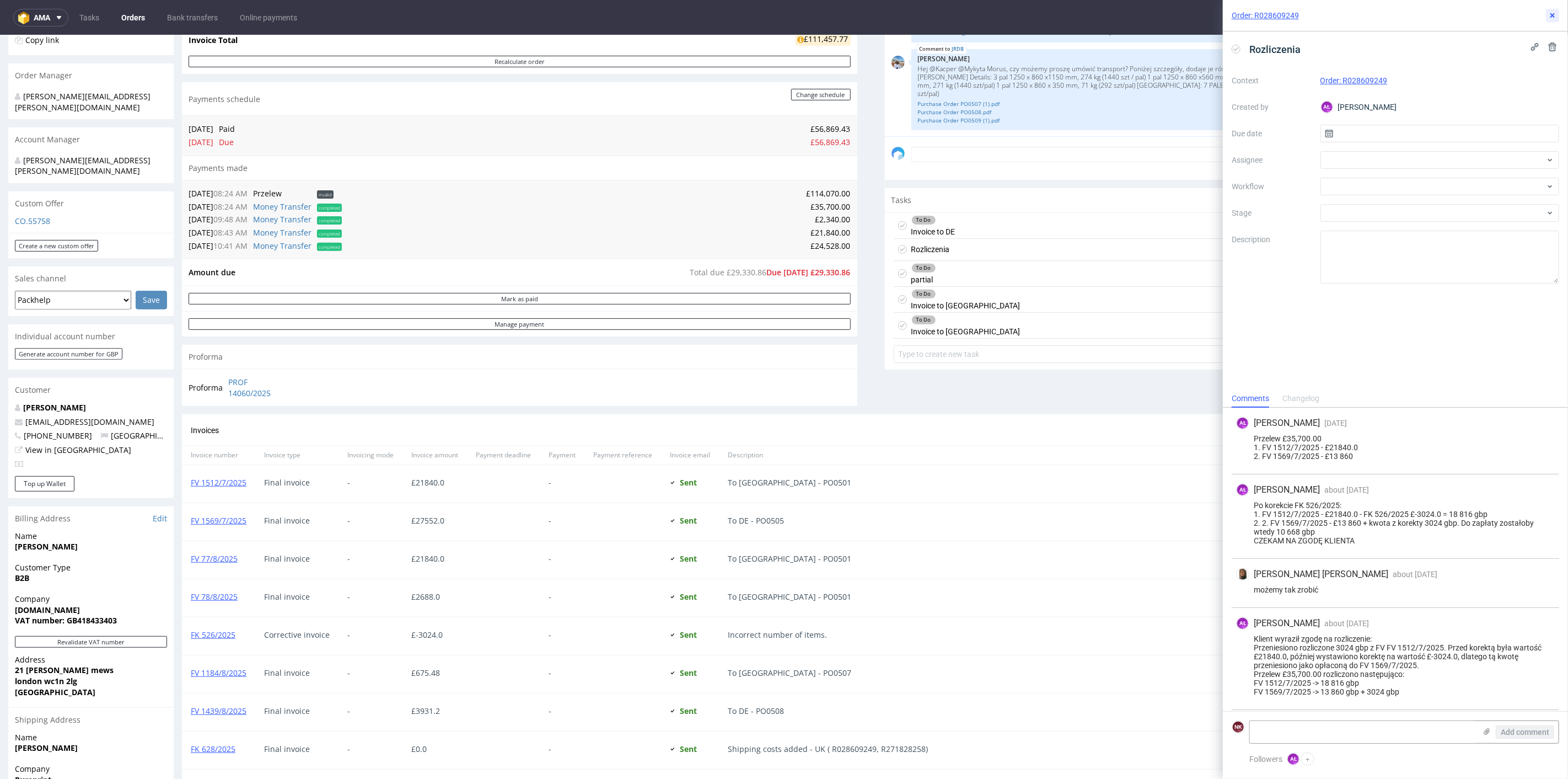
drag, startPoint x: 1553, startPoint y: 15, endPoint x: 1527, endPoint y: 27, distance: 28.6
click at [1553, 14] on icon at bounding box center [1553, 16] width 9 height 9
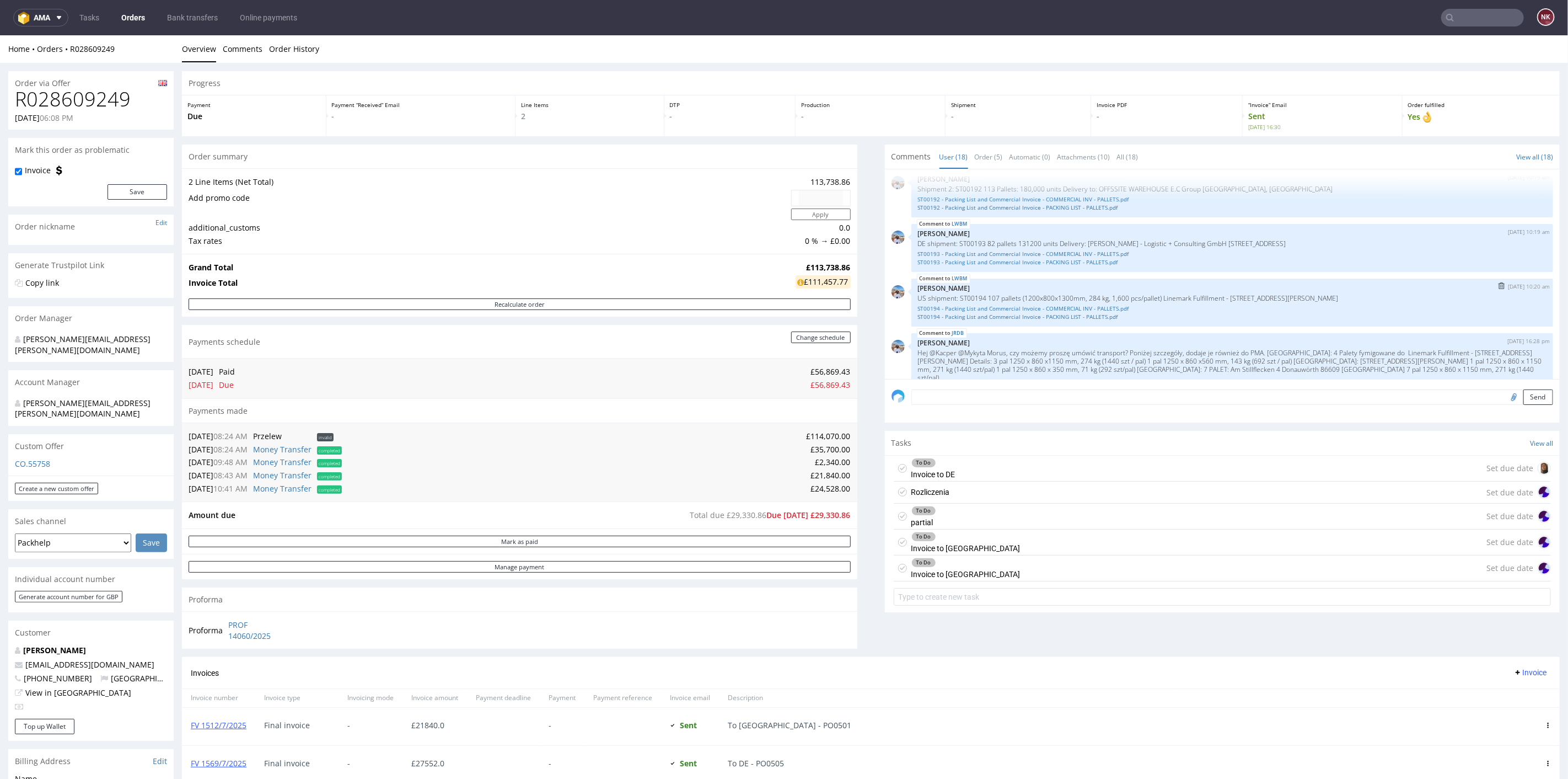
scroll to position [714, 0]
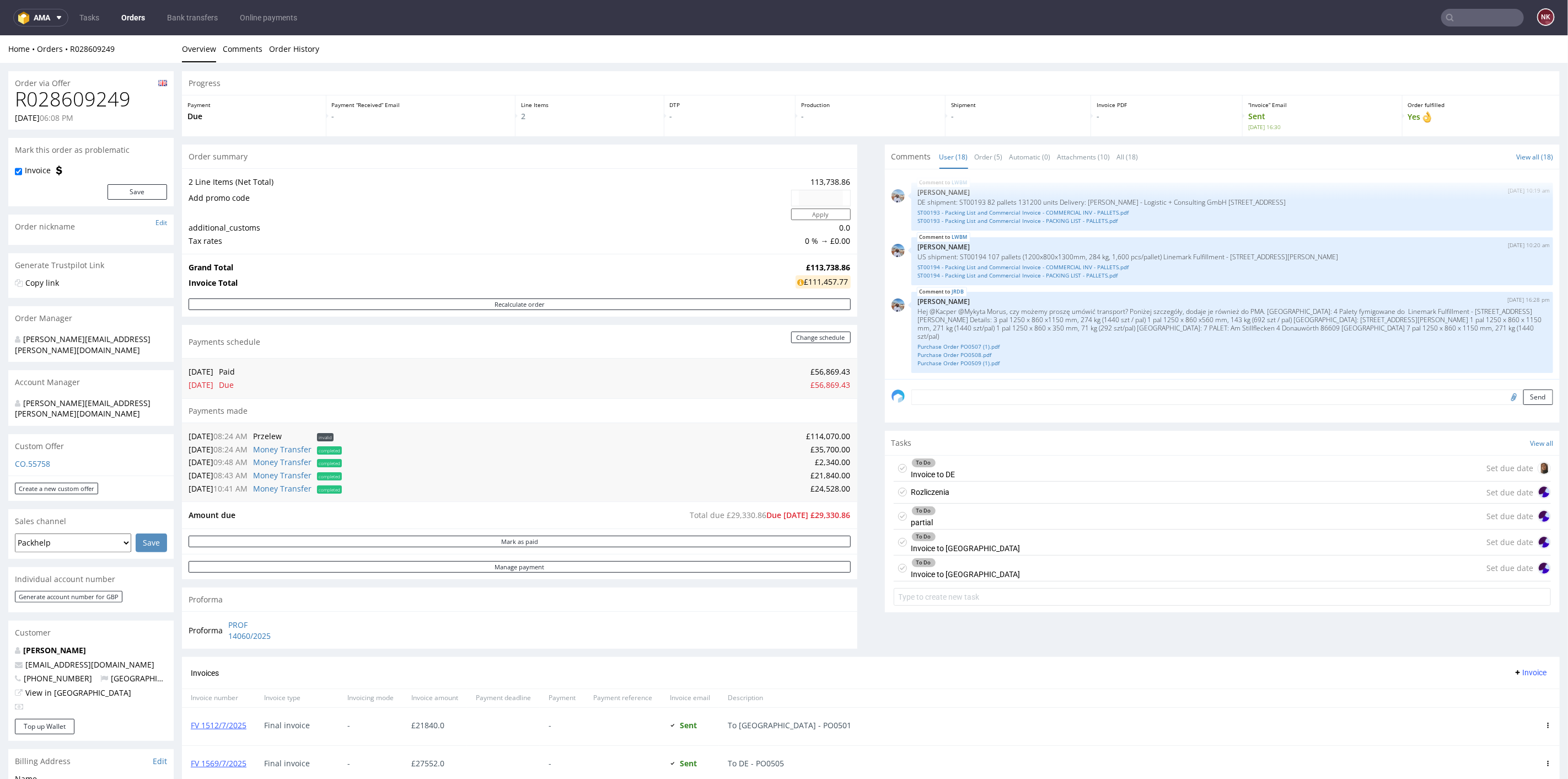
click at [64, 98] on h1 "R028609249" at bounding box center [91, 99] width 152 height 22
copy h1 "R028609249"
click at [852, 598] on div "Progress Payment Due Payment “Received” Email - Line Items 2 DTP - Production -…" at bounding box center [871, 664] width 1378 height 1186
click at [857, 593] on div "Progress Payment Due Payment “Received” Email - Line Items 2 DTP - Production -…" at bounding box center [871, 664] width 1378 height 1186
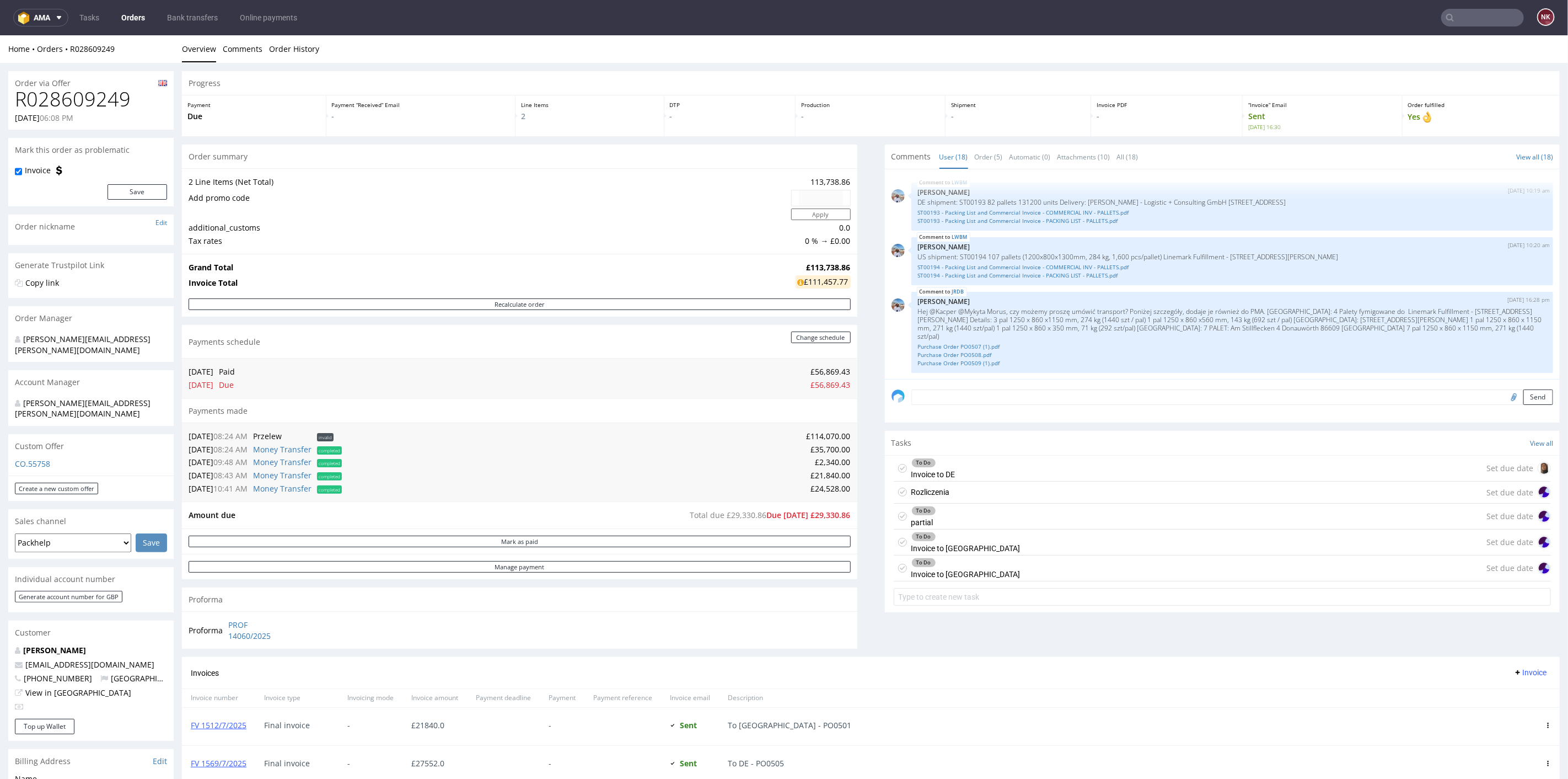
click at [855, 588] on div "Progress Payment Due Payment “Received” Email - Line Items 2 DTP - Production -…" at bounding box center [871, 664] width 1378 height 1186
click at [852, 586] on div "Progress Payment Due Payment “Received” Email - Line Items 2 DTP - Production -…" at bounding box center [871, 664] width 1378 height 1186
click at [853, 588] on div "Progress Payment Due Payment “Received” Email - Line Items 2 DTP - Production -…" at bounding box center [871, 664] width 1378 height 1186
drag, startPoint x: 888, startPoint y: 612, endPoint x: 871, endPoint y: 619, distance: 18.4
click at [888, 614] on div "Comments User (18) Order (5) Automatic (0) Attachments (10) All (18) View all (…" at bounding box center [1222, 401] width 676 height 513
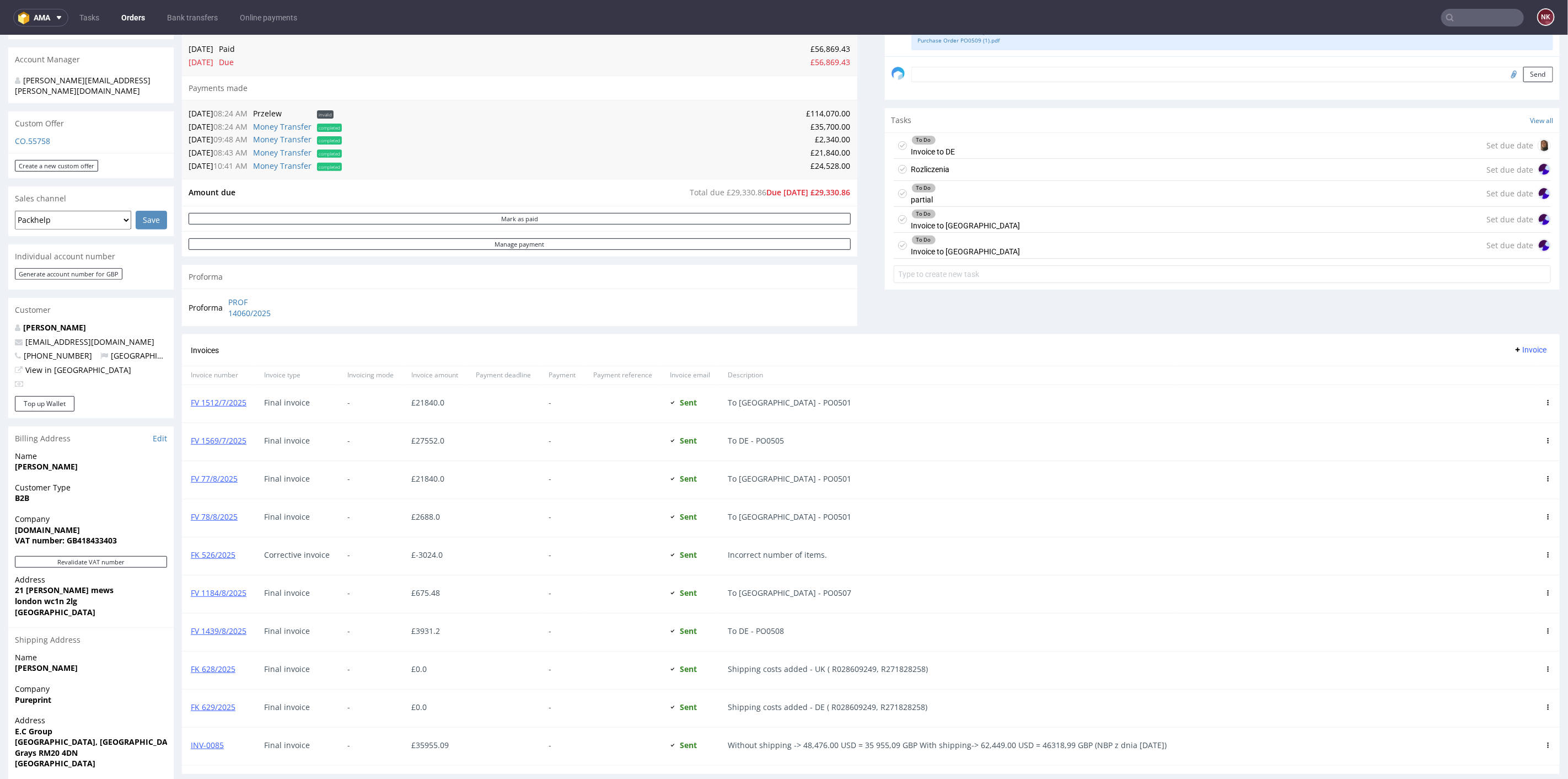
scroll to position [306, 0]
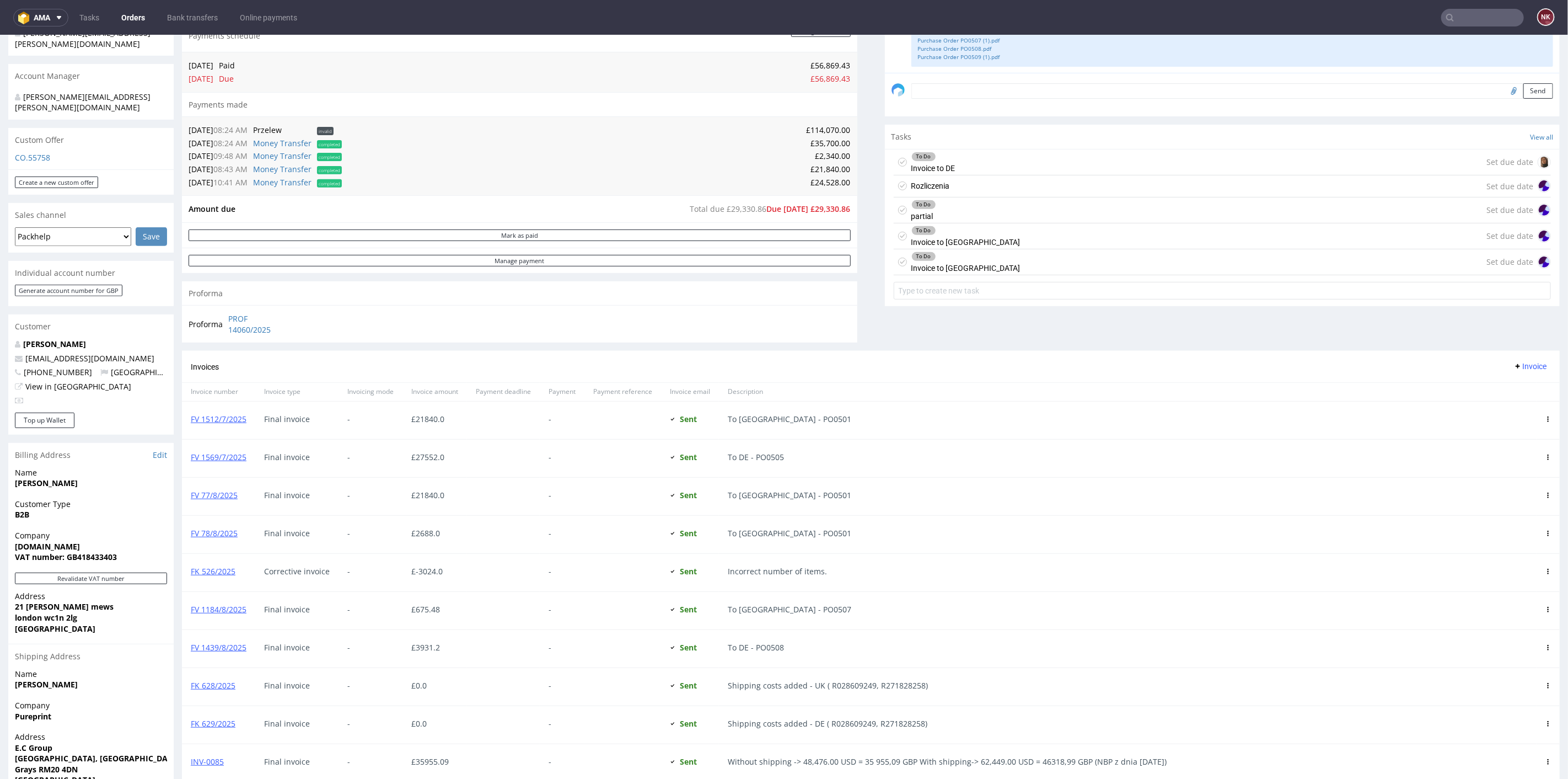
click at [961, 178] on div "Rozliczenia Set due date" at bounding box center [1222, 186] width 658 height 22
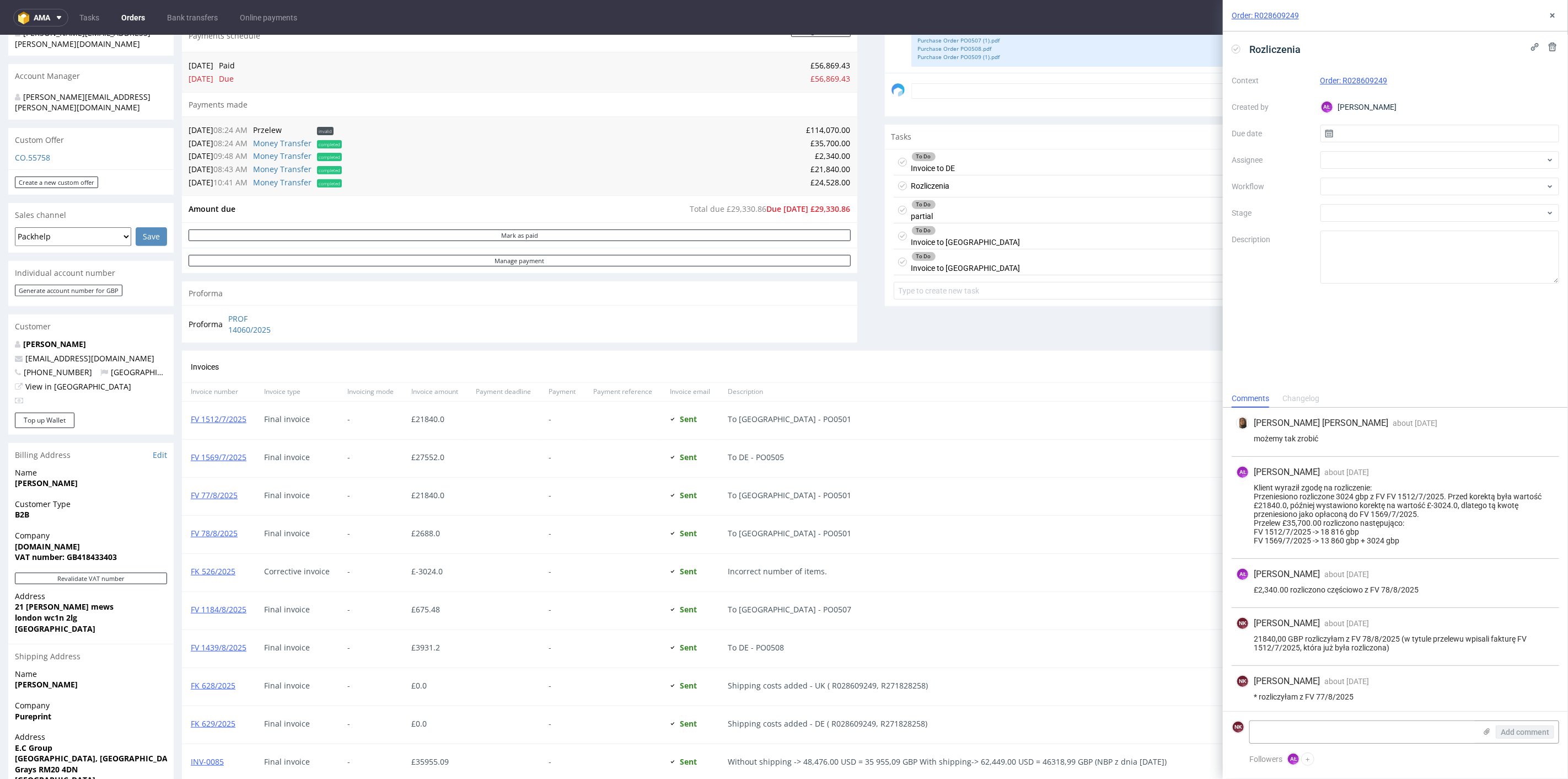
scroll to position [153, 0]
click at [820, 184] on td "£24,528.00" at bounding box center [597, 182] width 506 height 13
click at [198, 183] on td "04.09.25 10:41 AM" at bounding box center [219, 182] width 62 height 13
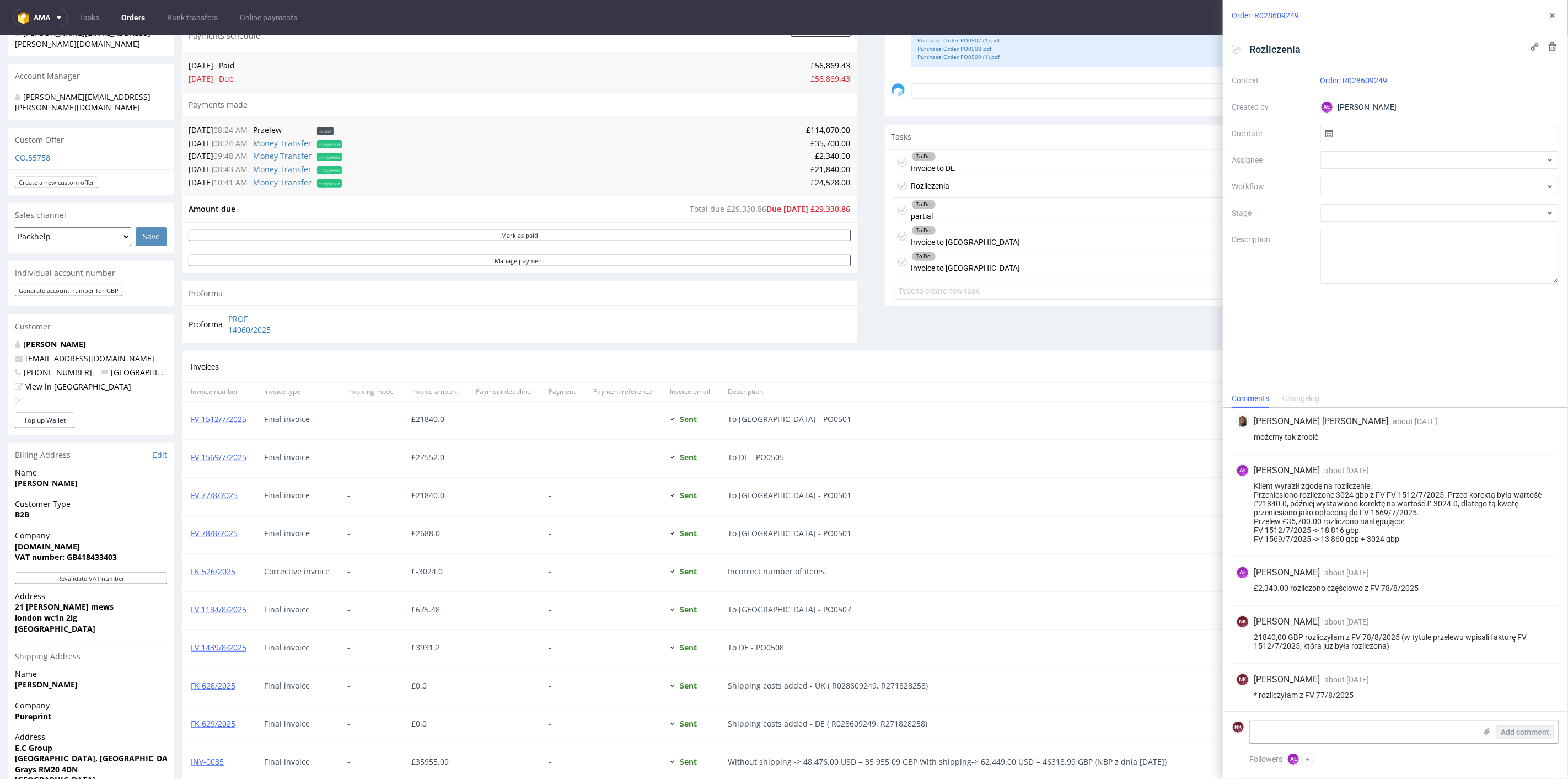
copy td "04.09.25"
click at [1297, 732] on textarea at bounding box center [1363, 732] width 226 height 22
paste textarea "04.09.25"
drag, startPoint x: 1318, startPoint y: 732, endPoint x: 1214, endPoint y: 734, distance: 104.0
click at [1214, 734] on div "Order: R028609249 Rozliczenia Context Order: R028609249 Created by AŁ Aleksandr…" at bounding box center [1389, 390] width 358 height 779
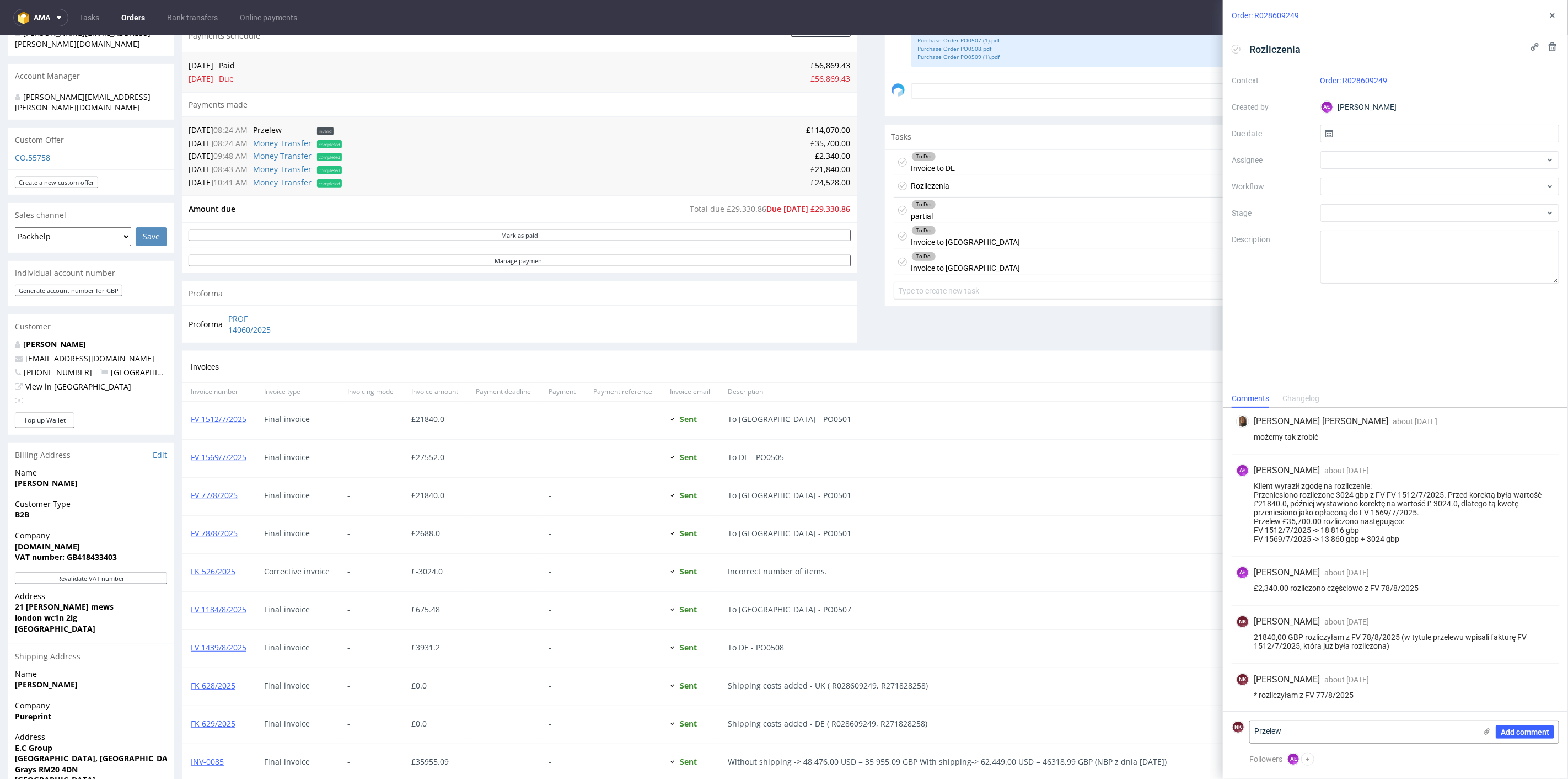
click at [835, 181] on td "£24,528.00" at bounding box center [597, 182] width 506 height 13
copy td "24,528.00"
click at [1352, 728] on textarea "Przelew" at bounding box center [1363, 732] width 226 height 22
paste textarea "24,528.00"
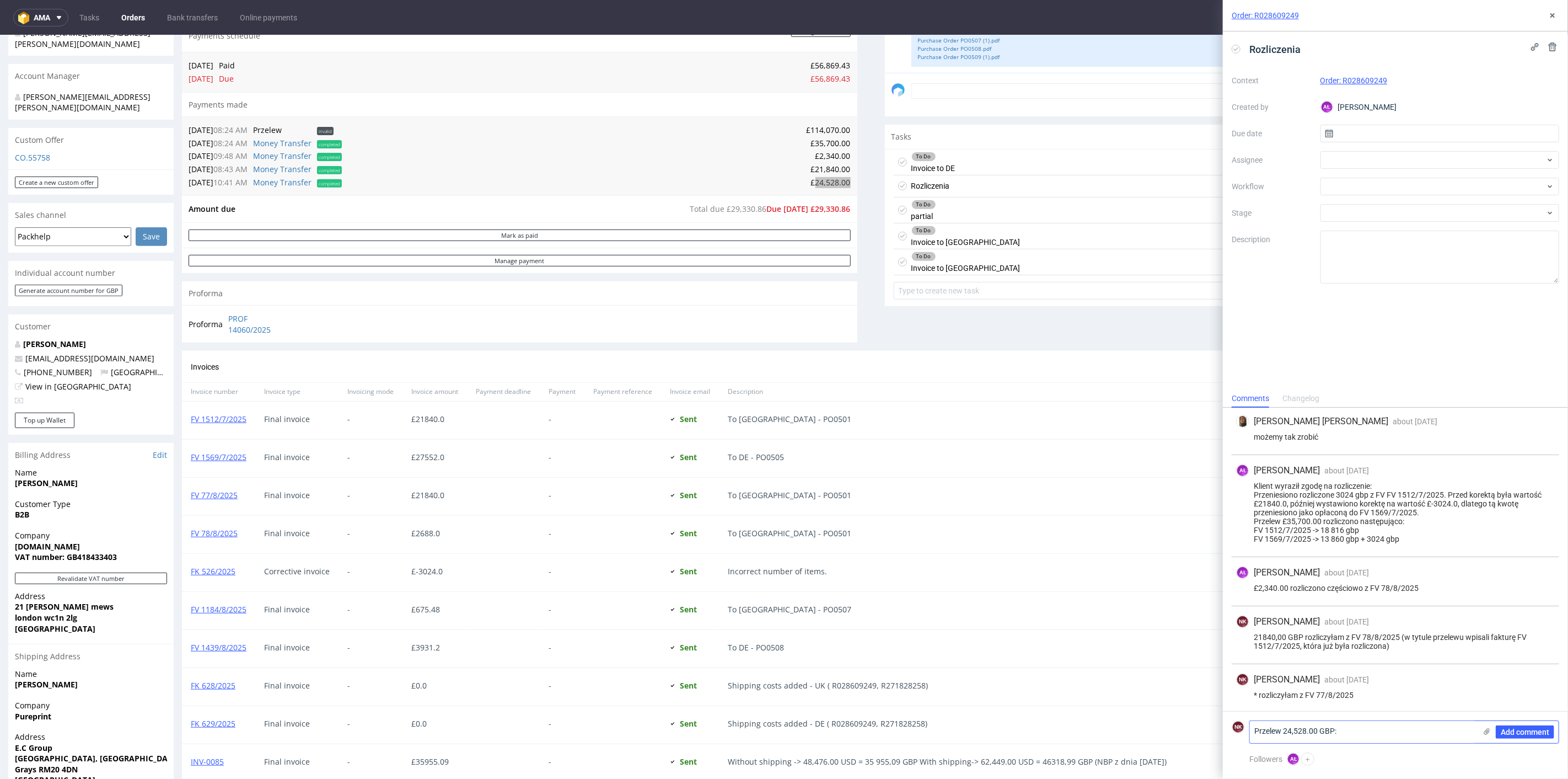
scroll to position [0, 0]
drag, startPoint x: 1275, startPoint y: 734, endPoint x: 1298, endPoint y: 741, distance: 24.0
click at [1275, 734] on textarea "Przelew 24,528.00 GBP:" at bounding box center [1363, 728] width 226 height 31
paste textarea "FV 1569/7/2025"
click at [1335, 737] on textarea "Przelew 24,528.00 GBP: FV 1569/7/2025 -" at bounding box center [1363, 728] width 226 height 31
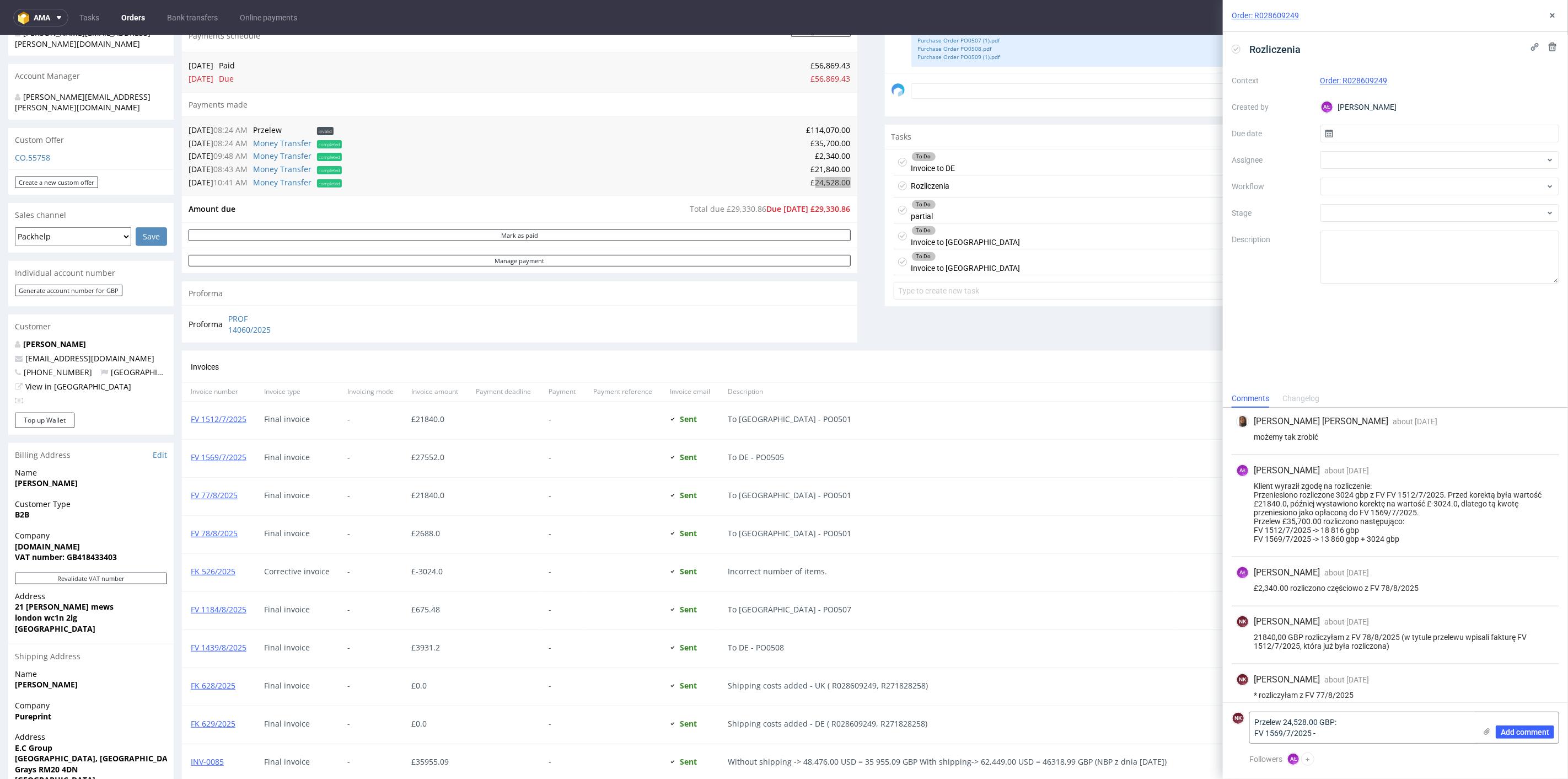
paste textarea "10668"
click at [1326, 737] on textarea "Przelew 24,528.00 GBP: FV 1569/7/2025 - 10668,00 GBP" at bounding box center [1363, 728] width 226 height 31
click at [1393, 738] on textarea "Przelew 24,528.00 GBP: FV 1569/7/2025 - 10 668,00 GBP" at bounding box center [1363, 728] width 226 height 31
click at [1275, 731] on textarea "Przelew 24,528.00 GBP: FV 1569/7/2025 - 10 668,00 GBP" at bounding box center [1363, 722] width 226 height 42
paste textarea "FV 78/8/2025"
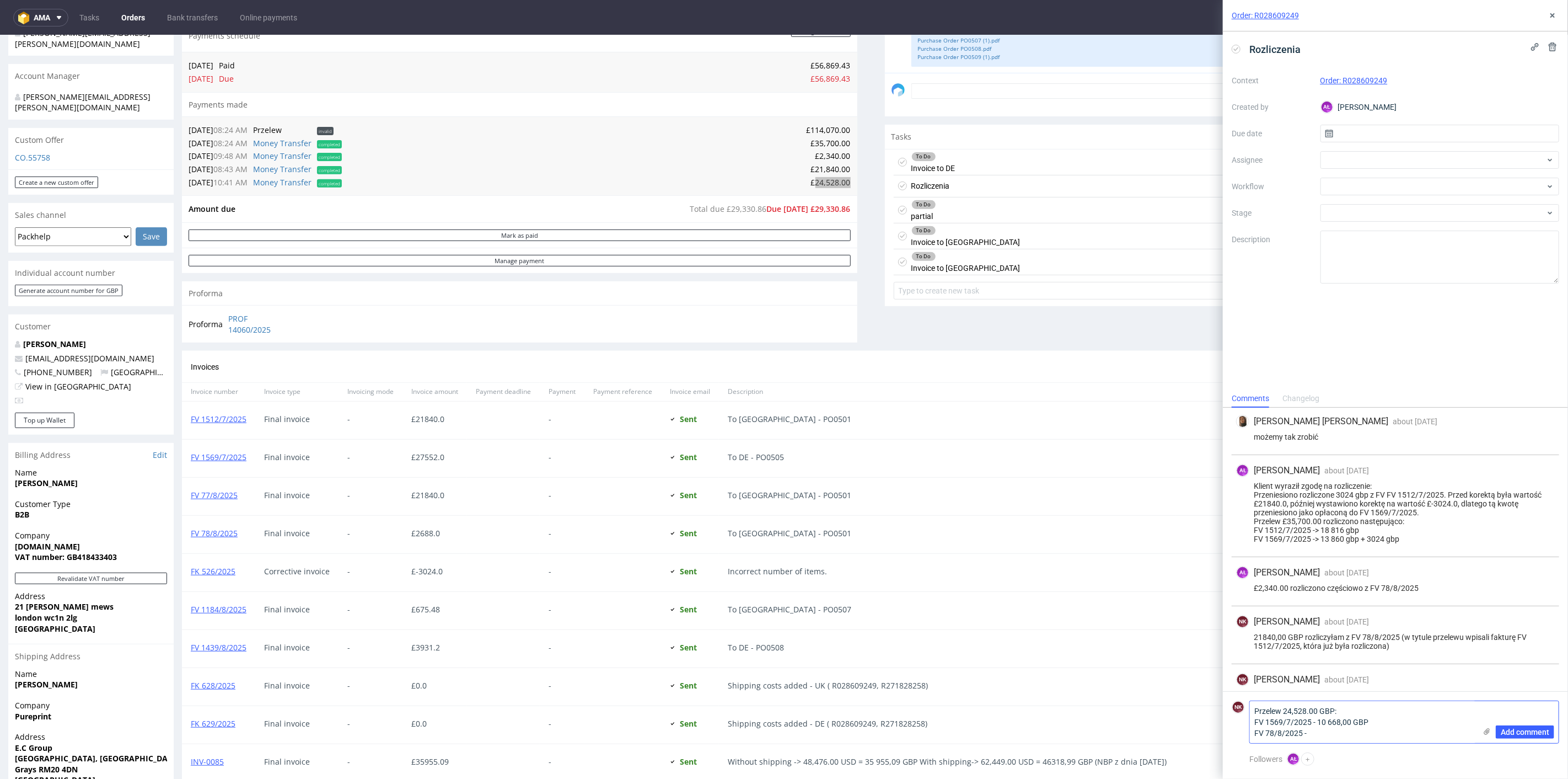
click at [1341, 742] on textarea "Przelew 24,528.00 GBP: FV 1569/7/2025 - 10 668,00 GBP FV 78/8/2025 -" at bounding box center [1363, 722] width 226 height 42
paste textarea "348"
click at [1306, 735] on textarea "Przelew 24,528.00 GBP: FV 1569/7/2025 - 10 668,00 GBP FV 78/8/2025 - 348,00 GBP" at bounding box center [1363, 716] width 226 height 53
paste textarea "FV 1184/8/2025"
paste textarea "FK 629/2025"
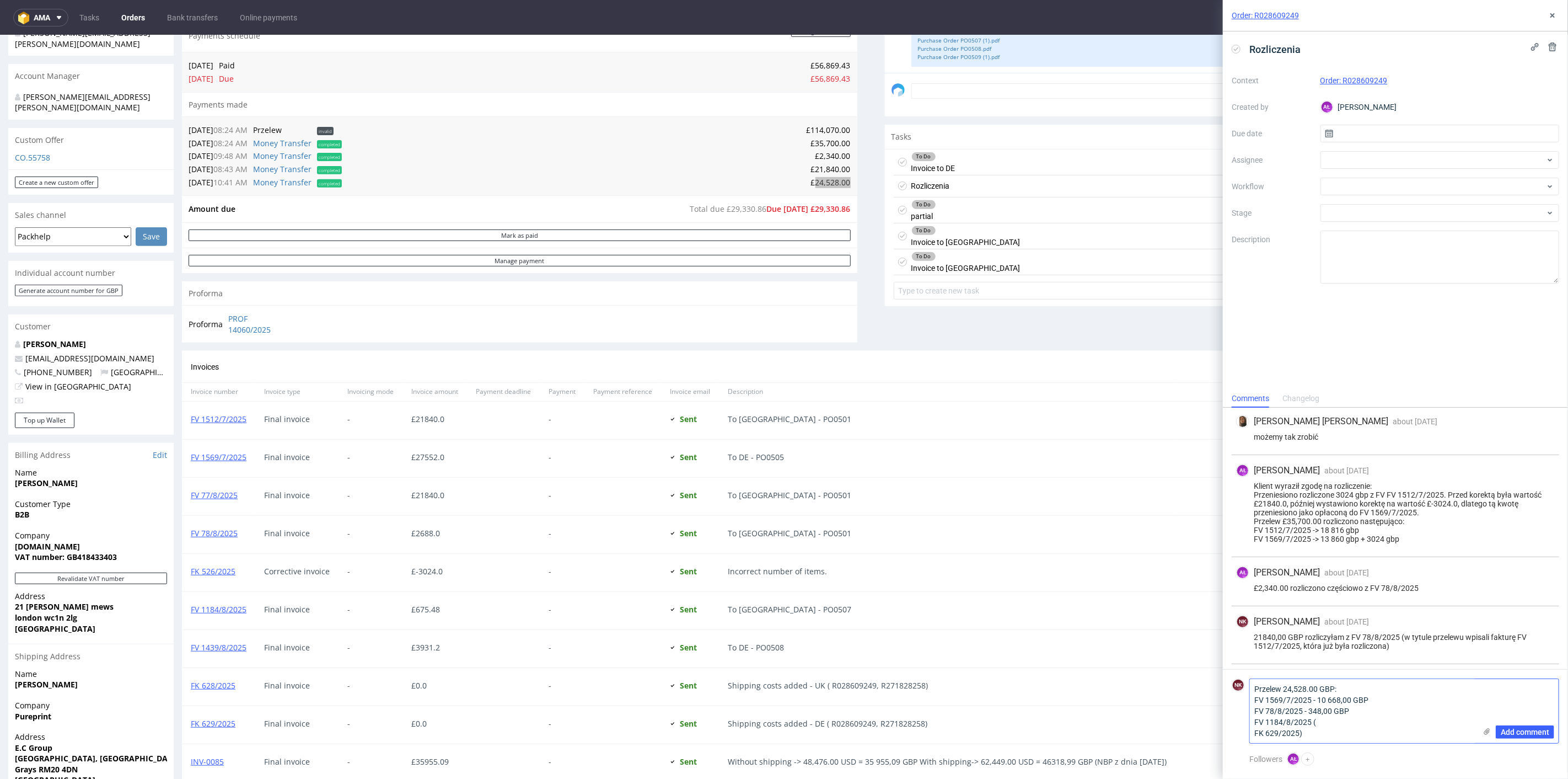
click at [1254, 734] on textarea "Przelew 24,528.00 GBP: FV 1569/7/2025 - 10 668,00 GBP FV 78/8/2025 - 348,00 GBP…" at bounding box center [1363, 711] width 226 height 64
click at [1255, 734] on textarea "Przelew 24,528.00 GBP: FV 1569/7/2025 - 10 668,00 GBP FV 78/8/2025 - 348,00 GBP…" at bounding box center [1363, 711] width 226 height 64
paste textarea "FV 1439/8/2025"
click at [1380, 734] on textarea "Przelew 24,528.00 GBP: FV 1569/7/2025 - 10 668,00 GBP FV 78/8/2025 - 348,00 GBP…" at bounding box center [1363, 711] width 226 height 64
click at [1398, 739] on textarea "Przelew 24,528.00 GBP: FV 1569/7/2025 - 10 668,00 GBP FV 78/8/2025 - 348,00 GBP…" at bounding box center [1363, 711] width 226 height 64
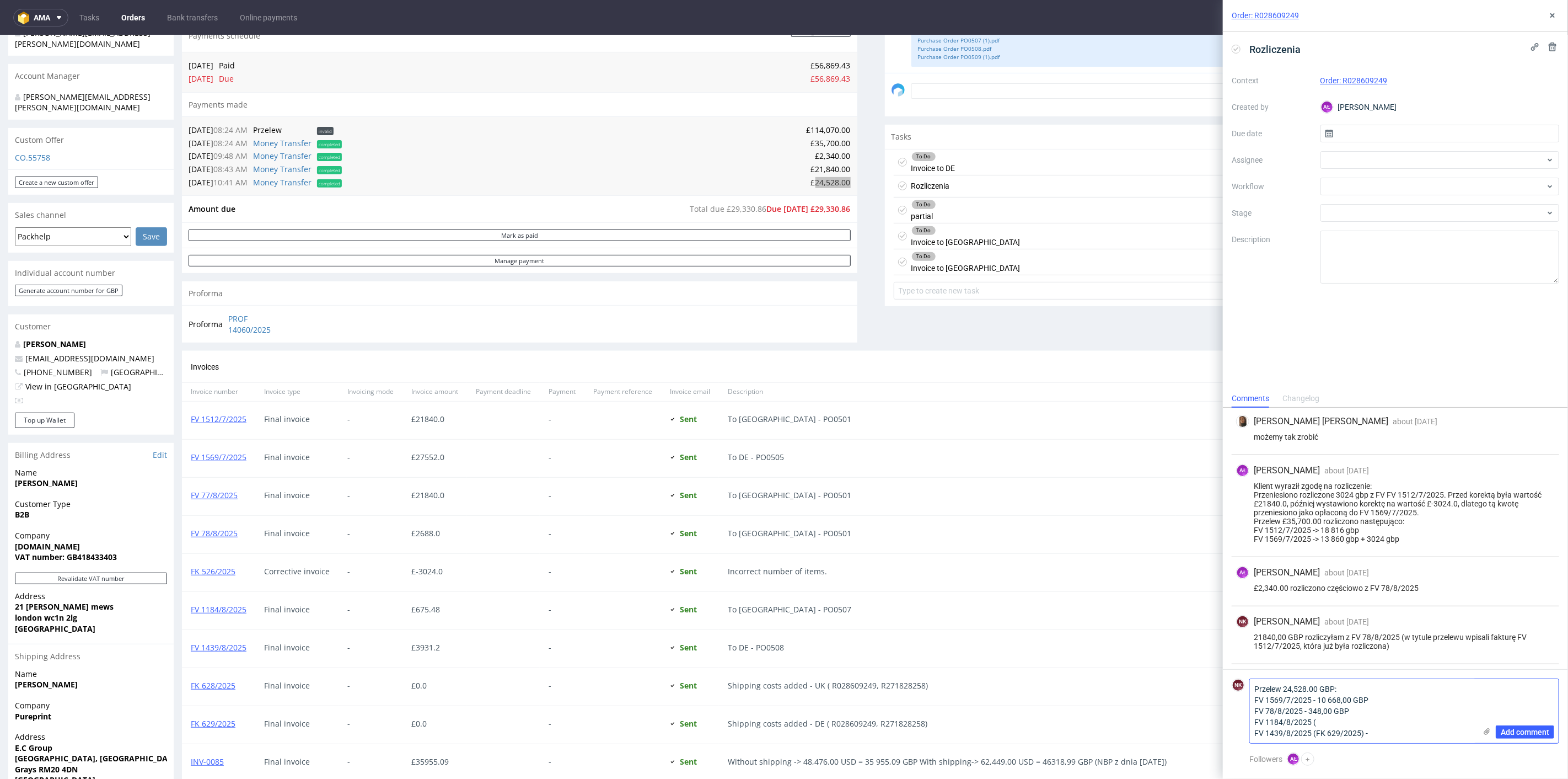
paste textarea "5136,98"
click at [1363, 724] on textarea "Przelew 24,528.00 GBP: FV 1569/7/2025 - 10 668,00 GBP FV 78/8/2025 - 348,00 GBP…" at bounding box center [1363, 711] width 226 height 64
click at [1355, 728] on textarea "Przelew 24,528.00 GBP: FV 1569/7/2025 - 10 668,00 GBP FV 78/8/2025 - 348,00 GBP…" at bounding box center [1363, 711] width 226 height 64
click at [1361, 722] on textarea "Przelew 24,528.00 GBP: FV 1569/7/2025 - 10 668,00 GBP FV 78/8/2025 - 348,00 GBP…" at bounding box center [1363, 711] width 226 height 64
paste textarea "7463,13"
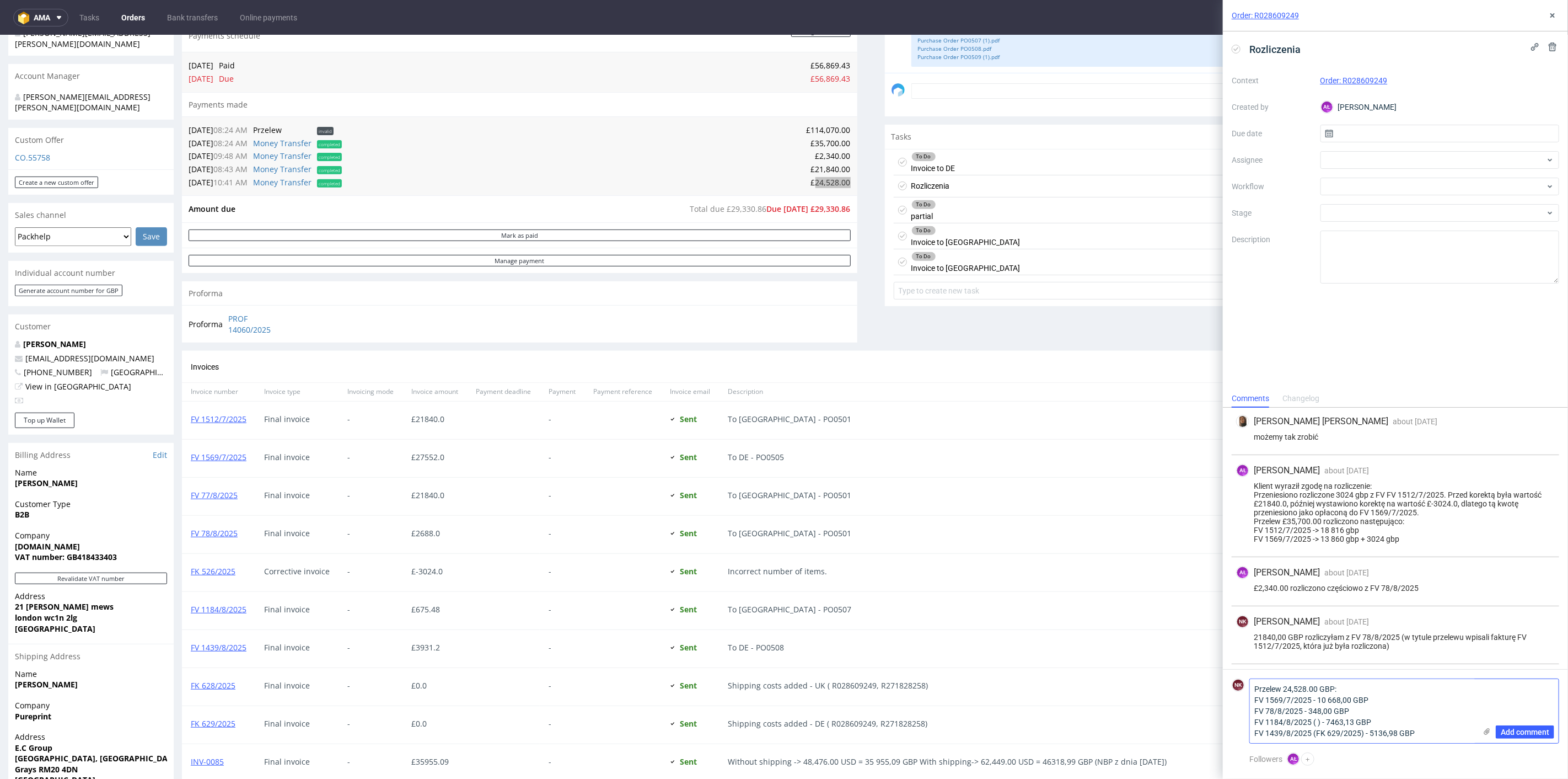
click at [1316, 723] on textarea "Przelew 24,528.00 GBP: FV 1569/7/2025 - 10 668,00 GBP FV 78/8/2025 - 348,00 GBP…" at bounding box center [1363, 711] width 226 height 64
click at [1433, 734] on textarea "Przelew 24,528.00 GBP: FV 1569/7/2025 - 10 668,00 GBP FV 78/8/2025 - 348,00 GBP…" at bounding box center [1363, 711] width 226 height 64
drag, startPoint x: 1312, startPoint y: 700, endPoint x: 1251, endPoint y: 700, distance: 61.0
click at [1251, 700] on textarea "Przelew 24,528.00 GBP: FV 1569/7/2025 - 10 668,00 GBP FV 78/8/2025 - 348,00 GBP…" at bounding box center [1363, 700] width 226 height 86
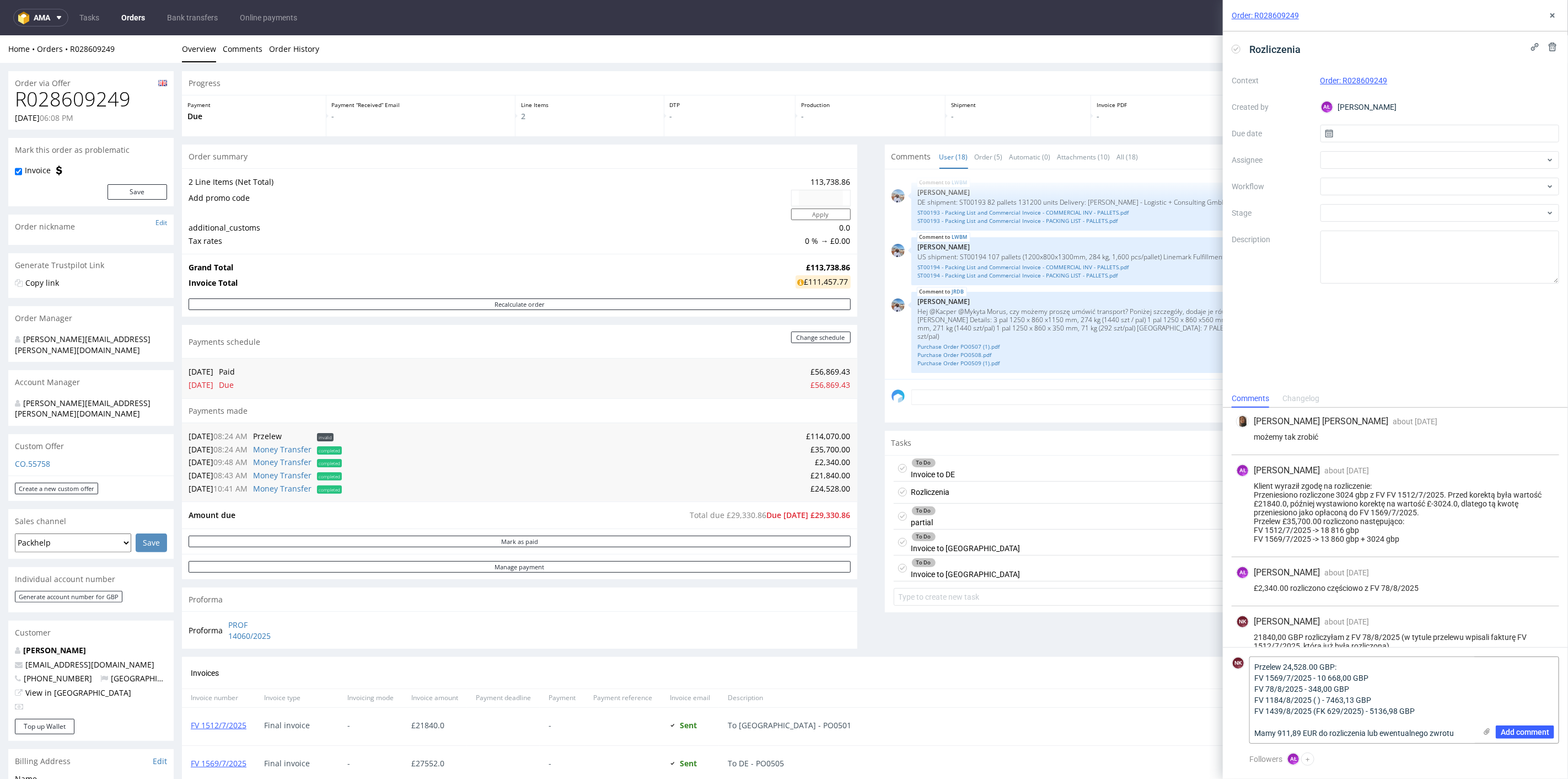
click at [91, 91] on h1 "R028609249" at bounding box center [91, 99] width 152 height 22
copy h1 "R028609249"
click at [1318, 702] on textarea "Przelew 24,528.00 GBP: FV 1569/7/2025 - 10 668,00 GBP FV 78/8/2025 - 348,00 GBP…" at bounding box center [1363, 700] width 226 height 86
paste textarea "FK 628/2025"
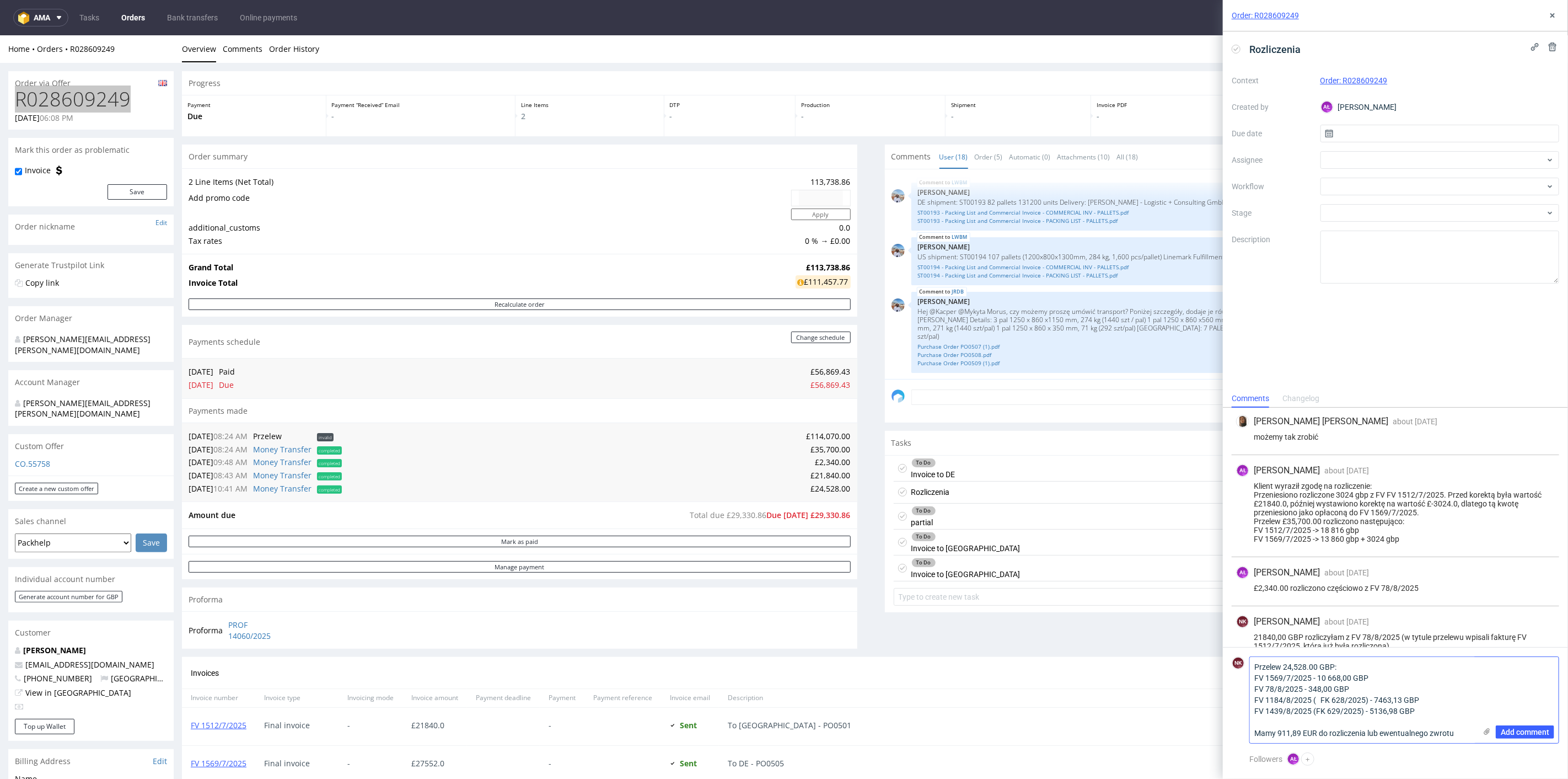
click at [1335, 702] on textarea "Przelew 24,528.00 GBP: FV 1569/7/2025 - 10 668,00 GBP FV 78/8/2025 - 348,00 GBP…" at bounding box center [1363, 700] width 226 height 86
click at [1442, 714] on textarea "Przelew 24,528.00 GBP: FV 1569/7/2025 - 10 668,00 GBP FV 78/8/2025 - 348,00 GBP…" at bounding box center [1363, 700] width 226 height 86
type textarea "Przelew 24,528.00 GBP: FV 1569/7/2025 - 10 668,00 GBP FV 78/8/2025 - 348,00 GBP…"
click at [1531, 733] on span "Add comment" at bounding box center [1525, 731] width 48 height 7
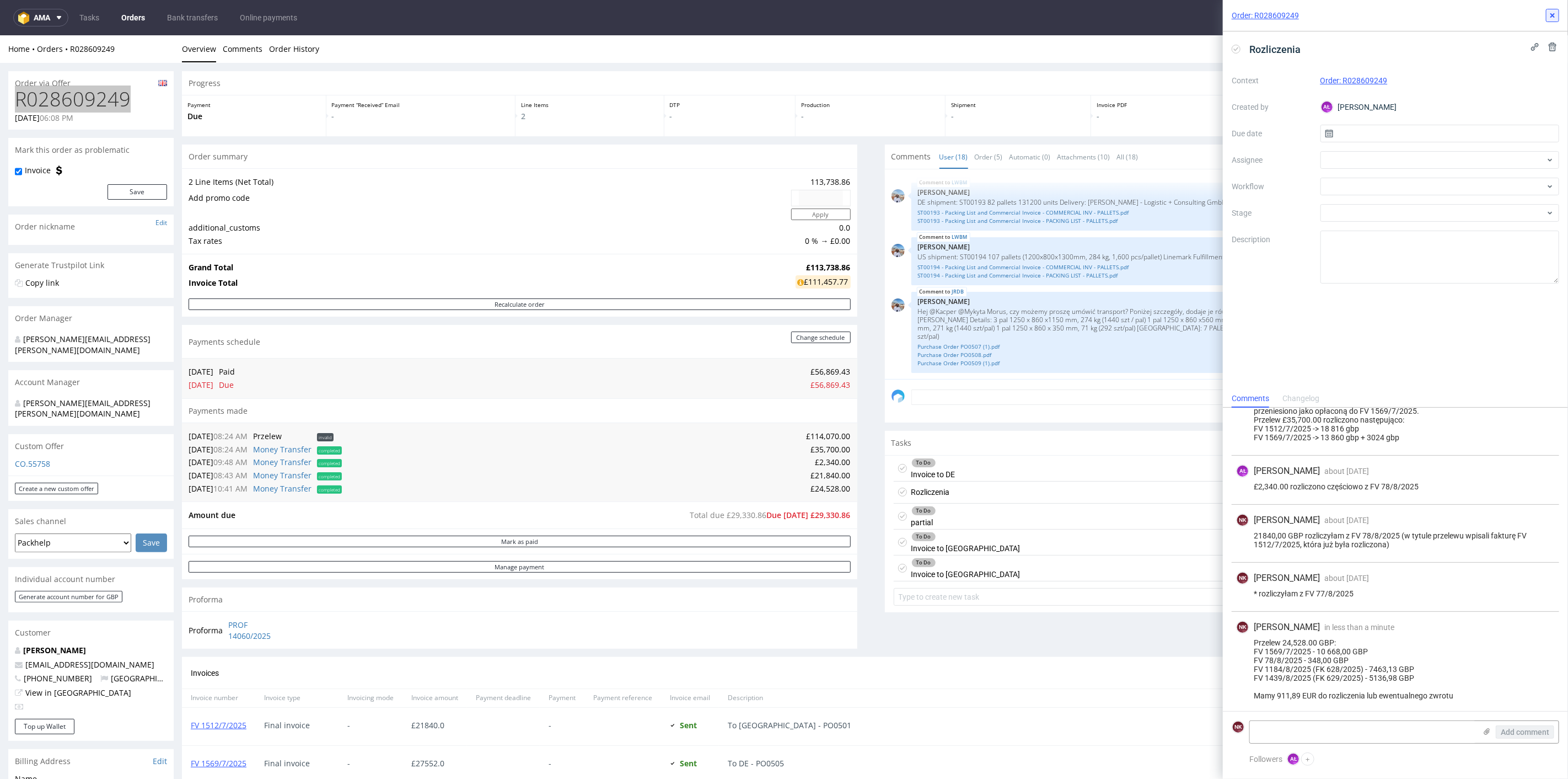
click at [1553, 14] on use at bounding box center [1553, 16] width 4 height 4
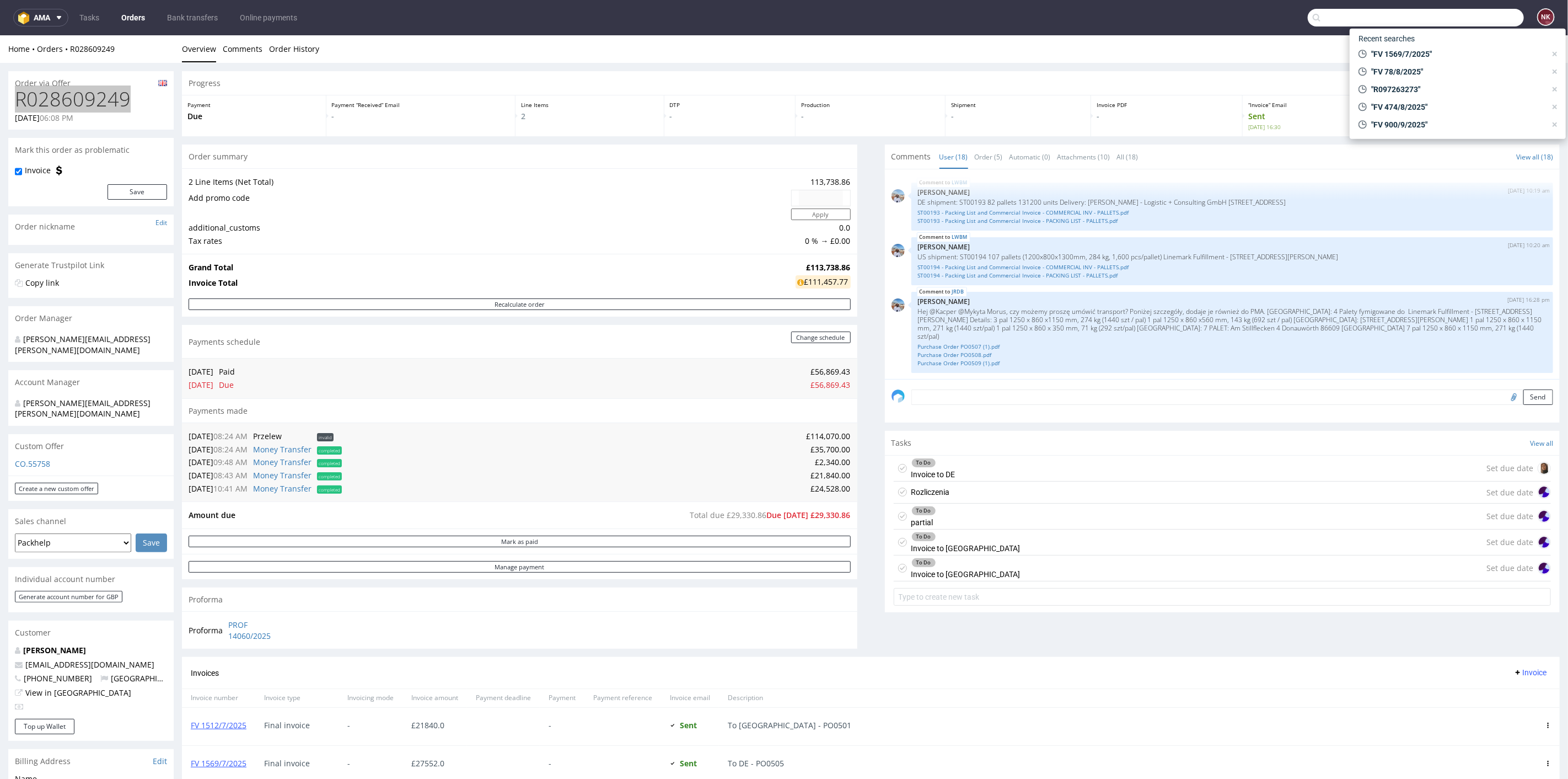
click at [1483, 18] on input "text" at bounding box center [1416, 18] width 216 height 18
paste input "R860851082"
type input "R860851082"
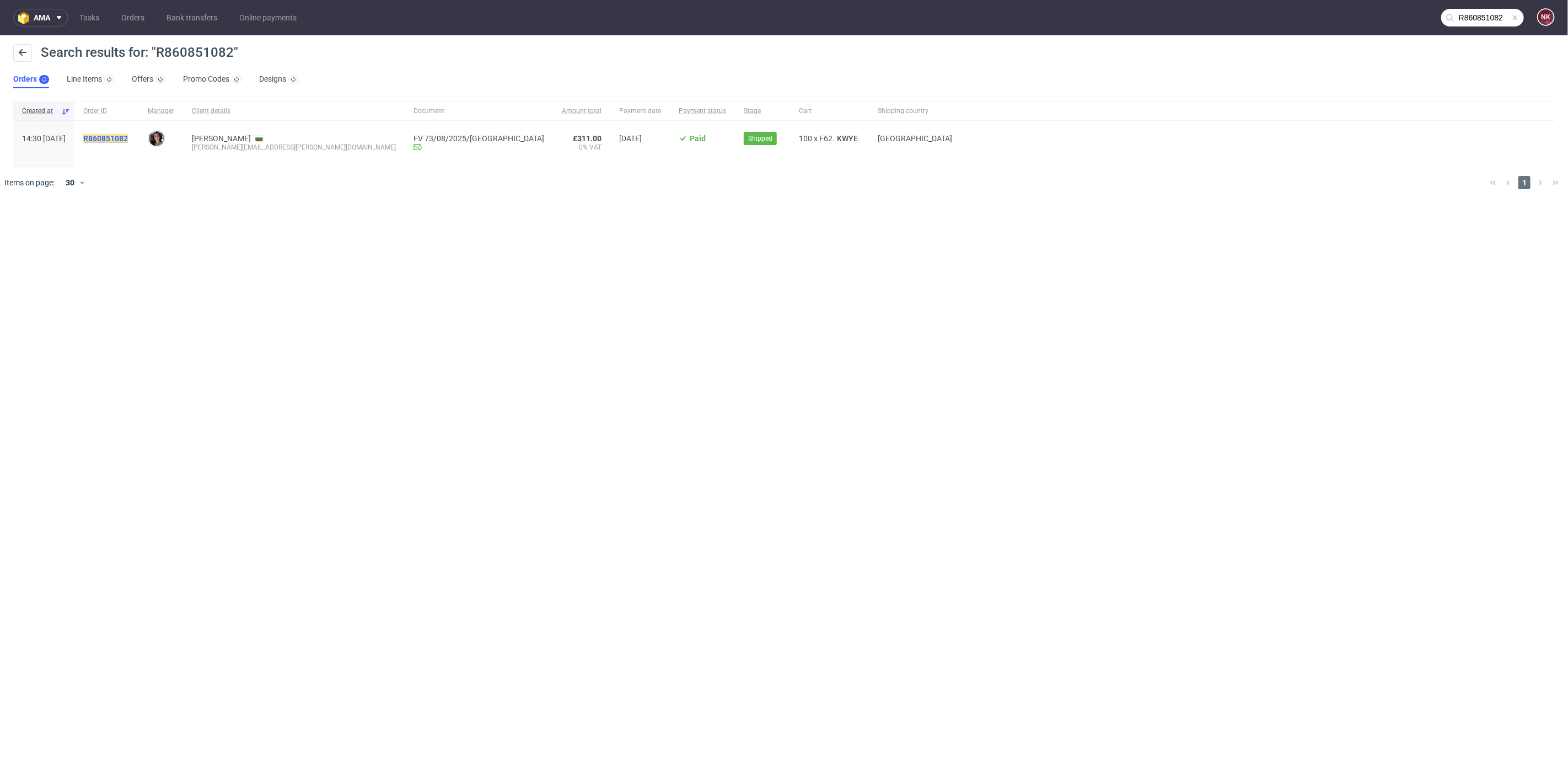
click at [128, 135] on mark "R860851082" at bounding box center [106, 138] width 45 height 9
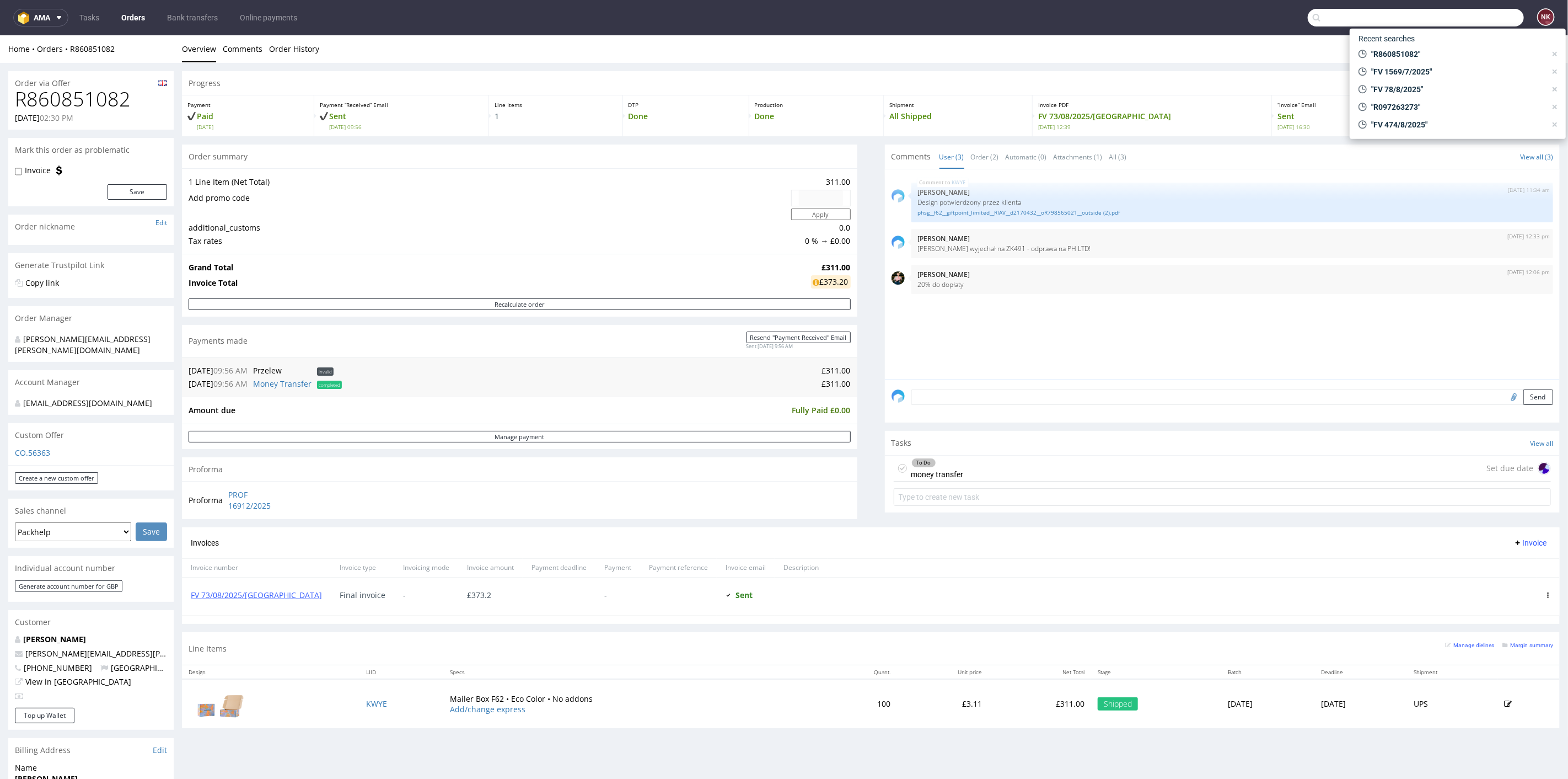
click at [1454, 18] on input "text" at bounding box center [1416, 18] width 216 height 18
paste input "FV 73/08/2025/GB"
type input "FV 73/08/2025/GB"
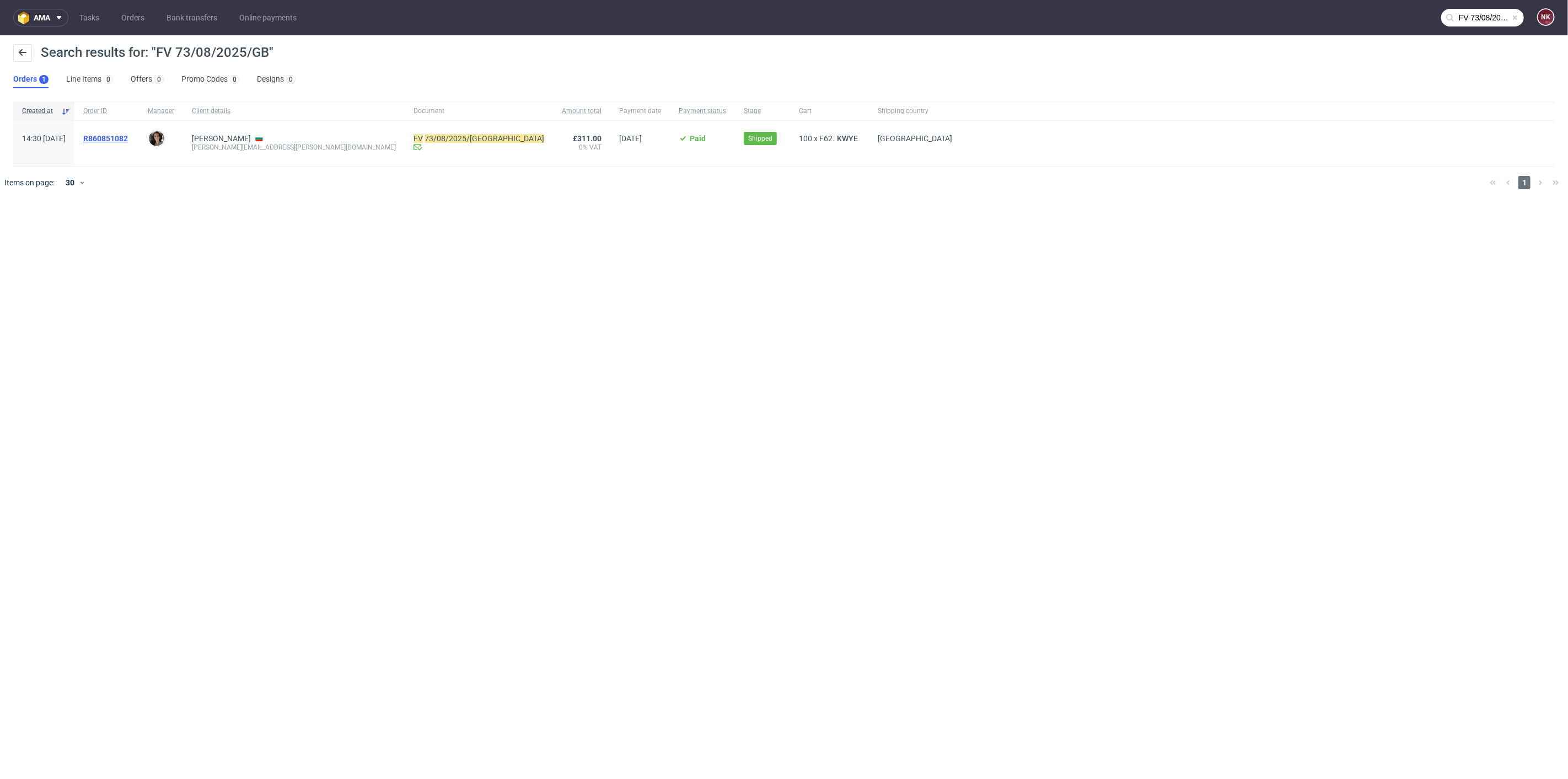
click at [128, 140] on span "R860851082" at bounding box center [106, 138] width 45 height 9
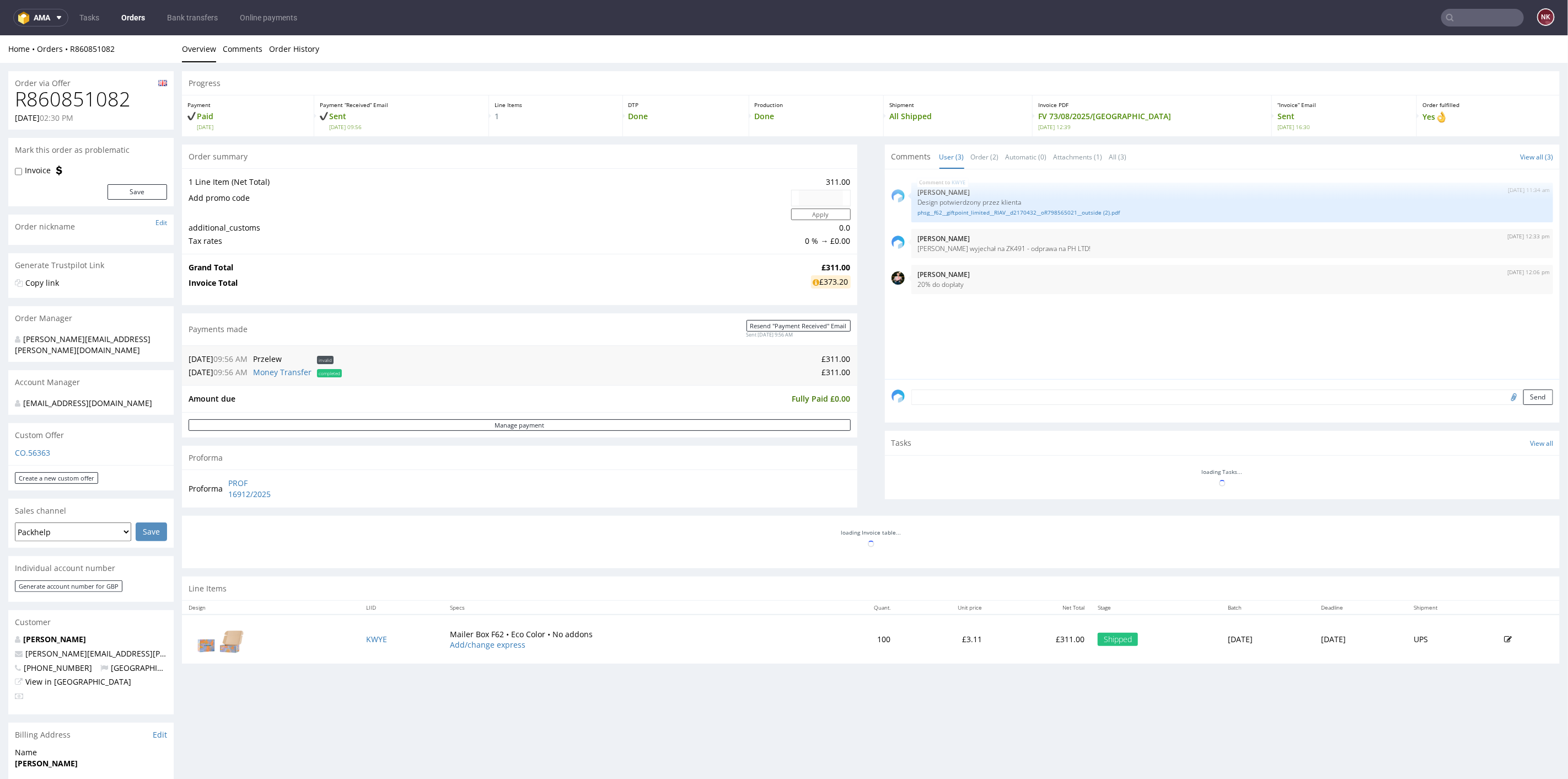
scroll to position [245, 0]
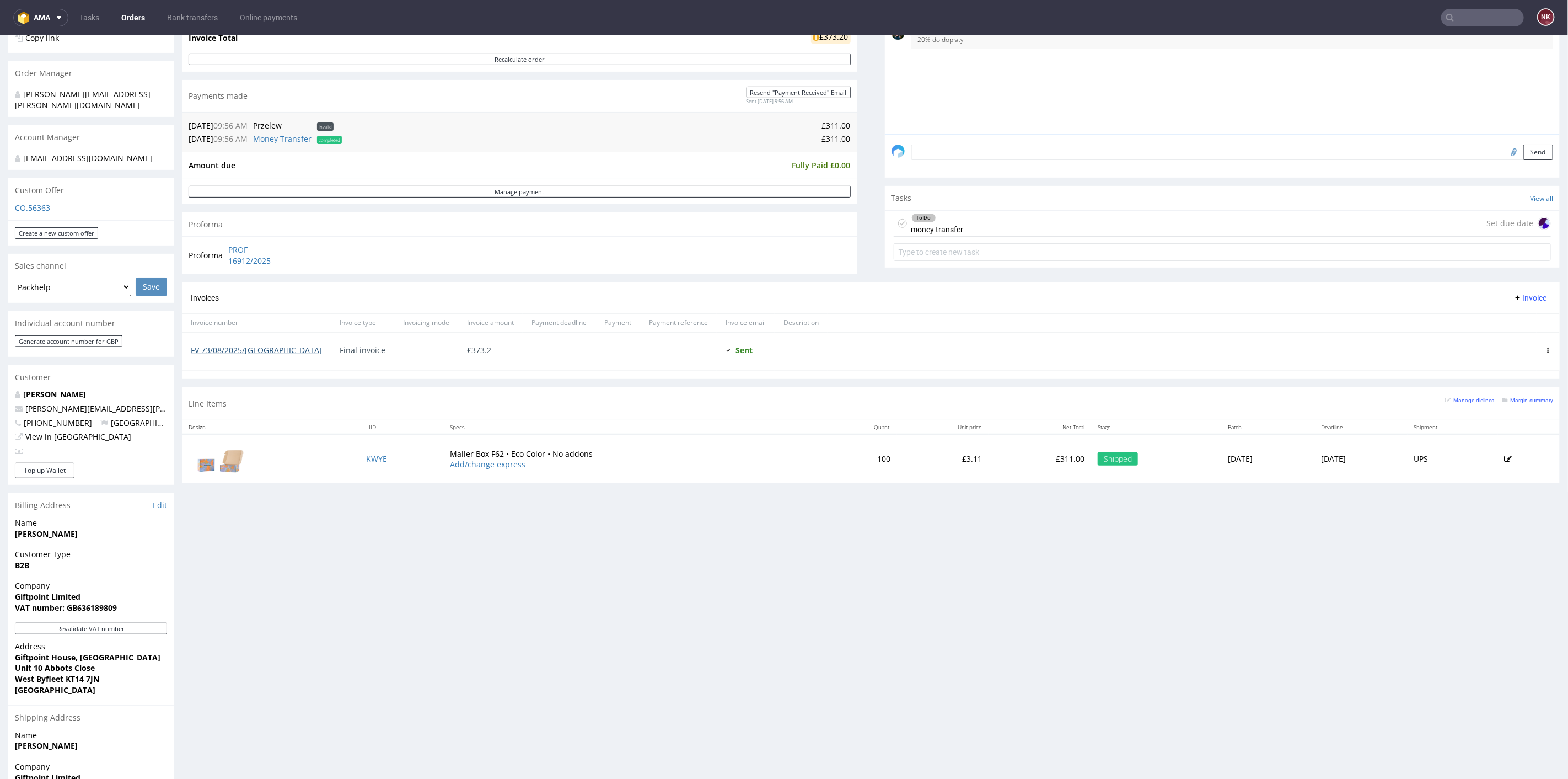
click at [232, 346] on link "FV 73/08/2025/GB" at bounding box center [256, 349] width 132 height 10
click at [868, 557] on div "Progress Payment Paid Mon 11 Aug Payment “Received” Email Sent Mon 11 Aug 09:56…" at bounding box center [871, 371] width 1378 height 1090
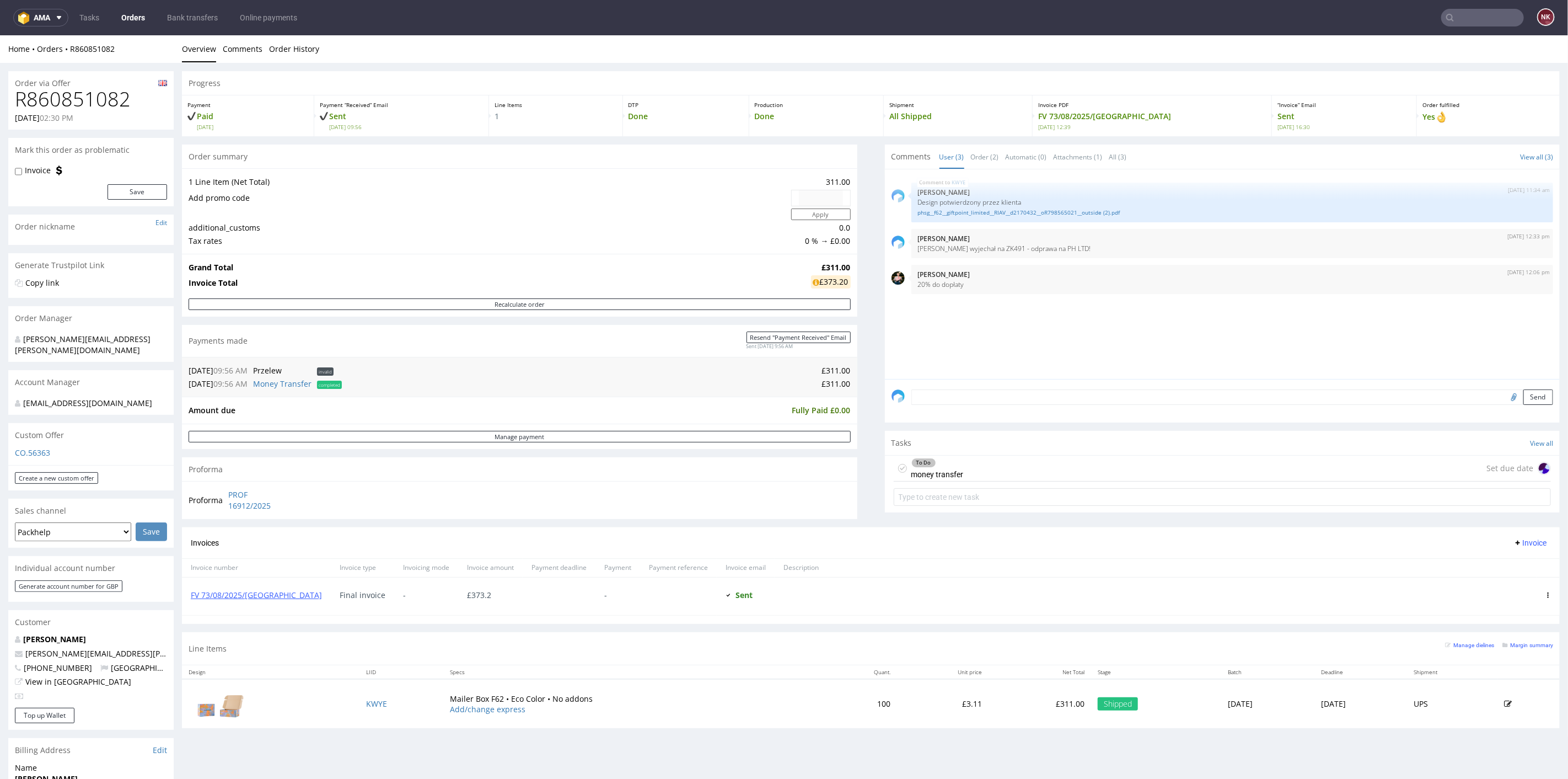
click at [1491, 18] on input "text" at bounding box center [1483, 18] width 82 height 18
paste input "R753723688"
type input "R753723688"
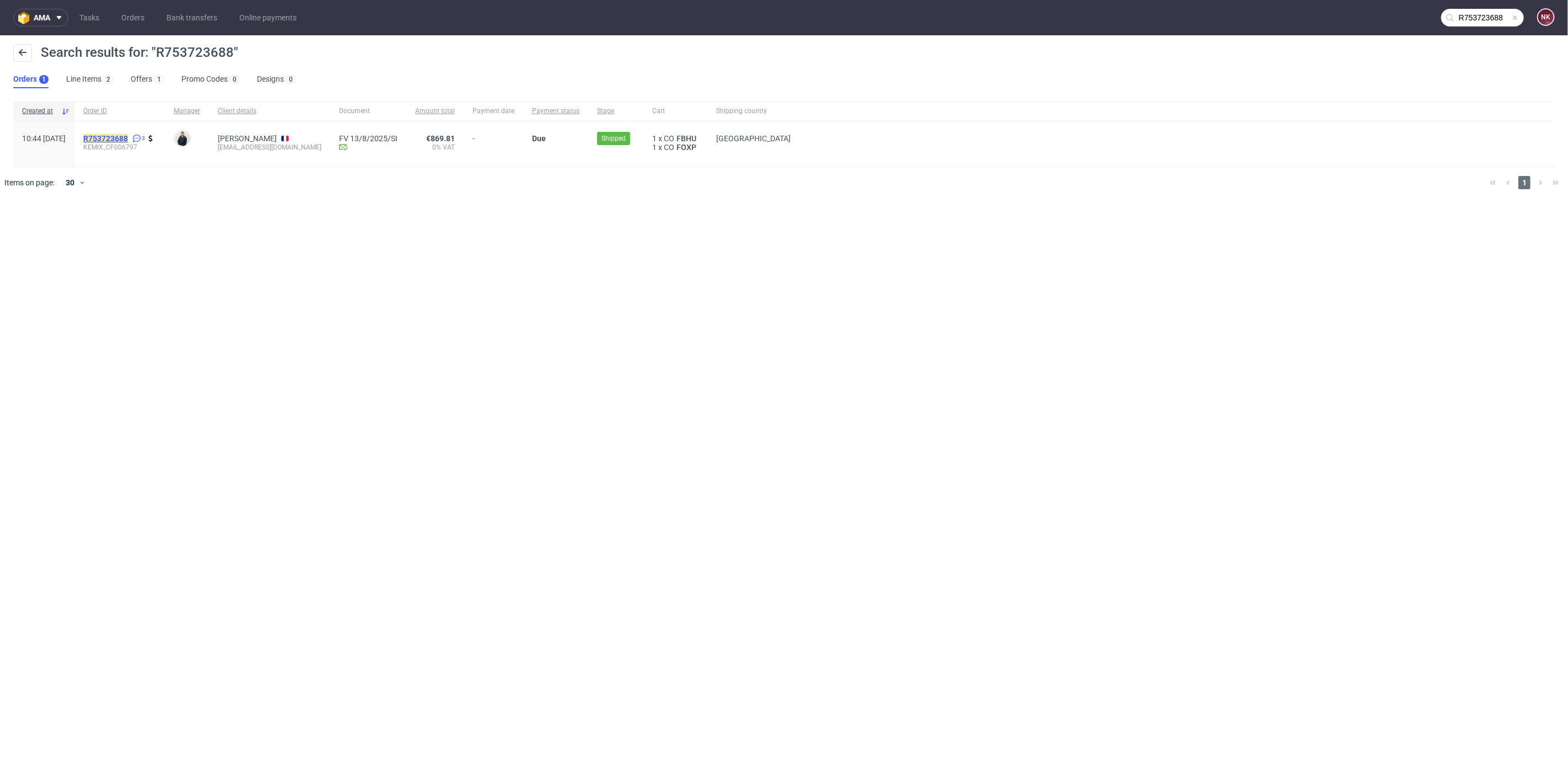
click at [128, 138] on mark "R753723688" at bounding box center [106, 138] width 45 height 9
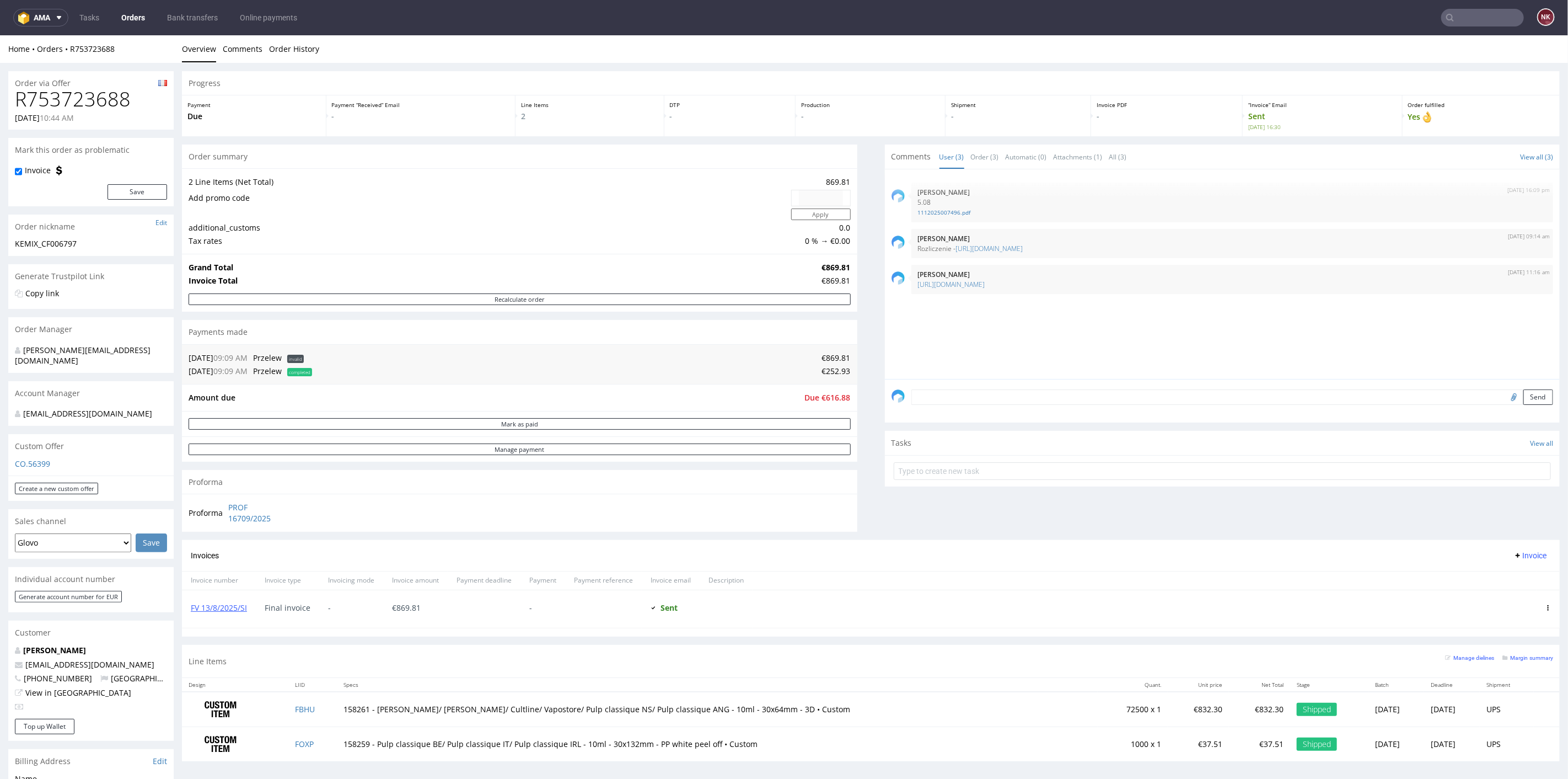
click at [1459, 13] on input "text" at bounding box center [1483, 18] width 82 height 18
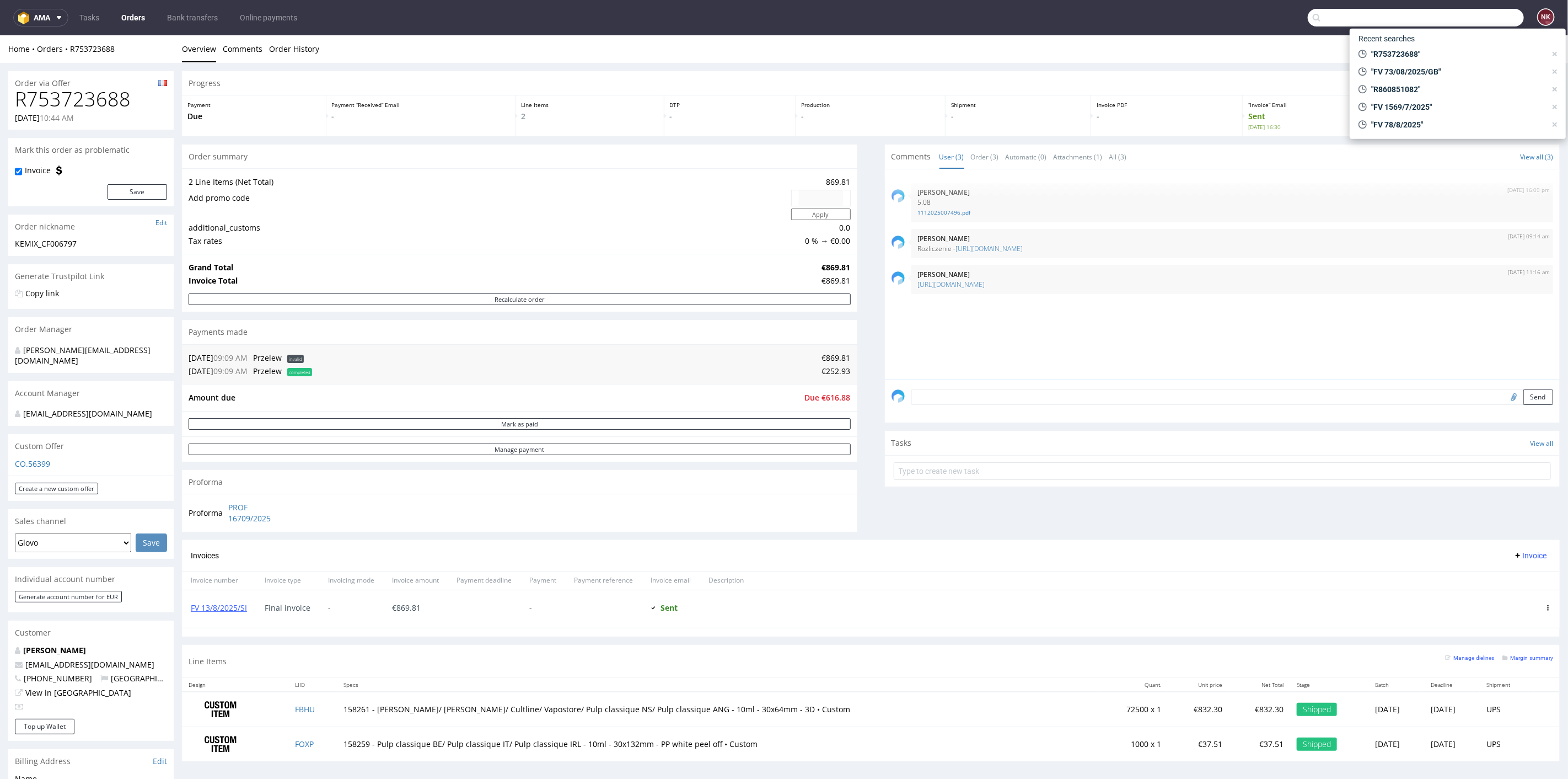
paste input "R168107018"
type input "R168107018"
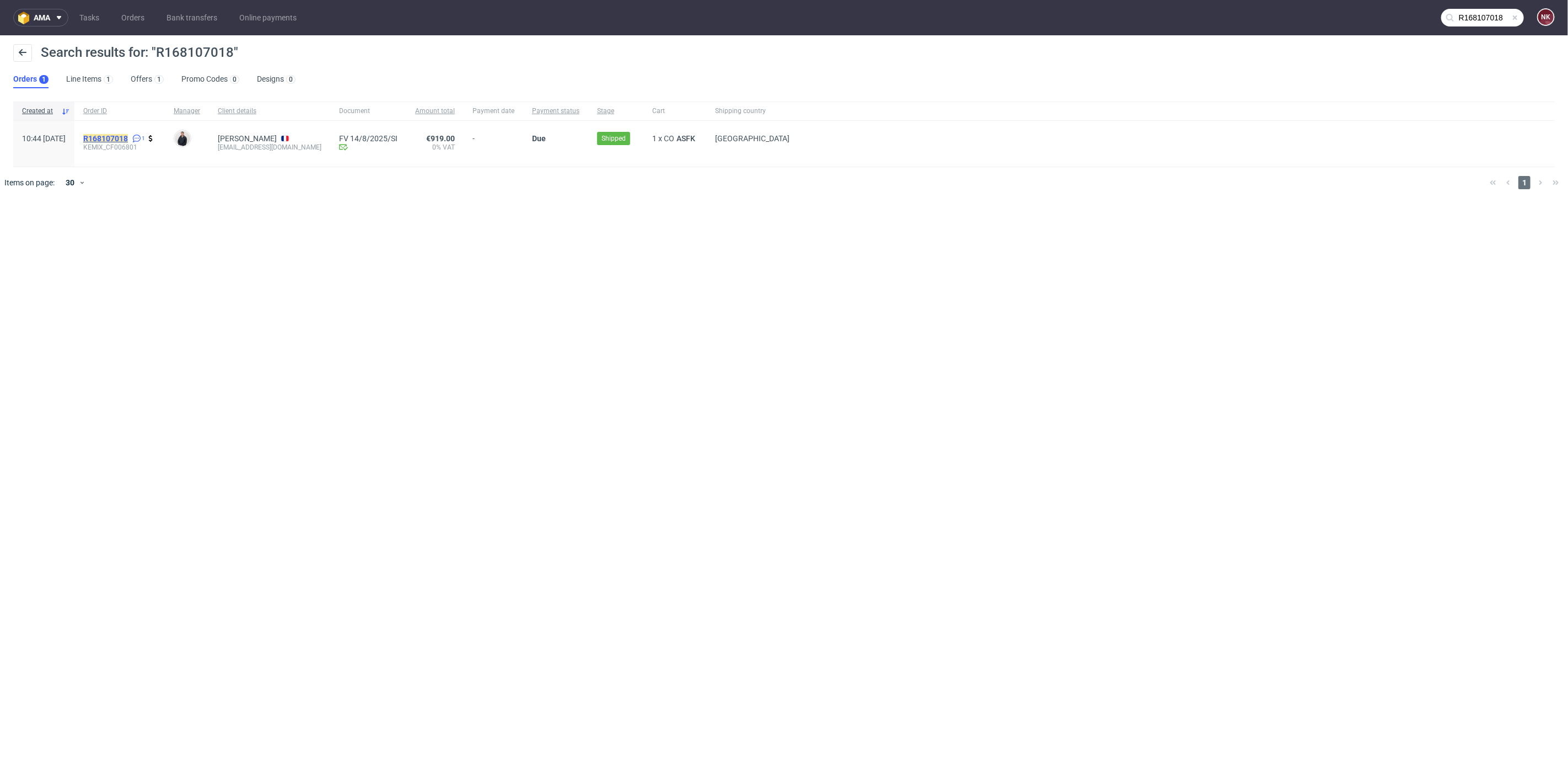
click at [128, 139] on mark "R168107018" at bounding box center [106, 138] width 45 height 9
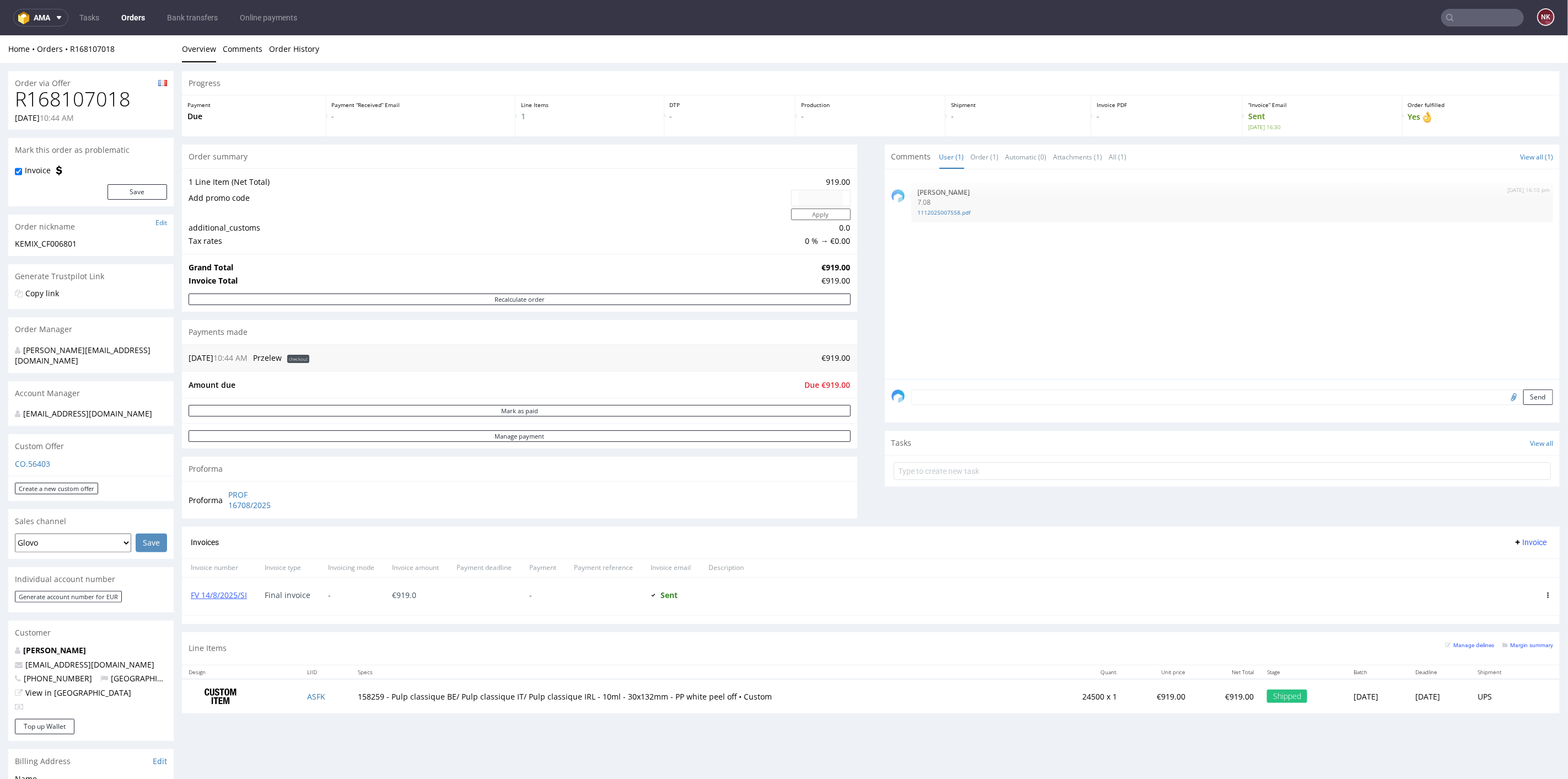
click at [1471, 20] on input "text" at bounding box center [1483, 18] width 82 height 18
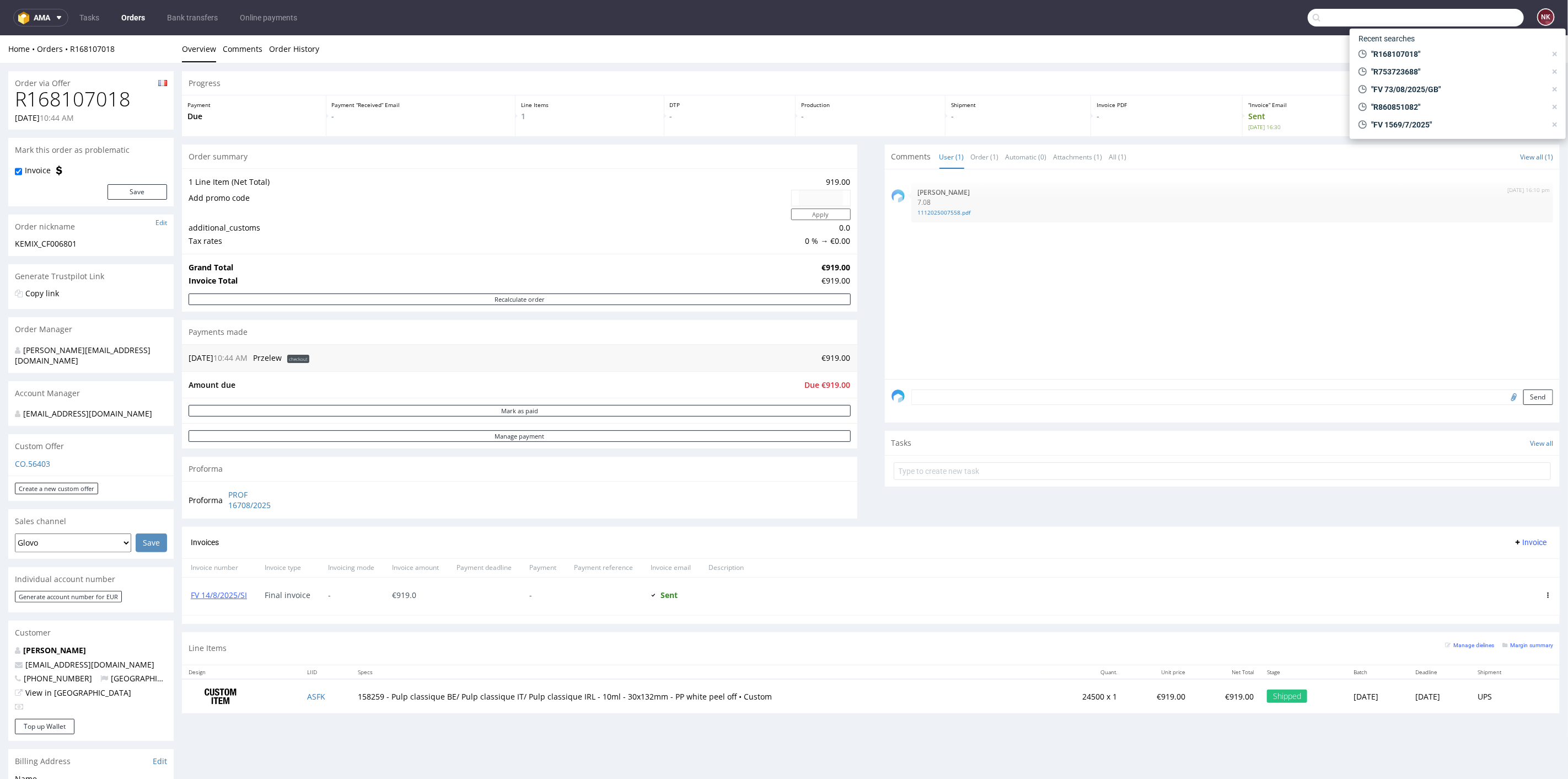
paste input "R309340157"
type input "R309340157"
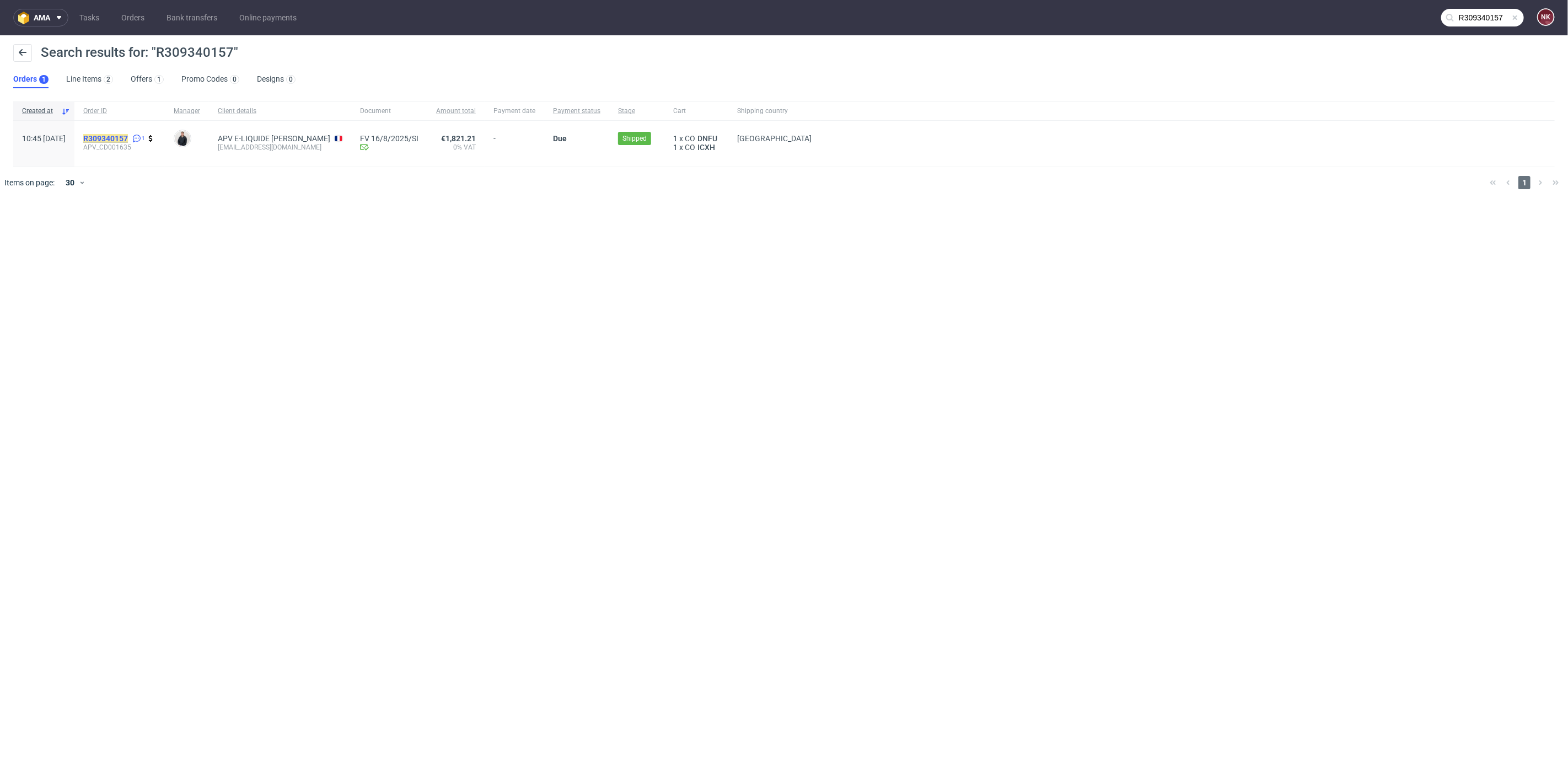
click at [128, 137] on mark "R309340157" at bounding box center [106, 138] width 45 height 9
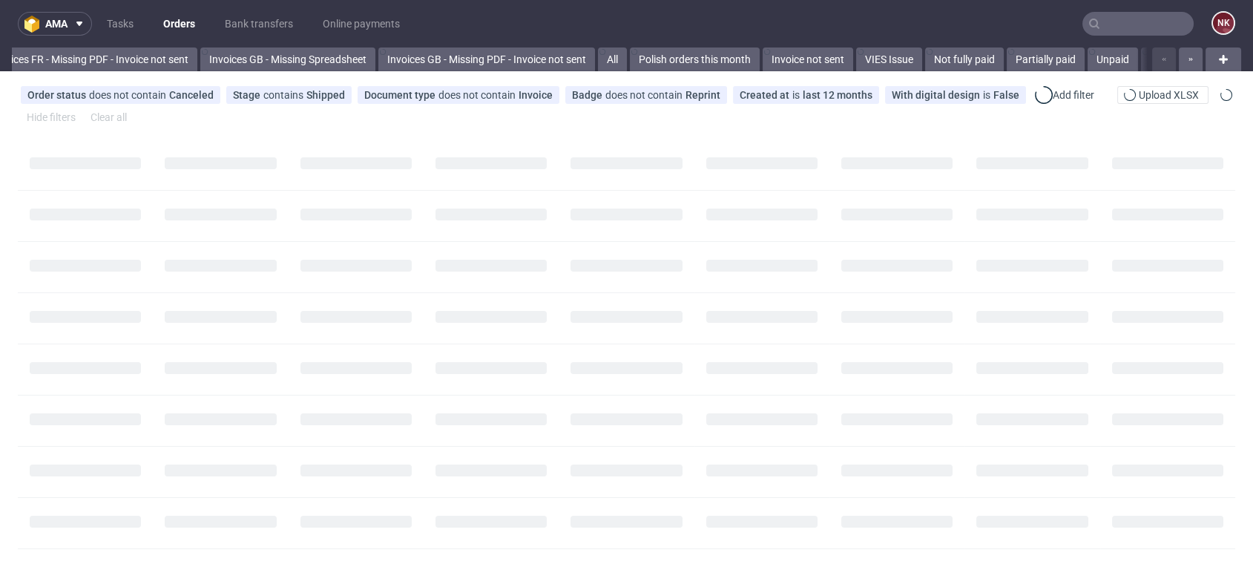
click at [1150, 20] on input "text" at bounding box center [1138, 24] width 111 height 24
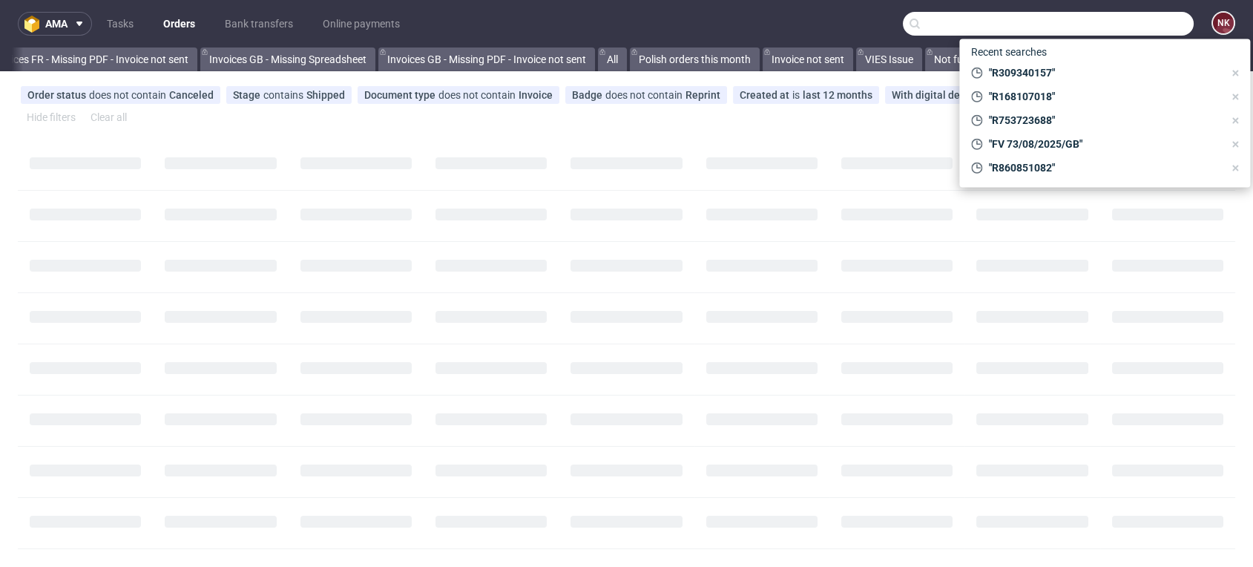
paste input "FV 1236/7/2025"
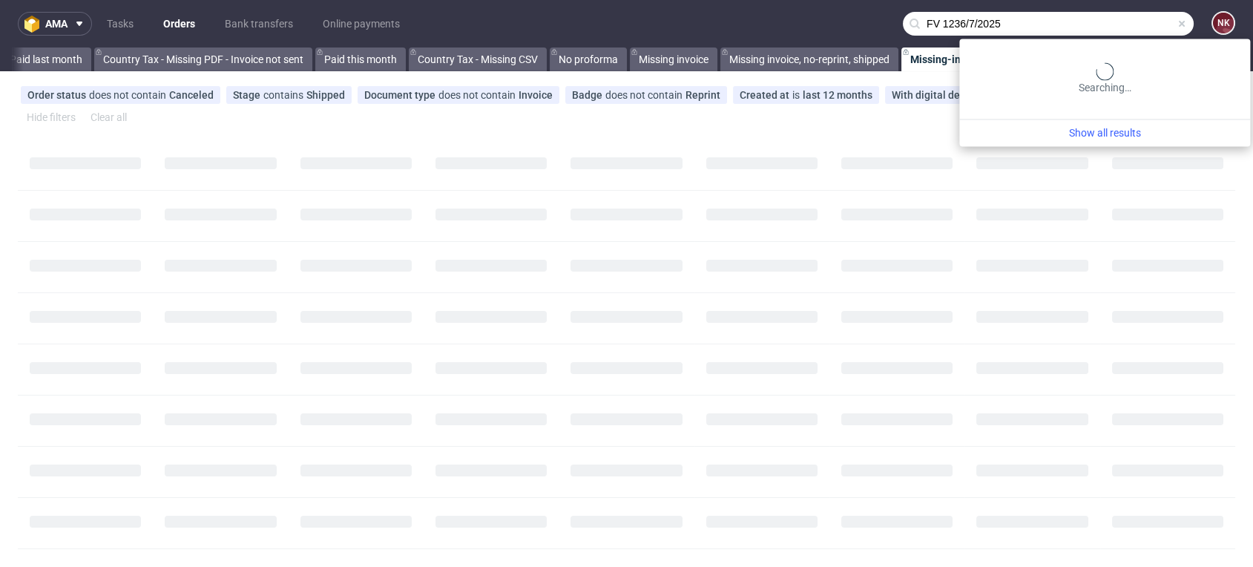
scroll to position [0, 1994]
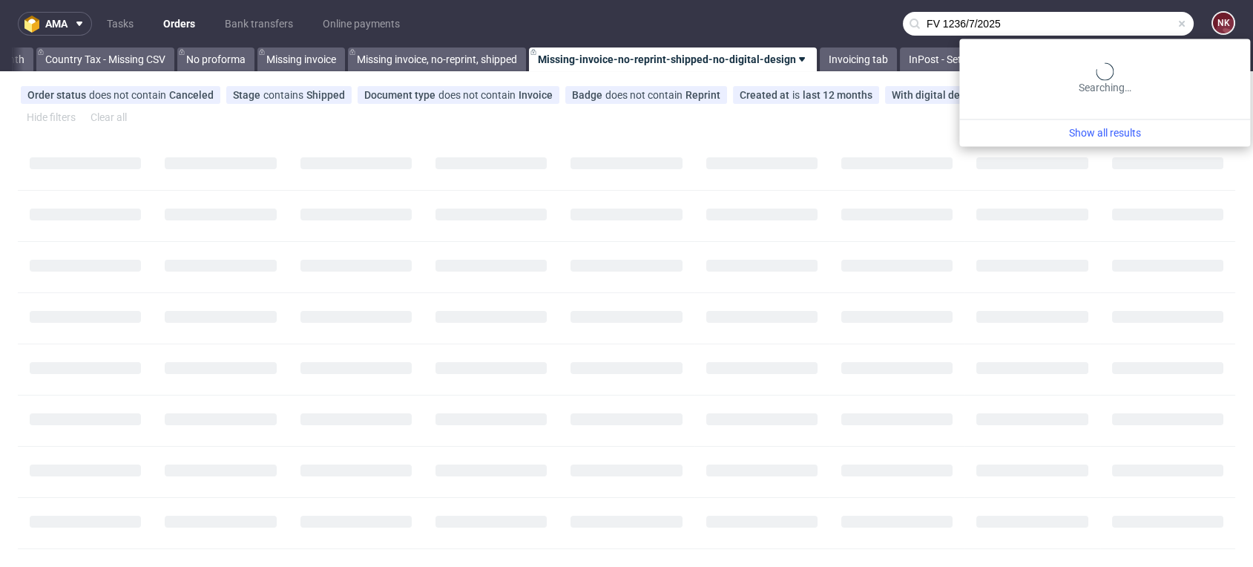
type input "FV 1236/7/2025"
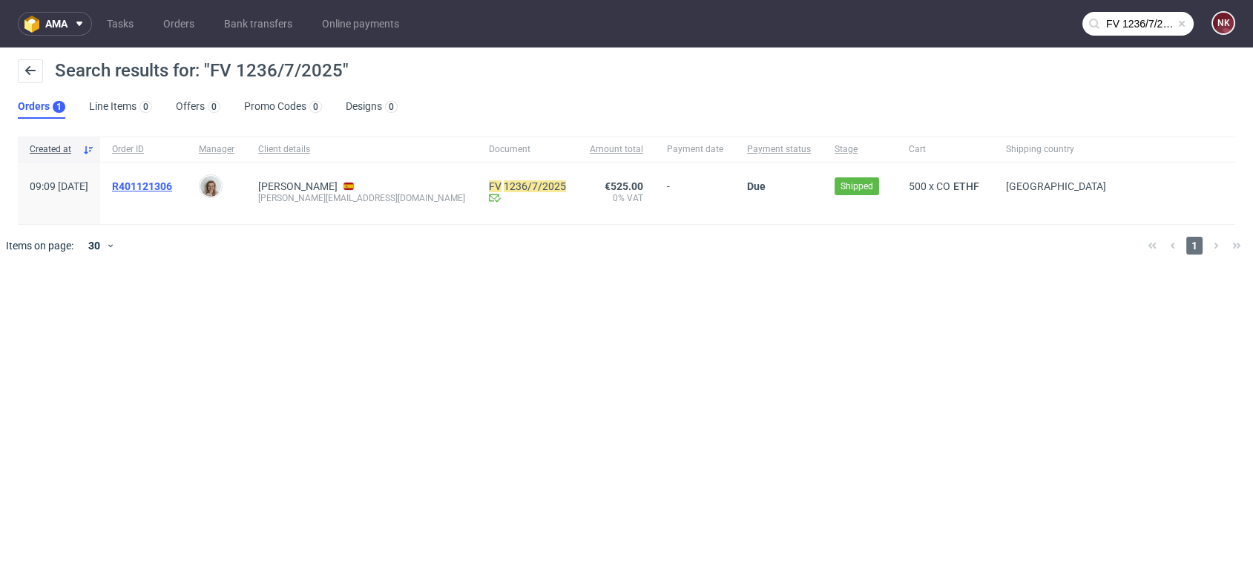
click at [172, 185] on span "R401121306" at bounding box center [142, 186] width 60 height 12
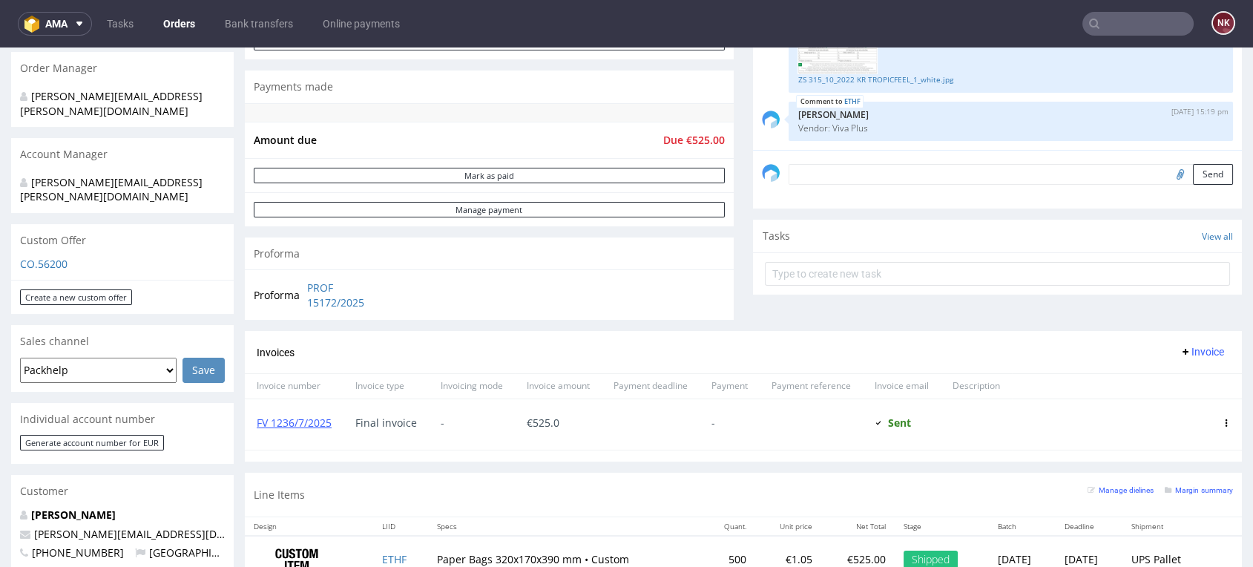
scroll to position [494, 0]
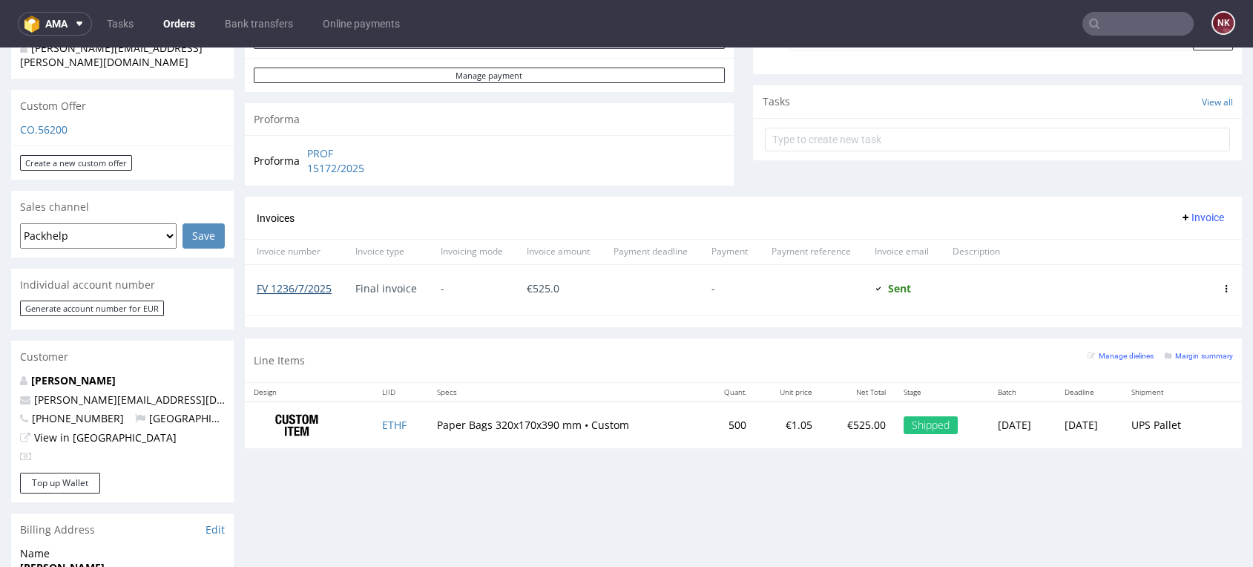
click at [296, 288] on link "FV 1236/7/2025" at bounding box center [294, 288] width 75 height 14
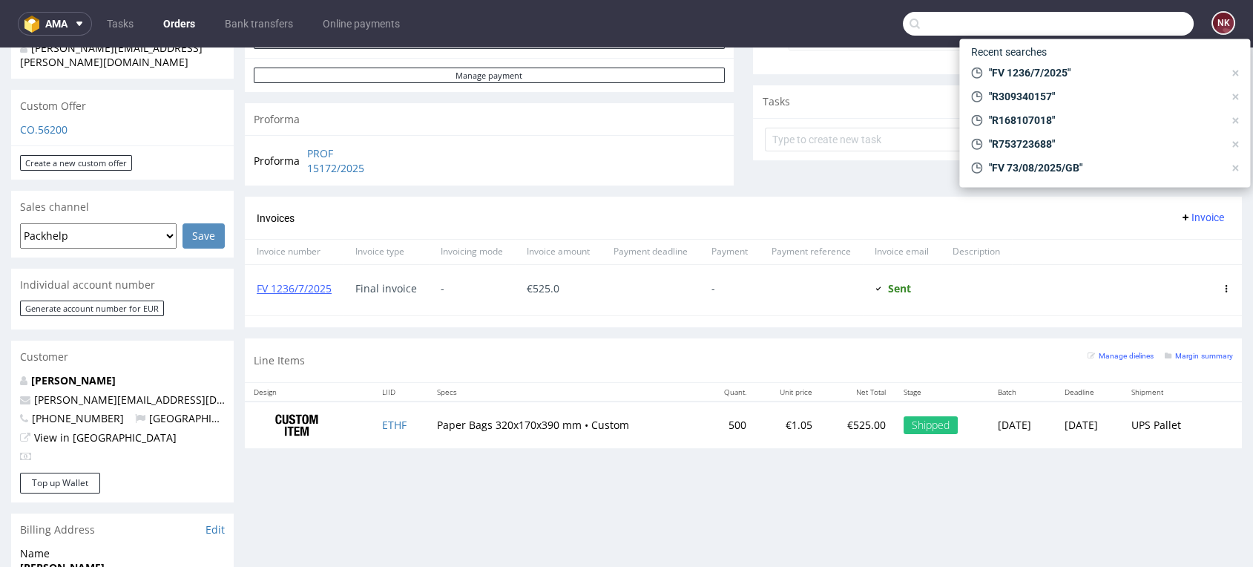
click at [1108, 27] on input "text" at bounding box center [1048, 24] width 291 height 24
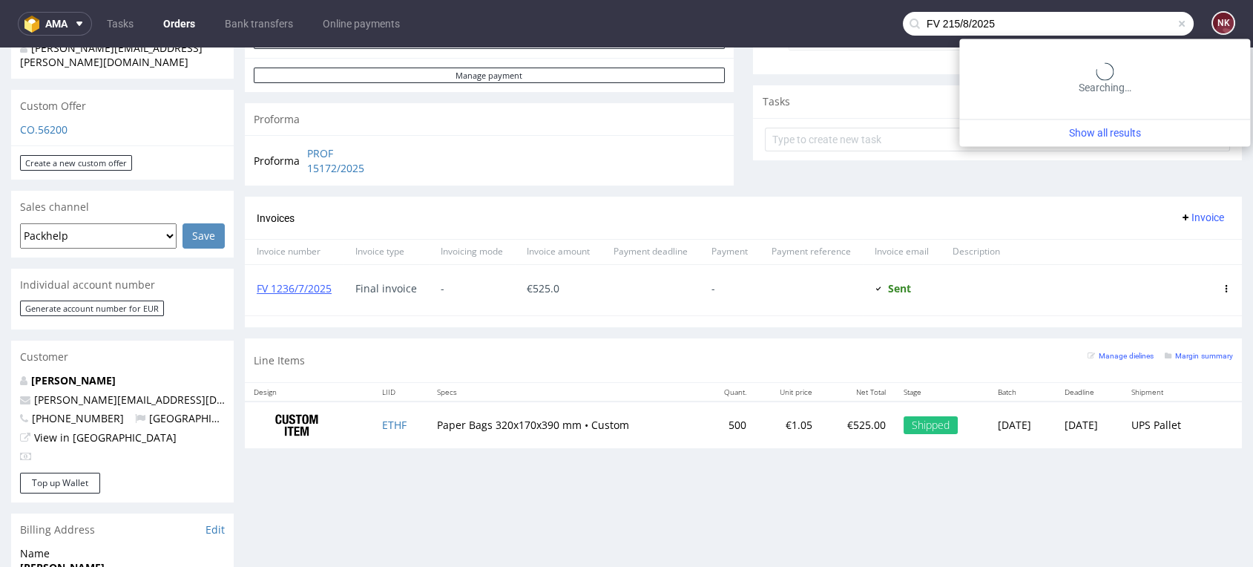
type input "FV 215/8/2025"
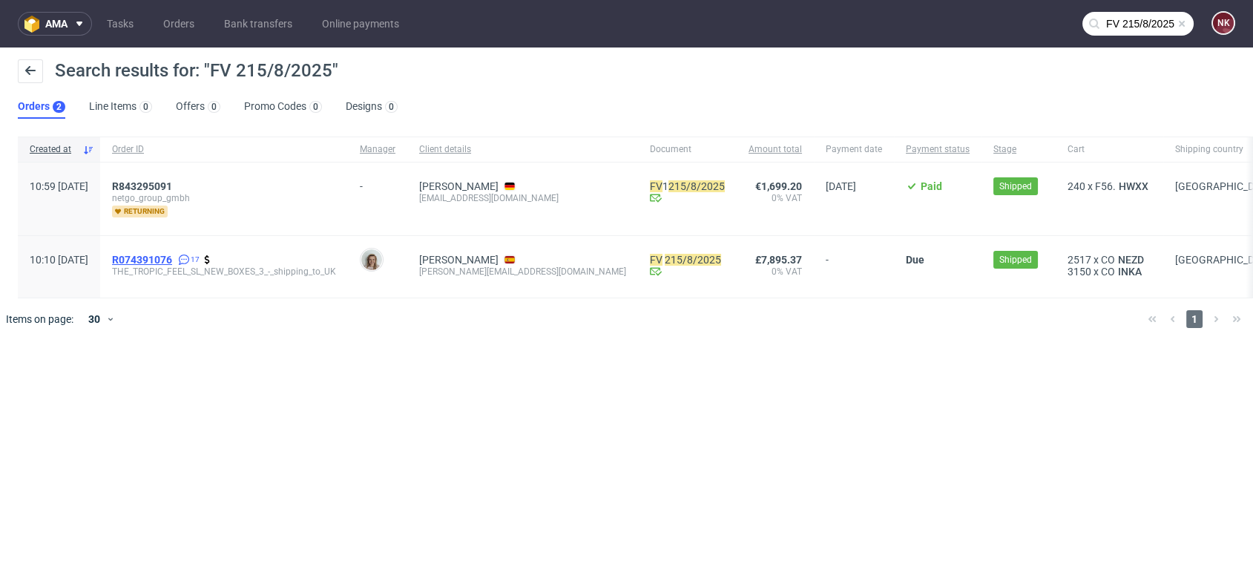
click at [172, 254] on span "R074391076" at bounding box center [142, 260] width 60 height 12
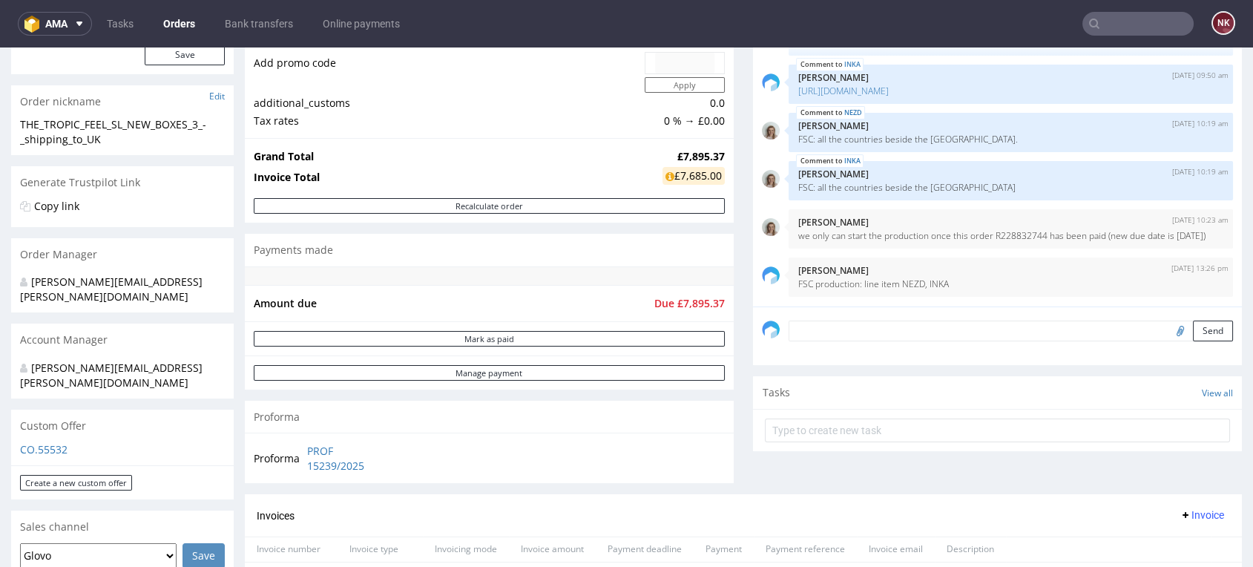
scroll to position [329, 0]
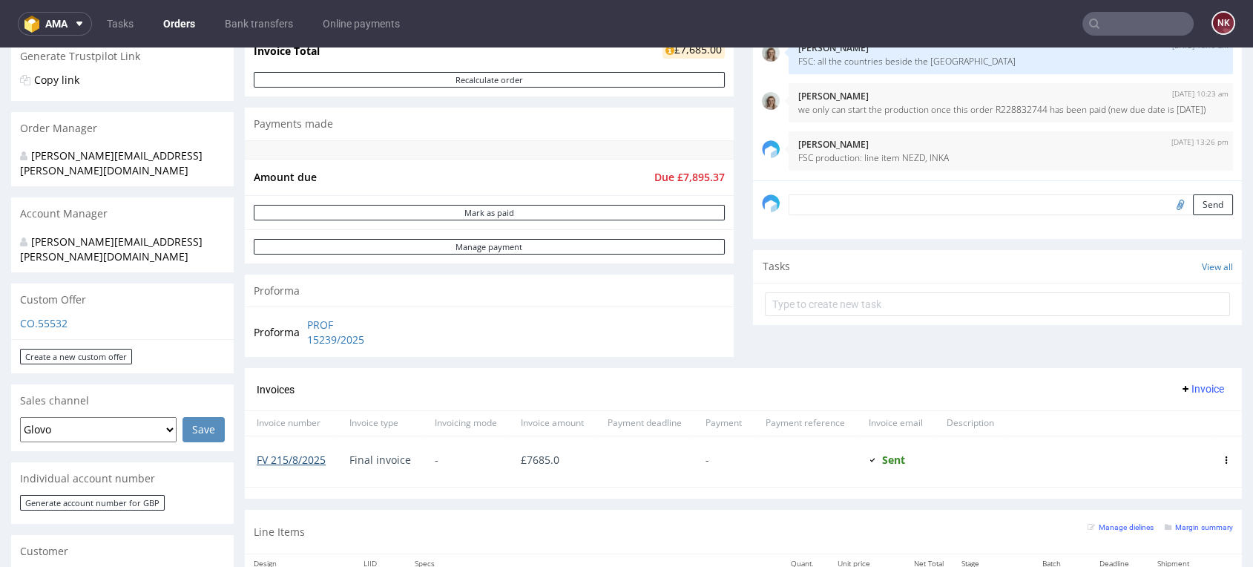
click at [308, 457] on link "FV 215/8/2025" at bounding box center [291, 460] width 69 height 14
click at [1149, 27] on input "text" at bounding box center [1138, 24] width 111 height 24
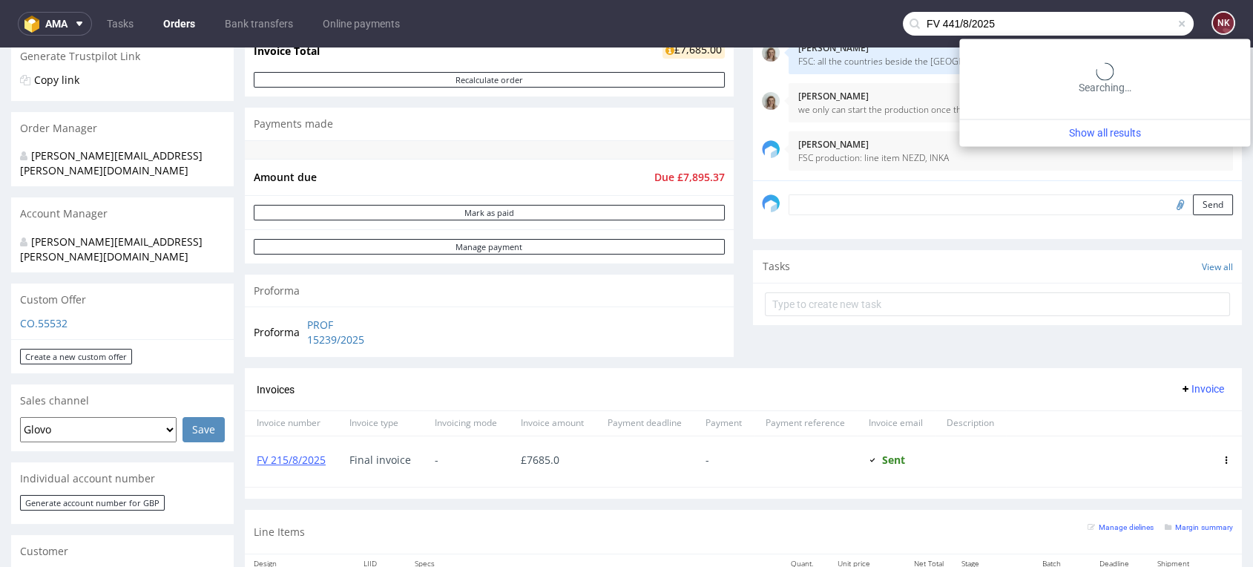
type input "FV 441/8/2025"
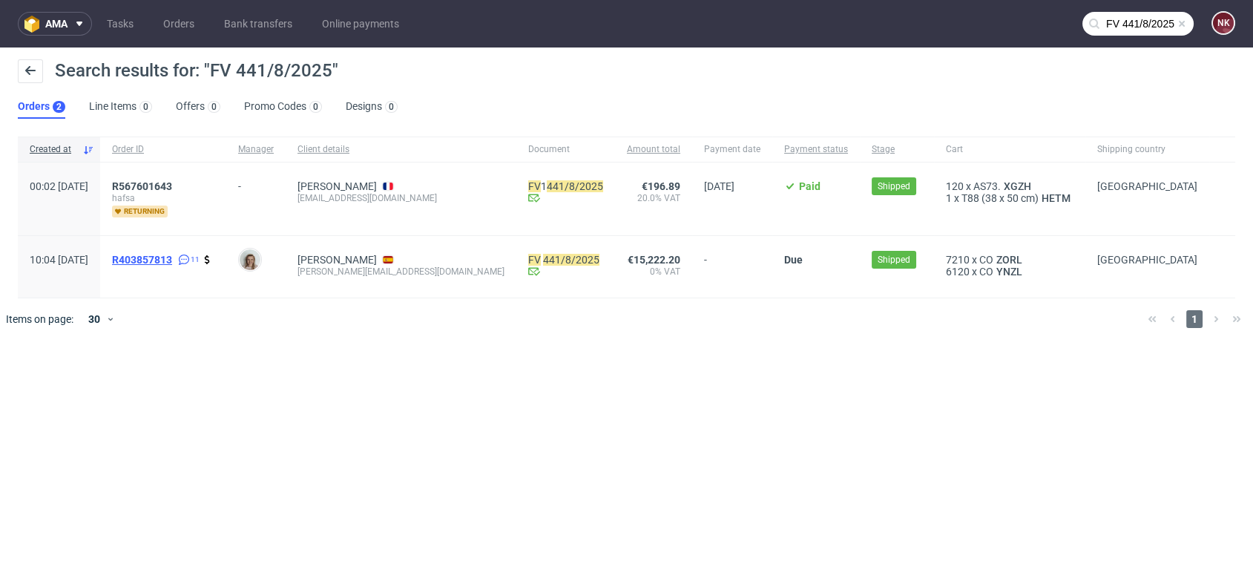
click at [172, 257] on span "R403857813" at bounding box center [142, 260] width 60 height 12
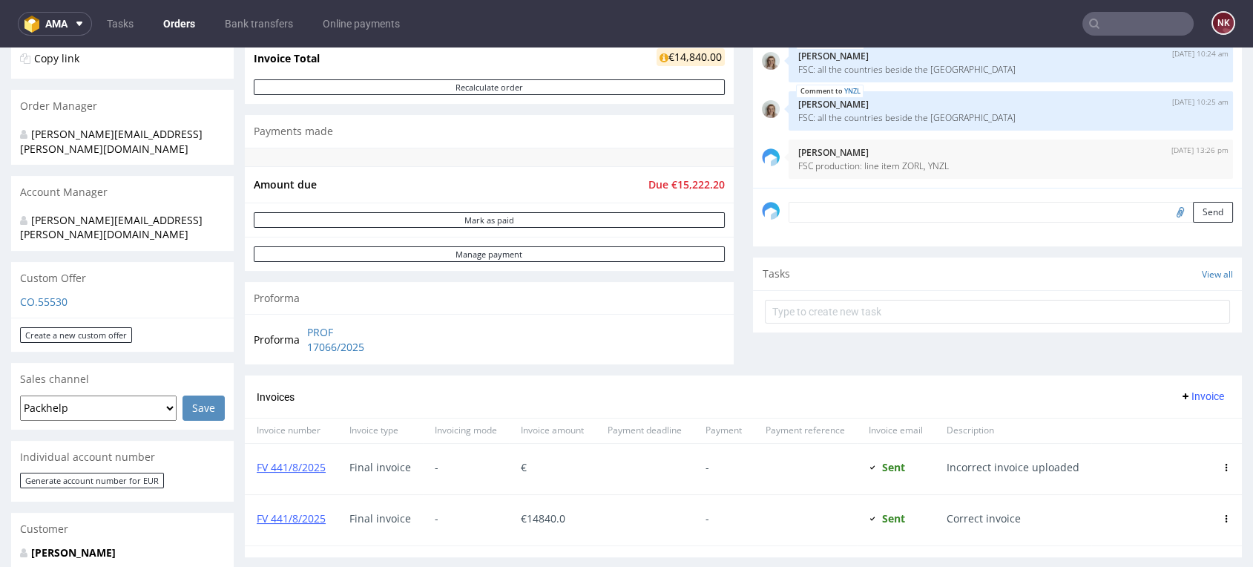
scroll to position [412, 0]
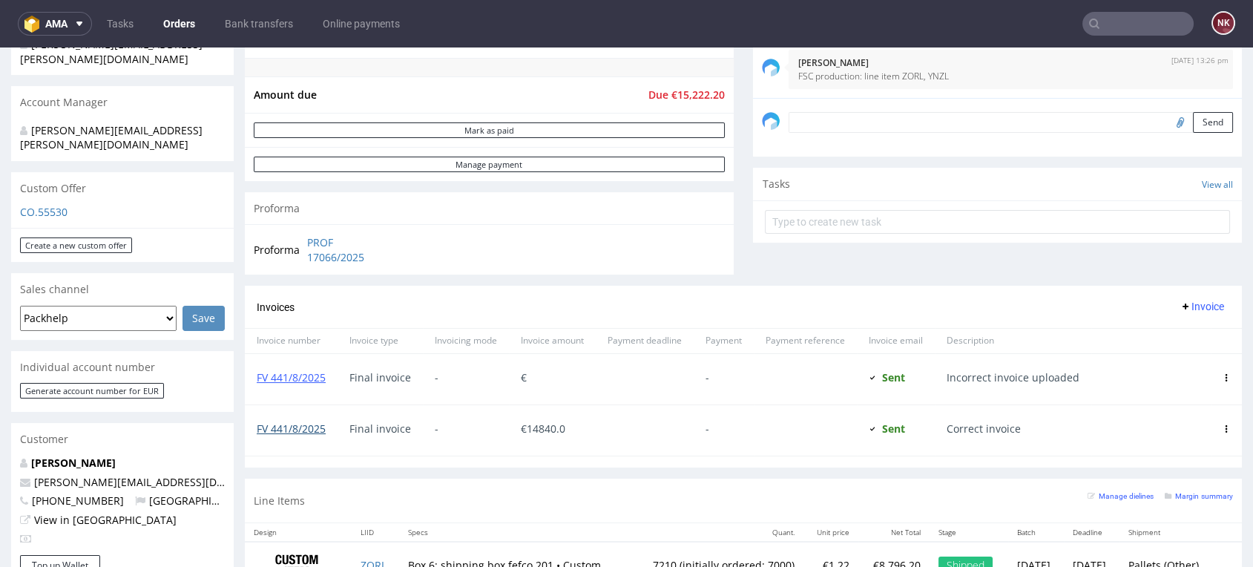
click at [295, 432] on link "FV 441/8/2025" at bounding box center [291, 428] width 69 height 14
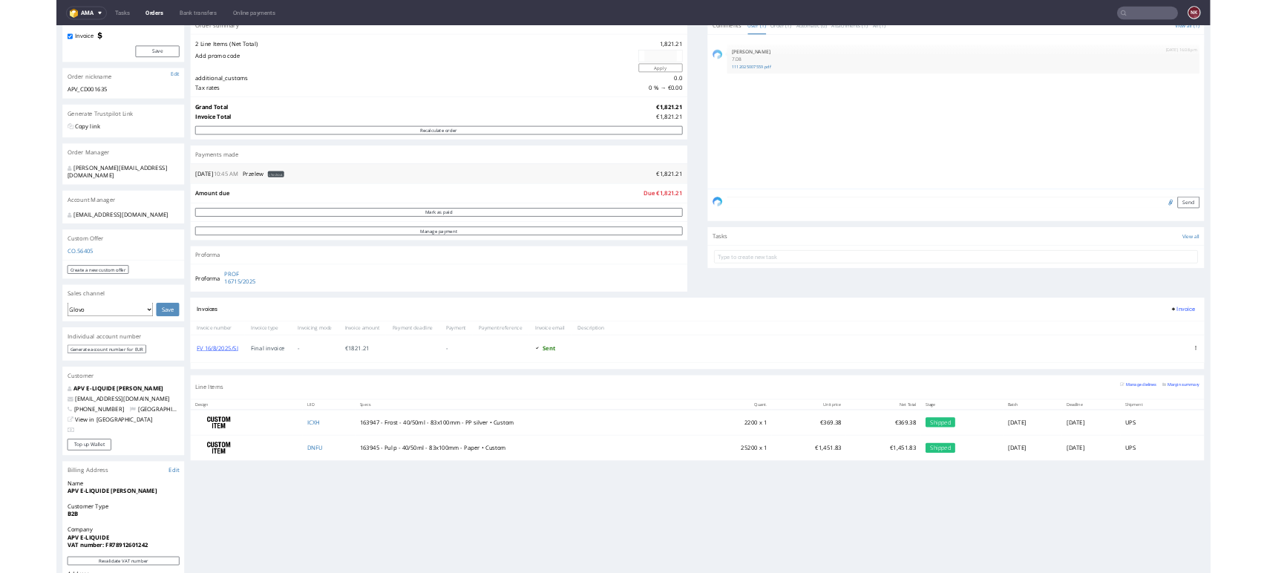
scroll to position [165, 0]
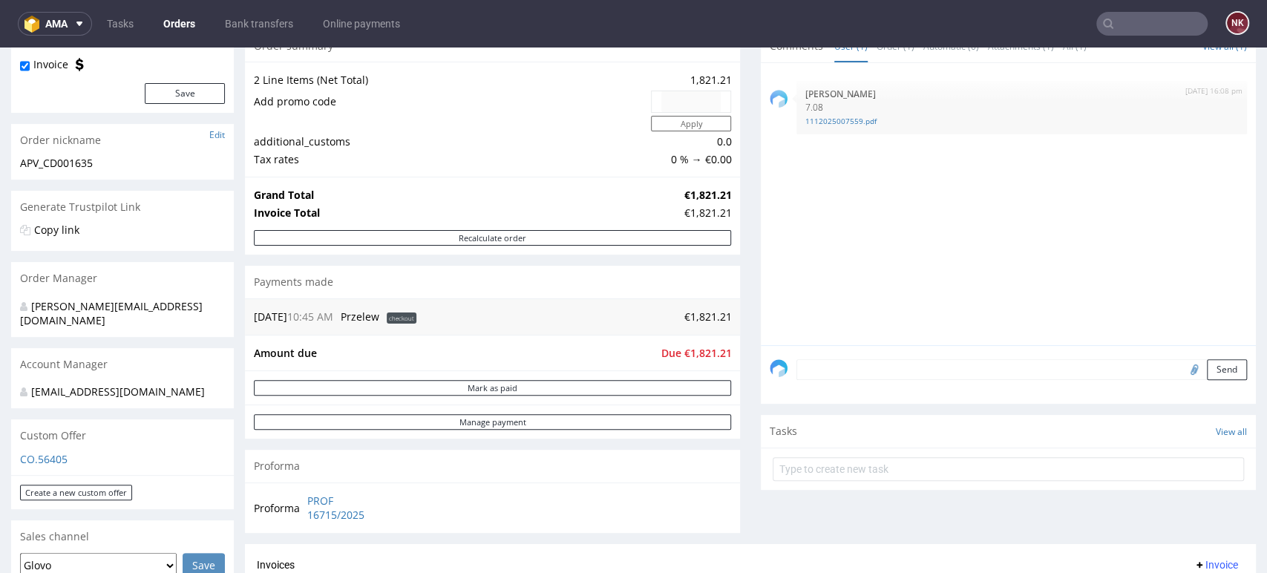
click at [1138, 30] on input "text" at bounding box center [1151, 24] width 111 height 24
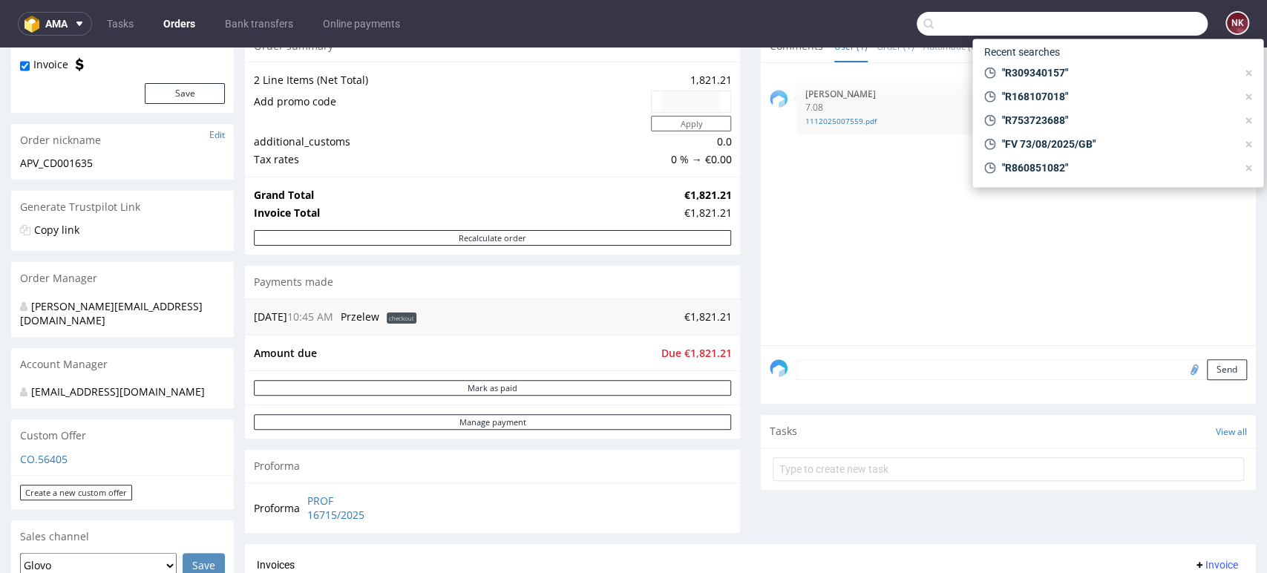
paste input "FV 1236/7/2025"
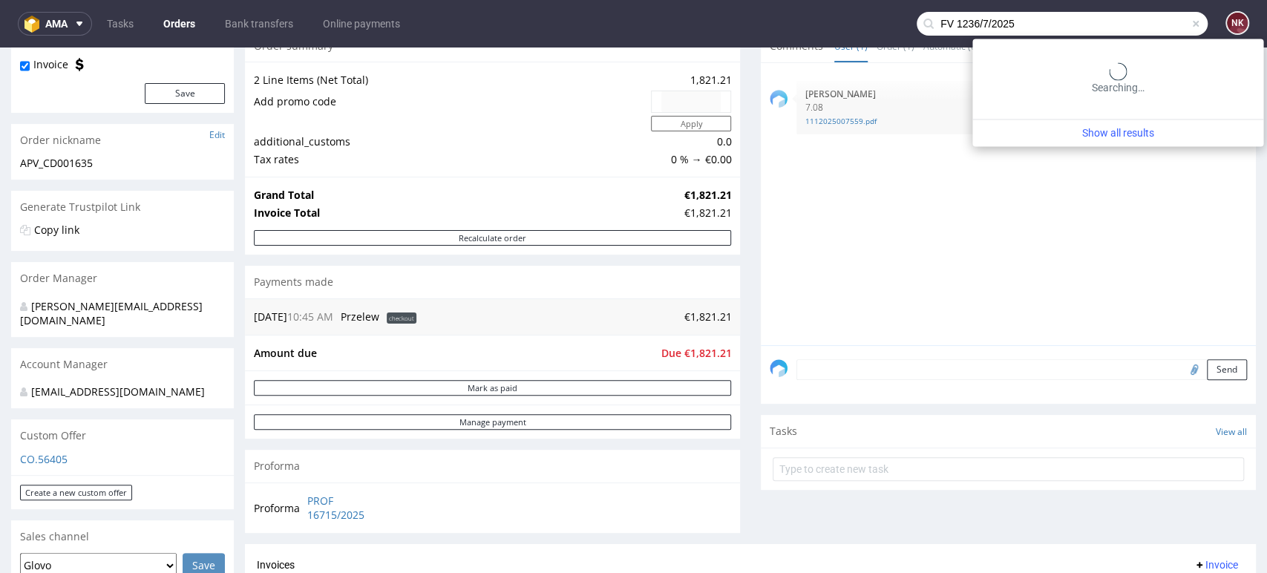
type input "FV 1236/7/2025"
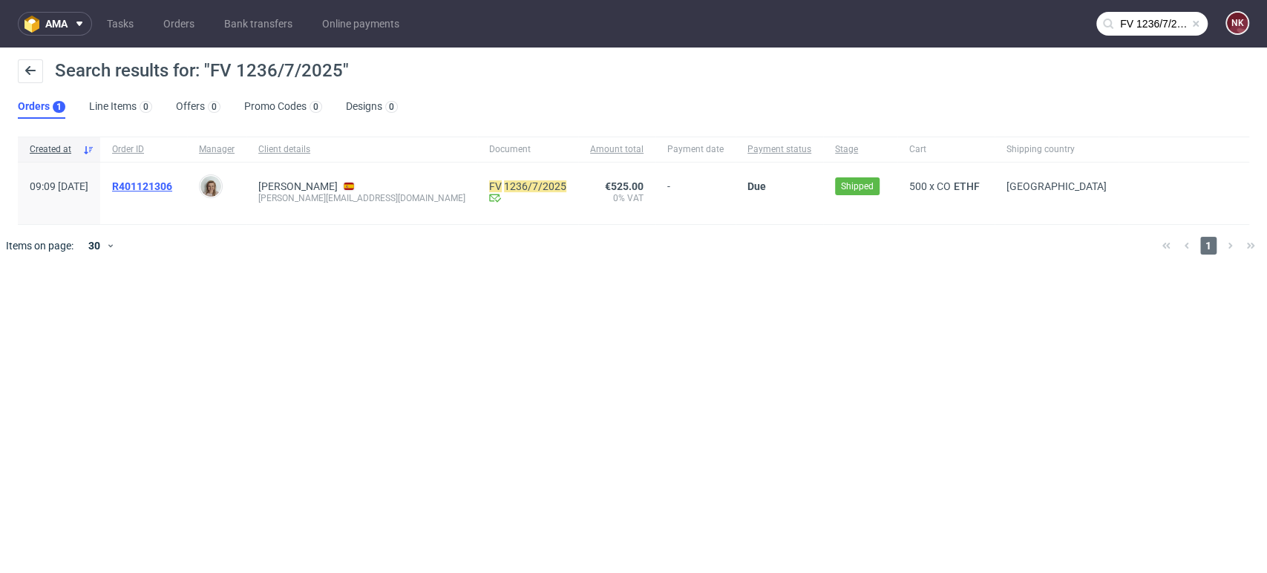
click at [167, 184] on span "R401121306" at bounding box center [142, 186] width 60 height 12
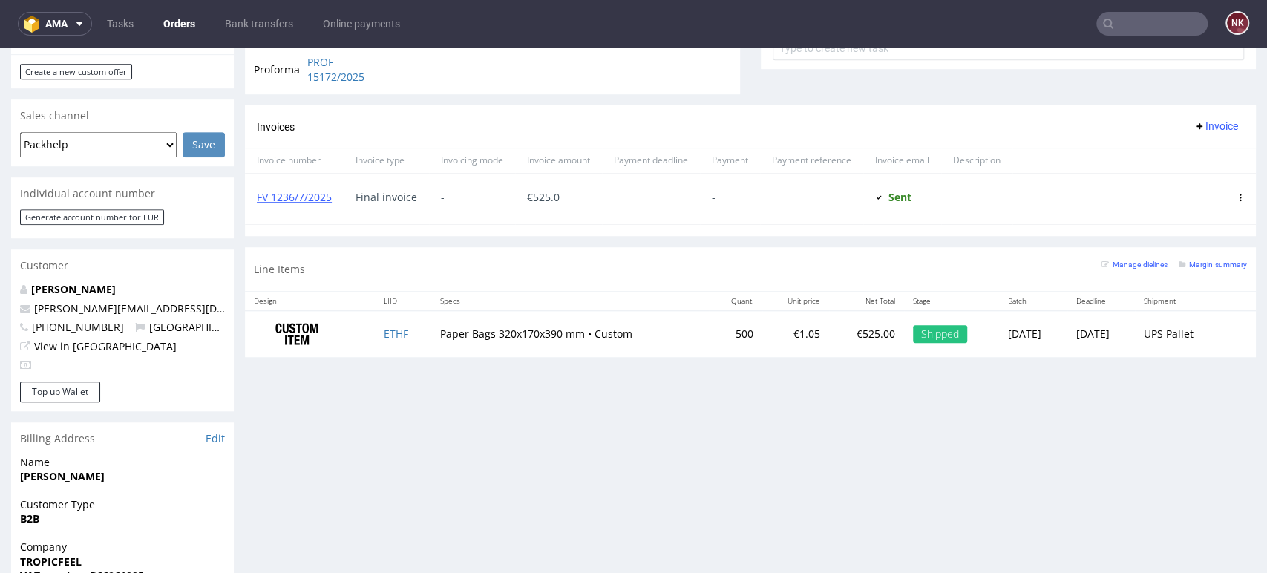
scroll to position [577, 0]
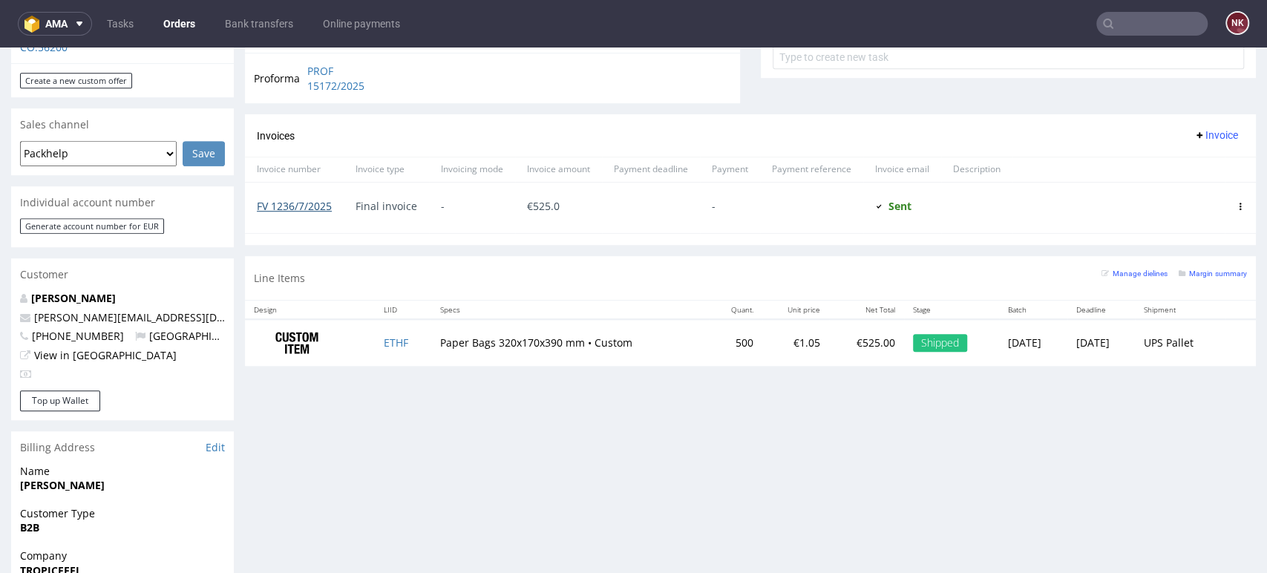
click at [313, 200] on link "FV 1236/7/2025" at bounding box center [294, 206] width 75 height 14
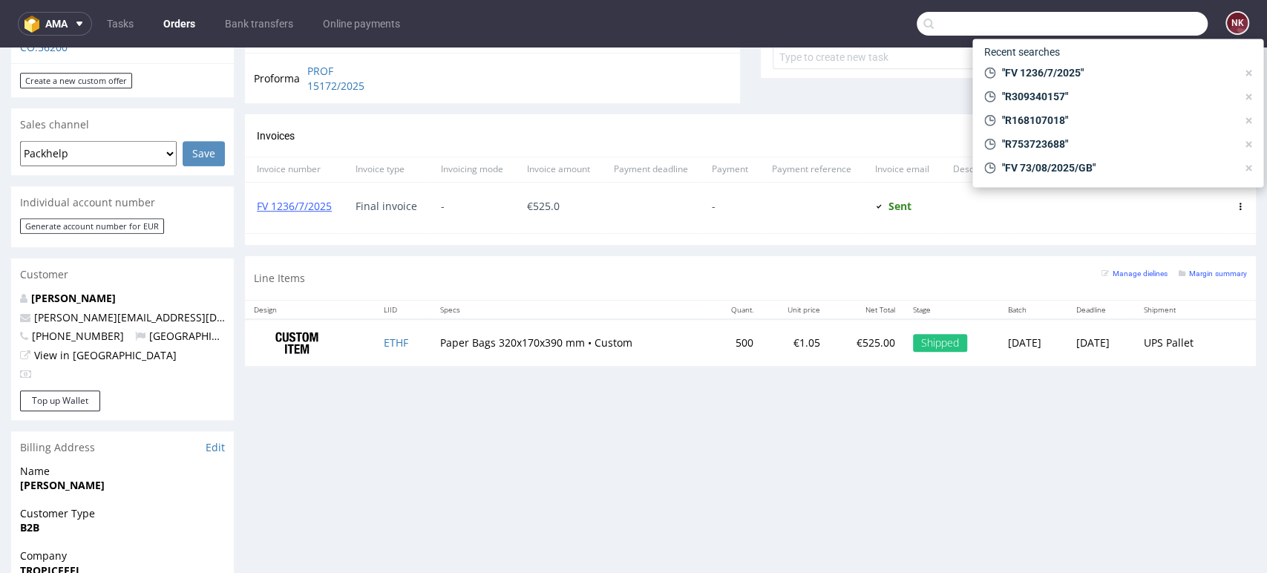
click at [1132, 30] on input "text" at bounding box center [1061, 24] width 291 height 24
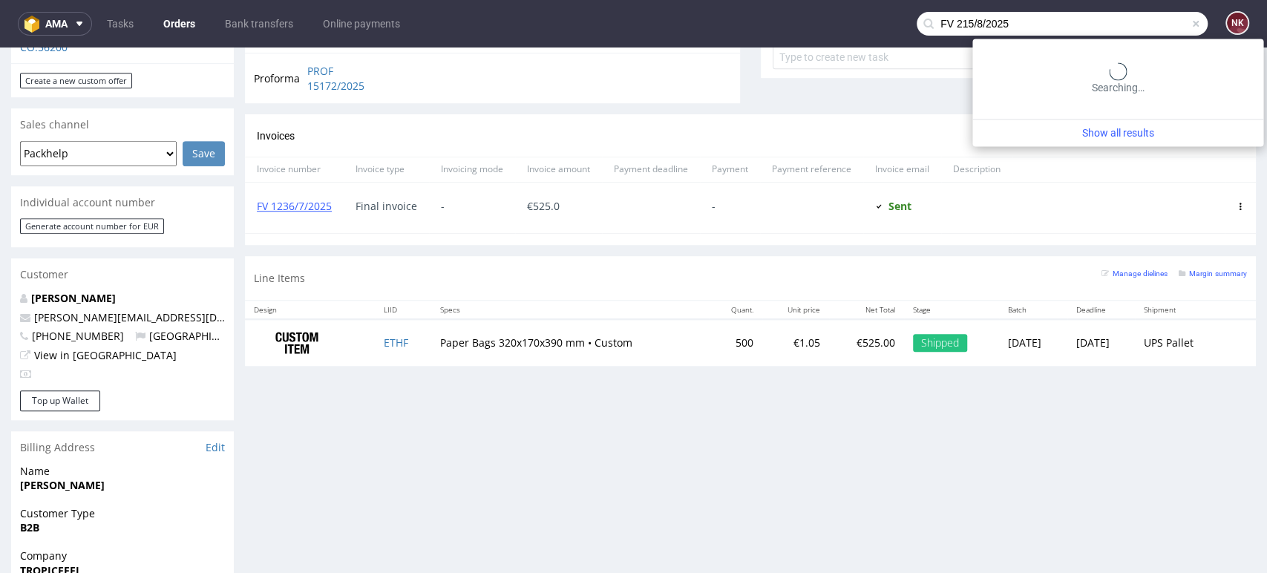
type input "FV 215/8/2025"
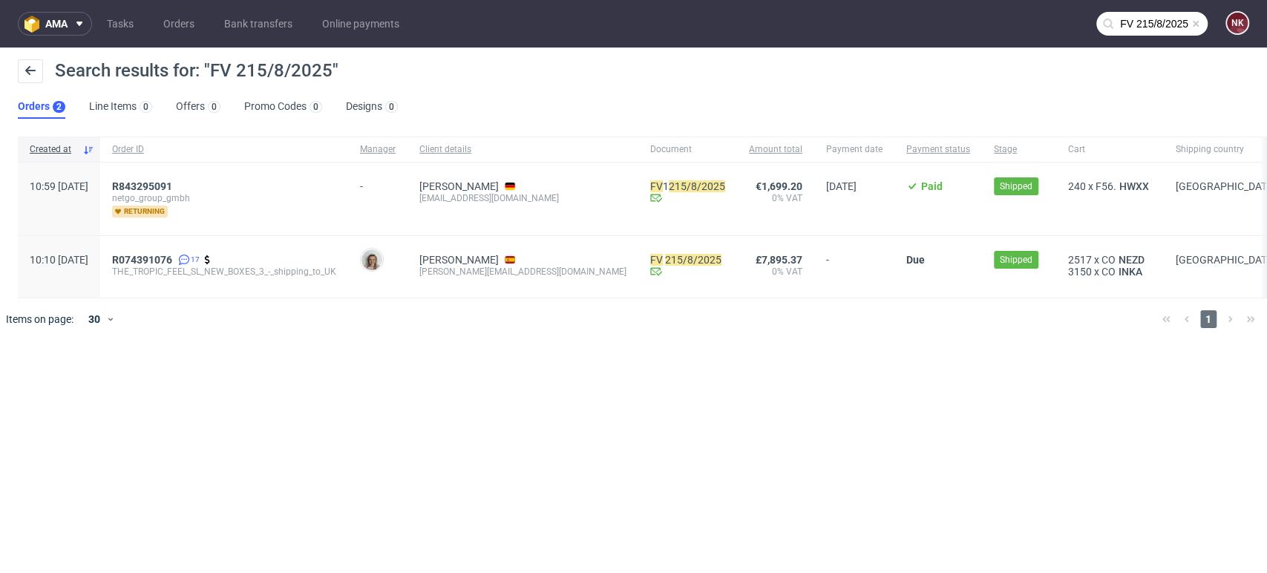
click at [173, 249] on div "R074391076 17 THE_TROPIC_FEEL_SL_NEW_BOXES_3_-_shipping_to_UK" at bounding box center [224, 267] width 248 height 62
click at [172, 255] on span "R074391076" at bounding box center [142, 260] width 60 height 12
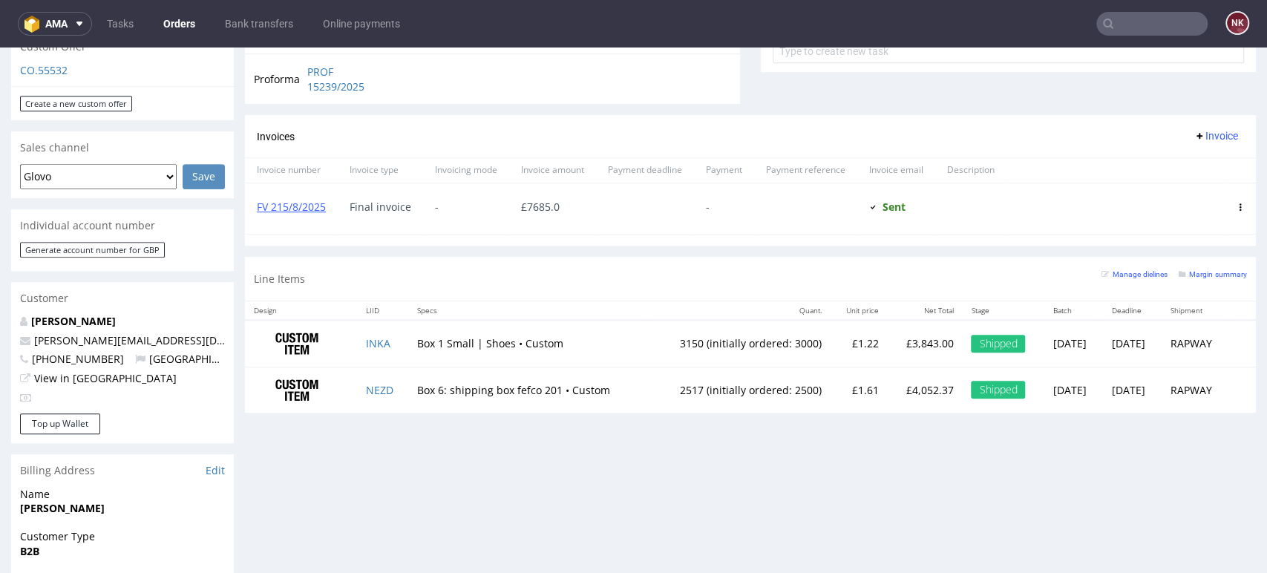
scroll to position [577, 0]
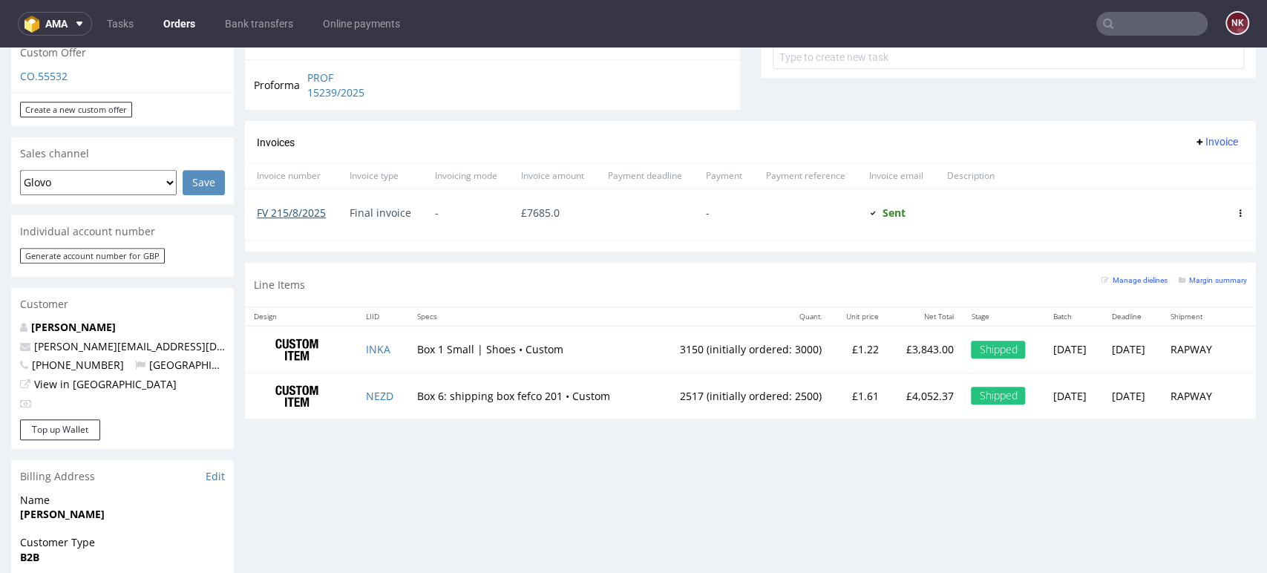
click at [274, 214] on link "FV 215/8/2025" at bounding box center [291, 213] width 69 height 14
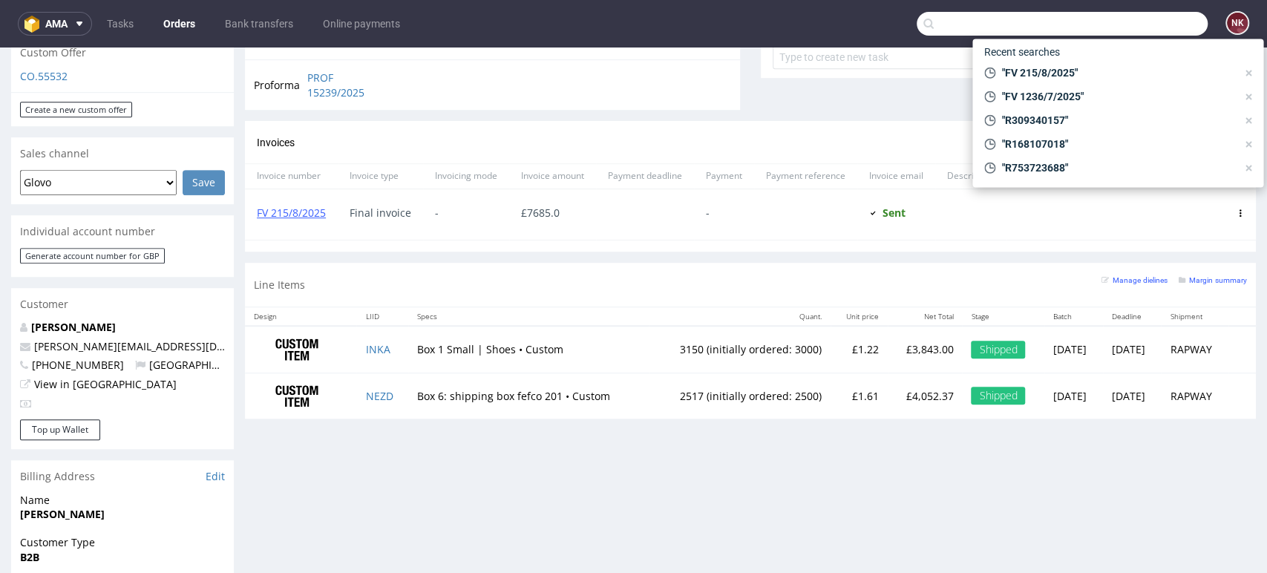
click at [1155, 27] on input "text" at bounding box center [1061, 24] width 291 height 24
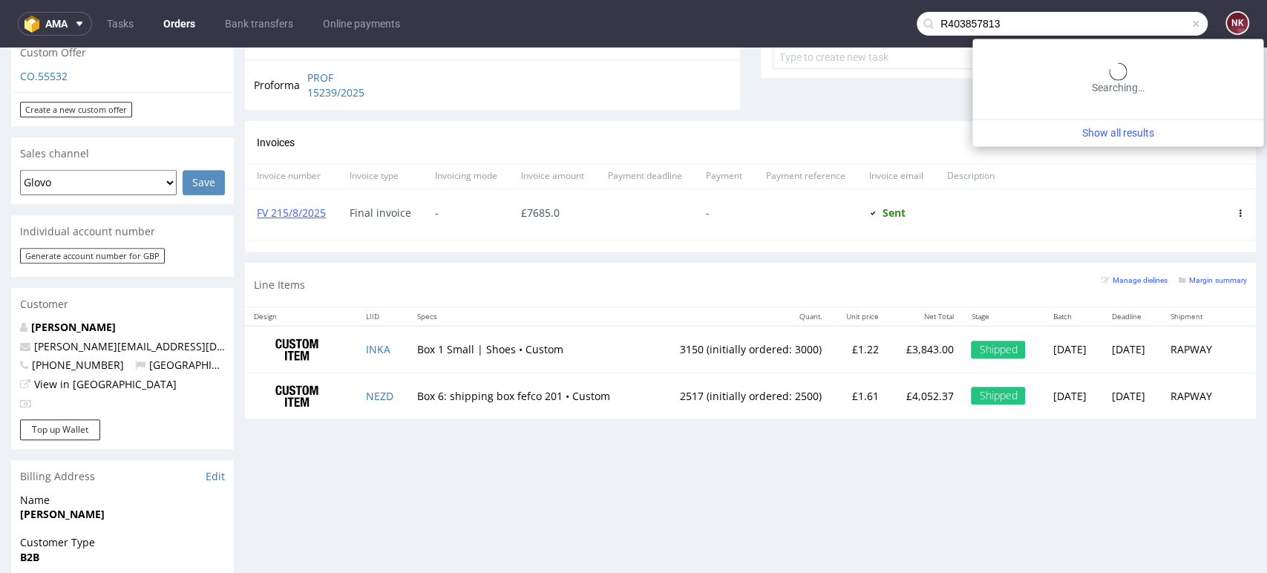
type input "R403857813"
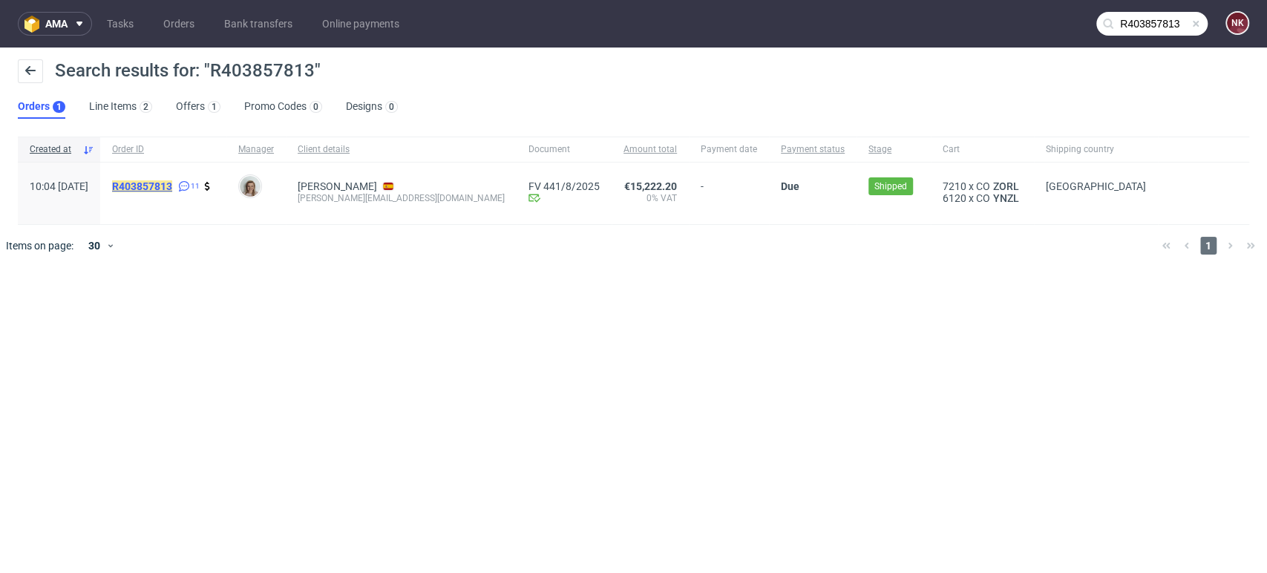
click at [172, 191] on mark "R403857813" at bounding box center [142, 186] width 60 height 12
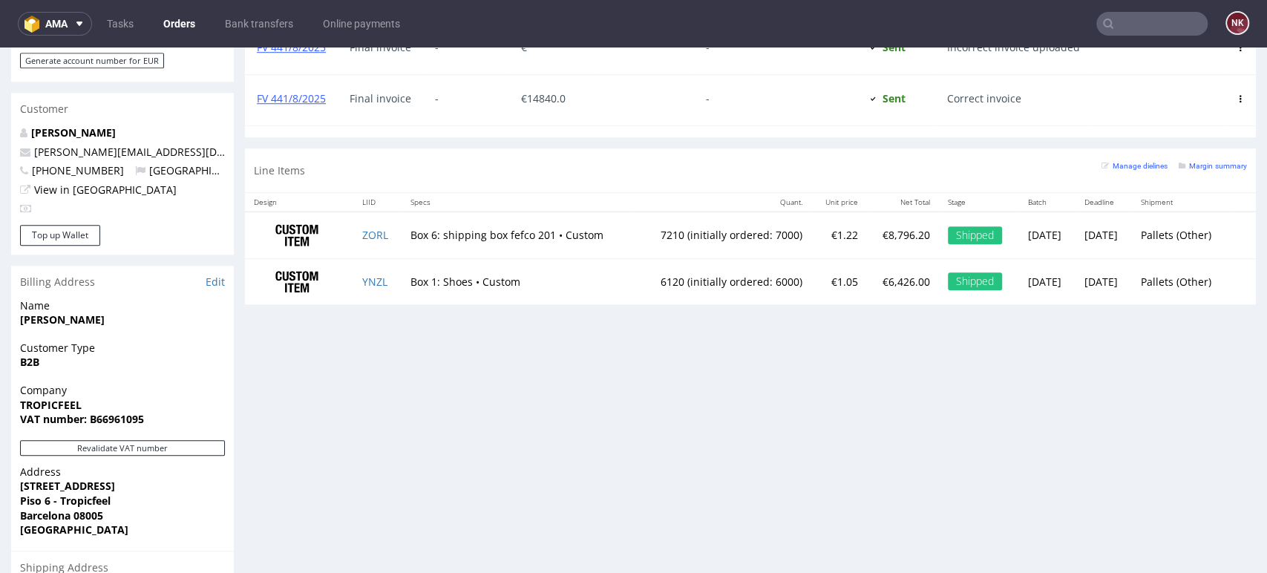
scroll to position [659, 0]
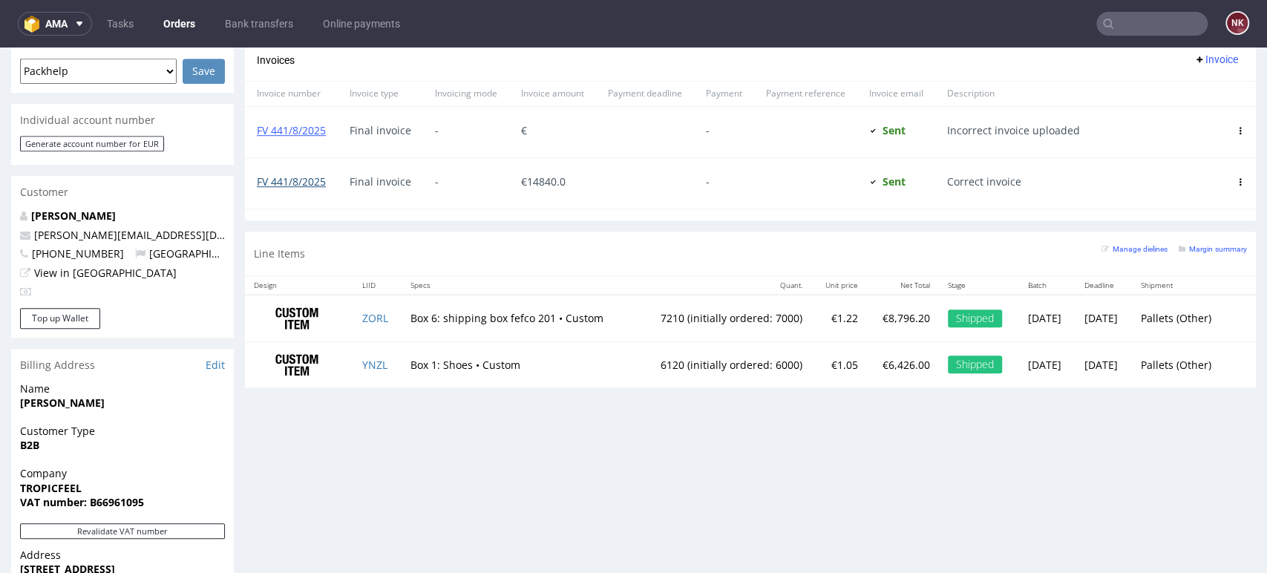
click at [301, 179] on link "FV 441/8/2025" at bounding box center [291, 181] width 69 height 14
click at [633, 413] on div "Progress Payment Due Payment “Received” Email - Line Items 2 DTP - Production -…" at bounding box center [750, 171] width 1011 height 1468
click at [1199, 454] on div "Progress Payment Due Payment “Received” Email - Line Items 2 DTP - Production -…" at bounding box center [750, 171] width 1011 height 1468
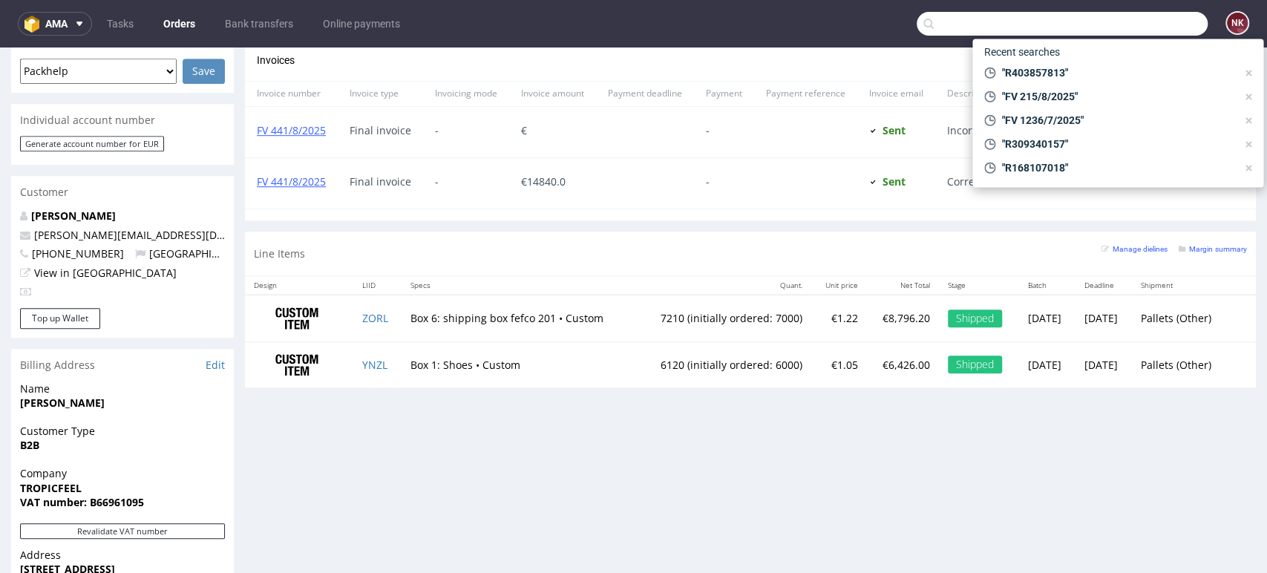
click at [1140, 26] on input "text" at bounding box center [1061, 24] width 291 height 24
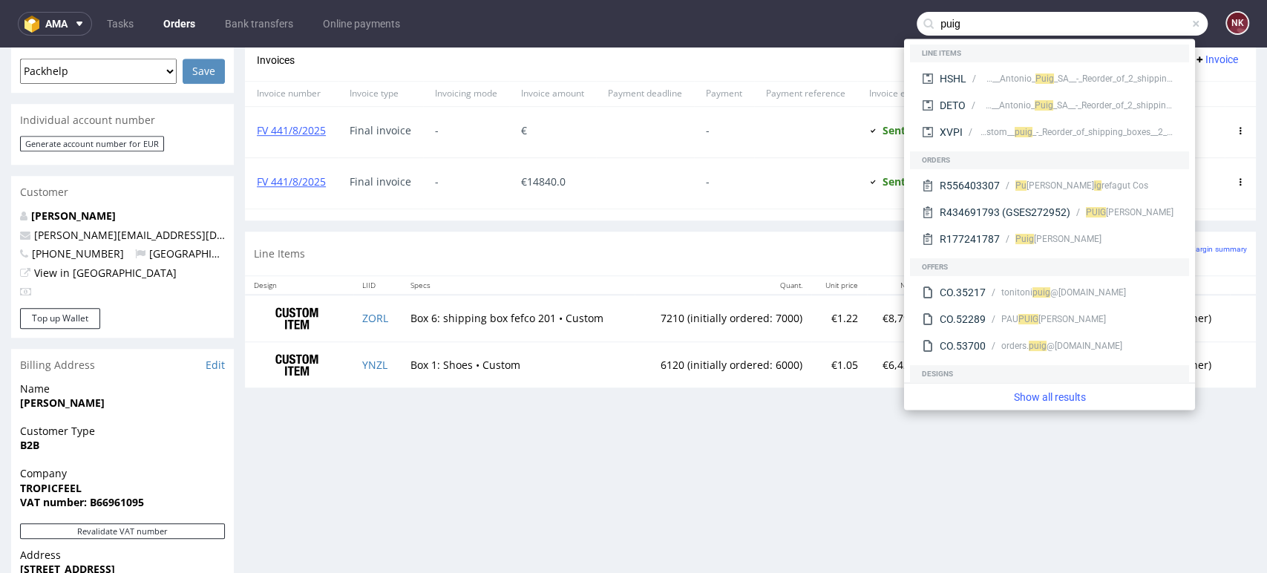
type input "puig"
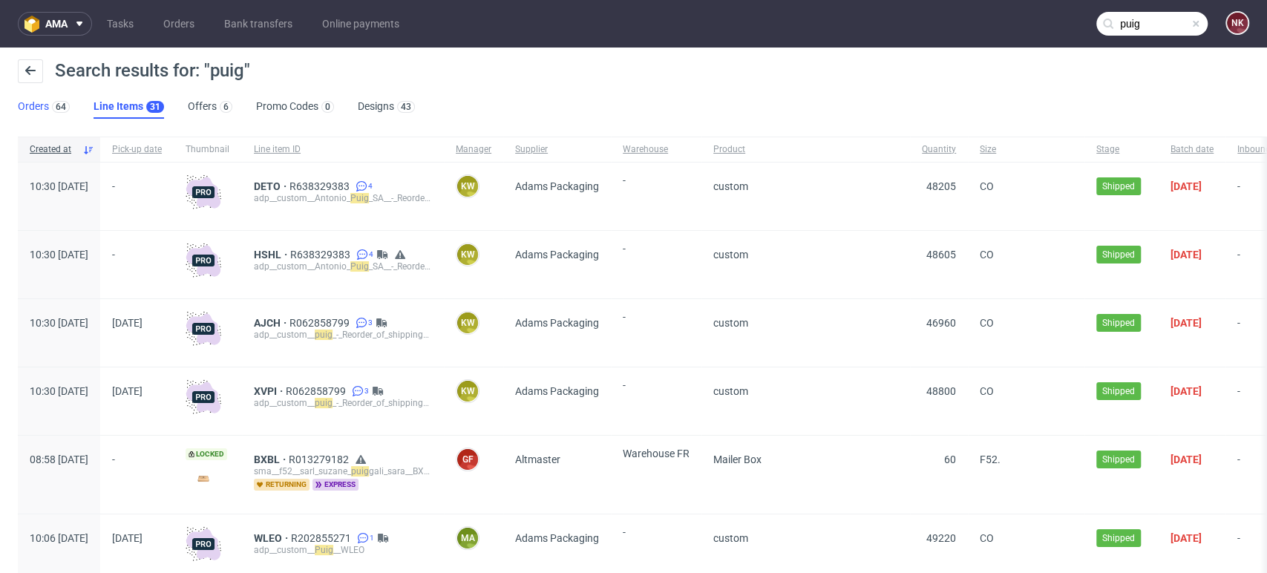
click at [39, 109] on link "Orders 64" at bounding box center [44, 107] width 52 height 24
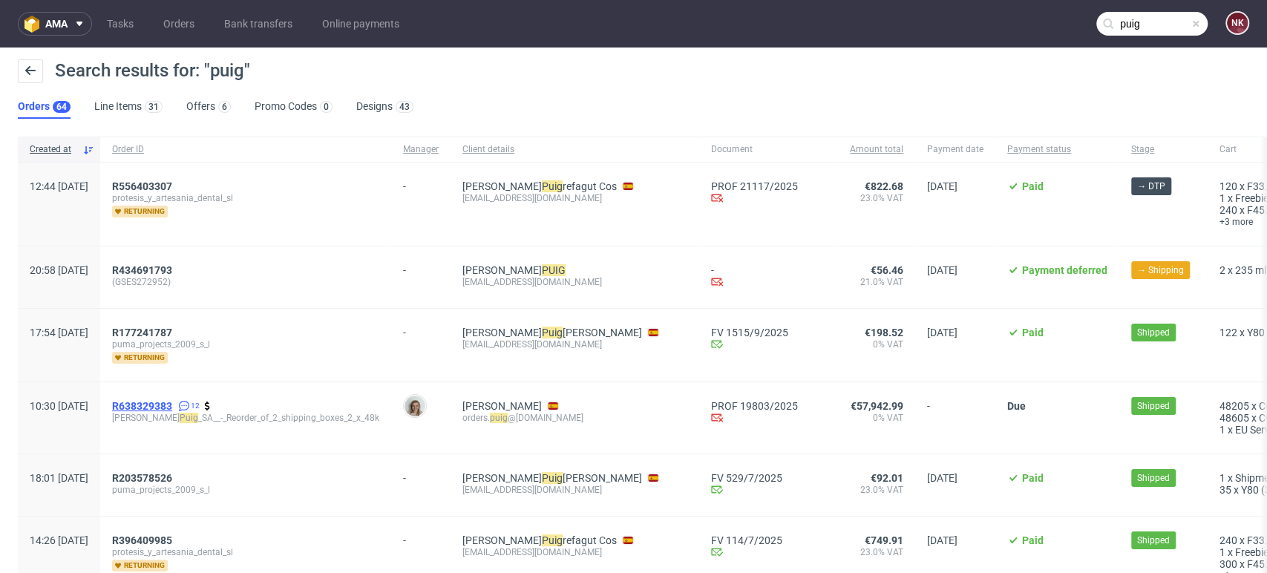
click at [172, 404] on span "R638329383" at bounding box center [142, 406] width 60 height 12
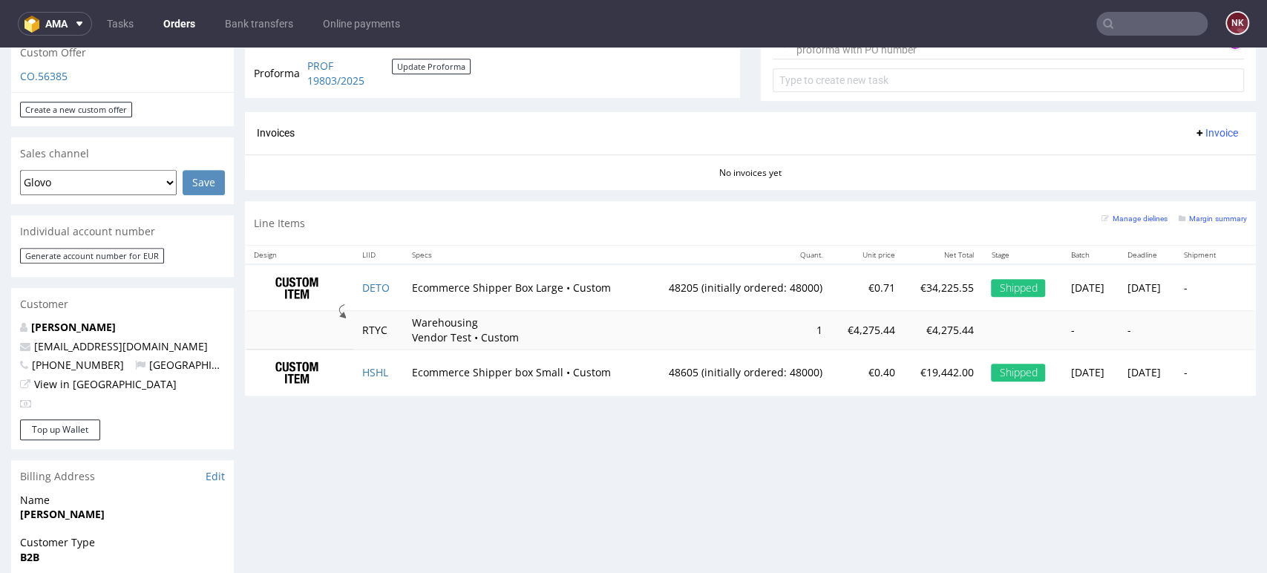
scroll to position [412, 0]
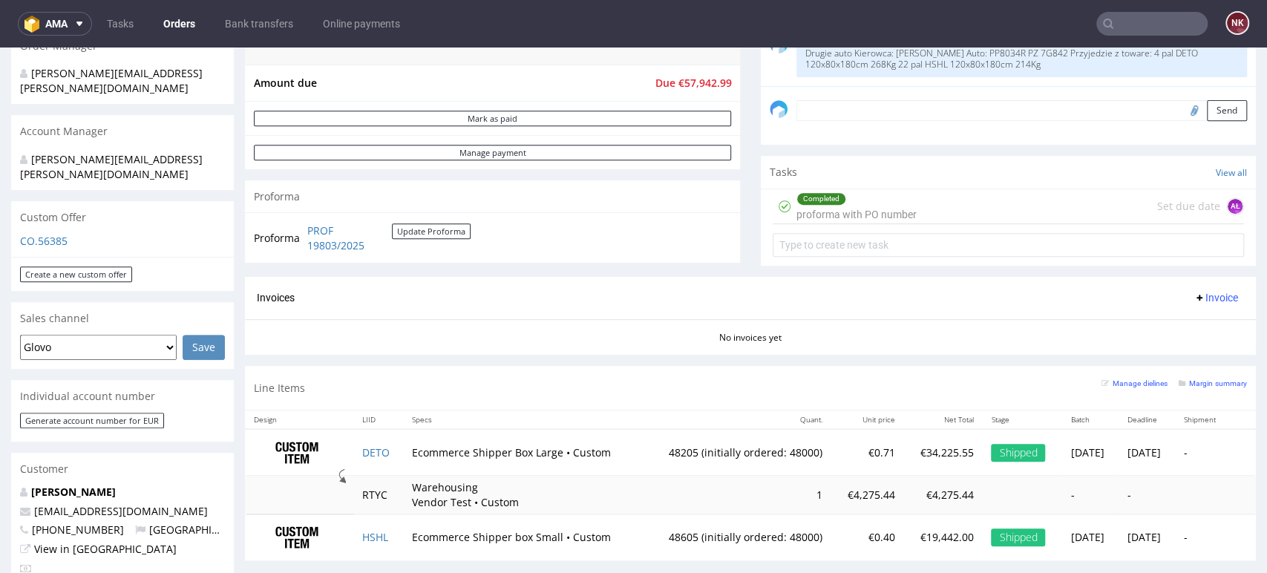
drag, startPoint x: 1175, startPoint y: 273, endPoint x: 1161, endPoint y: 272, distance: 14.1
click at [1174, 273] on div "Comments User (12) Order (4) Automatic (0) Attachments (2) All (12) View all (1…" at bounding box center [1008, 24] width 495 height 506
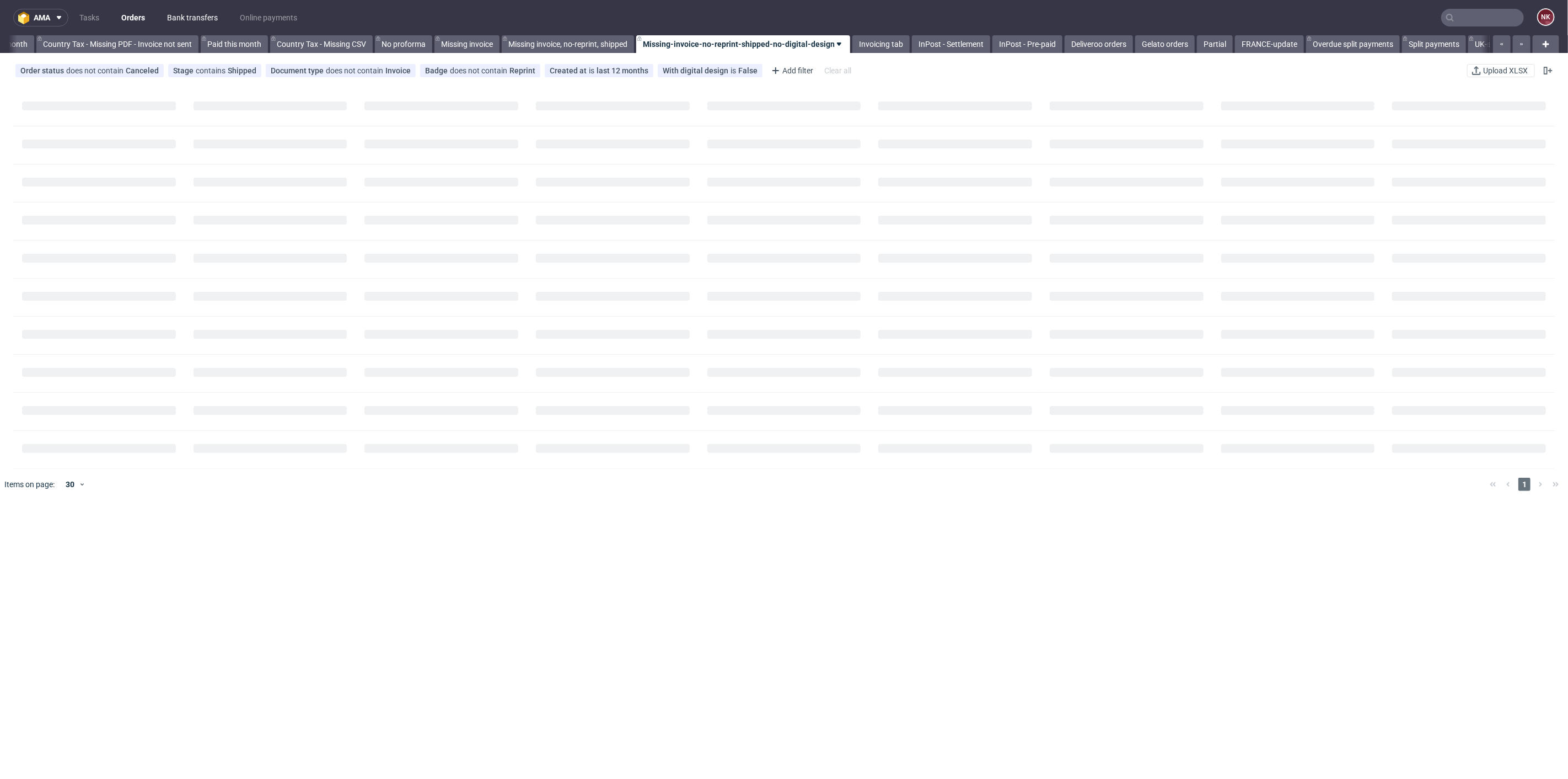
scroll to position [0, 1246]
click at [189, 11] on link "Bank transfers" at bounding box center [192, 18] width 64 height 18
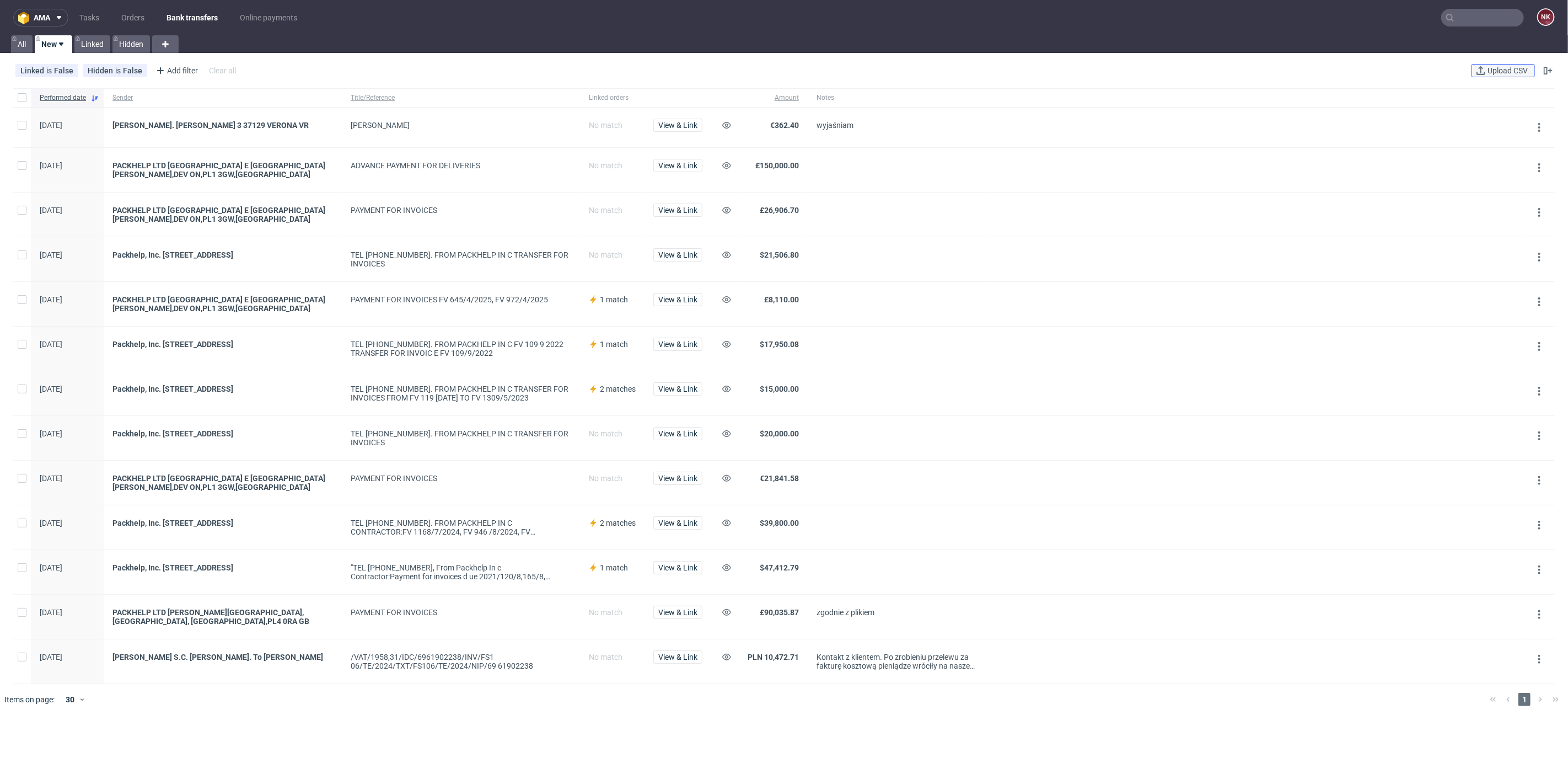
click at [1486, 68] on span "Upload CSV" at bounding box center [1508, 71] width 45 height 7
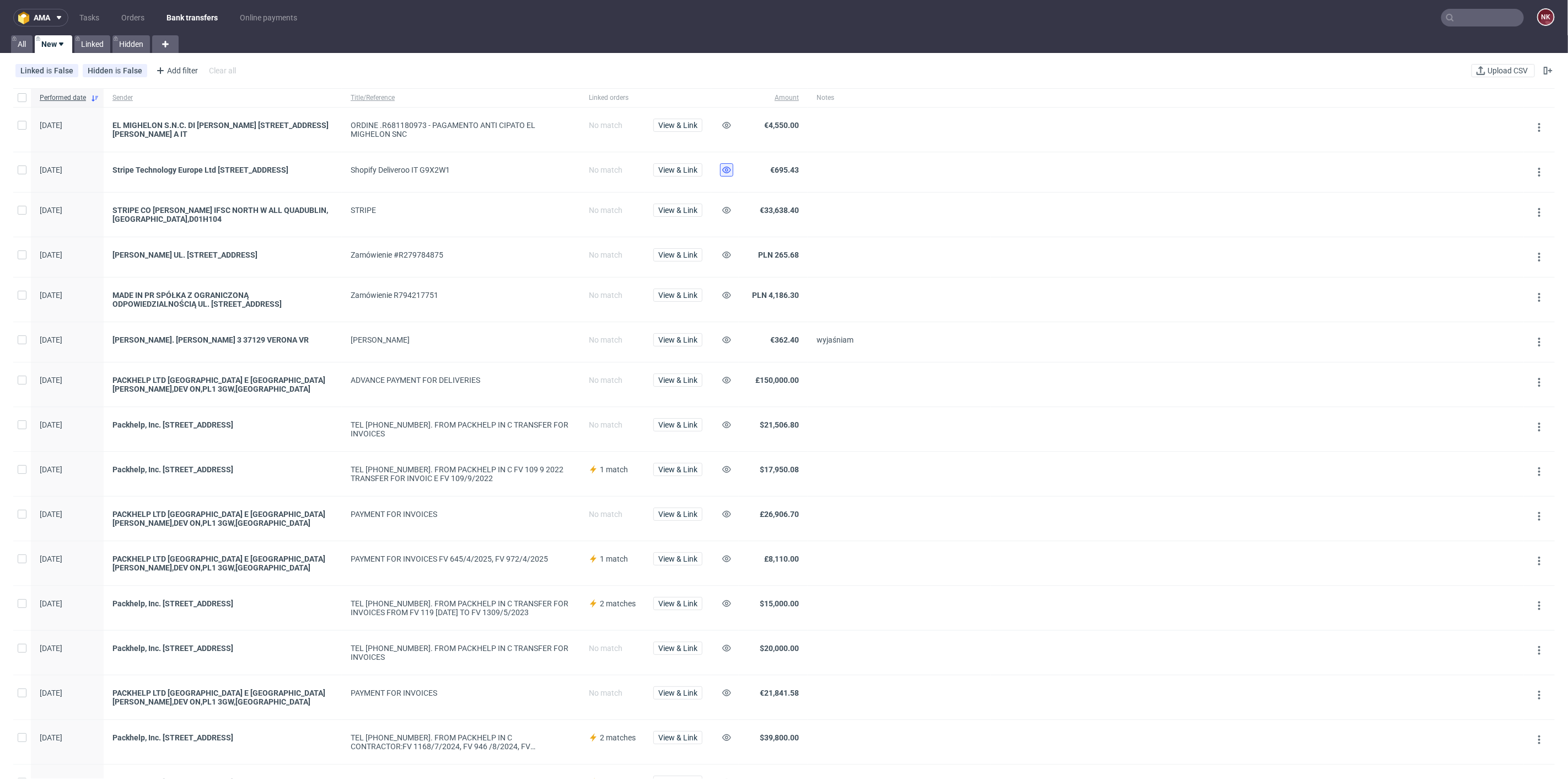
click at [728, 168] on use at bounding box center [727, 169] width 9 height 7
click at [727, 213] on icon at bounding box center [727, 210] width 9 height 9
click at [696, 123] on span "View & Link" at bounding box center [678, 125] width 39 height 7
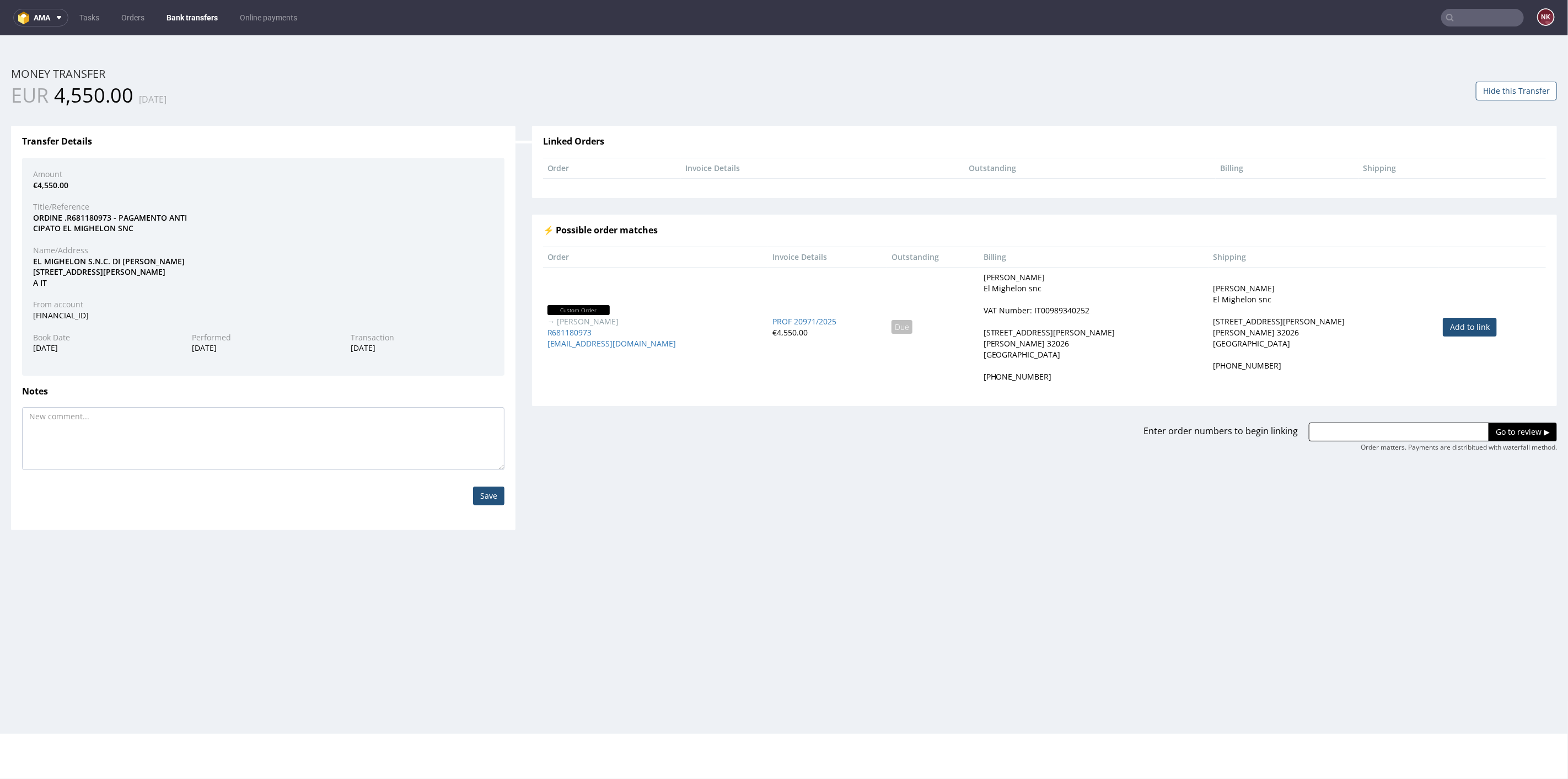
click at [1443, 326] on link "Add to link" at bounding box center [1470, 326] width 54 height 19
type input "R681180973"
click at [1502, 433] on input "Go to review ▶" at bounding box center [1523, 431] width 68 height 19
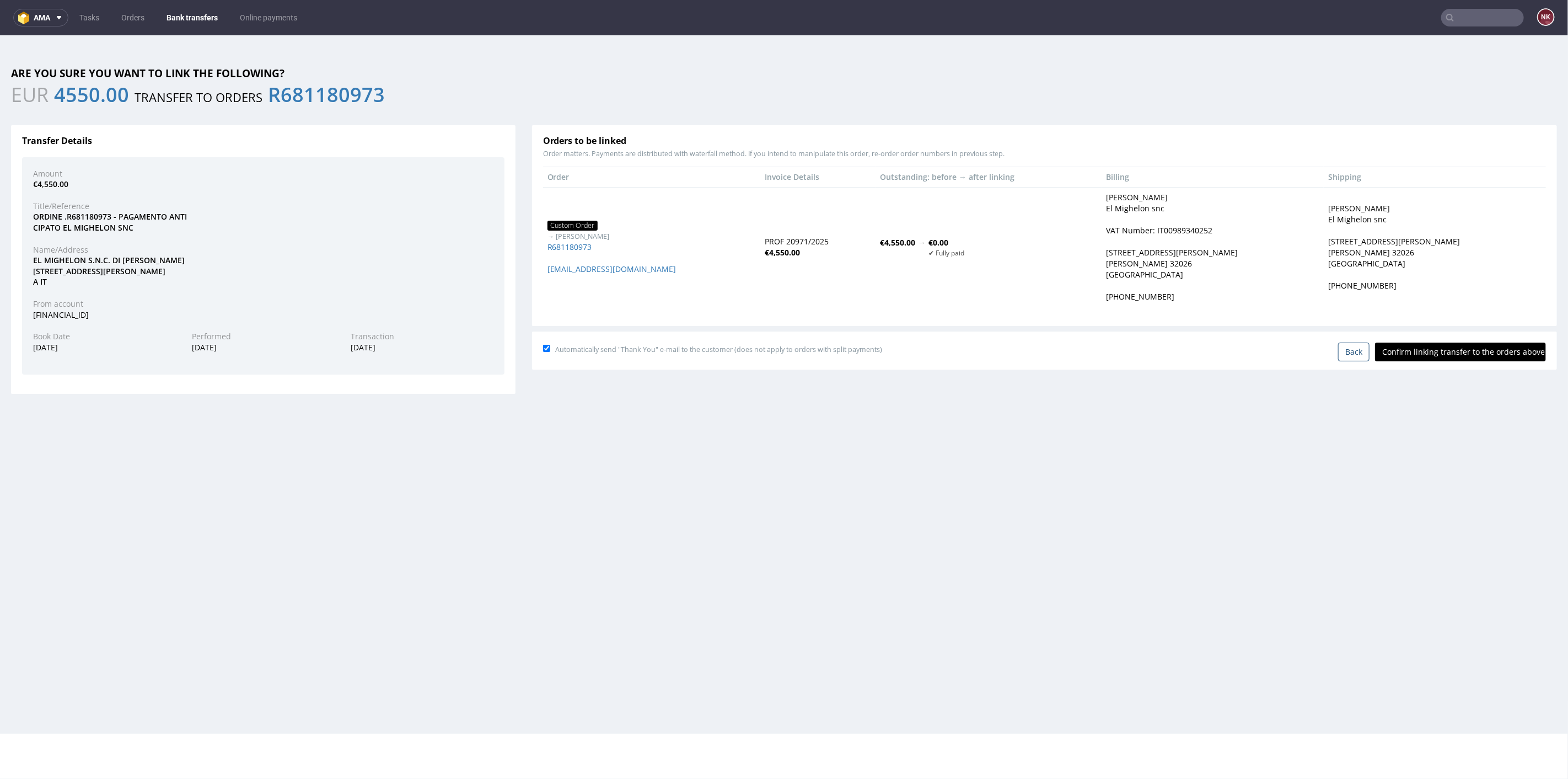
click at [1438, 349] on input "Confirm linking transfer to the orders above" at bounding box center [1461, 351] width 171 height 19
type input "In progress..."
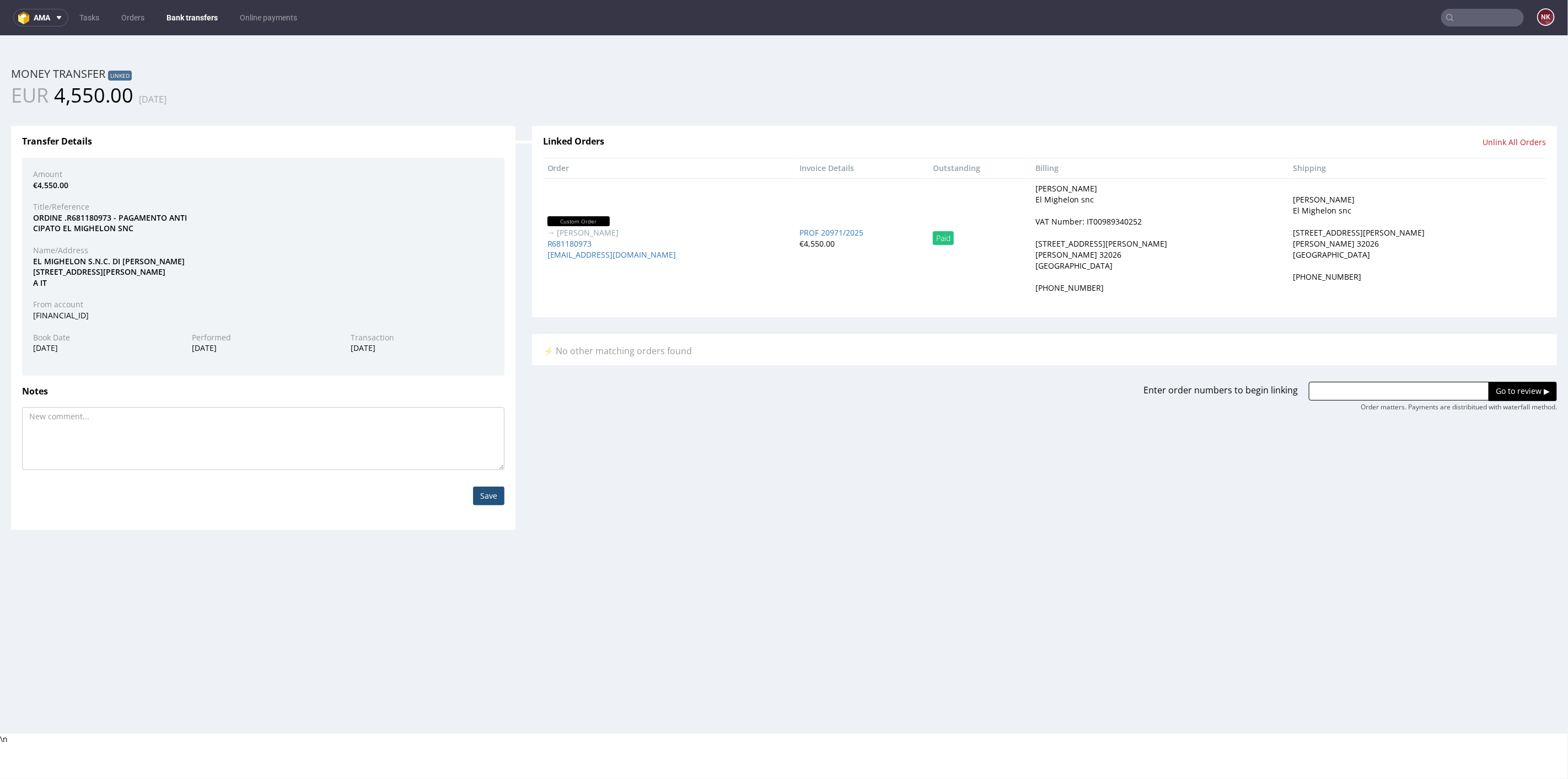
click at [195, 22] on link "Bank transfers" at bounding box center [192, 18] width 65 height 18
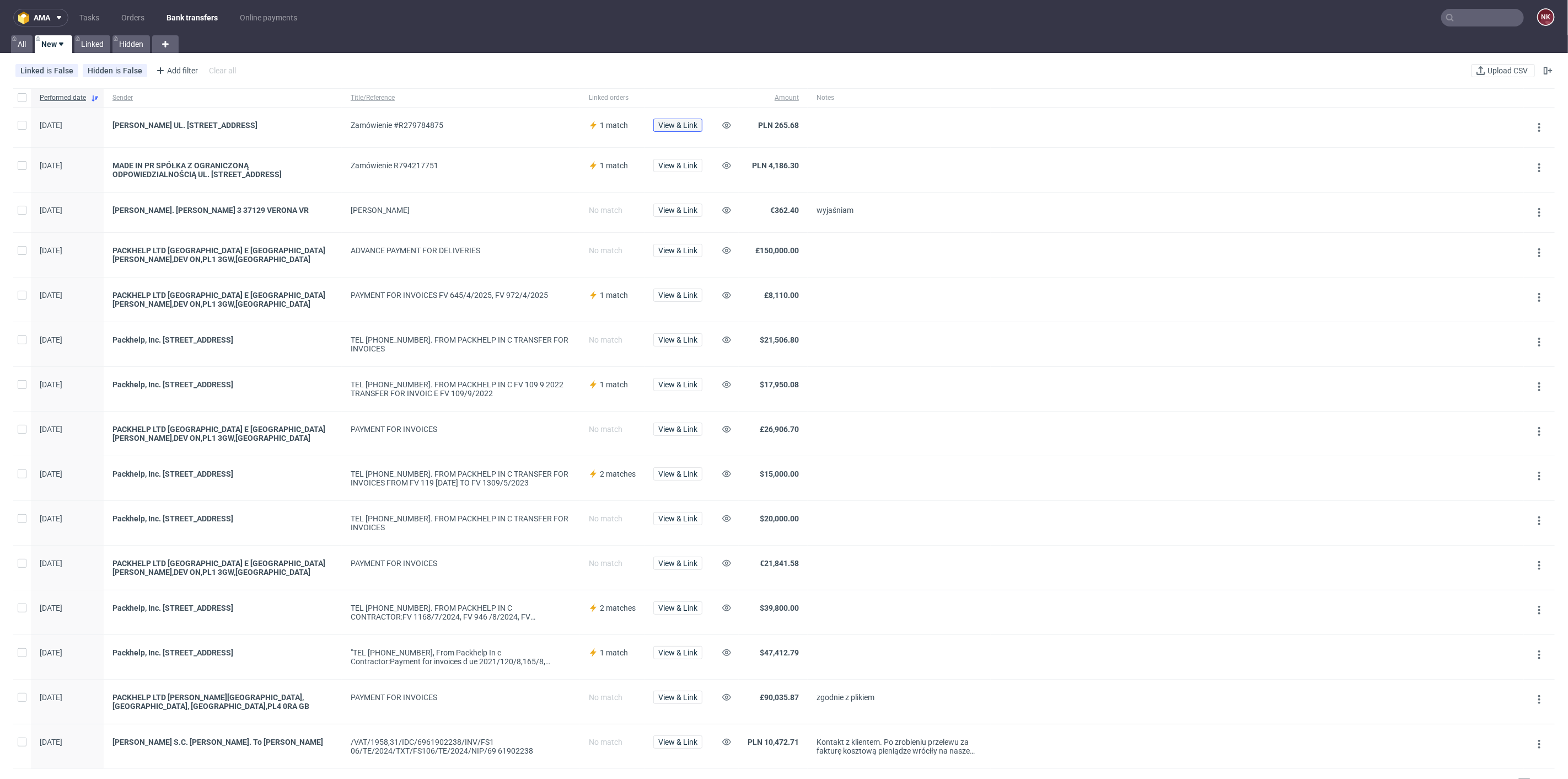
click at [661, 121] on span "View & Link" at bounding box center [678, 125] width 39 height 7
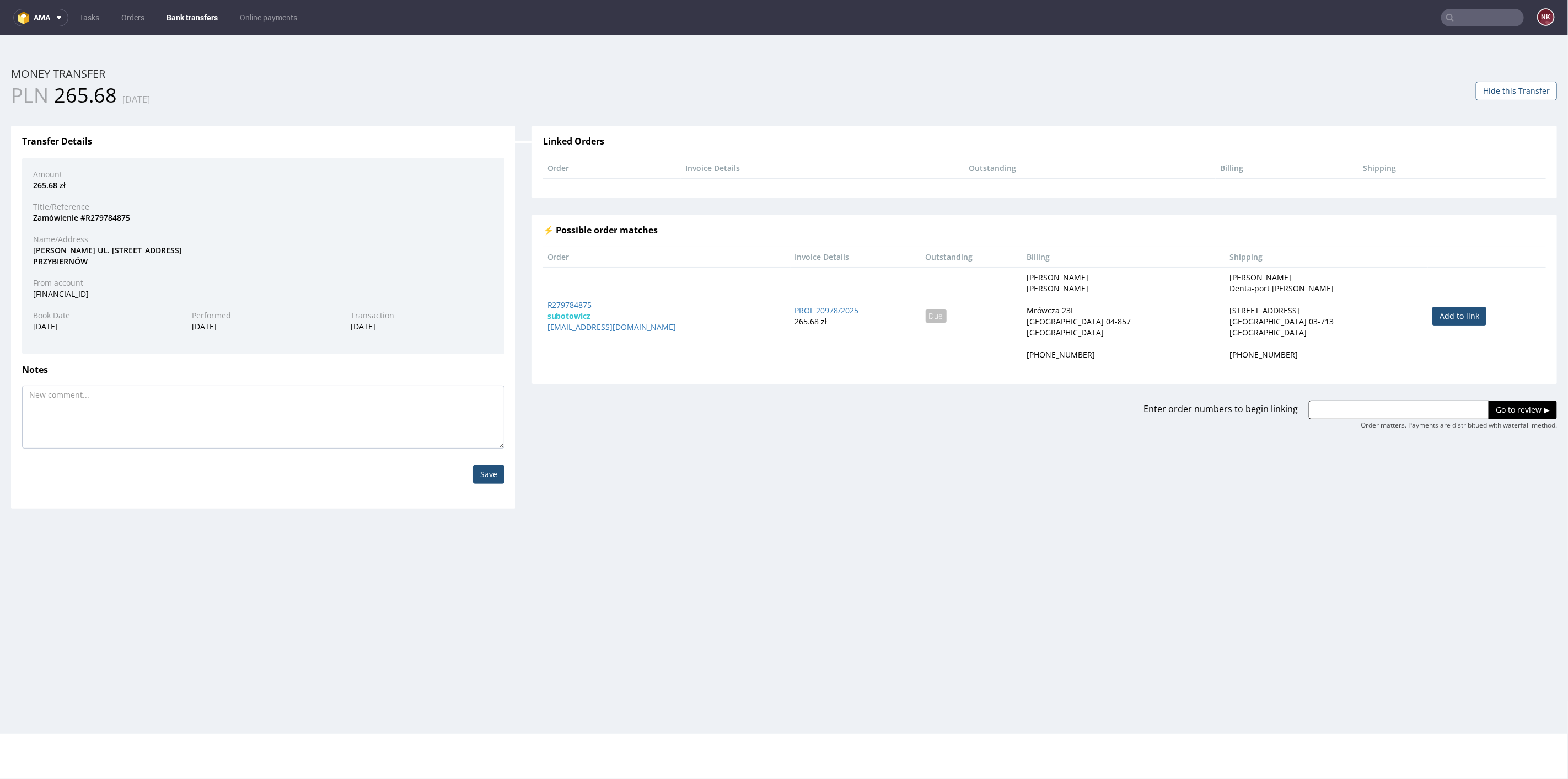
click at [1434, 311] on link "Add to link" at bounding box center [1460, 315] width 54 height 19
type input "R279784875"
click at [1494, 402] on input "Go to review ▶" at bounding box center [1523, 409] width 68 height 19
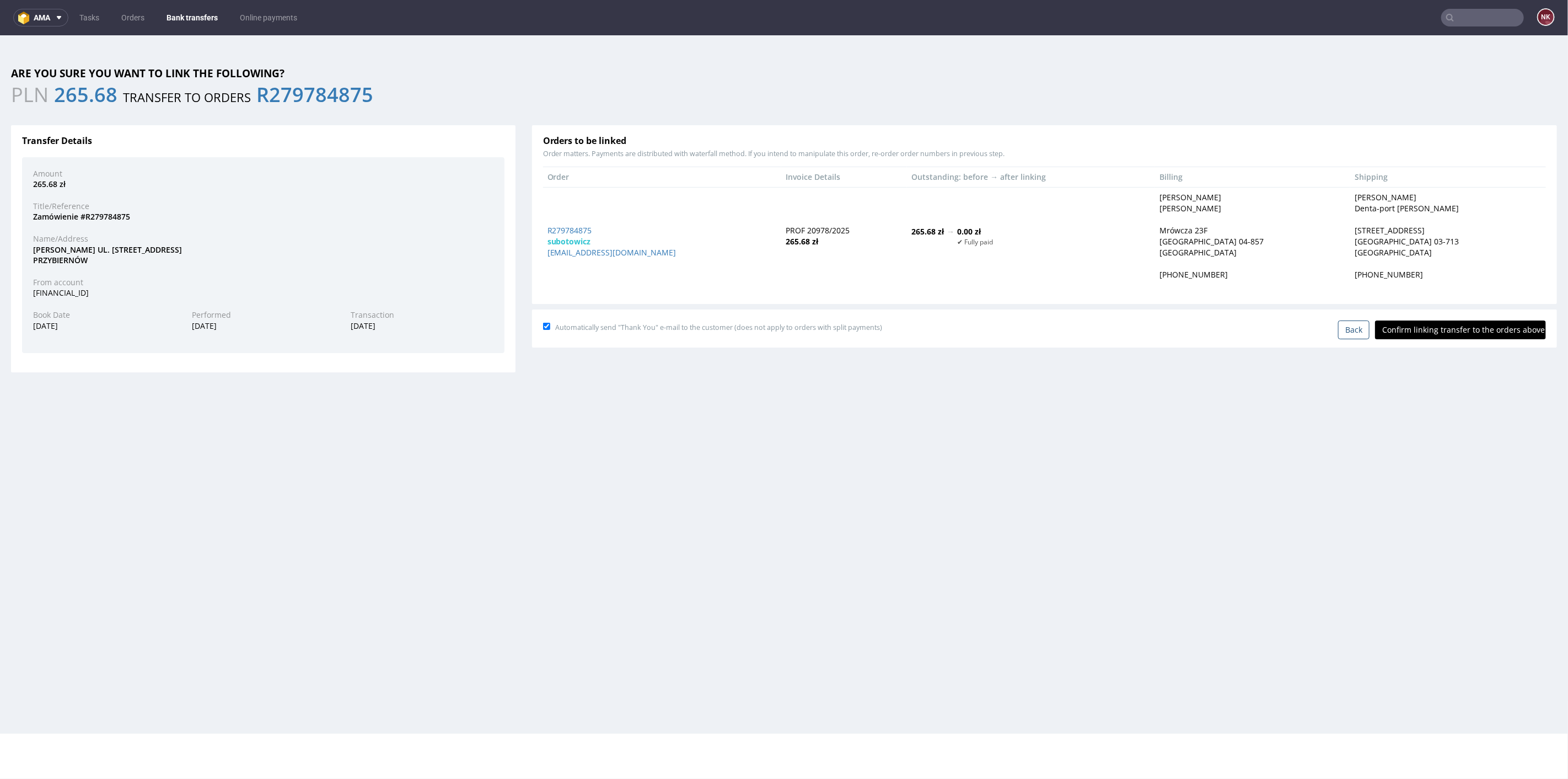
click at [1456, 329] on input "Confirm linking transfer to the orders above" at bounding box center [1461, 329] width 171 height 19
type input "In progress..."
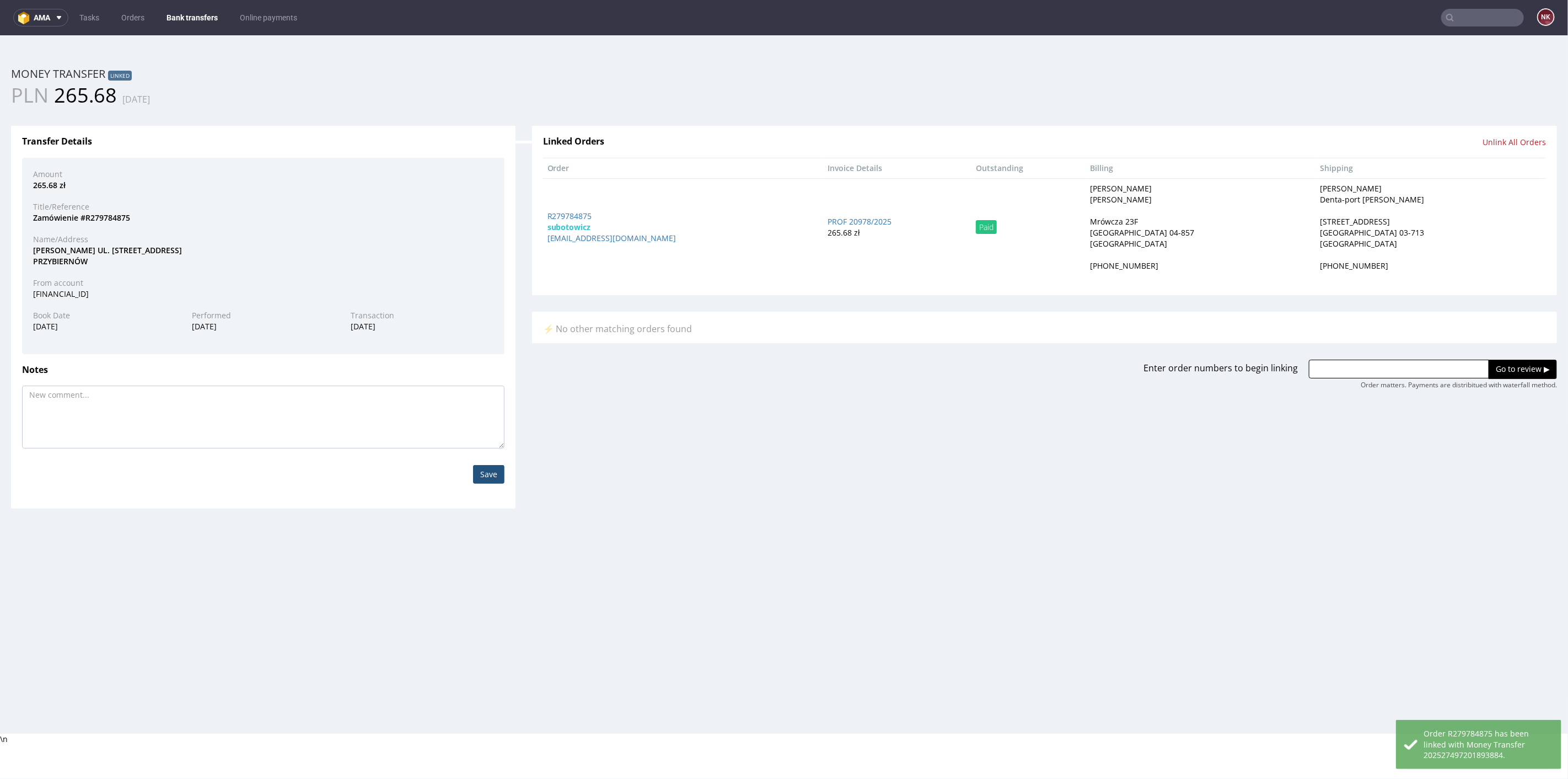
click at [203, 16] on link "Bank transfers" at bounding box center [192, 18] width 65 height 18
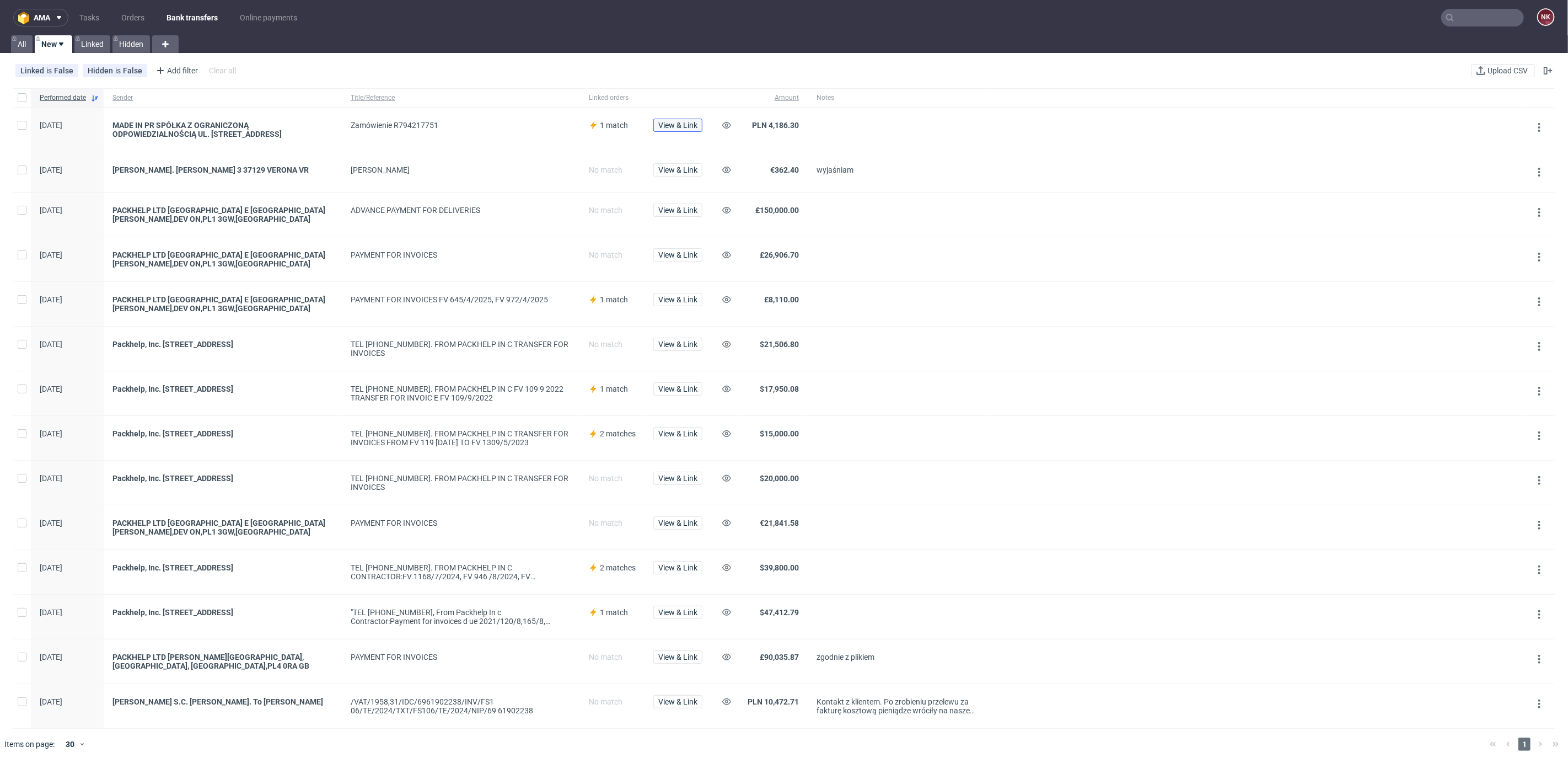
click at [678, 127] on span "View & Link" at bounding box center [678, 125] width 39 height 7
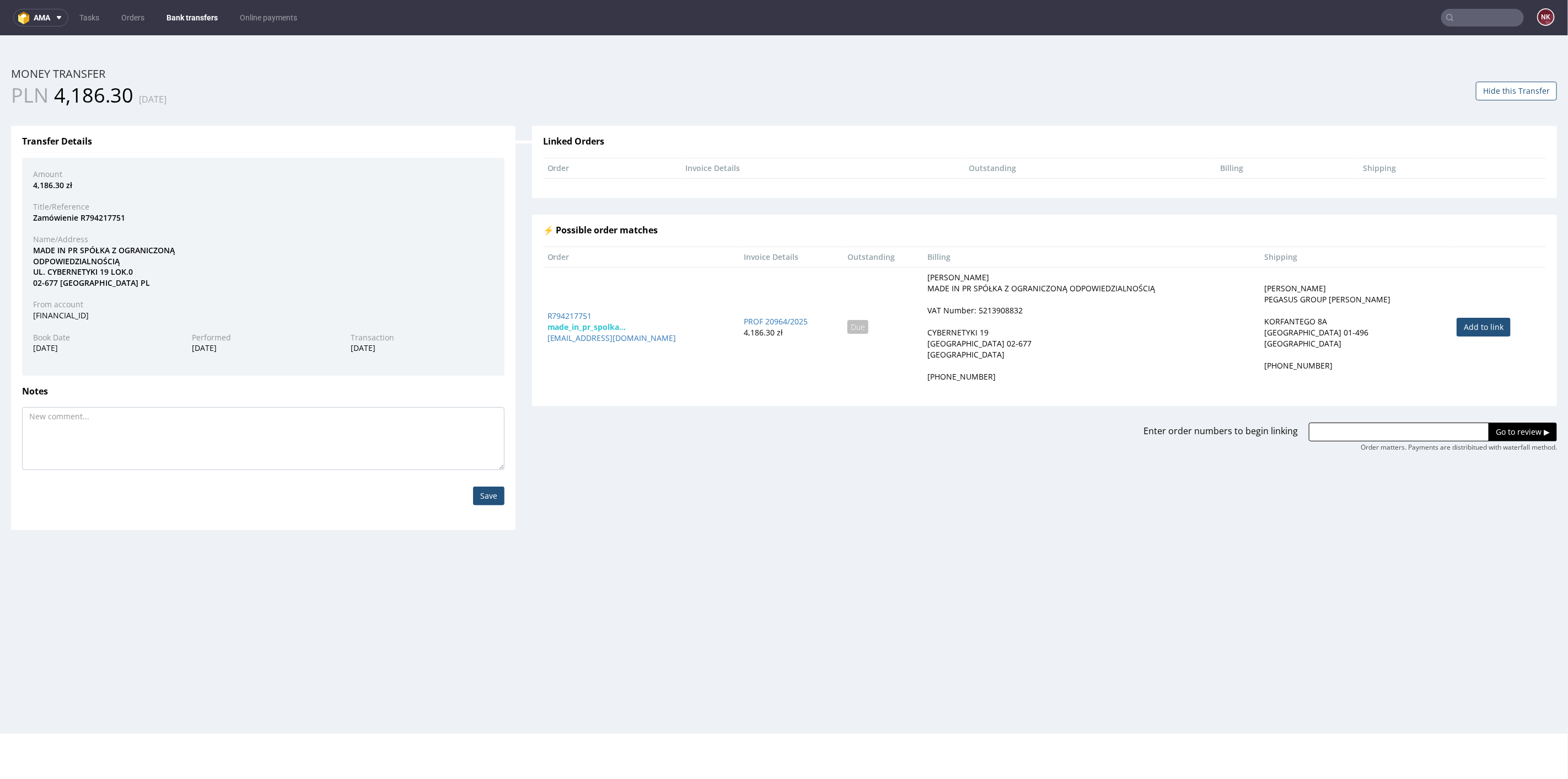
click at [1475, 328] on link "Add to link" at bounding box center [1483, 326] width 54 height 19
type input "R794217751"
click at [1491, 427] on input "Go to review ▶" at bounding box center [1523, 431] width 68 height 19
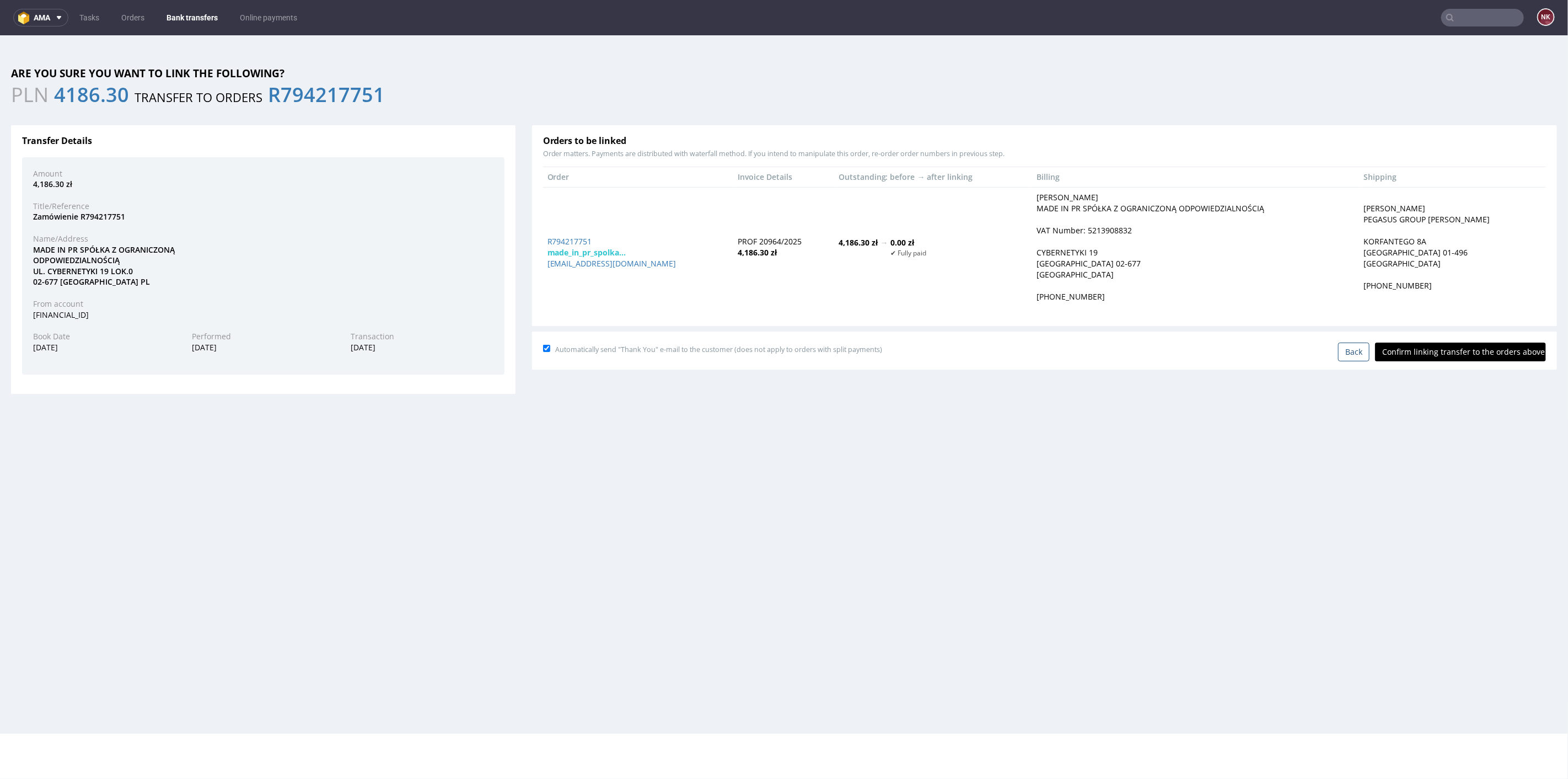
click at [1418, 337] on div "Automatically send "Thank You" e-mail to the customer (does not apply to orders…" at bounding box center [1045, 349] width 1003 height 23
click at [1422, 343] on input "Confirm linking transfer to the orders above" at bounding box center [1461, 351] width 171 height 19
type input "In progress..."
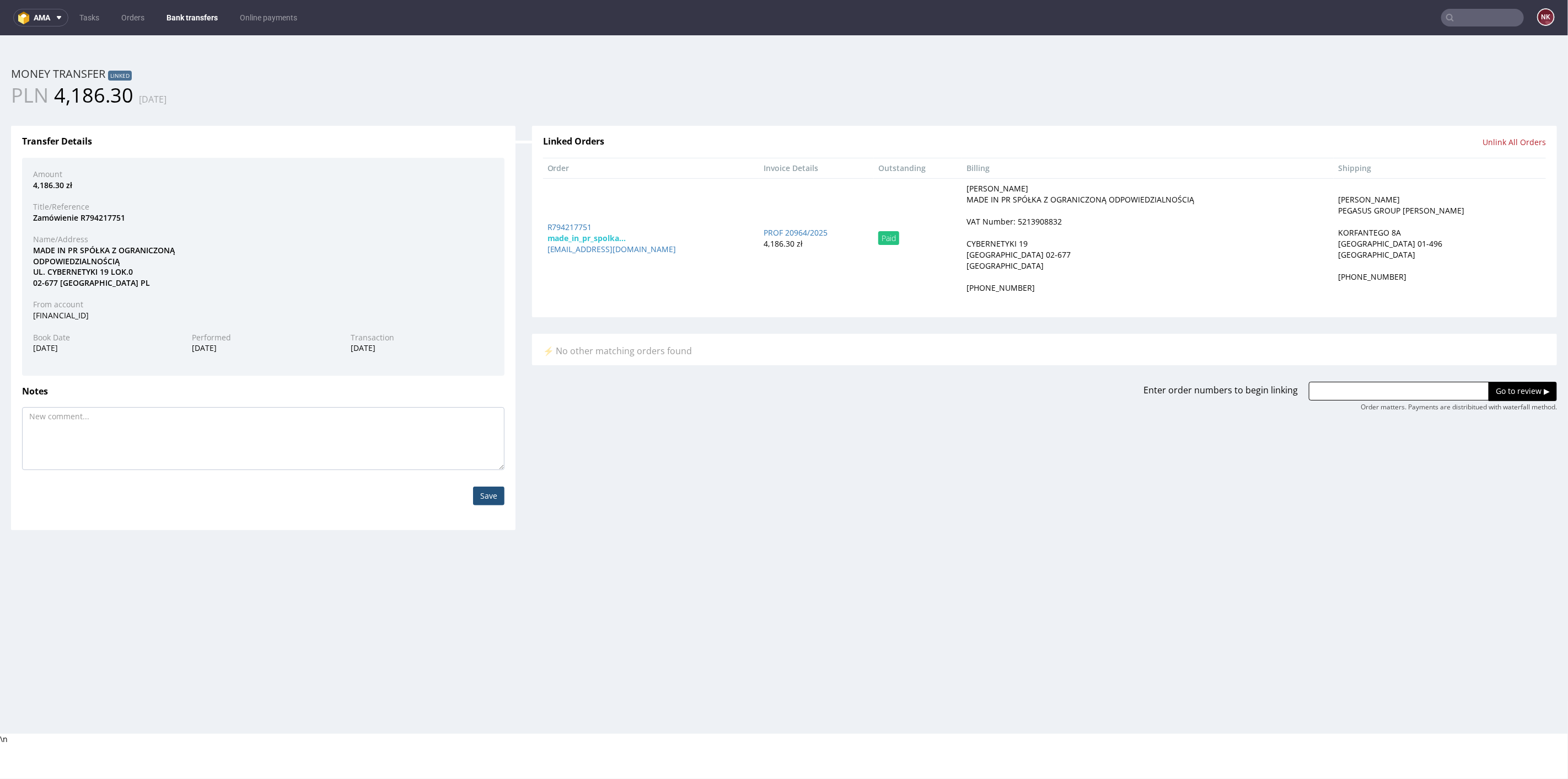
click at [184, 14] on link "Bank transfers" at bounding box center [192, 18] width 65 height 18
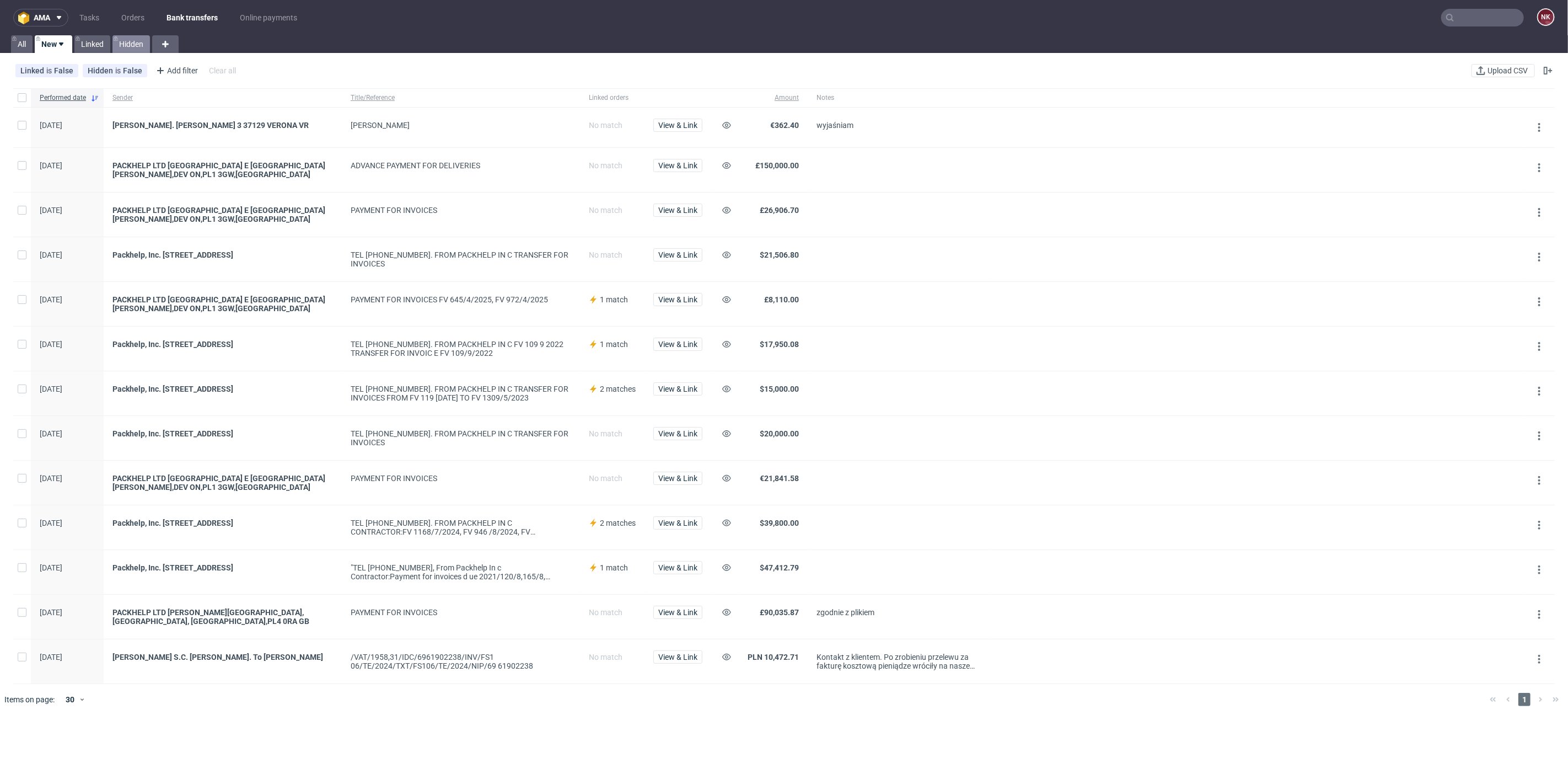
click at [130, 46] on link "Hidden" at bounding box center [131, 44] width 37 height 18
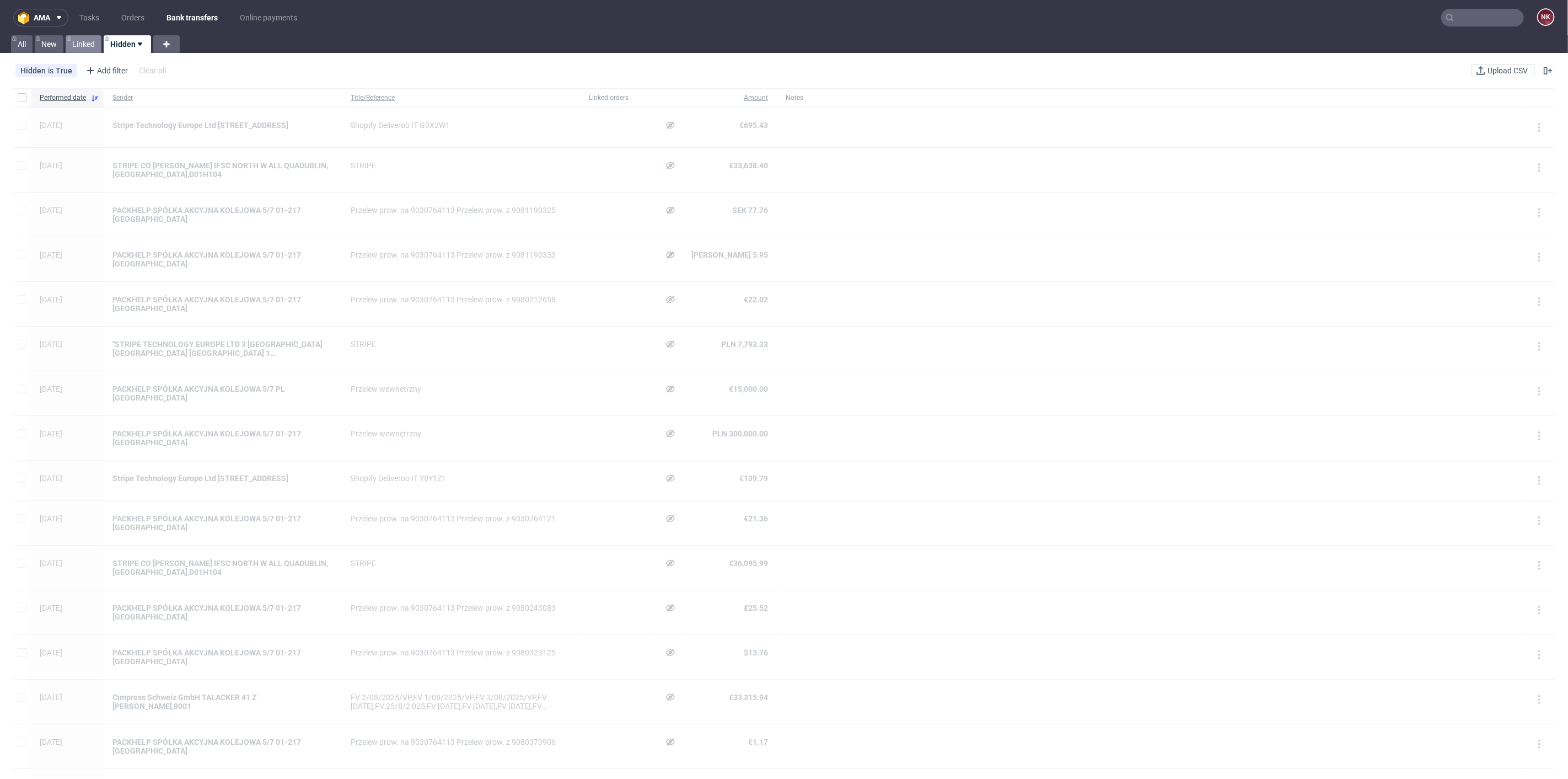
click at [76, 46] on link "Linked" at bounding box center [83, 44] width 36 height 18
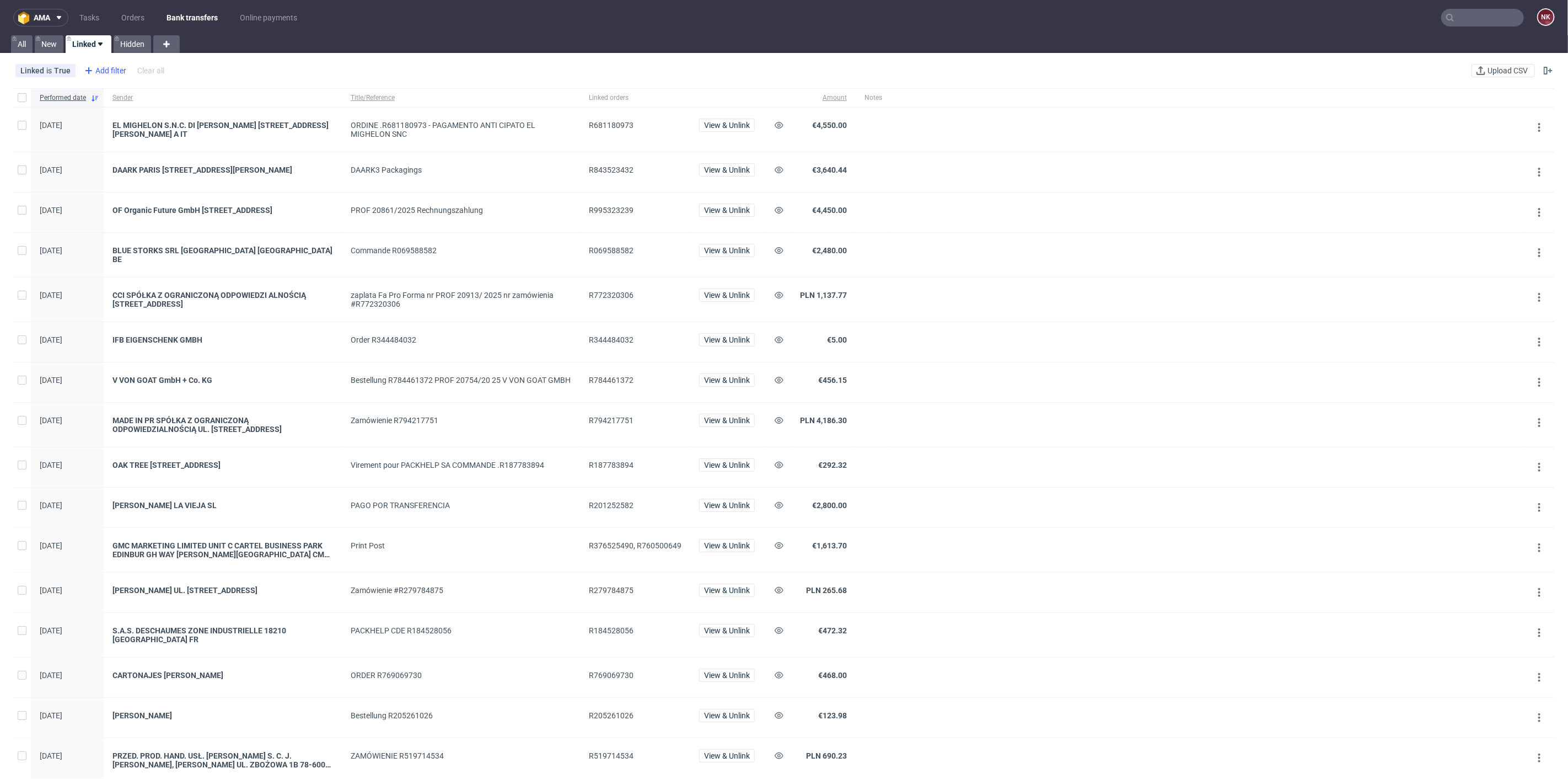
click at [107, 69] on div "Add filter" at bounding box center [104, 71] width 48 height 18
click at [111, 195] on span "Sender" at bounding box center [99, 197] width 33 height 16
click at [137, 123] on input "text" at bounding box center [149, 120] width 132 height 18
type input "tropic"
click at [200, 146] on span "Save" at bounding box center [201, 146] width 17 height 7
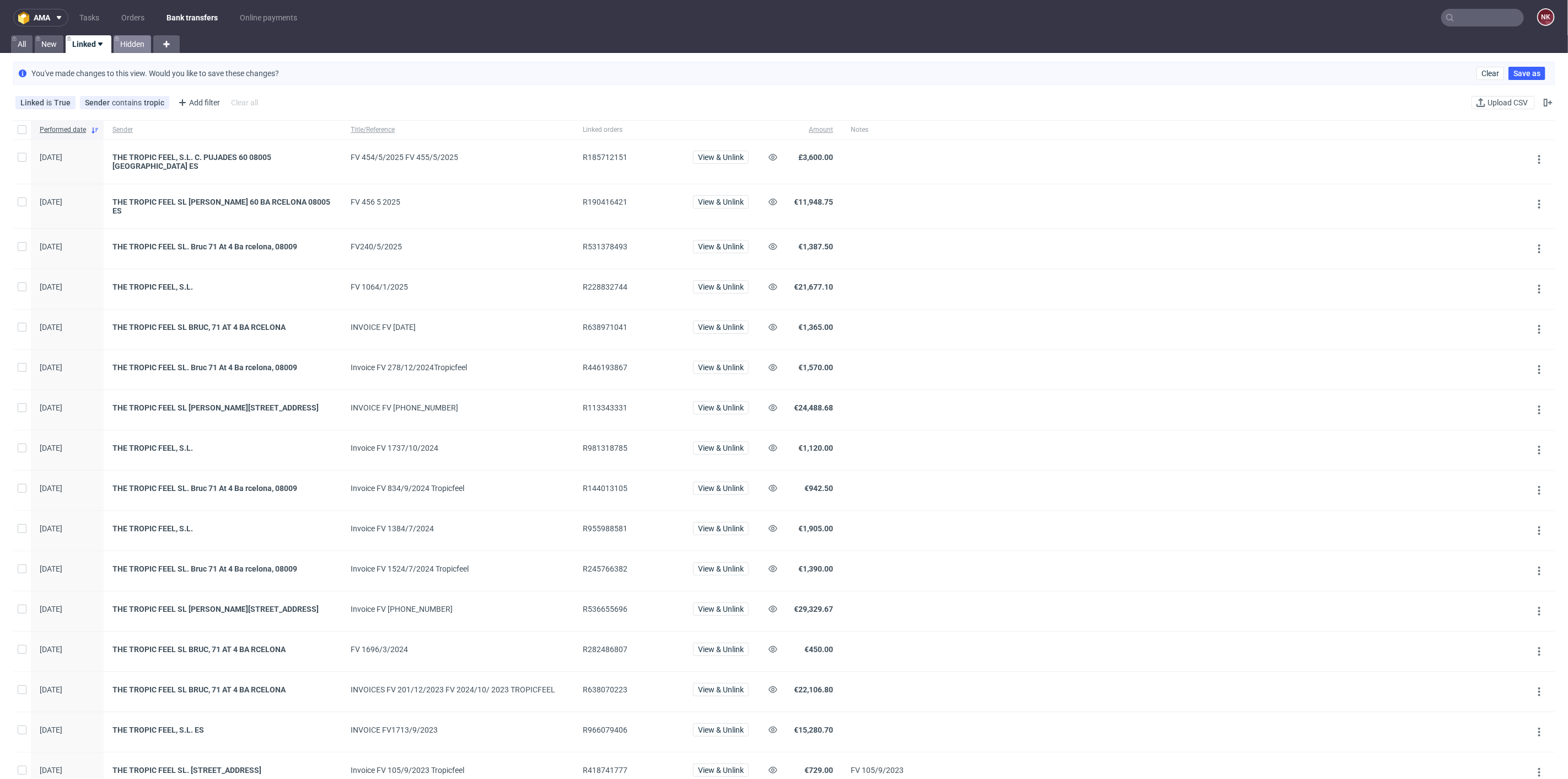
click at [134, 42] on link "Hidden" at bounding box center [132, 44] width 37 height 18
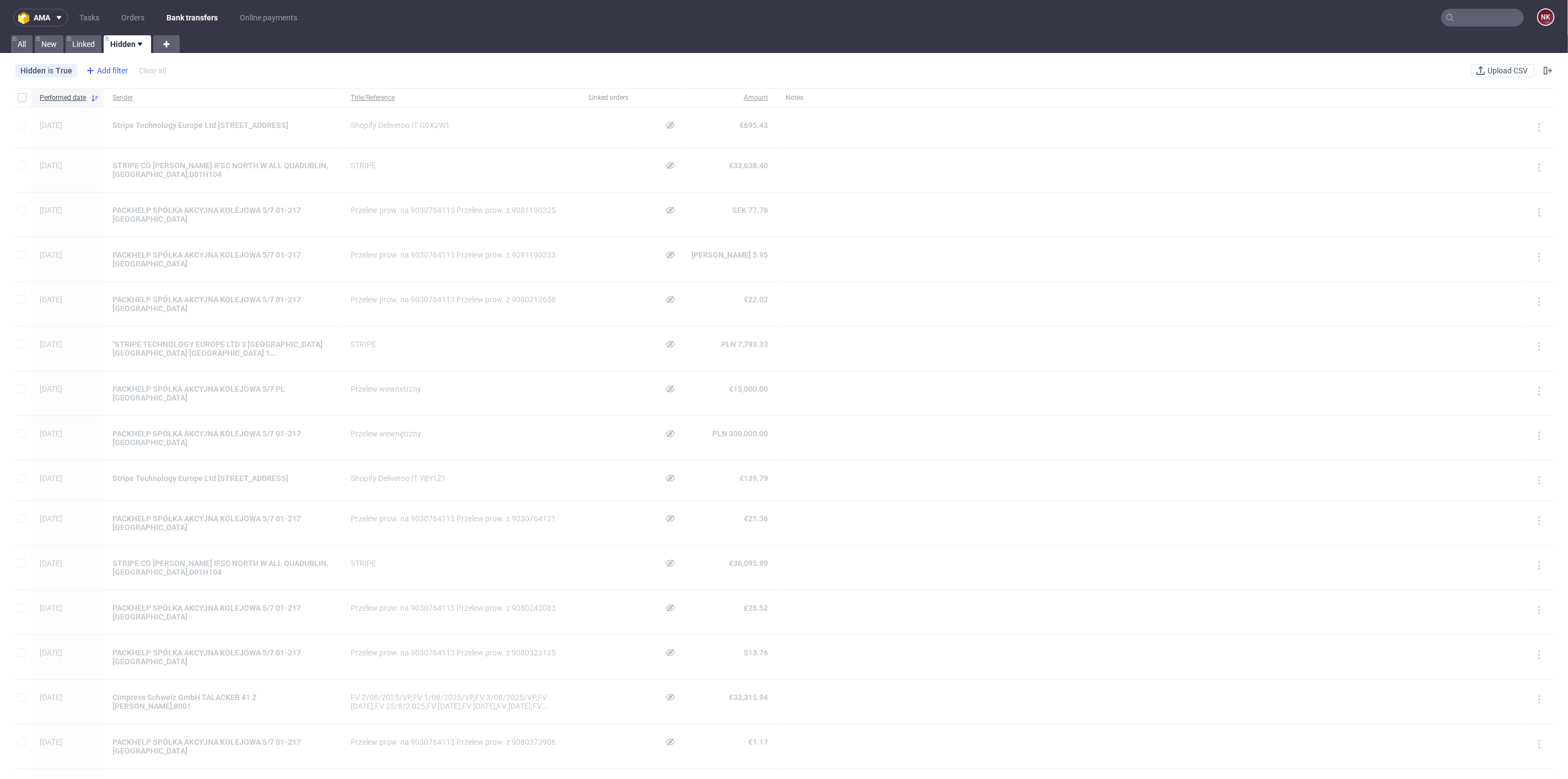
click at [106, 78] on div "Add filter" at bounding box center [106, 71] width 48 height 18
click at [108, 194] on span "Sender" at bounding box center [101, 197] width 33 height 16
click at [152, 115] on input "text" at bounding box center [151, 120] width 132 height 18
type input "tropic"
click at [207, 144] on span "Save" at bounding box center [203, 146] width 17 height 7
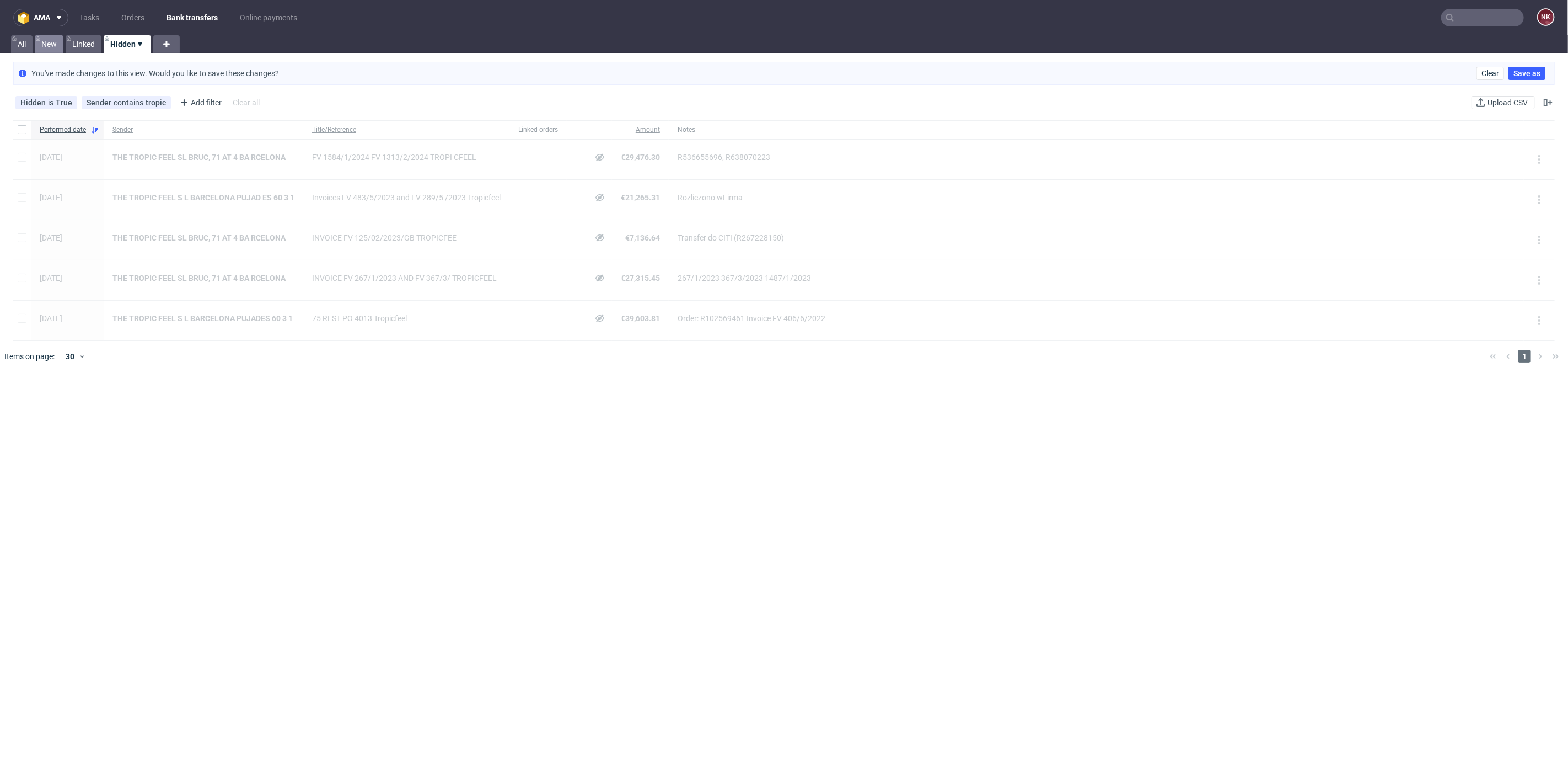
click at [51, 42] on link "New" at bounding box center [49, 44] width 29 height 18
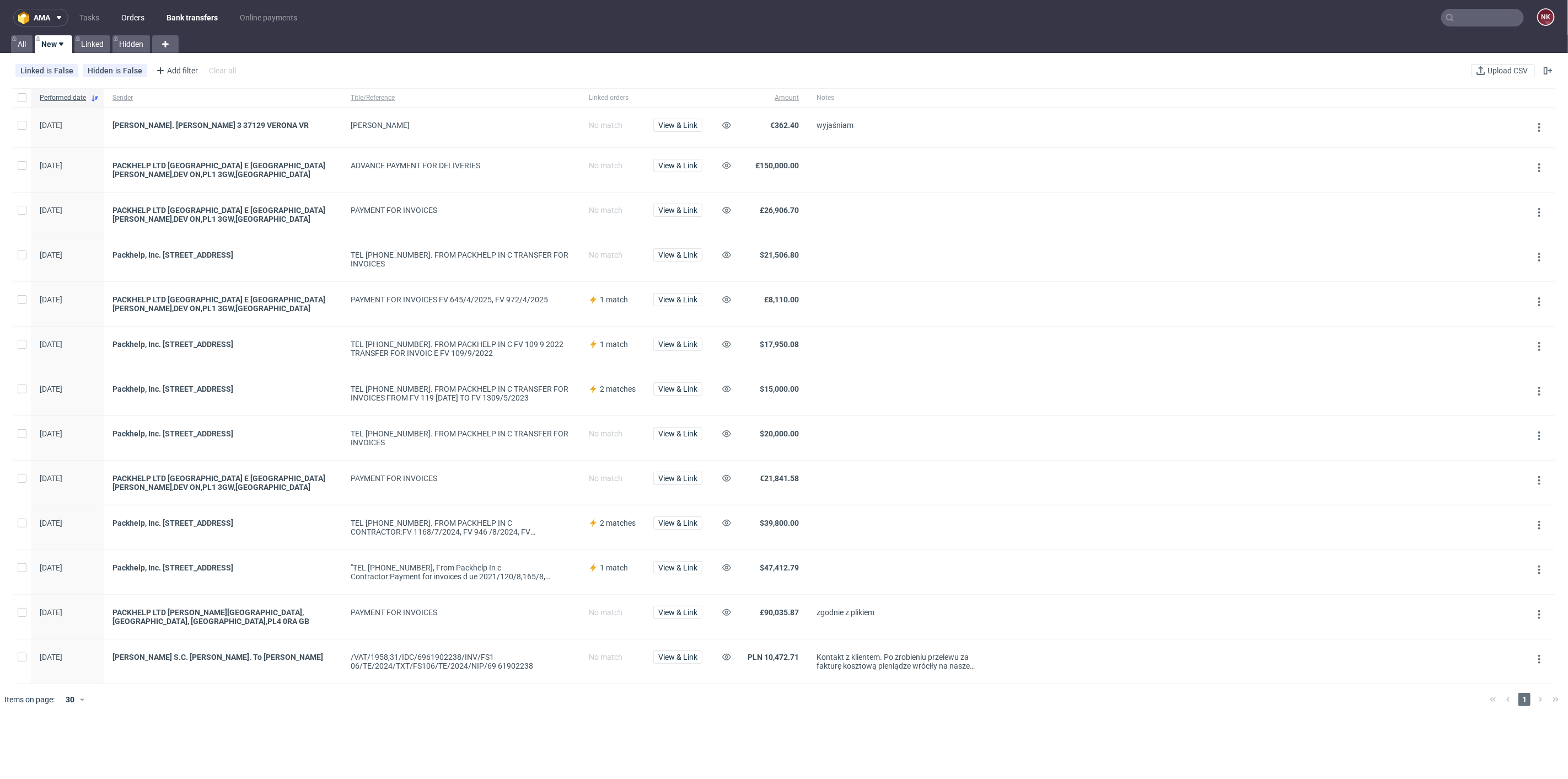
click at [132, 16] on link "Orders" at bounding box center [132, 18] width 36 height 18
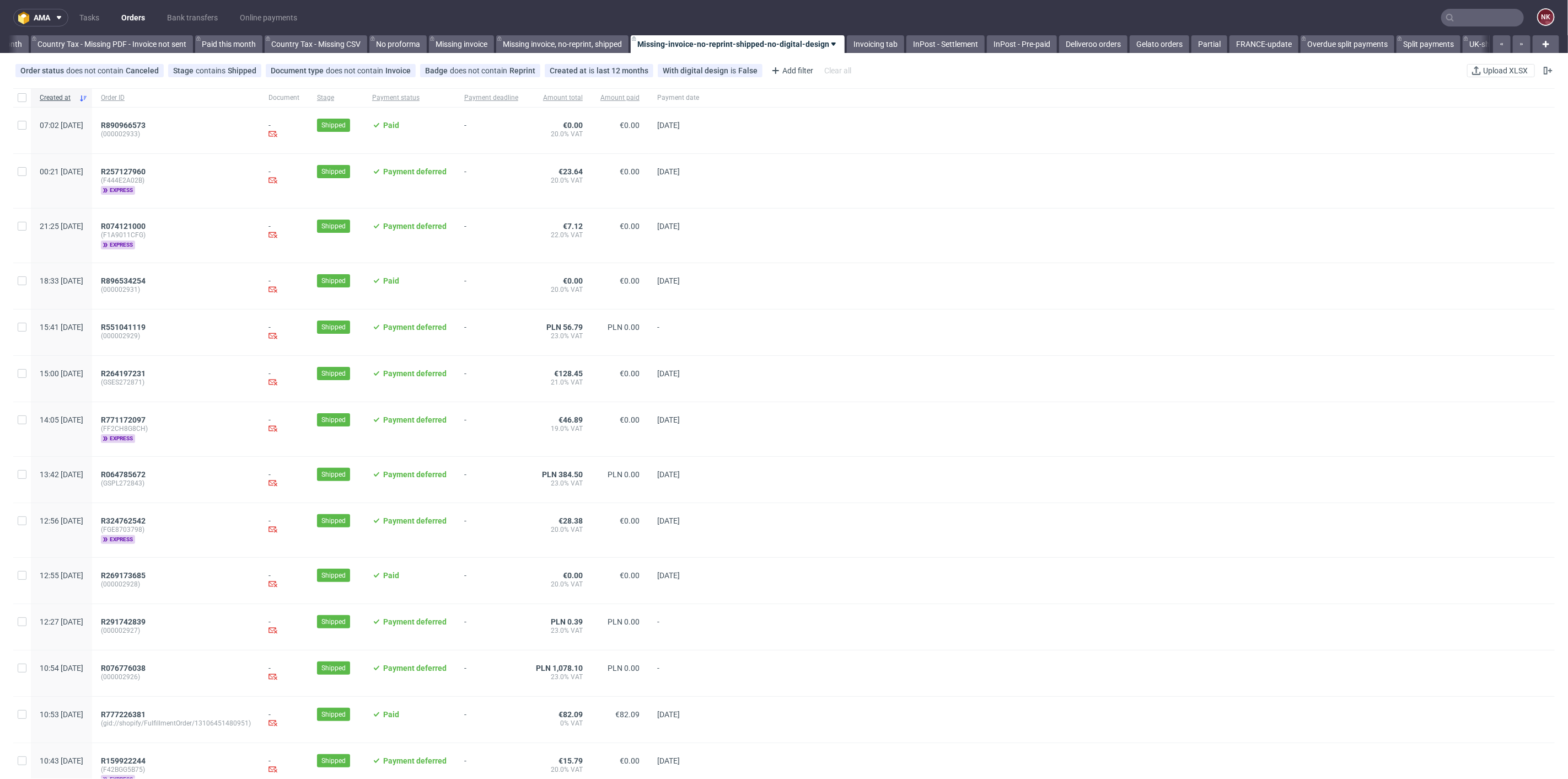
scroll to position [0, 1246]
click at [103, 16] on link "Tasks" at bounding box center [89, 18] width 33 height 18
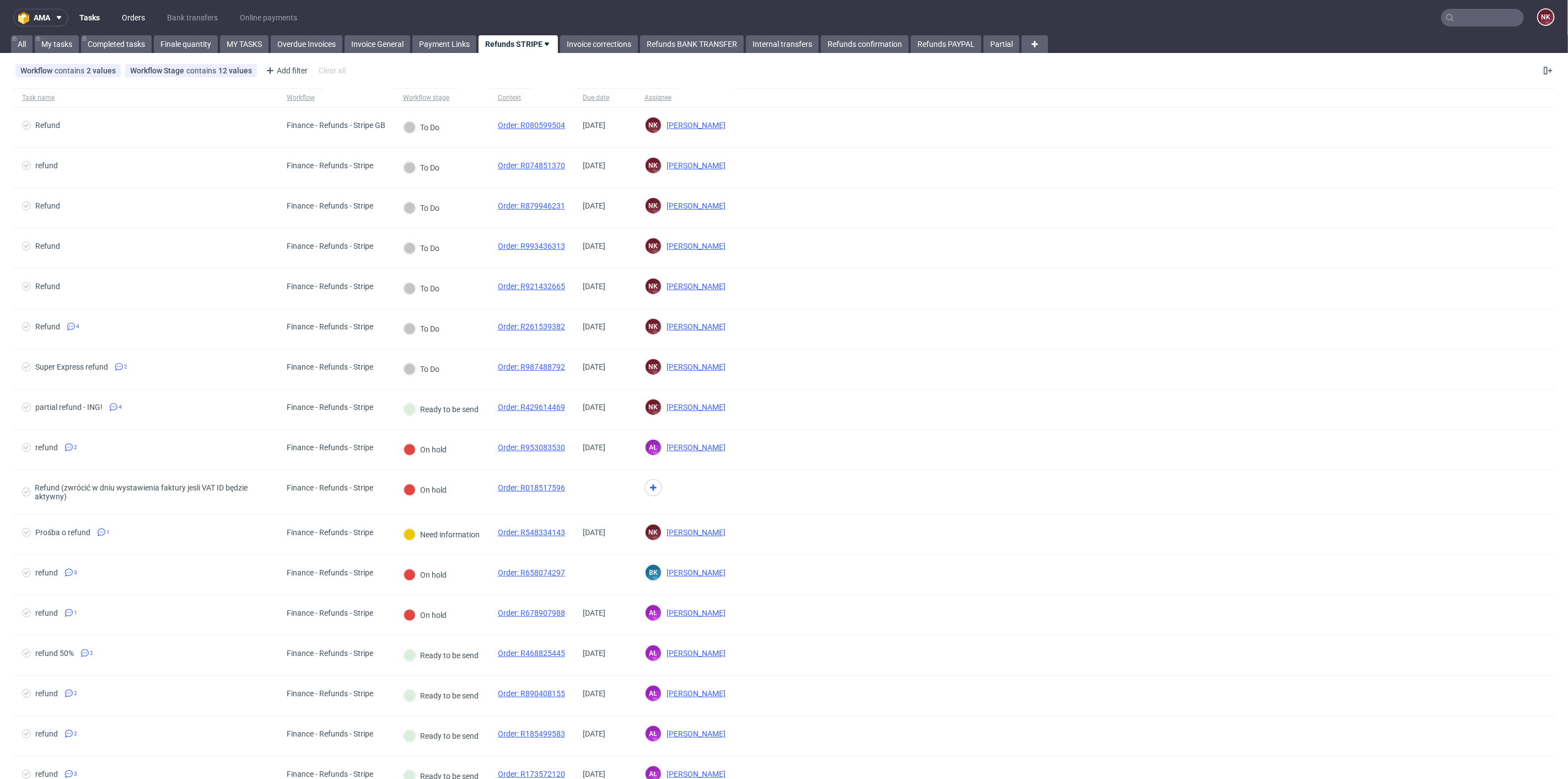
click at [136, 13] on link "Orders" at bounding box center [133, 18] width 36 height 18
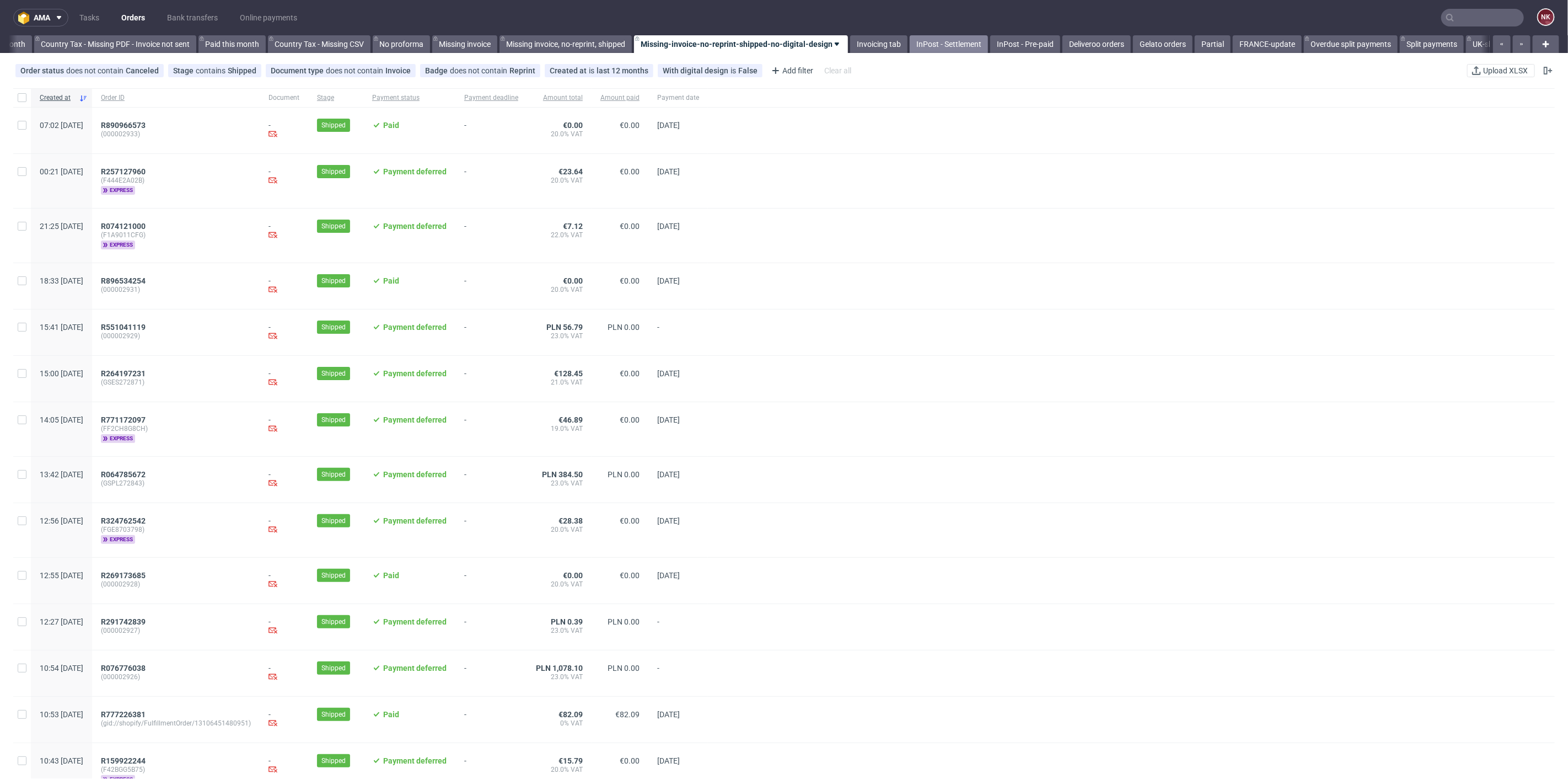
scroll to position [0, 1246]
click at [897, 44] on link "Invoicing tab" at bounding box center [873, 44] width 57 height 18
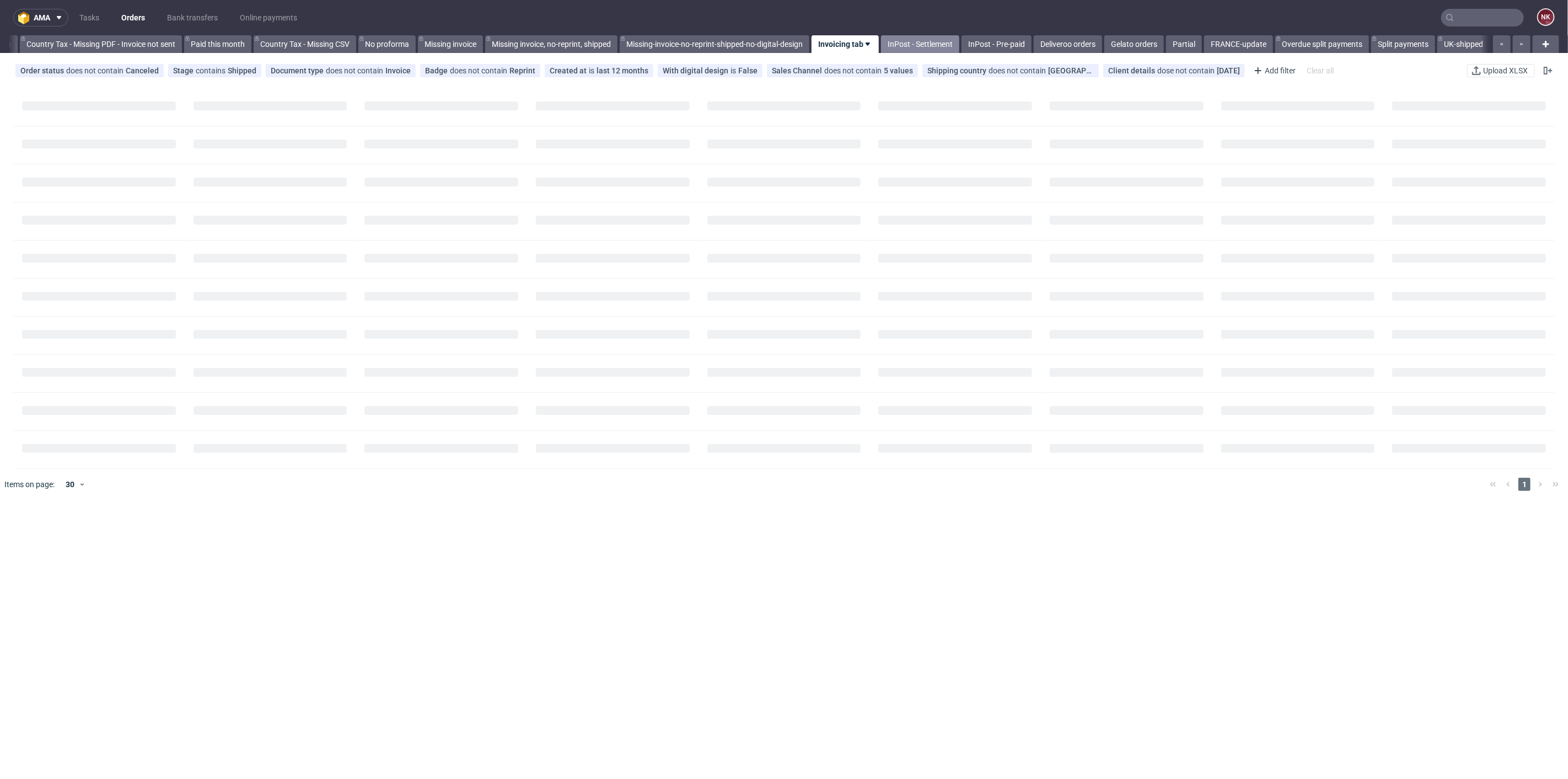
scroll to position [0, 1275]
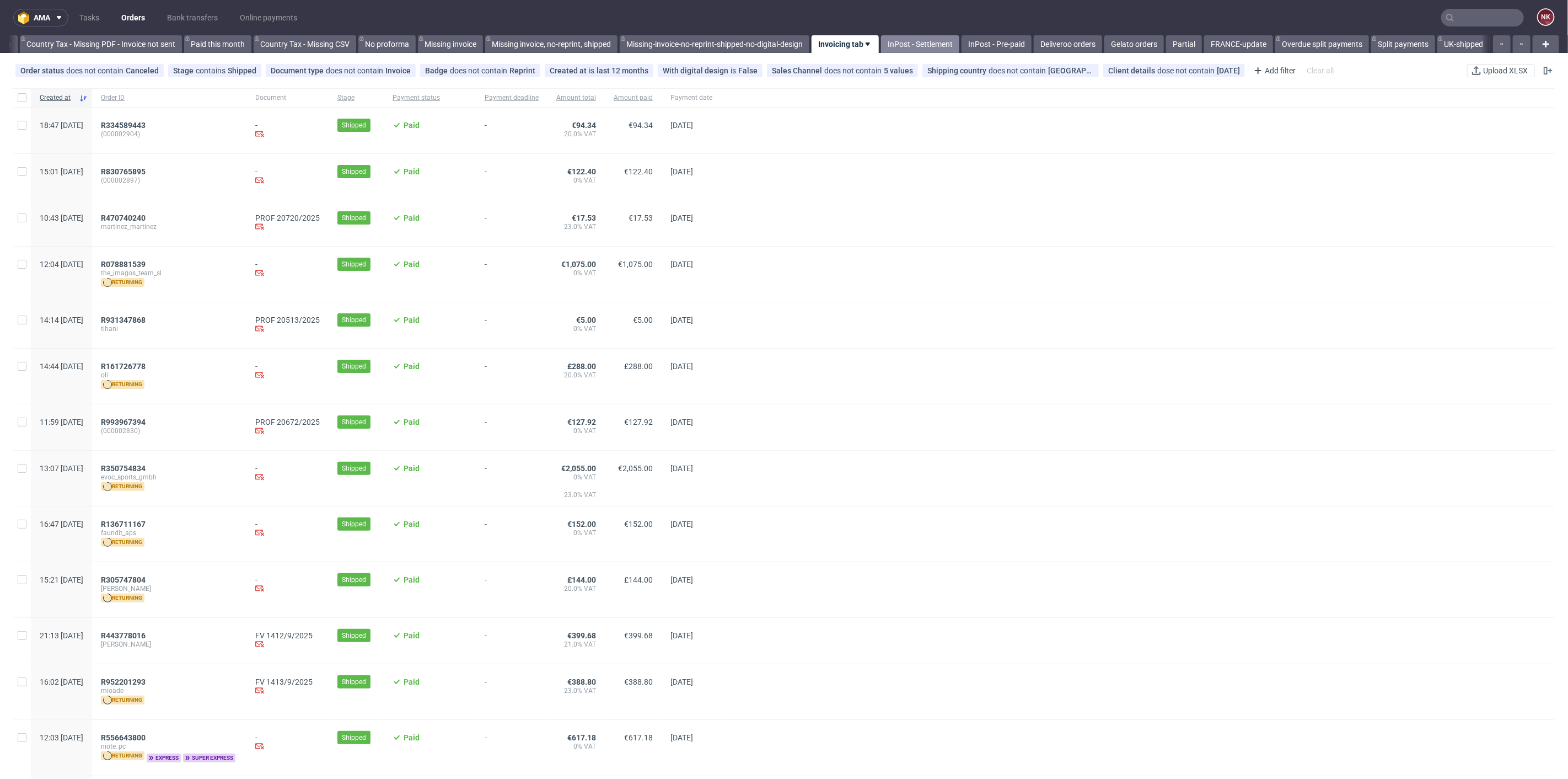
click at [912, 46] on link "InPost - Settlement" at bounding box center [920, 44] width 78 height 18
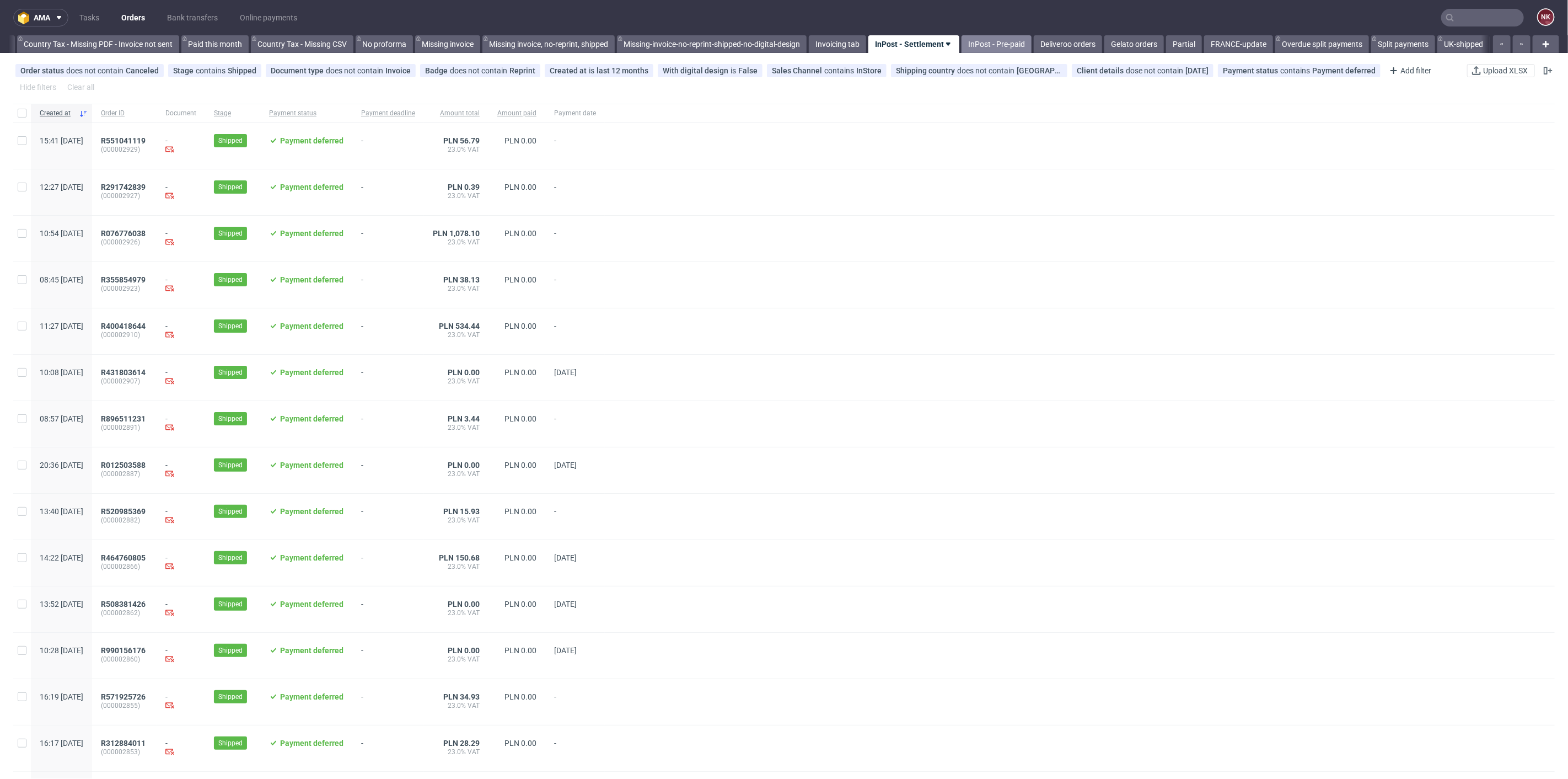
click at [976, 45] on link "InPost - Pre-paid" at bounding box center [997, 44] width 70 height 18
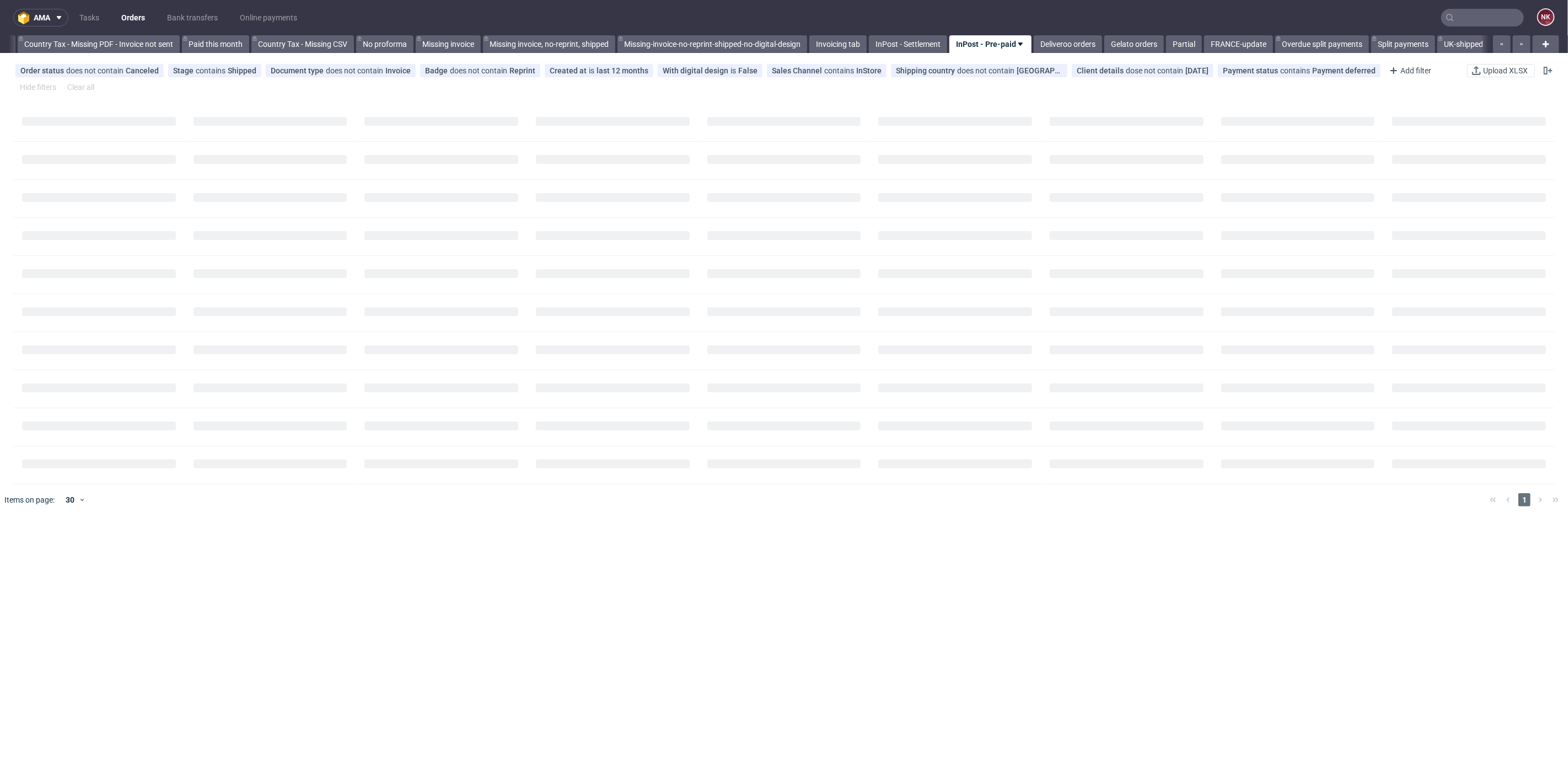
scroll to position [0, 1277]
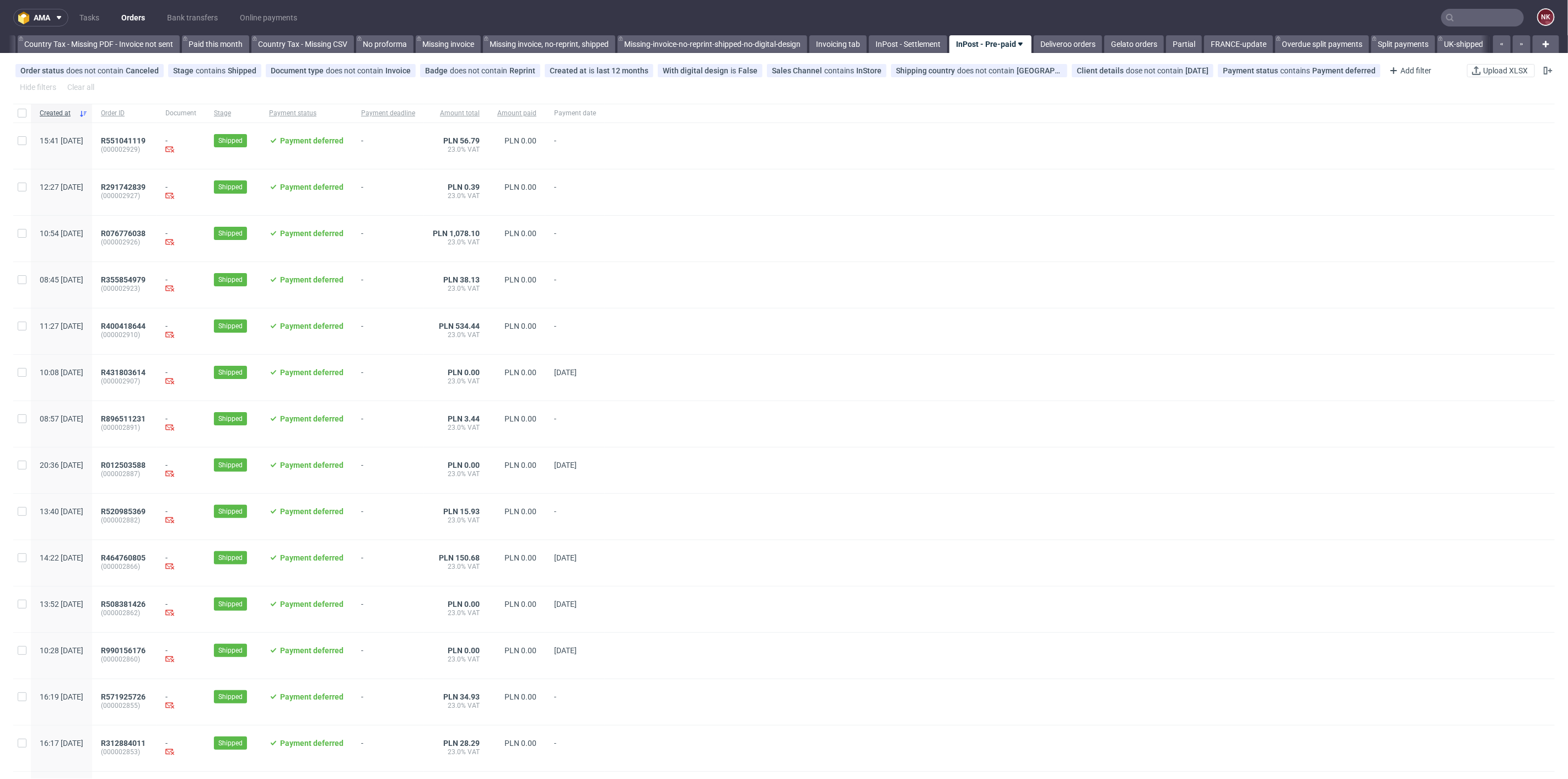
click at [983, 43] on link "InPost - Pre-paid" at bounding box center [991, 44] width 82 height 18
click at [1120, 158] on div at bounding box center [1080, 146] width 950 height 46
click at [1280, 69] on span "contains" at bounding box center [1296, 71] width 32 height 9
click at [1228, 281] on div "Paid" at bounding box center [1237, 282] width 16 height 11
click at [1224, 281] on input "Paid" at bounding box center [1219, 282] width 9 height 9
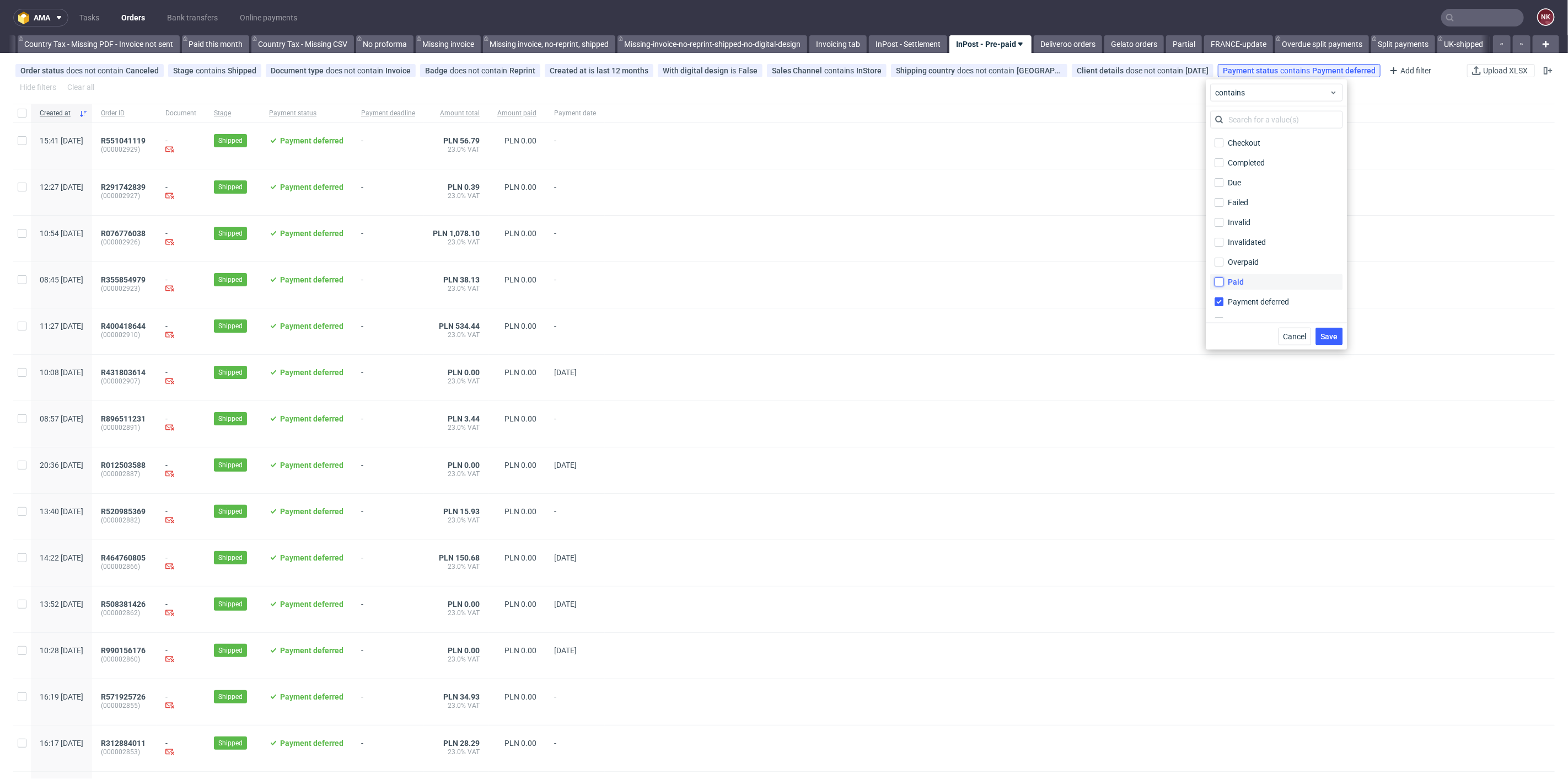
checkbox input "true"
click at [1234, 302] on div "Payment deferred" at bounding box center [1260, 301] width 63 height 11
click at [1224, 302] on input "Payment deferred" at bounding box center [1219, 302] width 9 height 9
checkbox input "false"
click at [1329, 333] on span "Save" at bounding box center [1329, 336] width 17 height 7
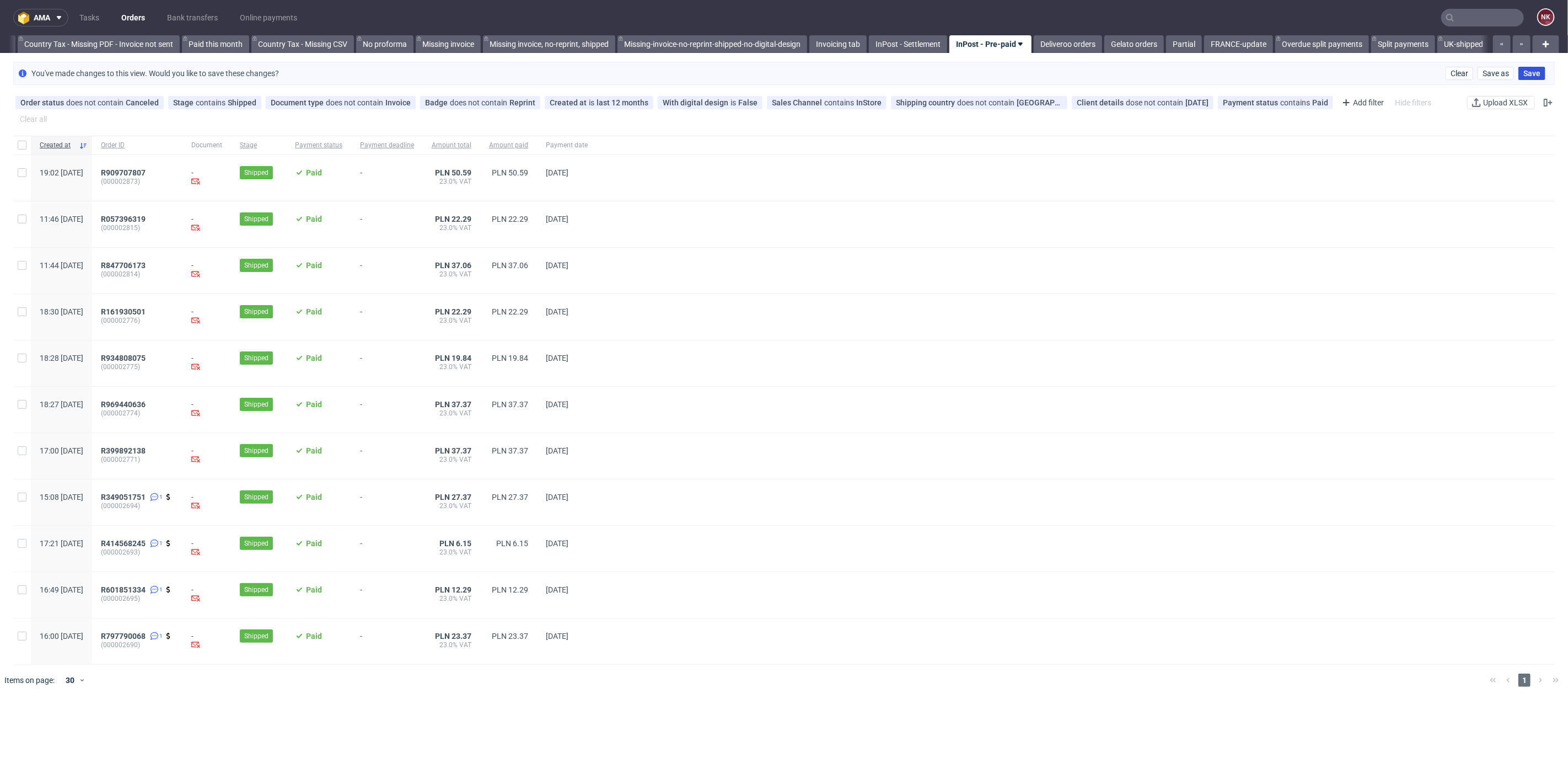
click at [1532, 70] on span "Save" at bounding box center [1532, 73] width 17 height 7
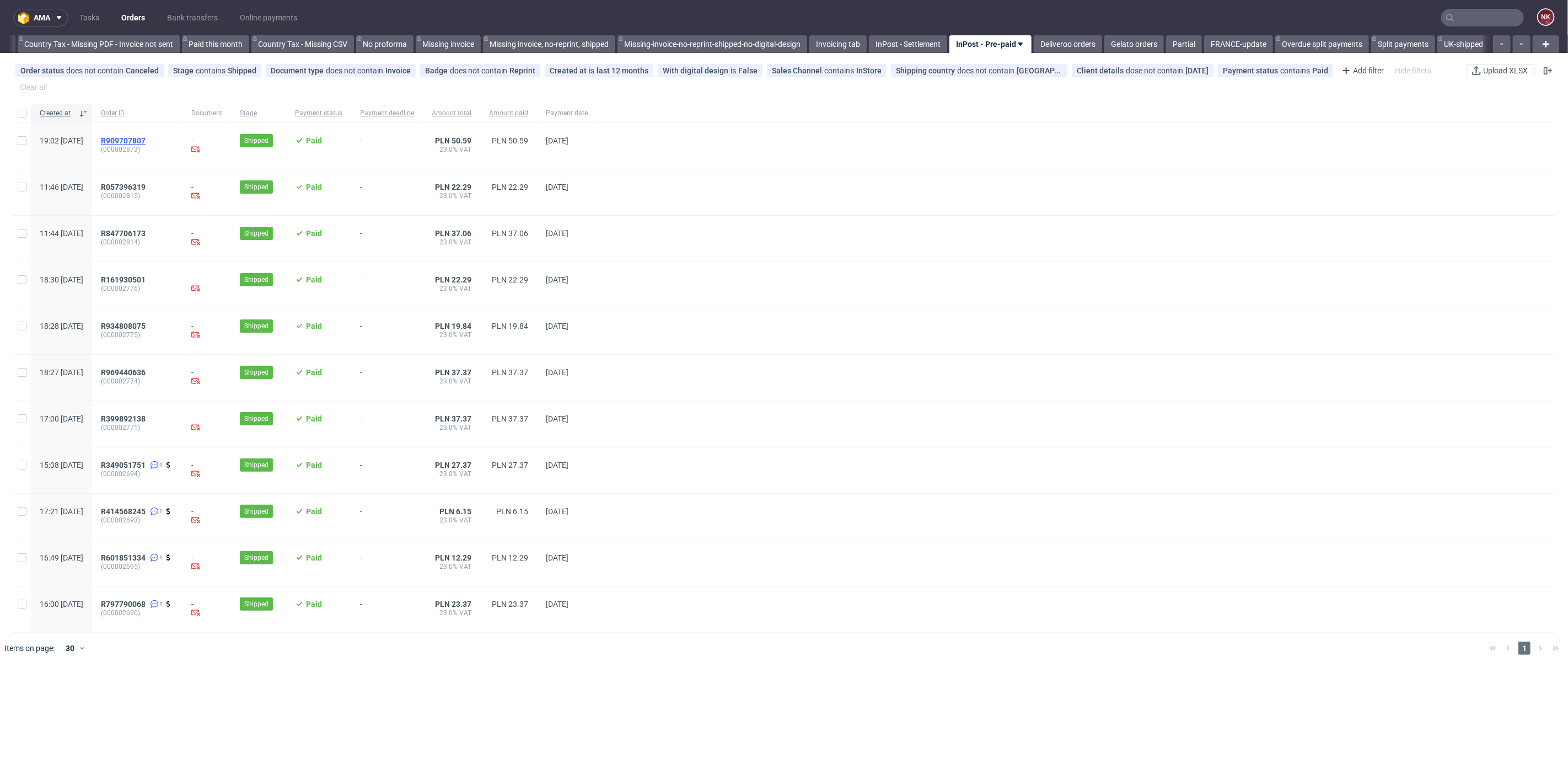
click at [146, 143] on span "R909707807" at bounding box center [123, 140] width 45 height 9
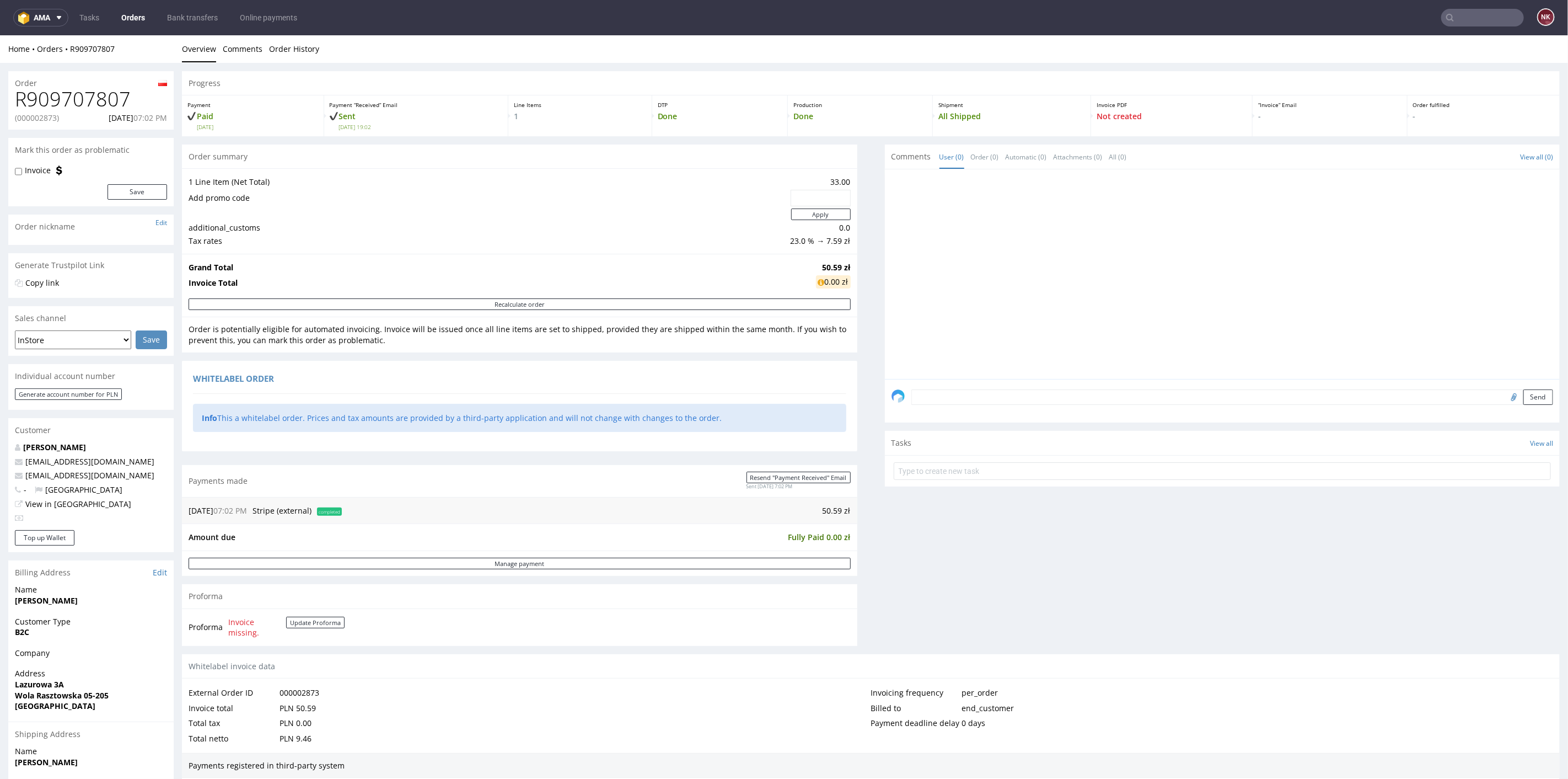
click at [134, 14] on link "Orders" at bounding box center [133, 18] width 37 height 18
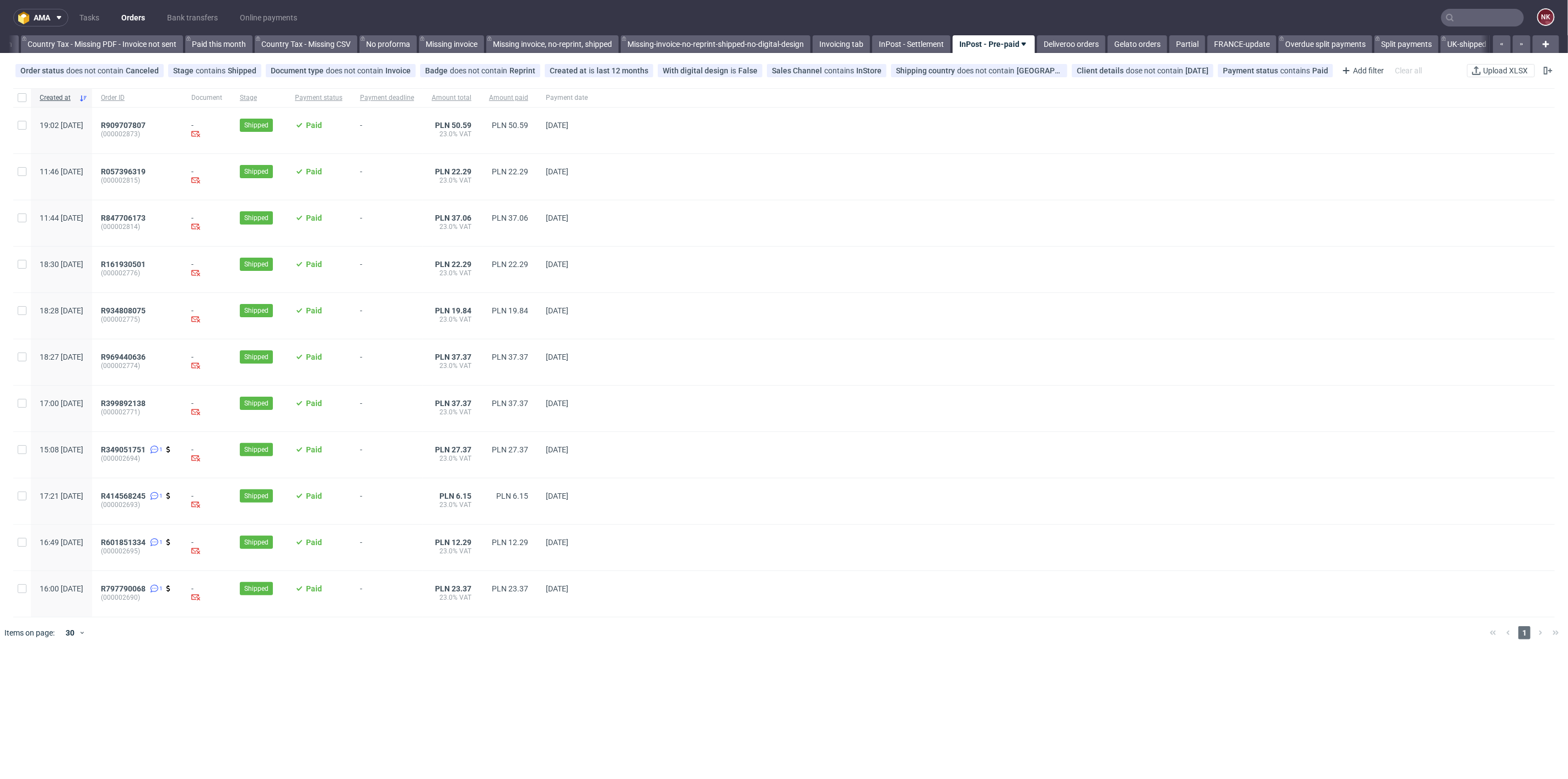
scroll to position [0, 1277]
drag, startPoint x: 161, startPoint y: 501, endPoint x: 153, endPoint y: 493, distance: 11.3
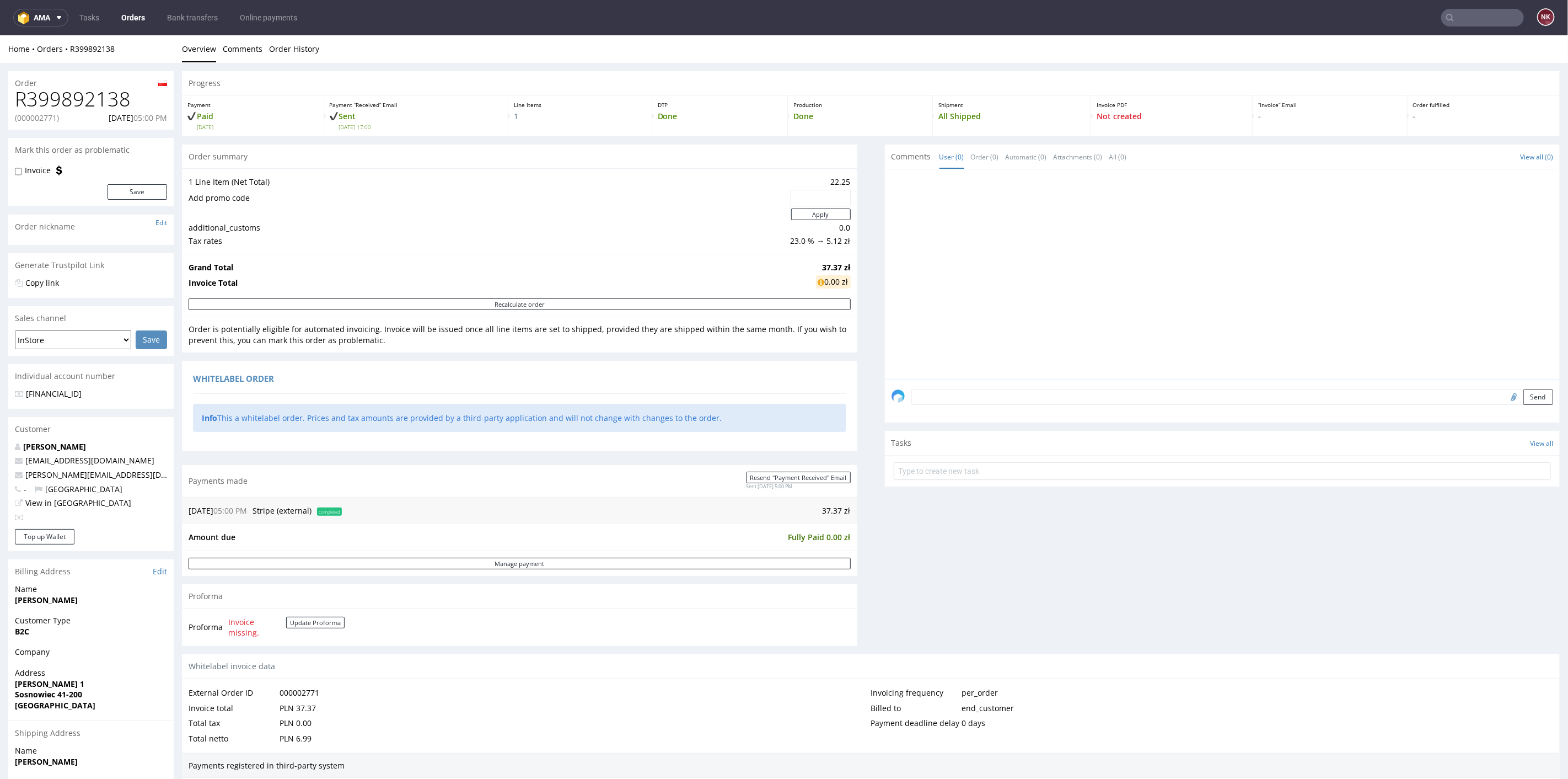
click at [44, 119] on p "(000002771)" at bounding box center [36, 117] width 44 height 11
copy p "000002771"
click at [30, 115] on p "(000002774)" at bounding box center [36, 117] width 44 height 11
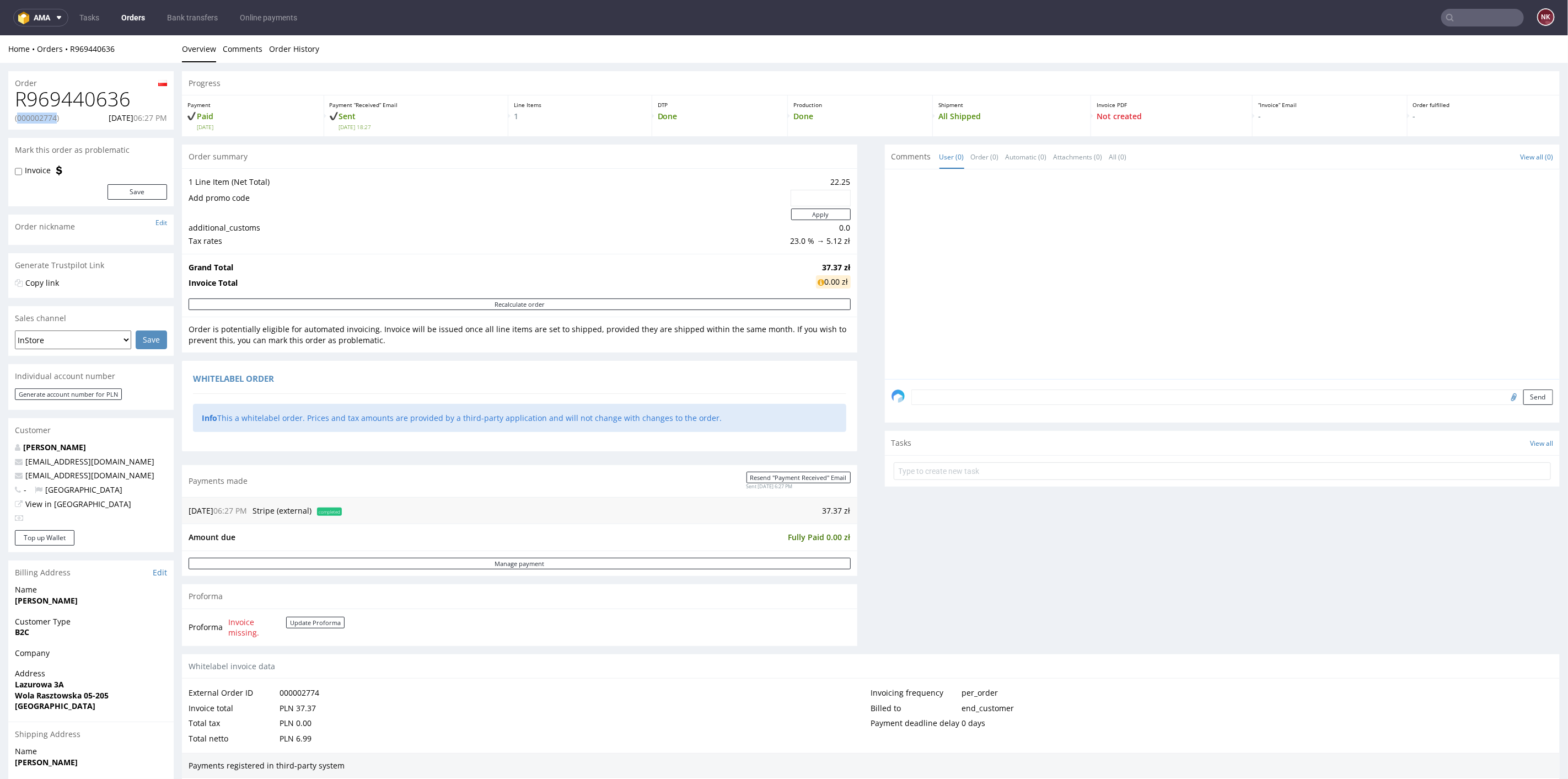
copy p "000002774"
click at [65, 95] on h1 "R969440636" at bounding box center [91, 99] width 152 height 22
copy h1 "R969440636"
click at [66, 106] on h1 "R934808075" at bounding box center [91, 99] width 152 height 22
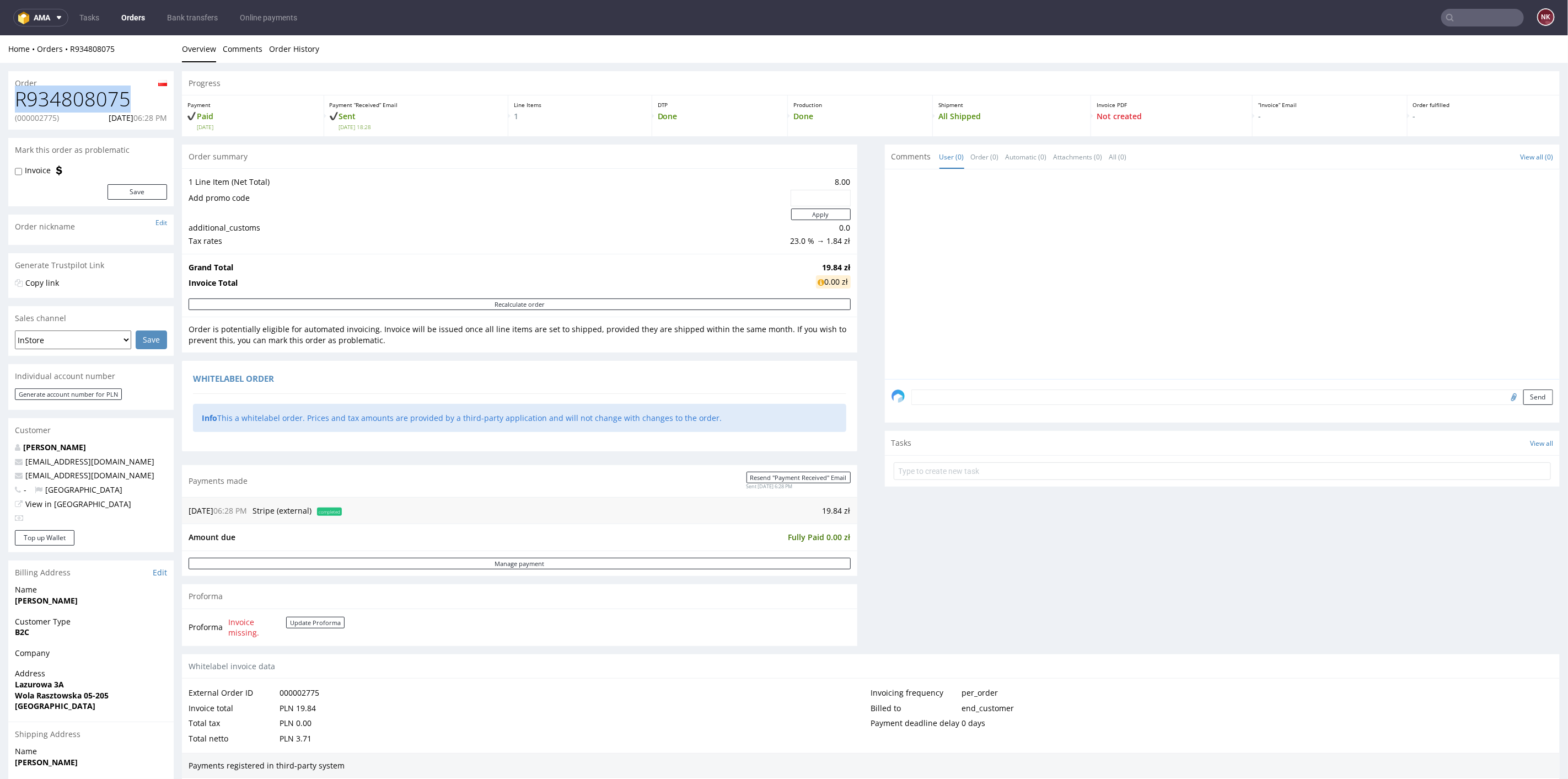
click at [66, 106] on h1 "R934808075" at bounding box center [91, 99] width 152 height 22
copy h1 "R934808075"
click at [40, 119] on p "(000002775)" at bounding box center [36, 117] width 44 height 11
copy p "000002775"
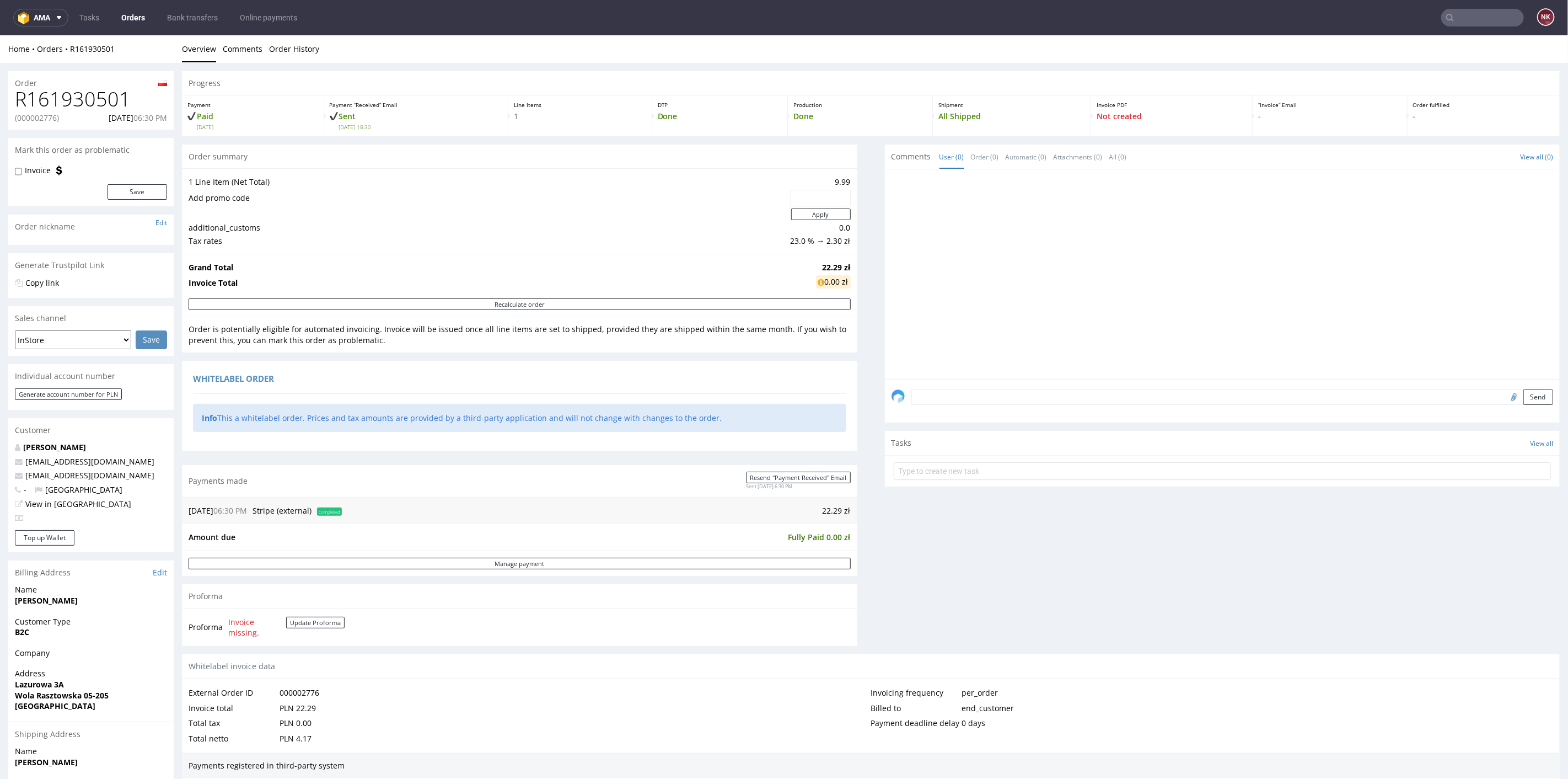
click at [45, 120] on p "(000002776)" at bounding box center [36, 117] width 44 height 11
copy p "000002776"
click at [104, 104] on h1 "R161930501" at bounding box center [91, 99] width 152 height 22
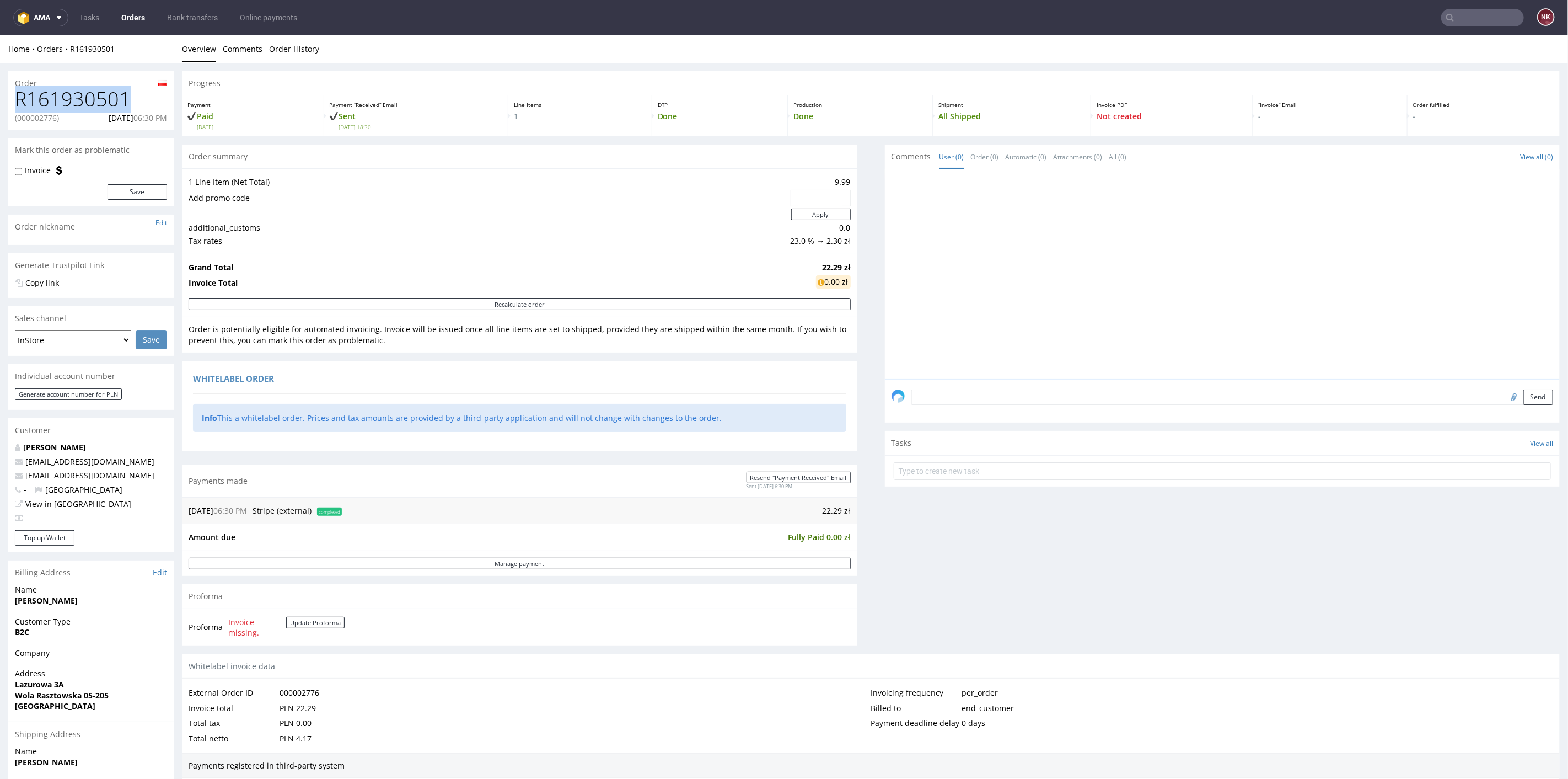
copy h1 "R161930501"
click at [21, 119] on p "(000002814)" at bounding box center [36, 117] width 44 height 11
copy p "000002814"
click at [104, 90] on h1 "R847706173" at bounding box center [91, 99] width 152 height 22
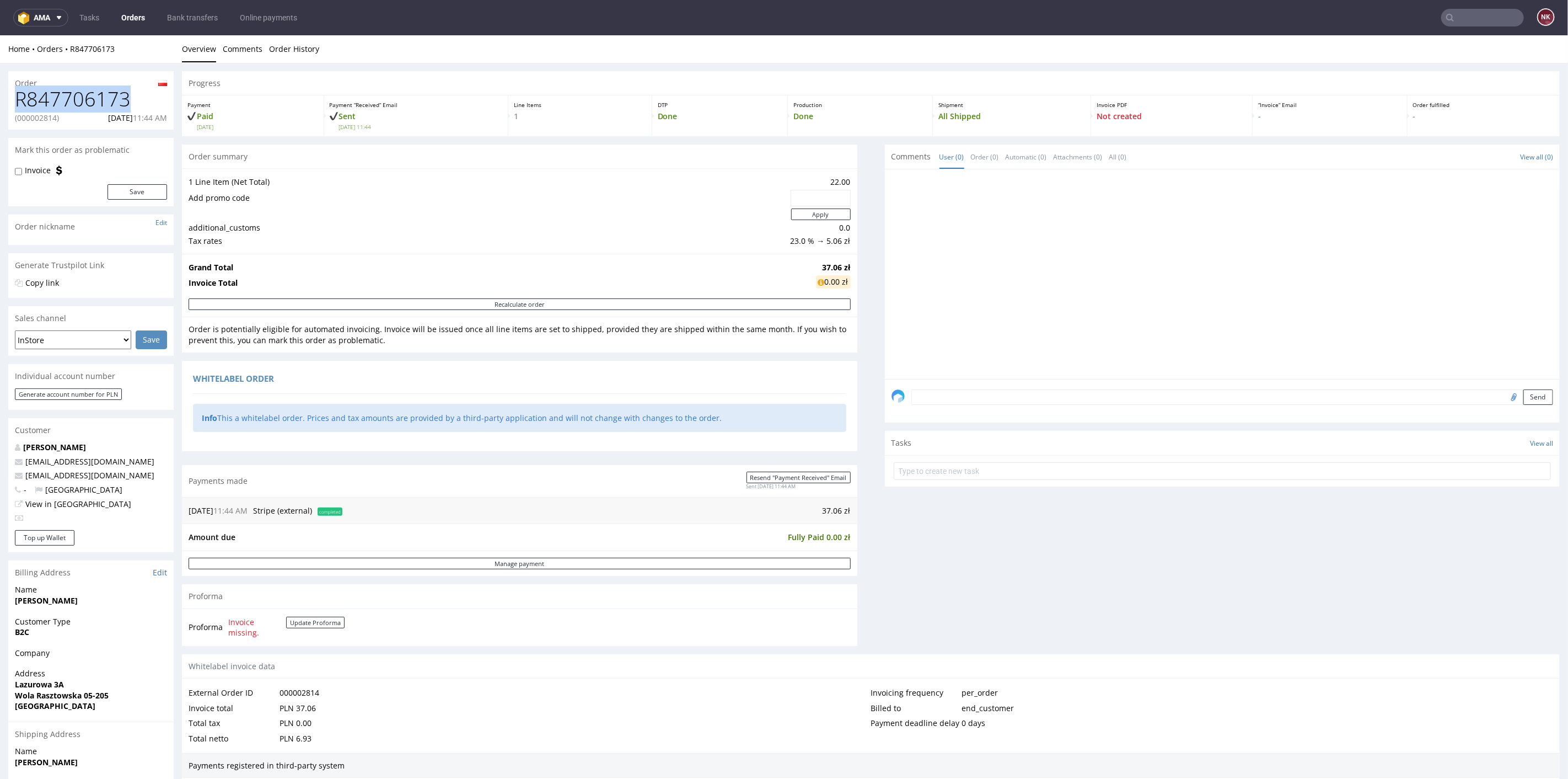
click at [104, 90] on h1 "R847706173" at bounding box center [91, 99] width 152 height 22
copy h1 "R847706173"
click at [41, 114] on p "(000002815)" at bounding box center [36, 117] width 44 height 11
copy p "000002815"
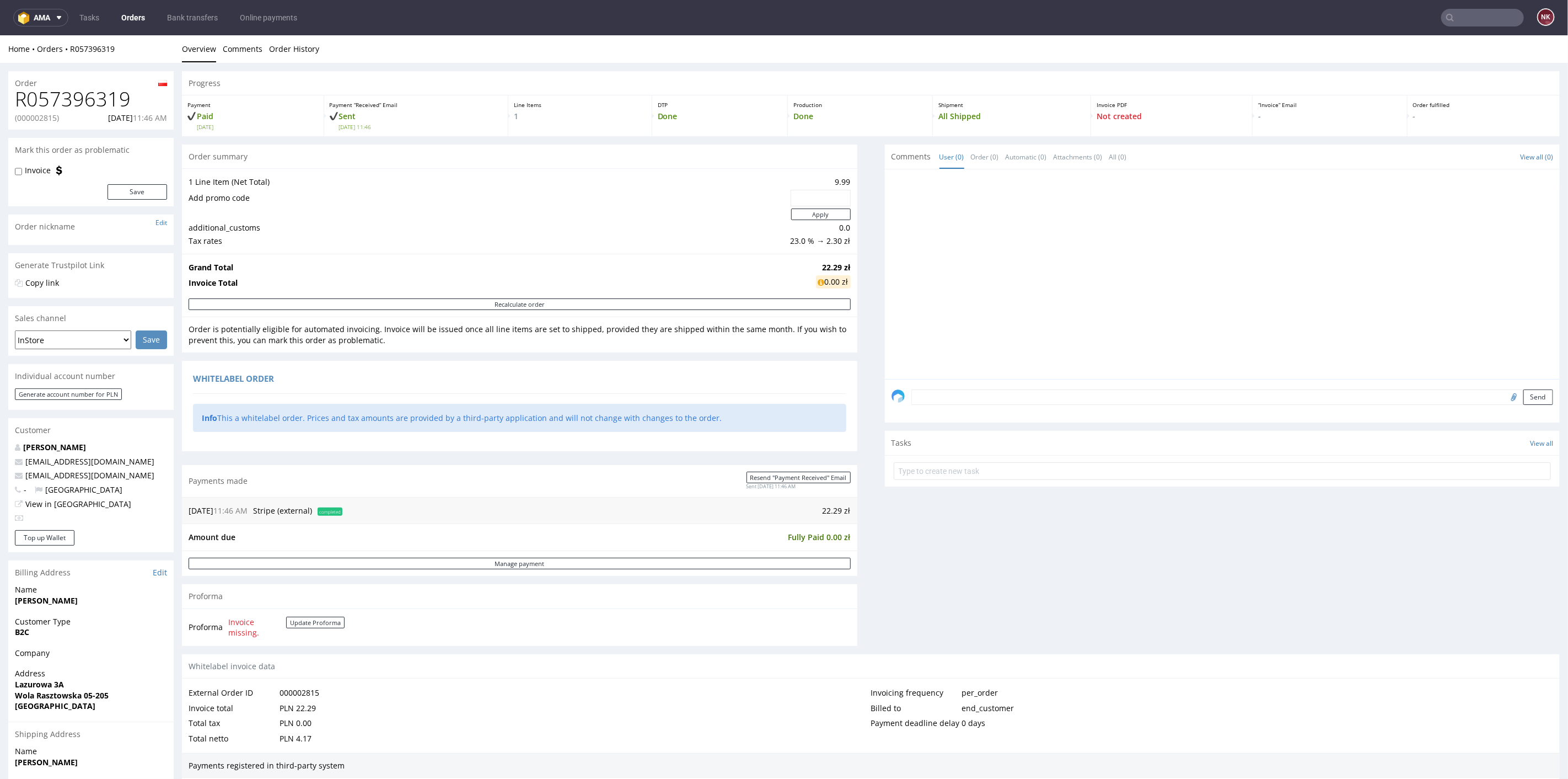
click at [87, 100] on h1 "R057396319" at bounding box center [91, 99] width 152 height 22
copy h1 "R057396319"
click at [50, 118] on p "(000002873)" at bounding box center [36, 117] width 44 height 11
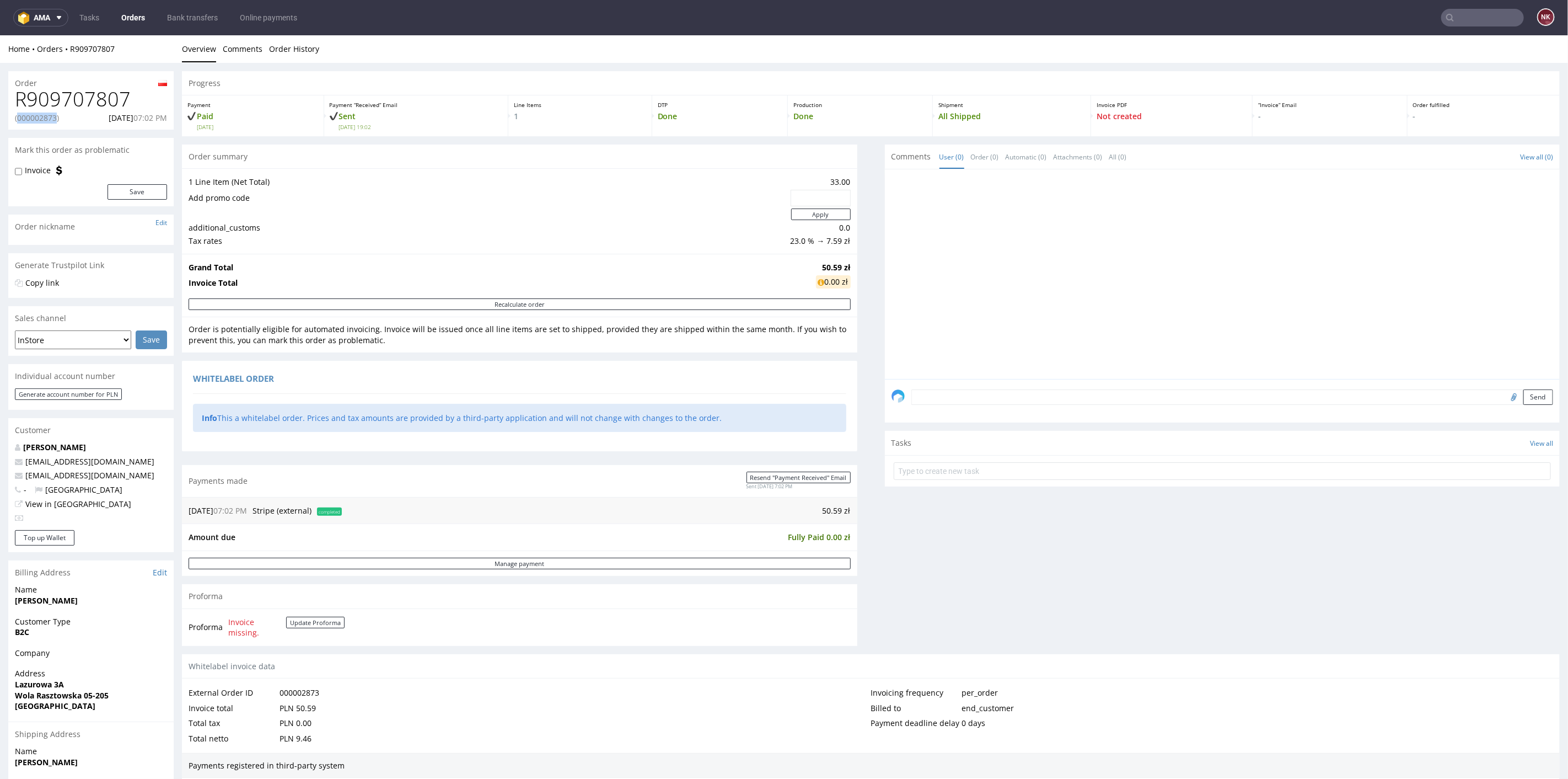
copy p "000002873"
click at [99, 101] on h1 "R909707807" at bounding box center [91, 99] width 152 height 22
copy h1 "R909707807"
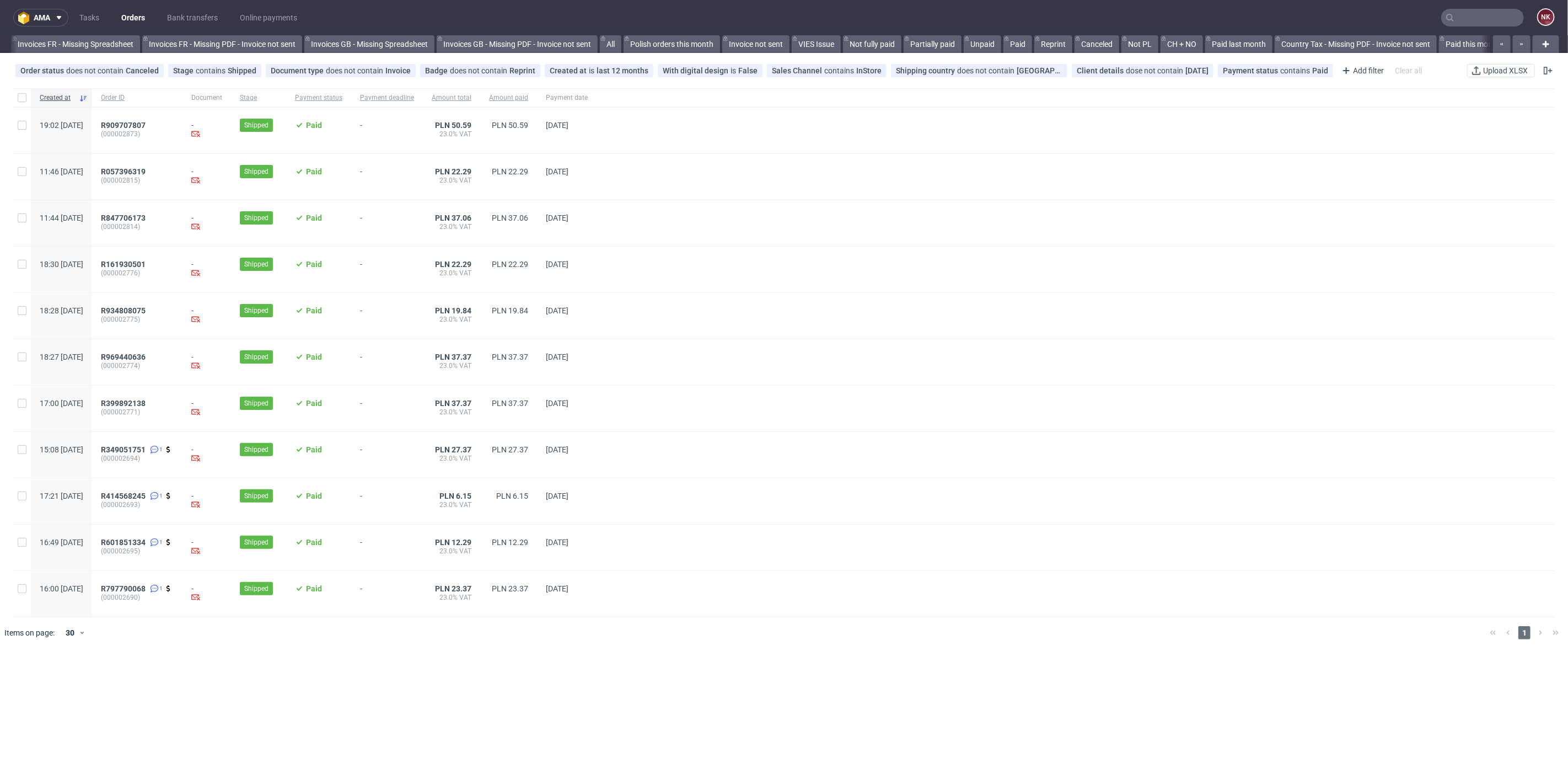
scroll to position [0, 1277]
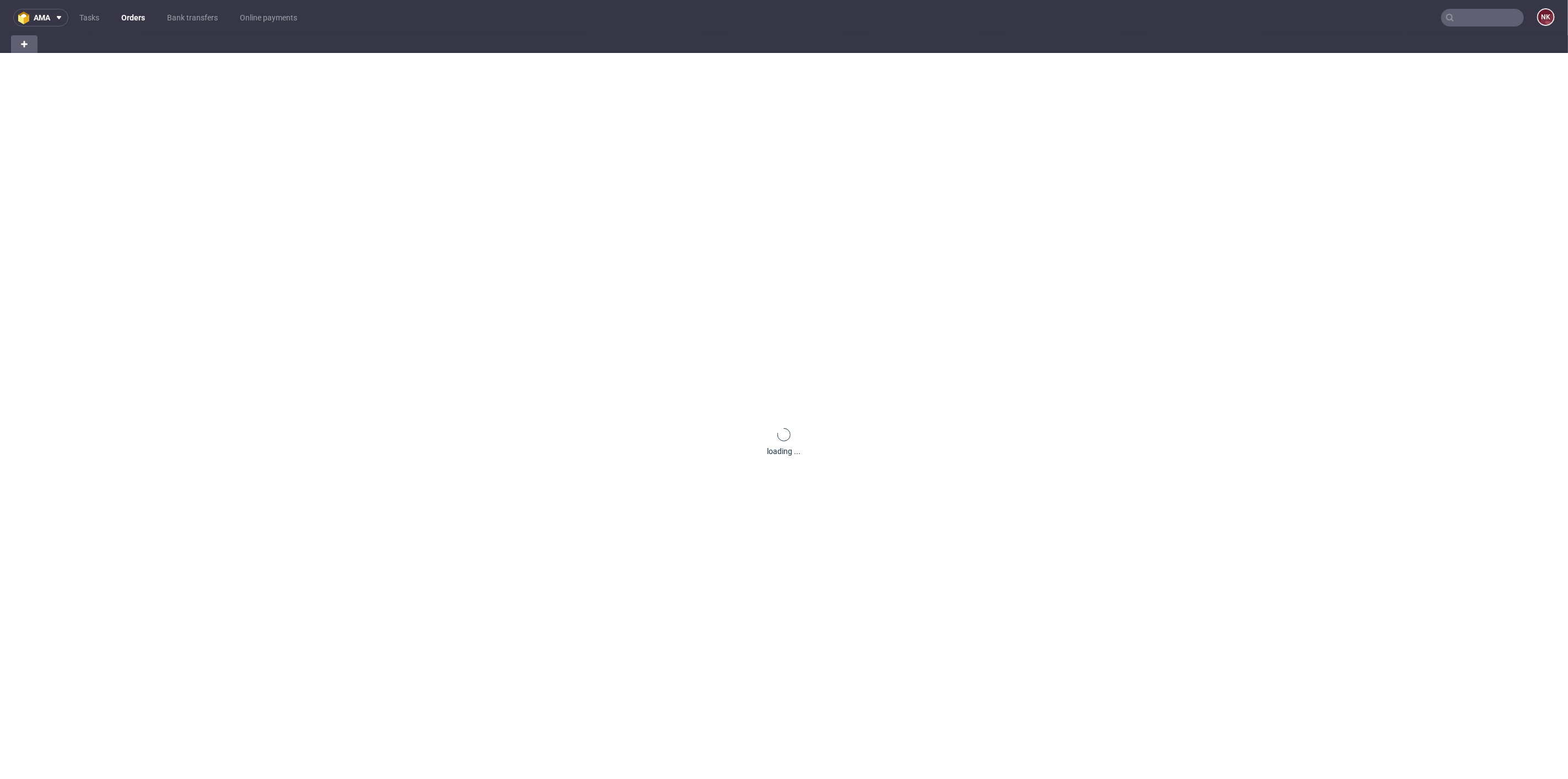
click at [1459, 19] on input "text" at bounding box center [1483, 18] width 82 height 18
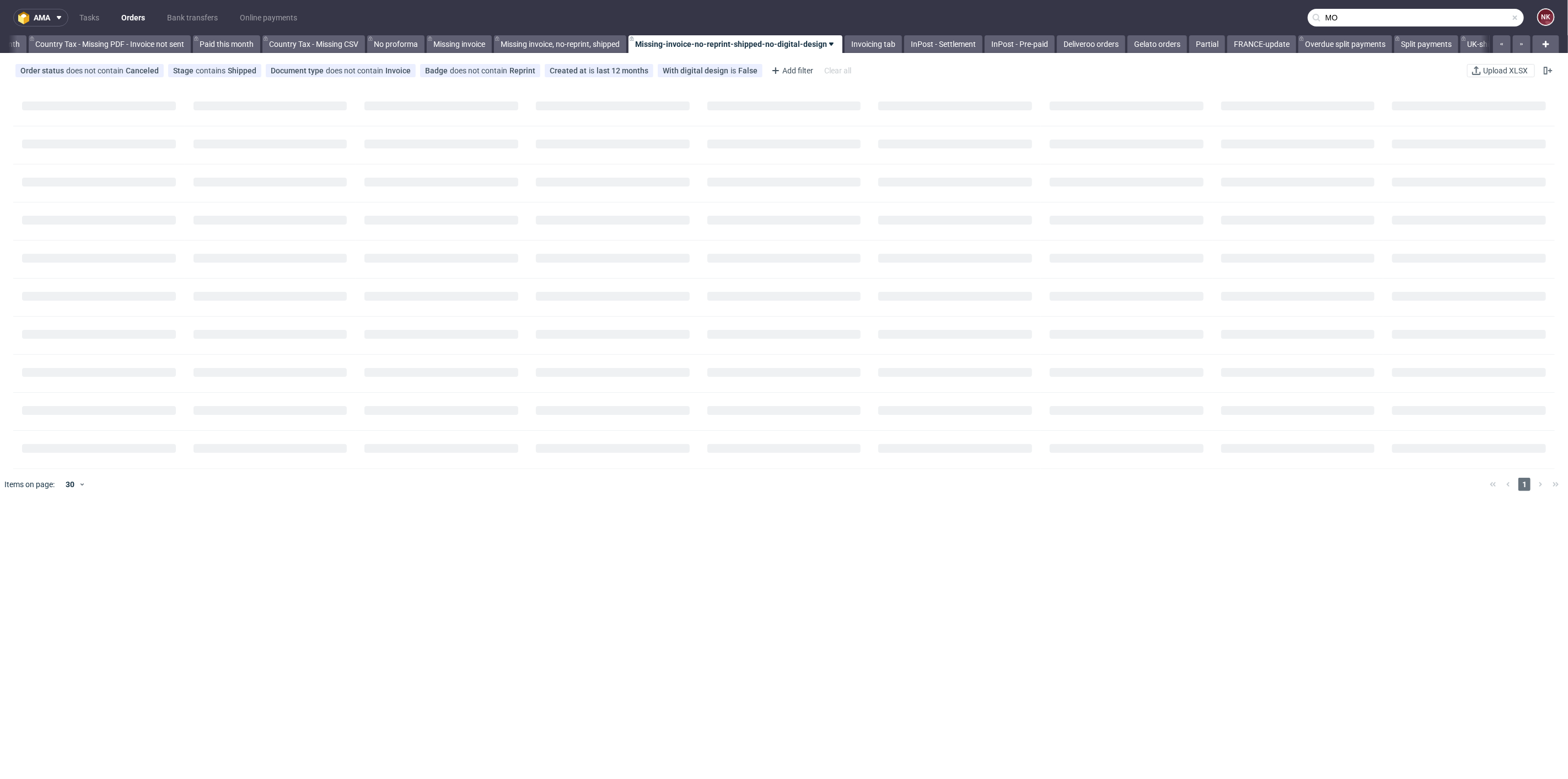
scroll to position [0, 1246]
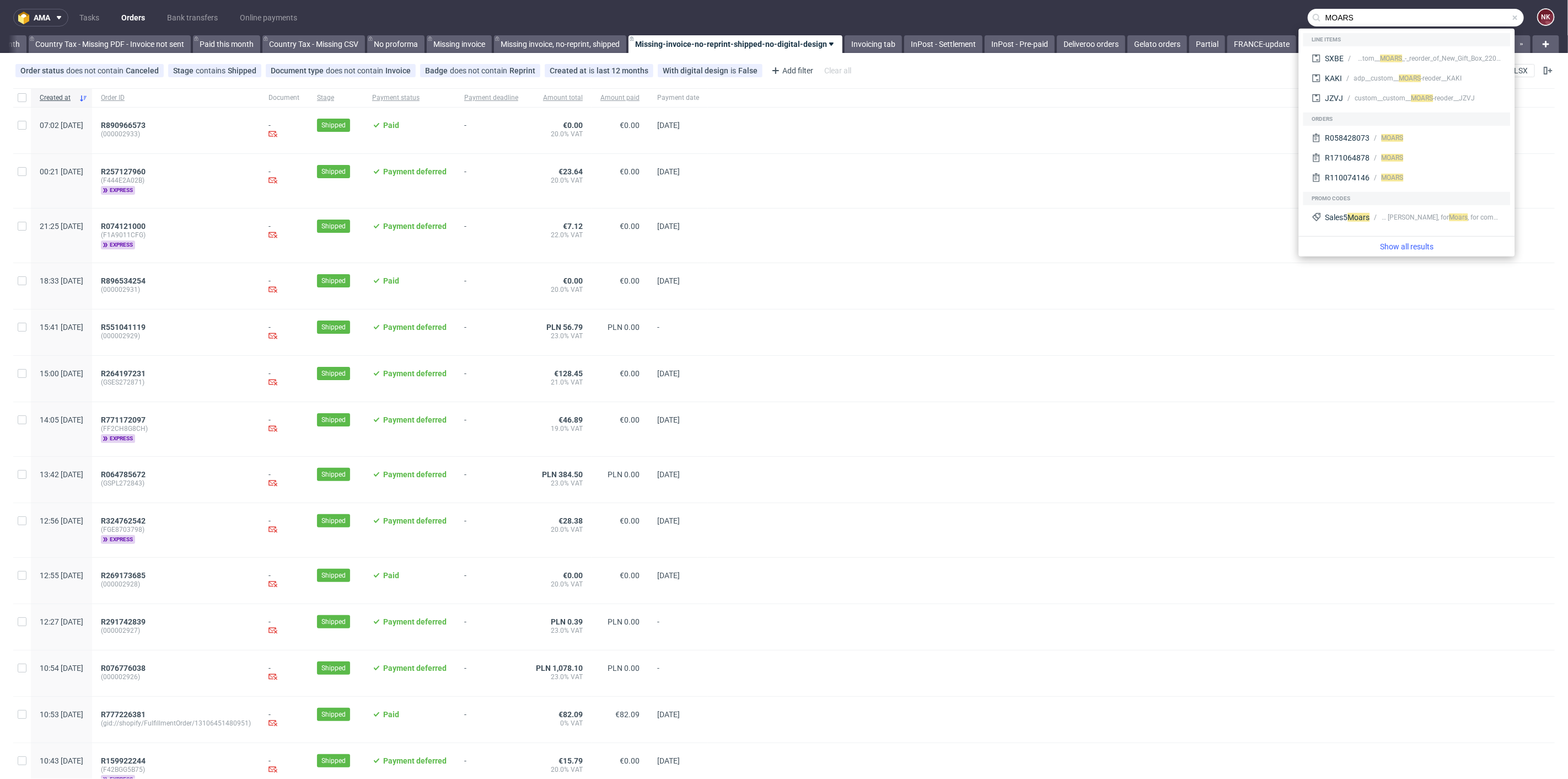
type input "MOARS"
